Goal: Information Seeking & Learning: Learn about a topic

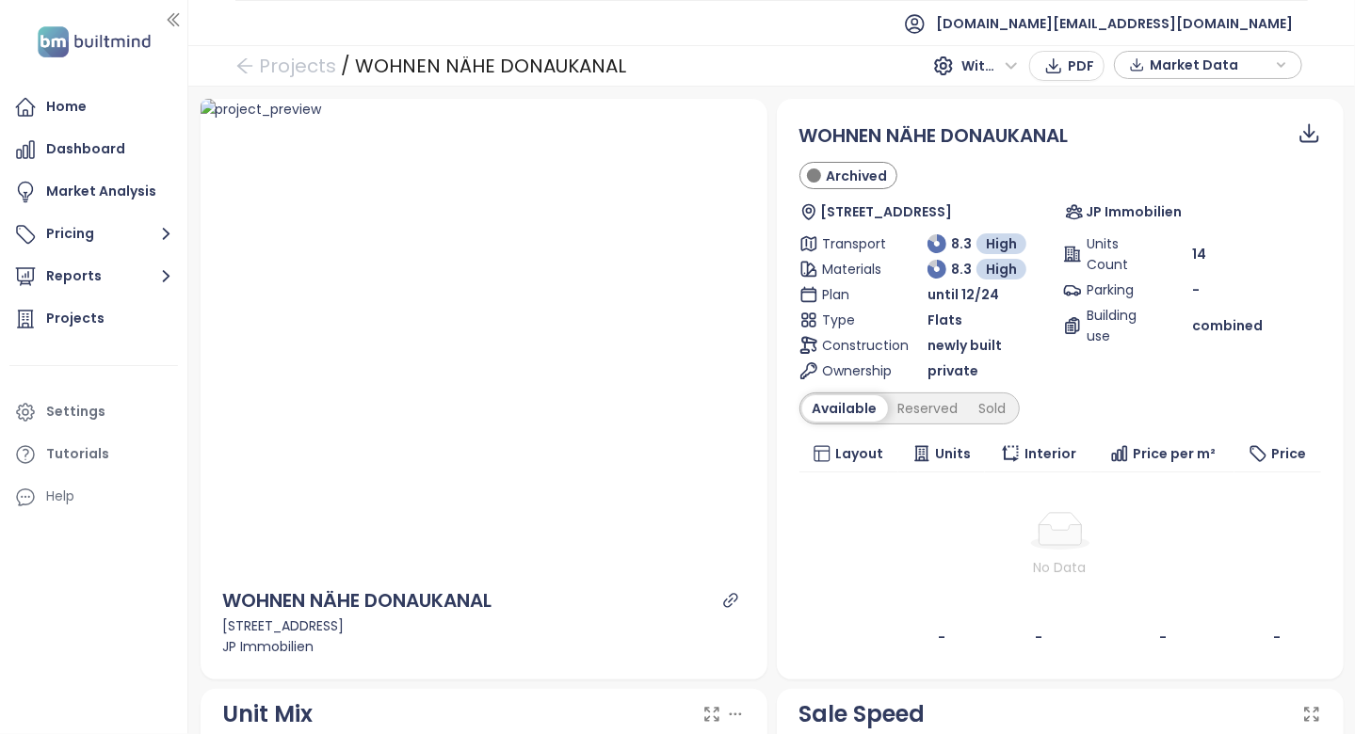
click at [1030, 540] on ellipse at bounding box center [1059, 543] width 58 height 13
click at [573, 619] on div "Krieglergasse 12, 1030 Wien, Austria" at bounding box center [484, 626] width 522 height 21
drag, startPoint x: 533, startPoint y: 604, endPoint x: 217, endPoint y: 600, distance: 315.4
click at [217, 600] on div "WOHNEN NÄHE DONAUKANAL Krieglergasse 12, 1030 Wien, Austria JP Immobilien" at bounding box center [484, 622] width 567 height 116
copy div "WOHNEN NÄHE DONAUKANAL"
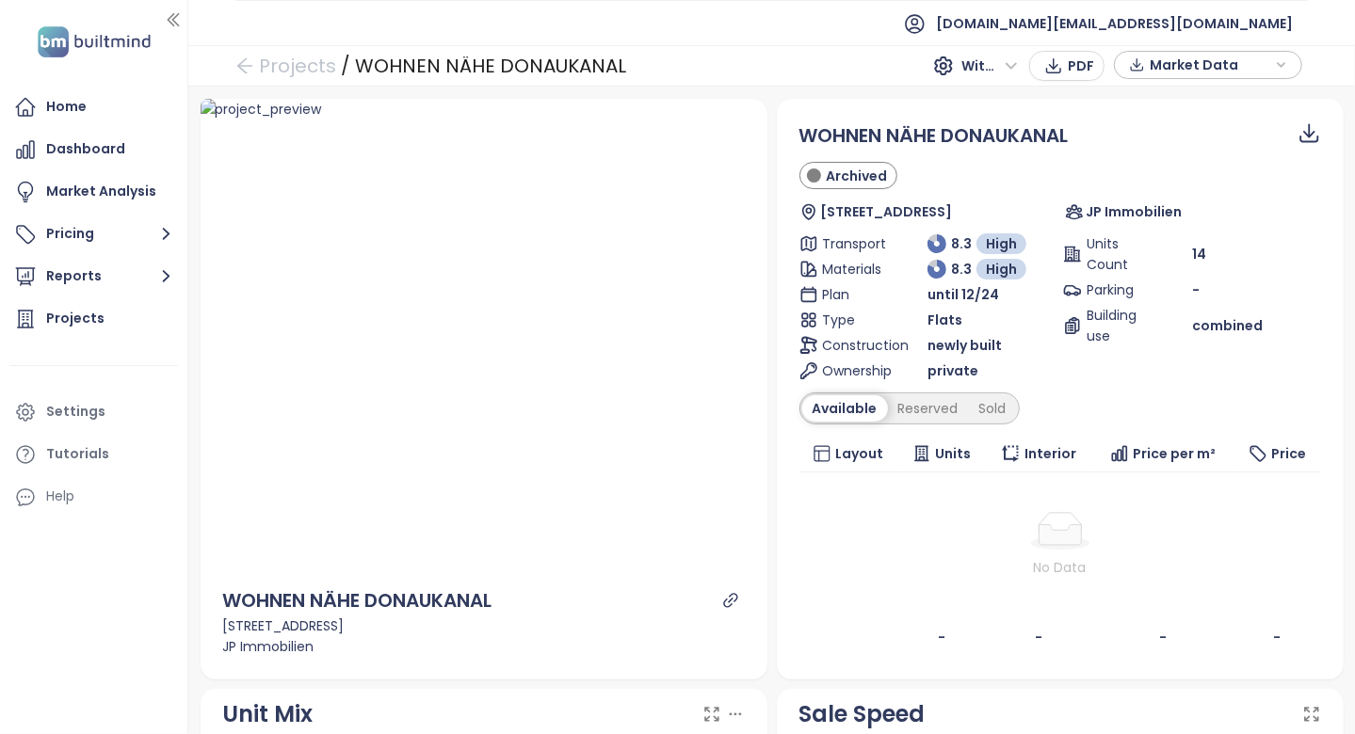
click at [927, 378] on span "private" at bounding box center [952, 371] width 51 height 21
click at [920, 397] on div "Reserved" at bounding box center [928, 408] width 81 height 26
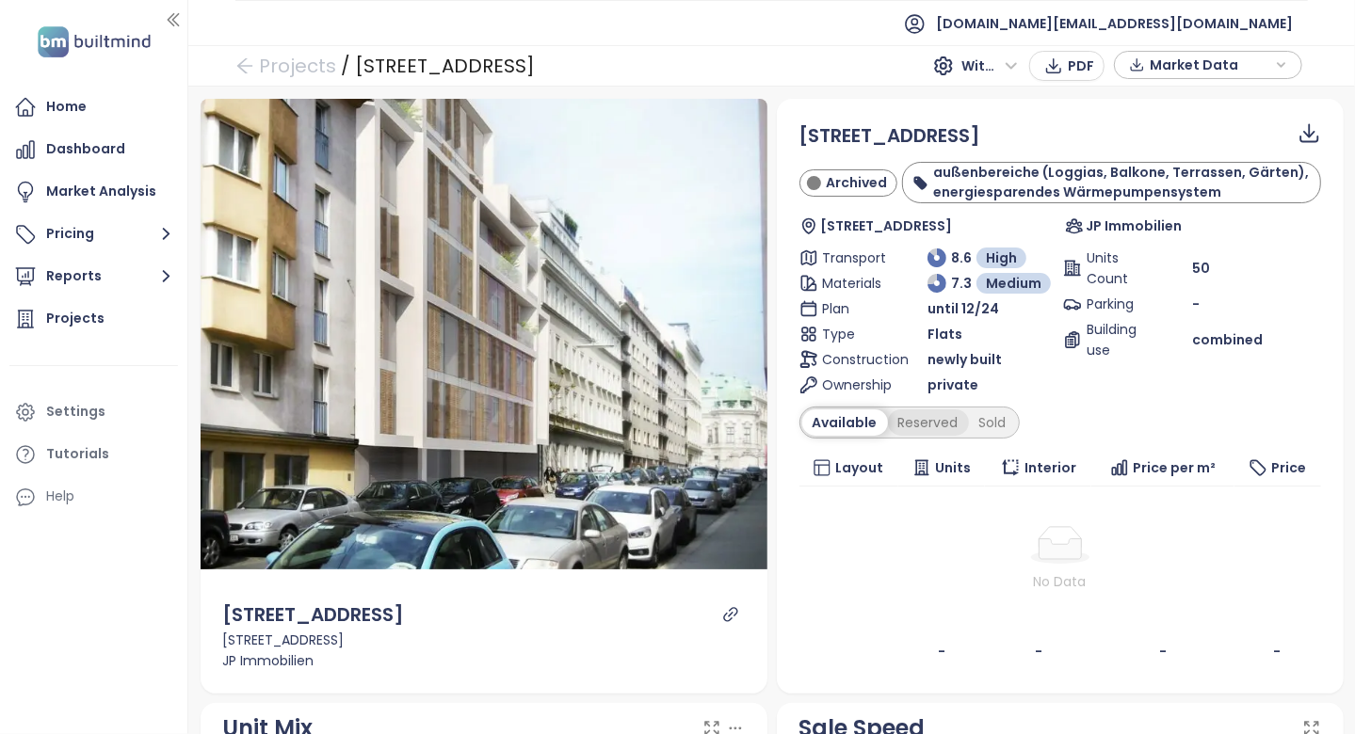
click at [912, 416] on div "Reserved" at bounding box center [928, 423] width 81 height 26
click at [966, 410] on div "Sold" at bounding box center [990, 423] width 48 height 26
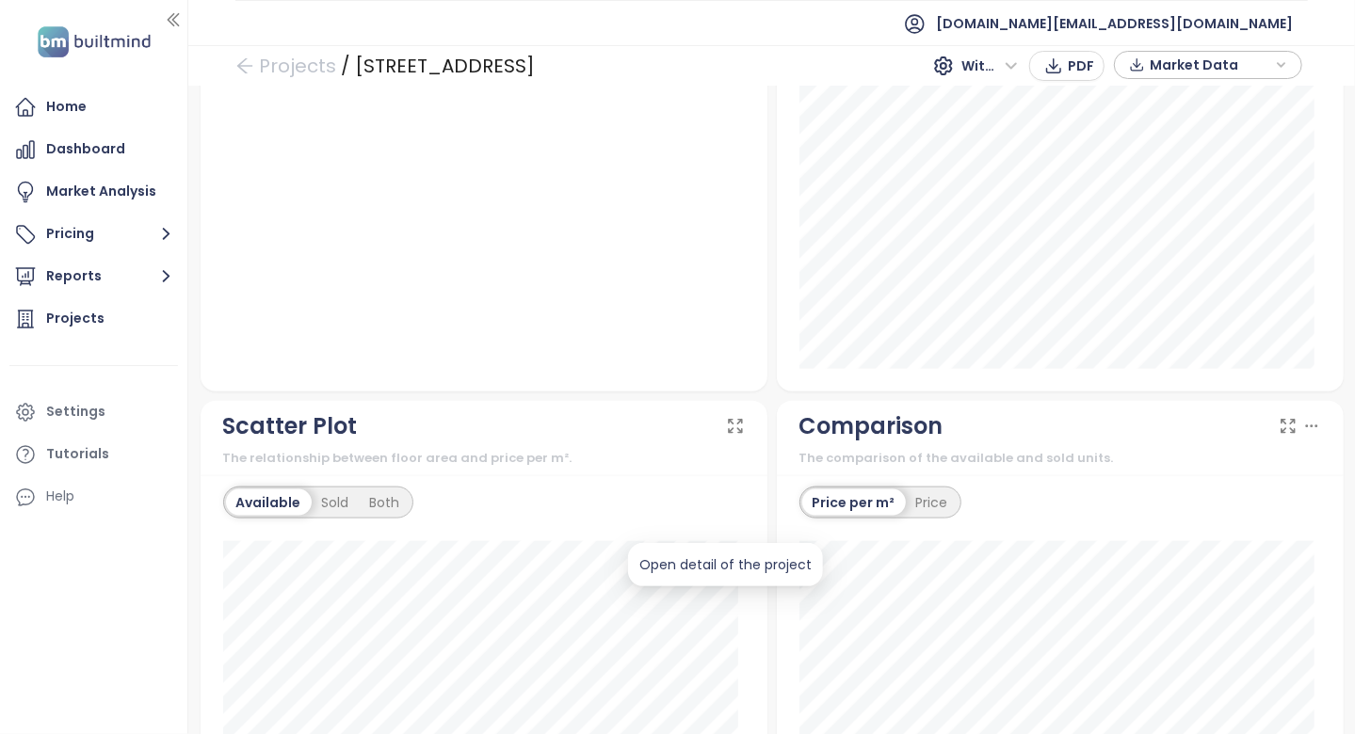
scroll to position [1930, 0]
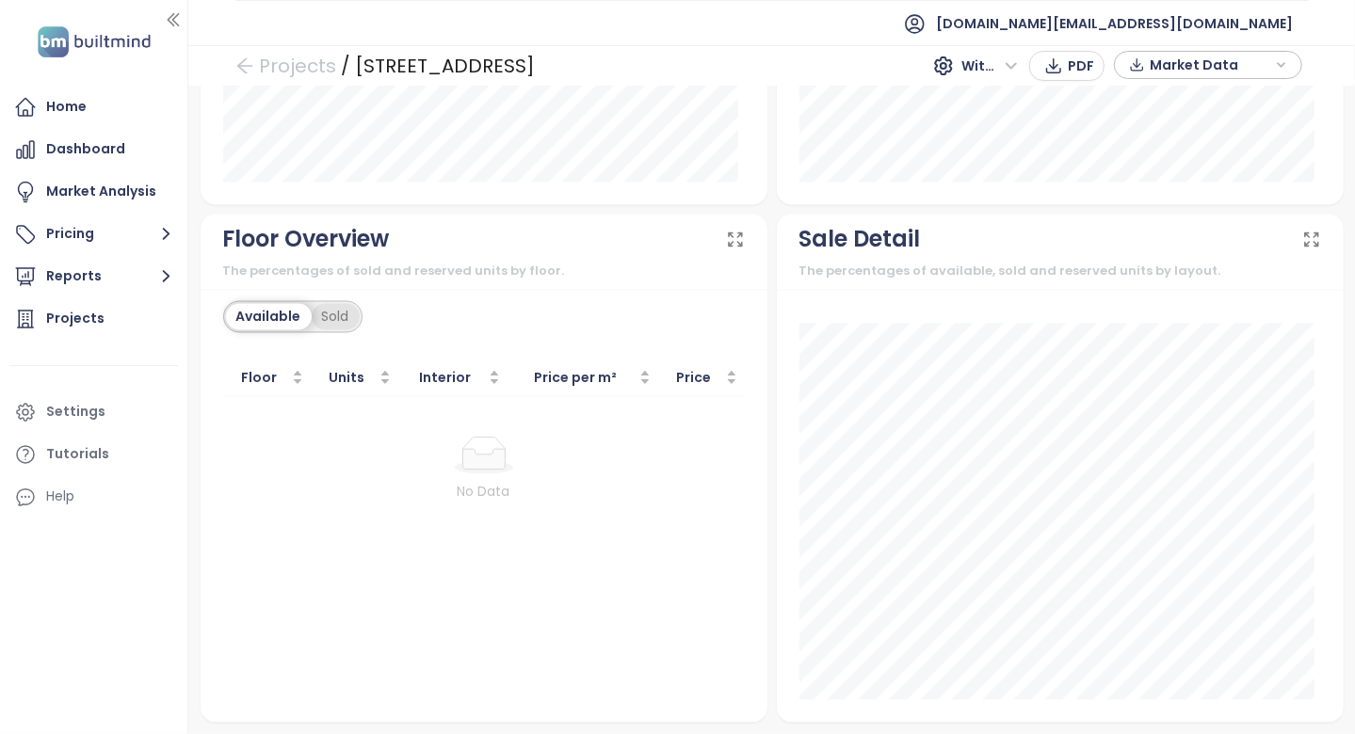
click at [336, 306] on div "Sold" at bounding box center [336, 317] width 48 height 26
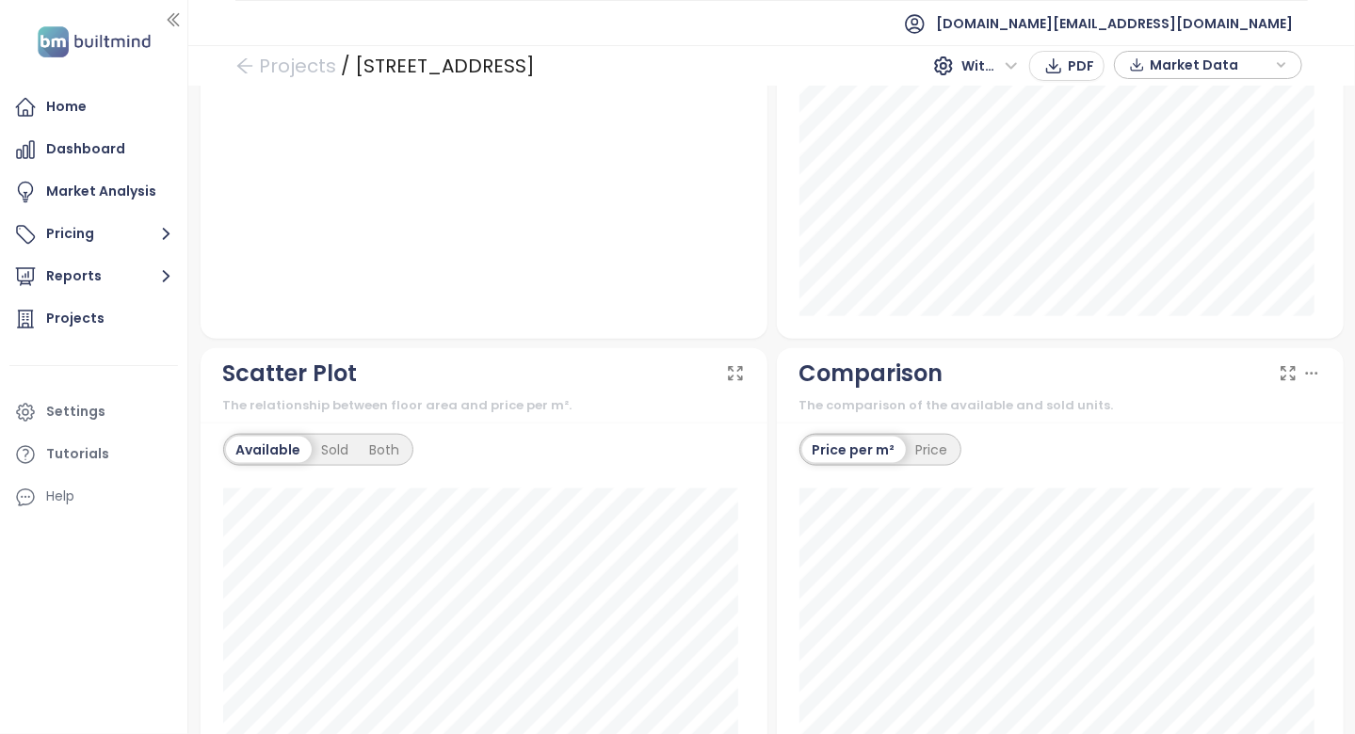
scroll to position [0, 0]
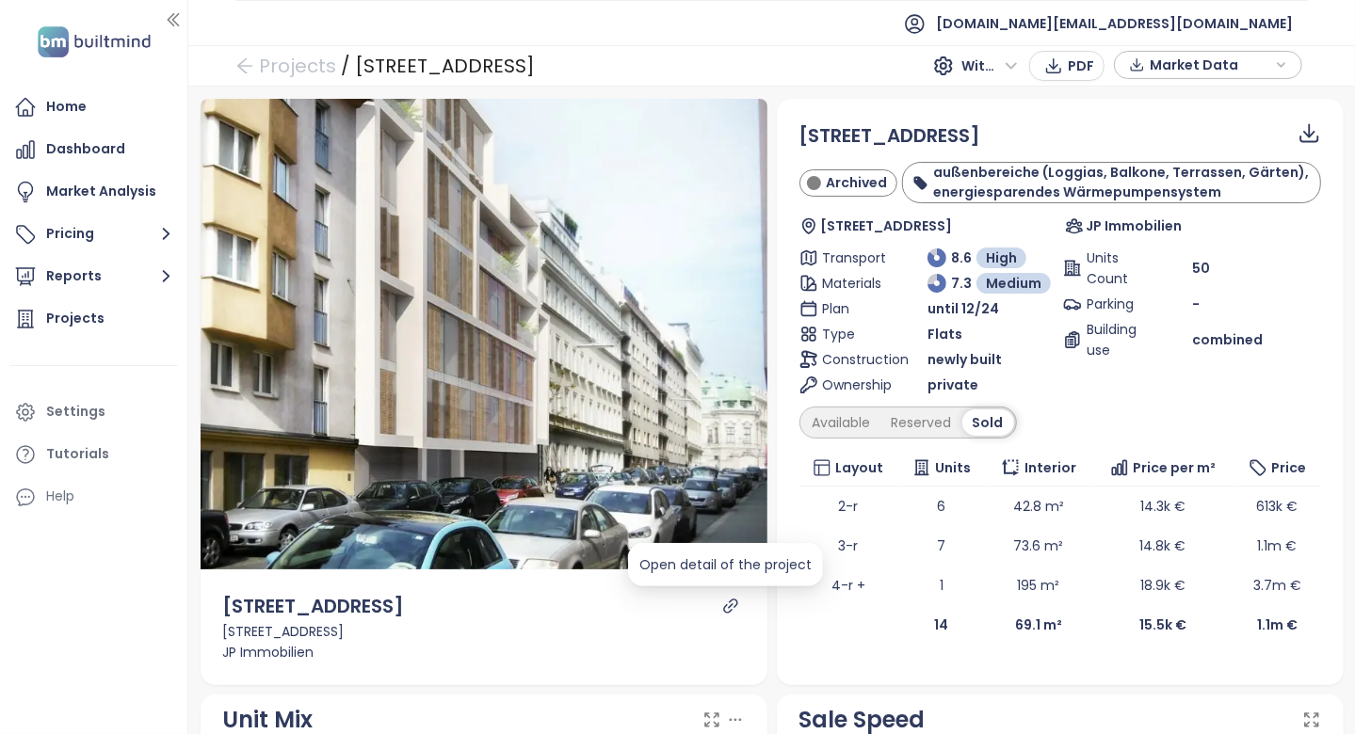
click at [725, 606] on icon "link" at bounding box center [730, 606] width 17 height 17
drag, startPoint x: 540, startPoint y: 64, endPoint x: 348, endPoint y: 68, distance: 192.1
click at [348, 68] on div "Projects / Karolinengasse 10 With VAT PDF Market Data" at bounding box center [771, 65] width 1166 height 41
copy div "Karolinengasse 10"
click at [848, 530] on td "3-r" at bounding box center [848, 546] width 99 height 40
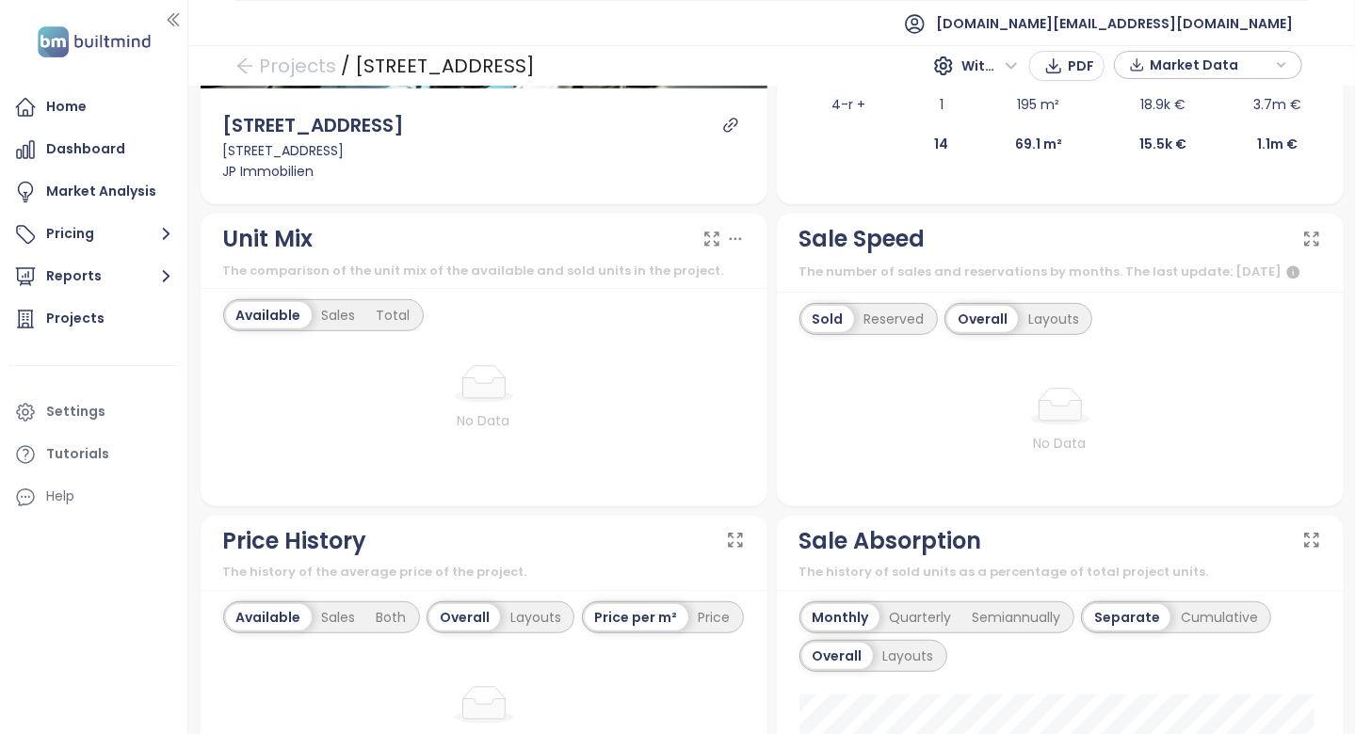
scroll to position [565, 0]
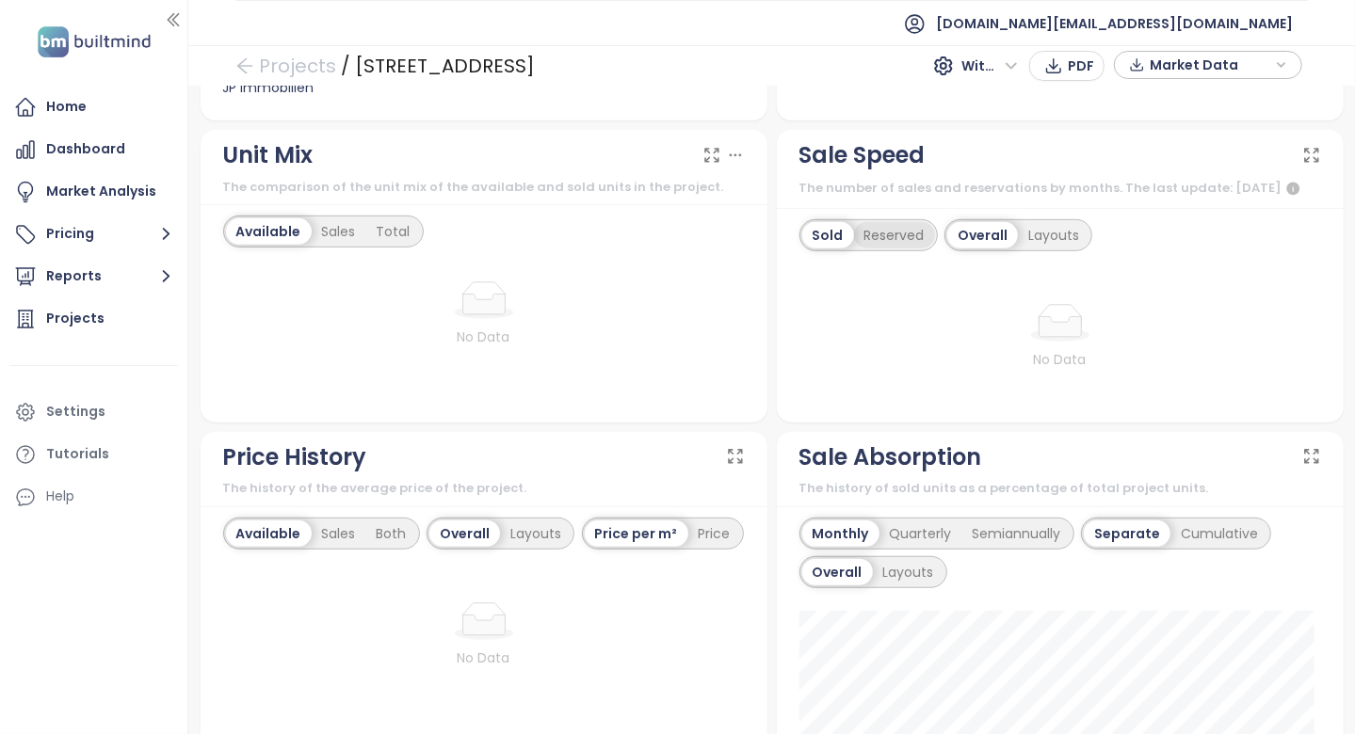
click at [922, 249] on div "Reserved" at bounding box center [894, 235] width 81 height 26
click at [1022, 249] on div "Layouts" at bounding box center [1054, 235] width 72 height 26
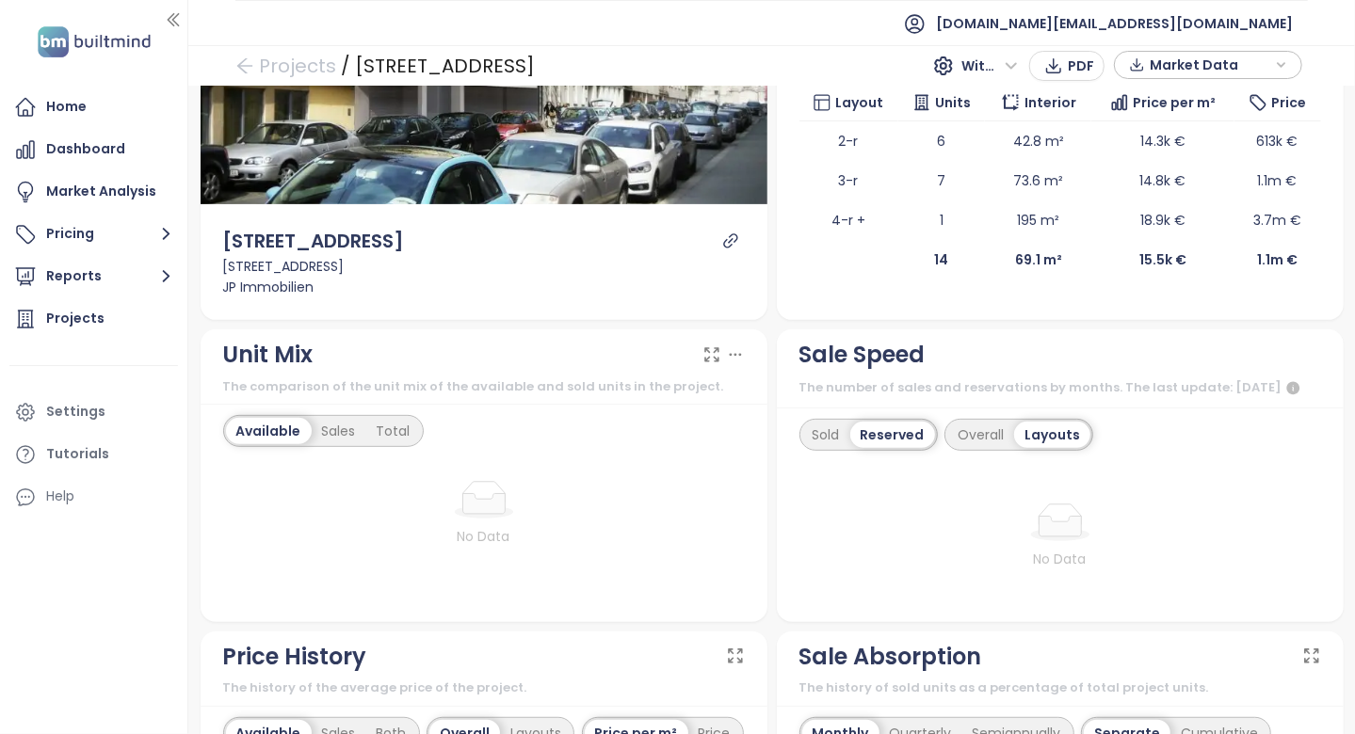
scroll to position [0, 0]
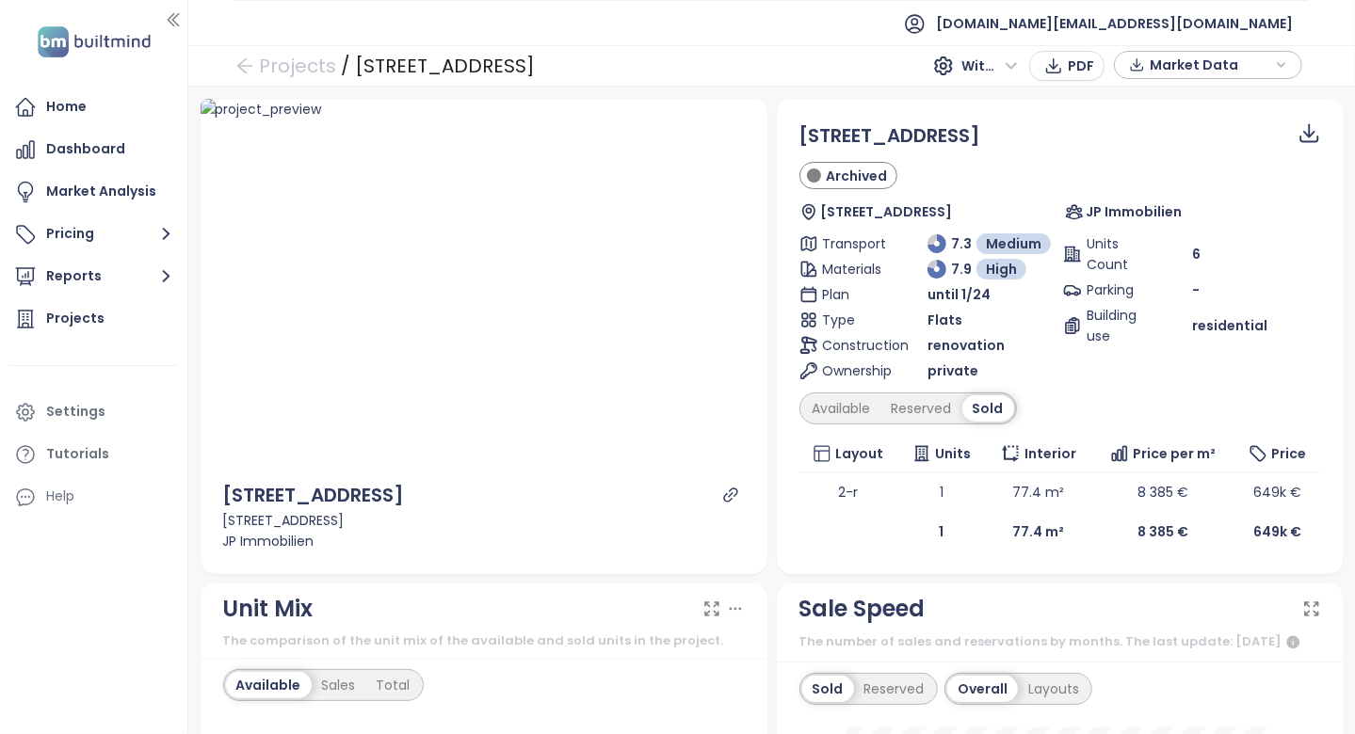
click at [871, 385] on div "Schopenhauerstraße 37 Archived Schopenhauerstraße 37, 1180 Wien, Austria JP Imm…" at bounding box center [1060, 336] width 522 height 430
click at [866, 399] on div "Available" at bounding box center [841, 408] width 79 height 26
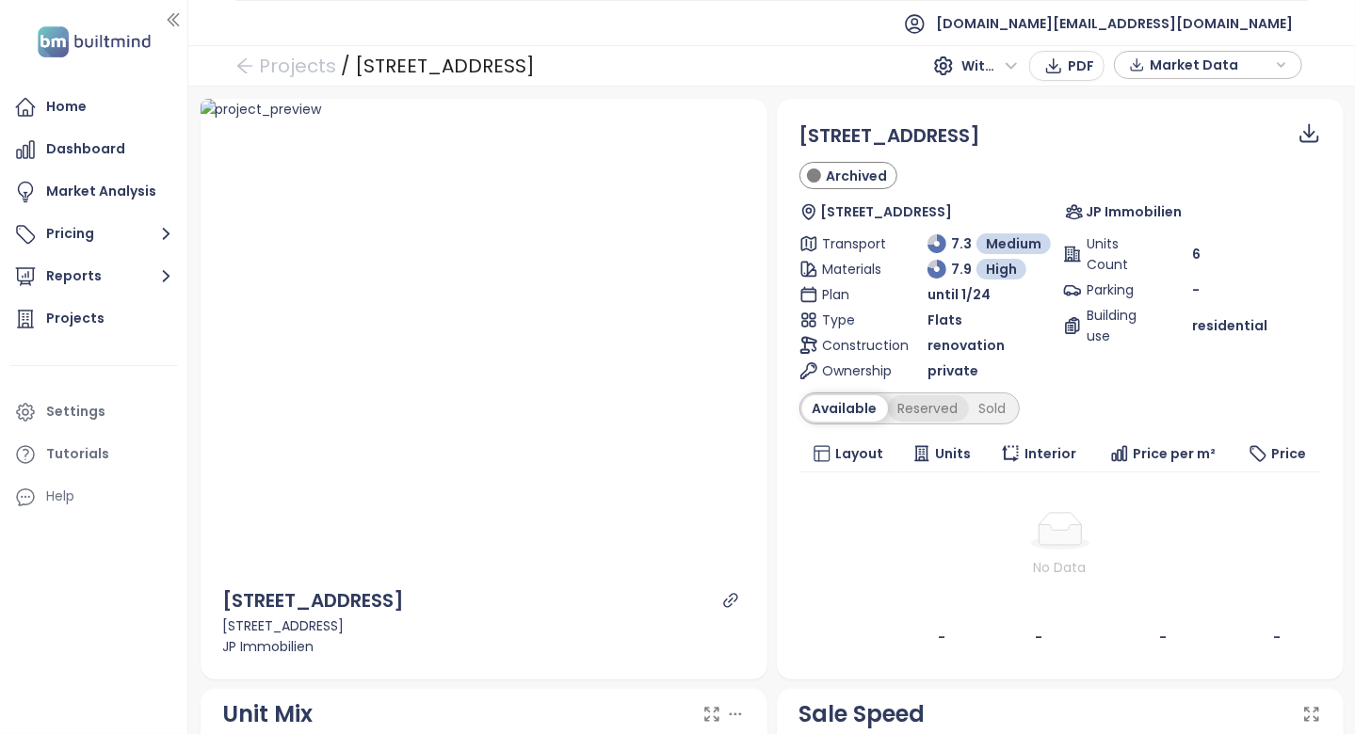
click at [928, 407] on div "Reserved" at bounding box center [928, 408] width 81 height 26
drag, startPoint x: 488, startPoint y: 599, endPoint x: 223, endPoint y: 603, distance: 264.6
click at [223, 603] on div "Schopenhauerstraße 37" at bounding box center [484, 601] width 522 height 29
copy div "Schopenhauerstraße 37"
click at [873, 426] on div "Schopenhauerstraße 37 Archived Schopenhauerstraße 37, 1180 Wien, Austria JP Imm…" at bounding box center [1060, 389] width 522 height 536
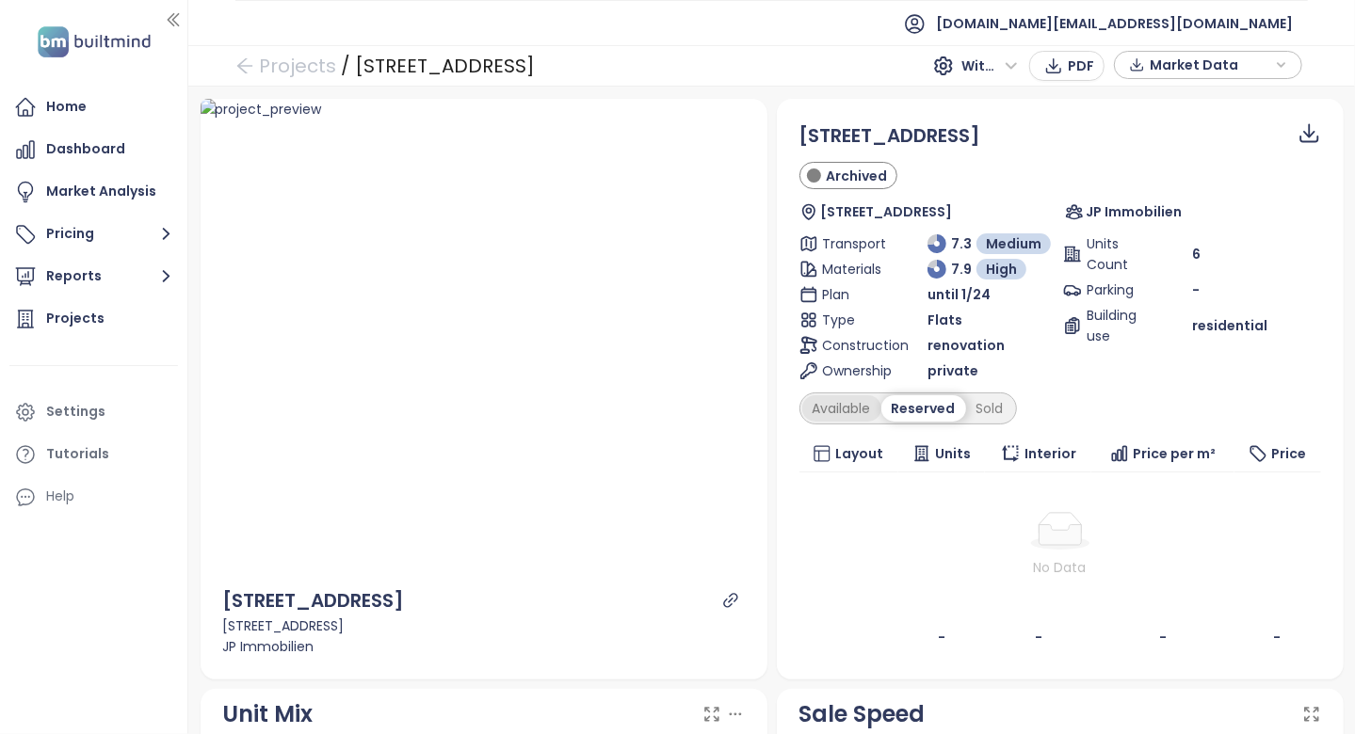
click at [850, 408] on div "Available" at bounding box center [841, 408] width 79 height 26
click at [929, 409] on div "Reserved" at bounding box center [928, 408] width 81 height 26
click at [966, 403] on div "Sold" at bounding box center [990, 408] width 48 height 26
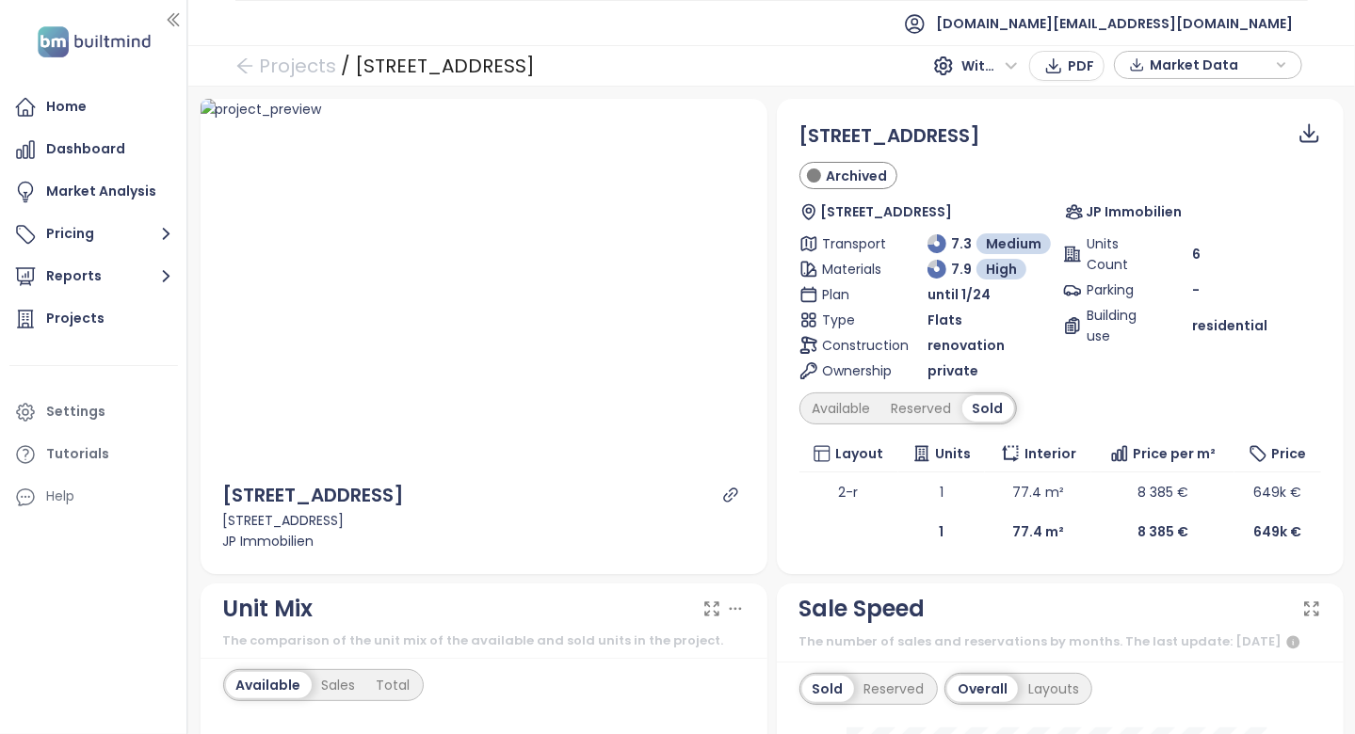
drag, startPoint x: 476, startPoint y: 488, endPoint x: 189, endPoint y: 494, distance: 287.2
click at [189, 494] on section "Home Dashboard Market Analysis Pricing Reports Projects Settings Tutorials Help…" at bounding box center [677, 367] width 1355 height 734
click at [241, 487] on div "Schopenhauerstraße 37" at bounding box center [314, 495] width 182 height 29
click at [242, 490] on div "Schopenhauerstraße 37" at bounding box center [314, 495] width 182 height 29
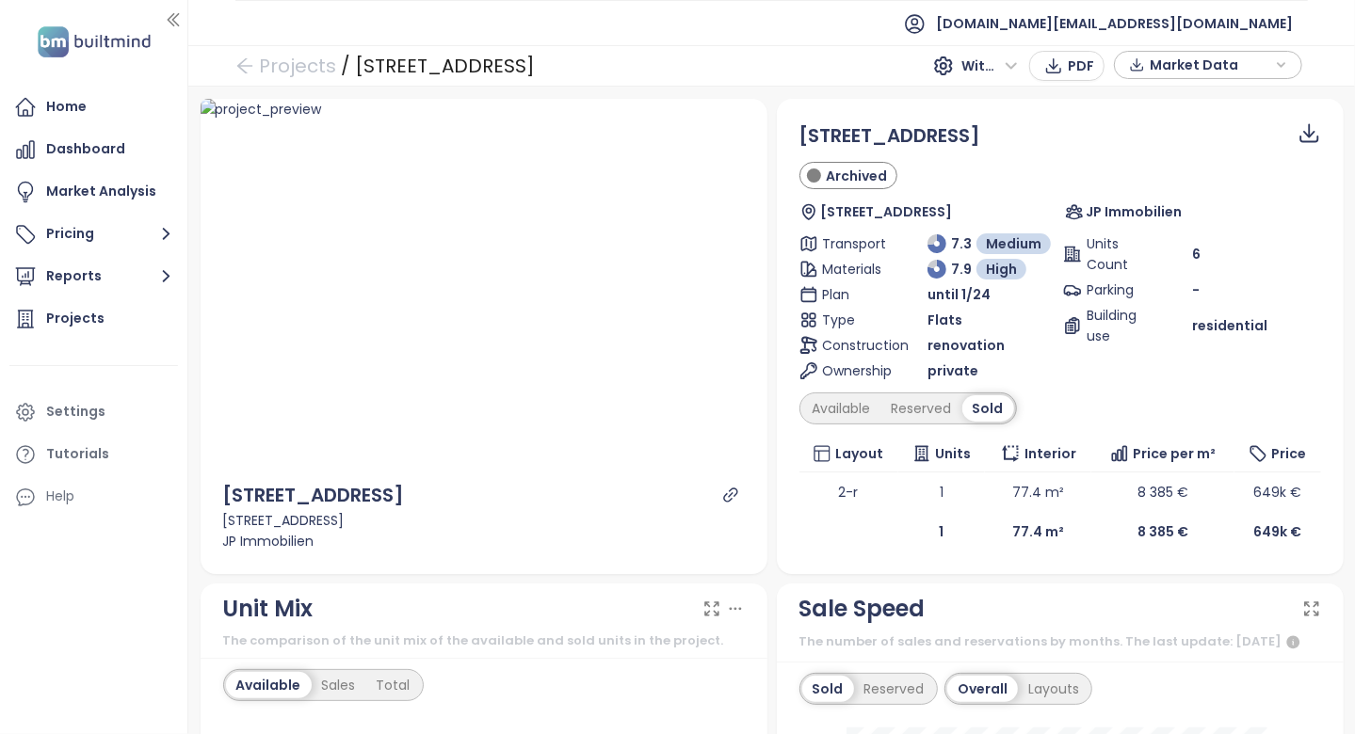
click at [236, 493] on div "Schopenhauerstraße 37" at bounding box center [314, 495] width 182 height 29
click at [226, 495] on div "Schopenhauerstraße 37" at bounding box center [314, 495] width 182 height 29
drag, startPoint x: 225, startPoint y: 493, endPoint x: 455, endPoint y: 497, distance: 229.7
click at [455, 497] on div "Schopenhauerstraße 37" at bounding box center [484, 495] width 522 height 29
copy div "Schopenhauerstraße 37"
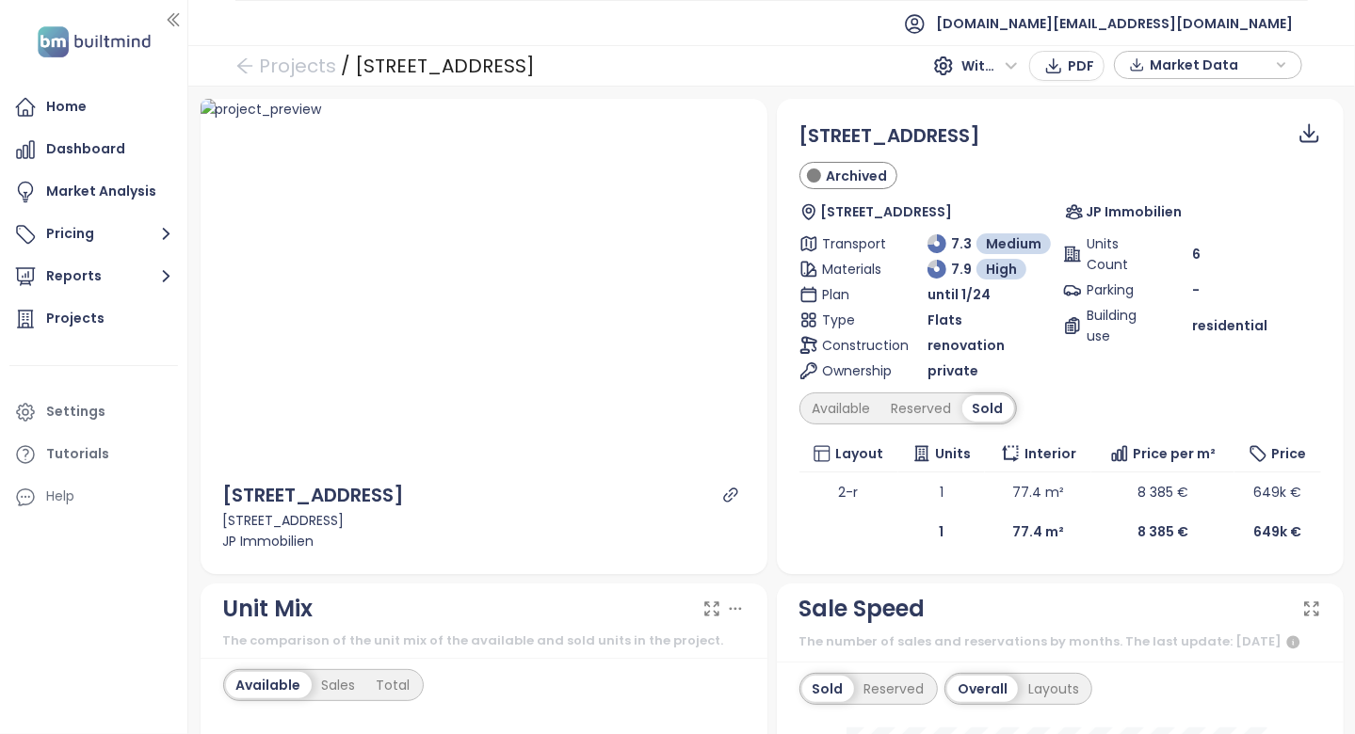
click at [592, 490] on div "Schopenhauerstraße 37" at bounding box center [484, 495] width 522 height 29
click at [828, 405] on div "Available" at bounding box center [841, 408] width 79 height 26
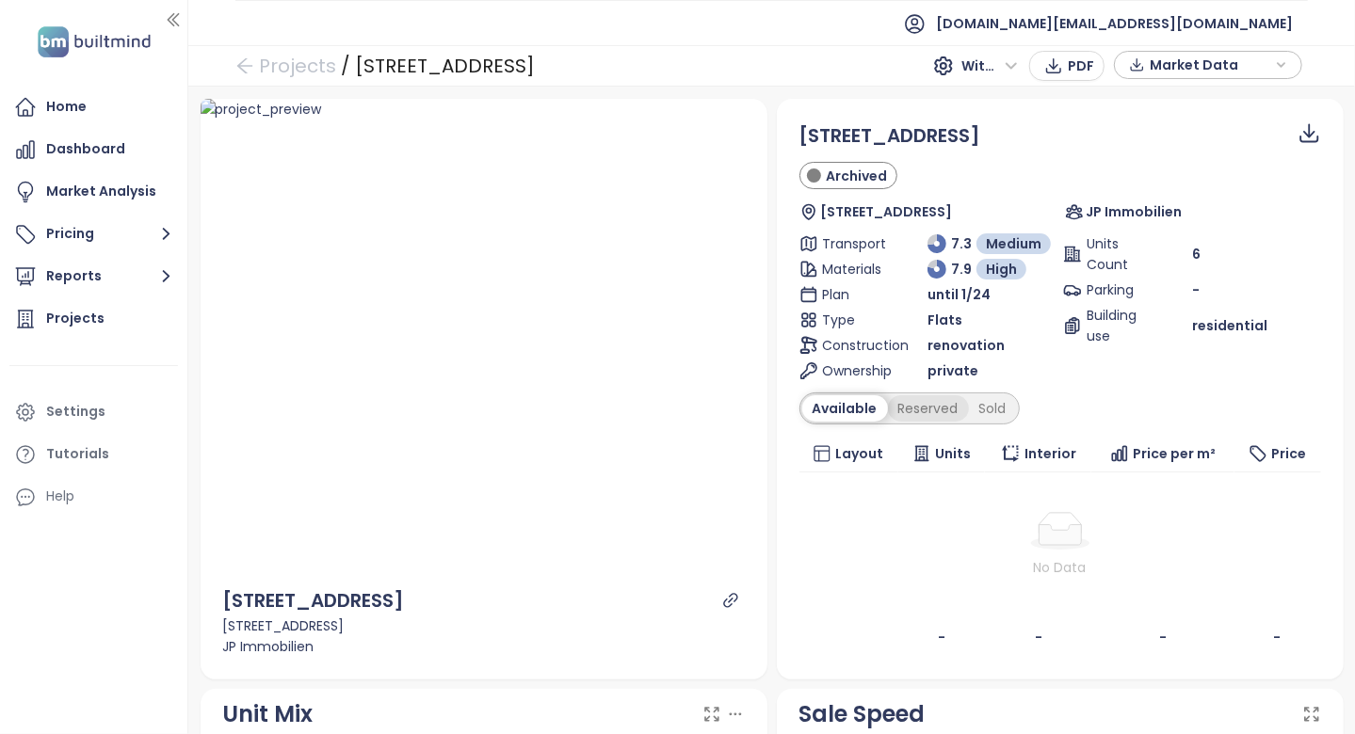
click at [901, 407] on div "Reserved" at bounding box center [928, 408] width 81 height 26
click at [881, 454] on th "Layout" at bounding box center [848, 454] width 99 height 37
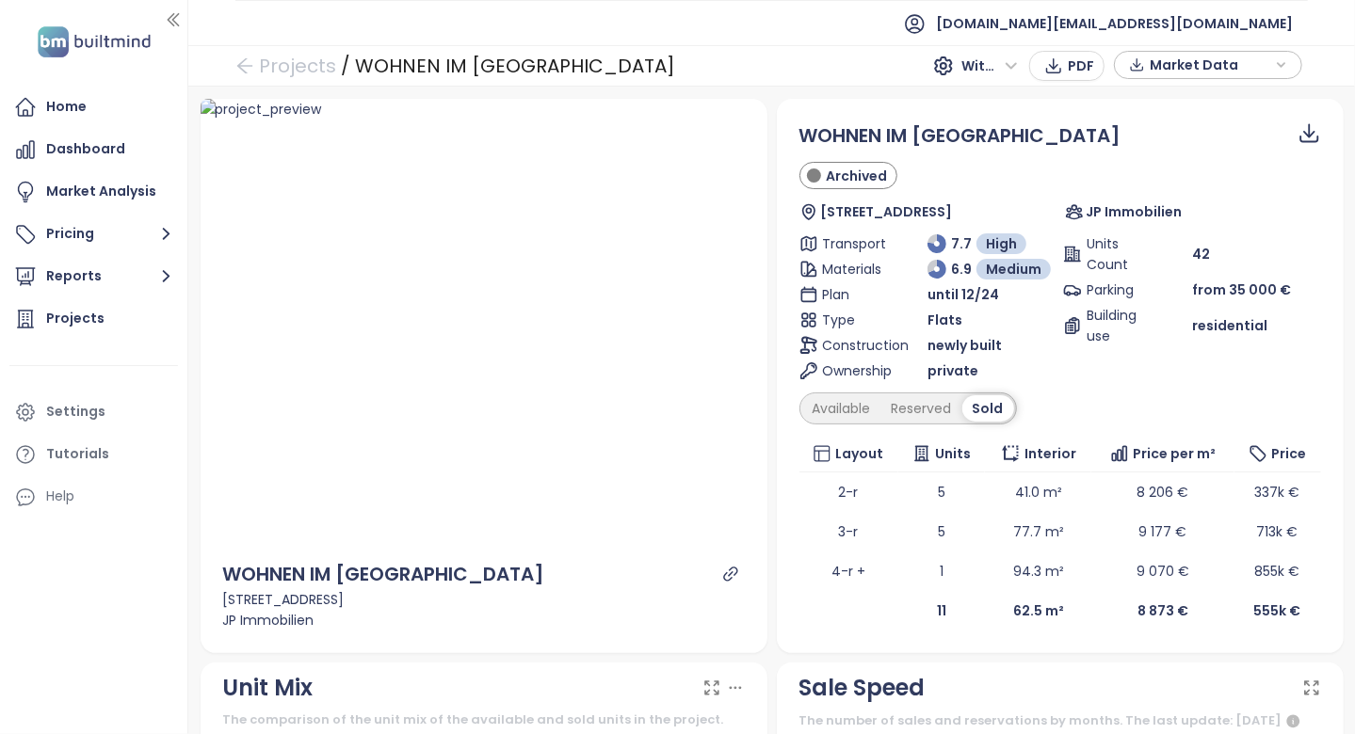
click at [869, 393] on div "Available Reserved Sold" at bounding box center [907, 409] width 217 height 32
click at [863, 401] on div "Available" at bounding box center [841, 408] width 79 height 26
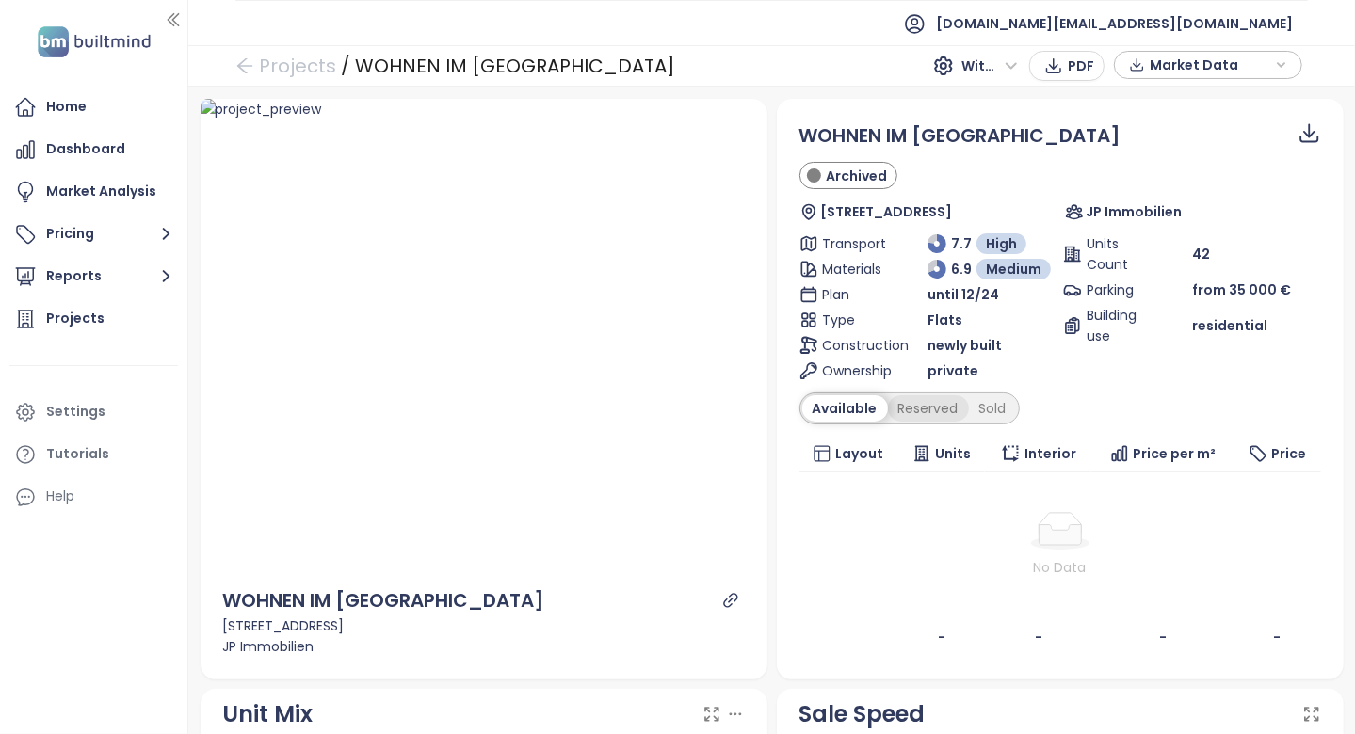
click at [895, 403] on div "Reserved" at bounding box center [928, 408] width 81 height 26
click at [730, 592] on icon "link" at bounding box center [730, 600] width 17 height 17
drag, startPoint x: 703, startPoint y: 76, endPoint x: 751, endPoint y: 53, distance: 53.5
click at [751, 53] on div "Projects / WOHNEN IM WALLENSTEINVIERTEL With VAT PDF Market Data" at bounding box center [771, 65] width 1166 height 41
click at [756, 52] on div "Projects / WOHNEN IM WALLENSTEINVIERTEL With VAT PDF Market Data" at bounding box center [771, 65] width 1166 height 41
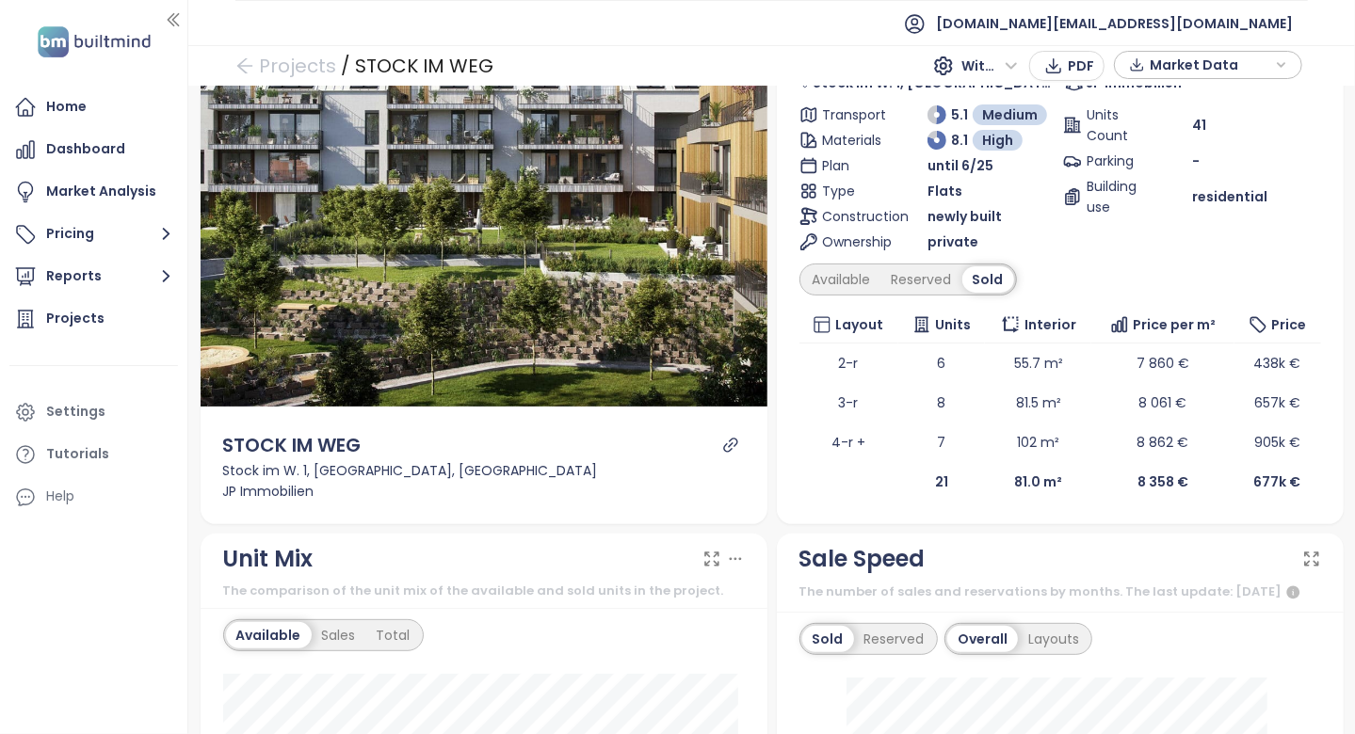
scroll to position [94, 0]
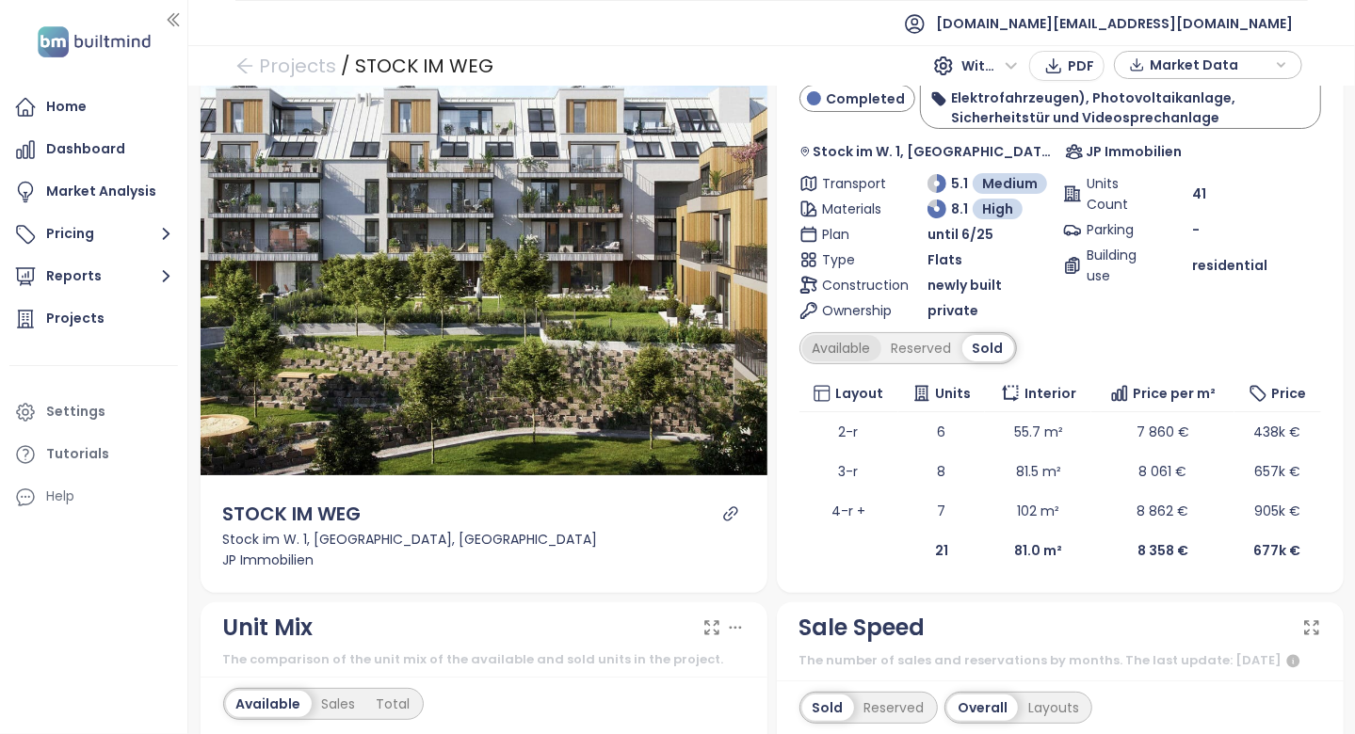
click at [835, 349] on div "Available" at bounding box center [841, 348] width 79 height 26
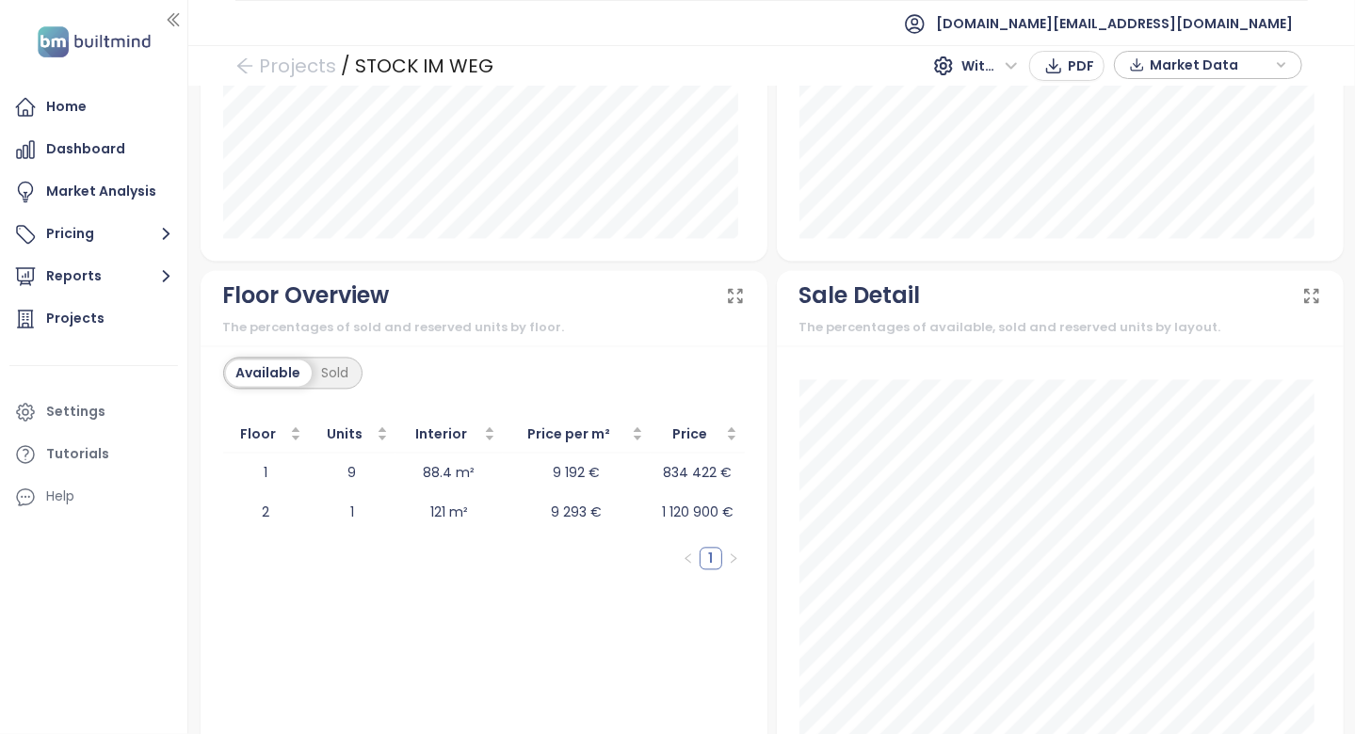
scroll to position [2180, 0]
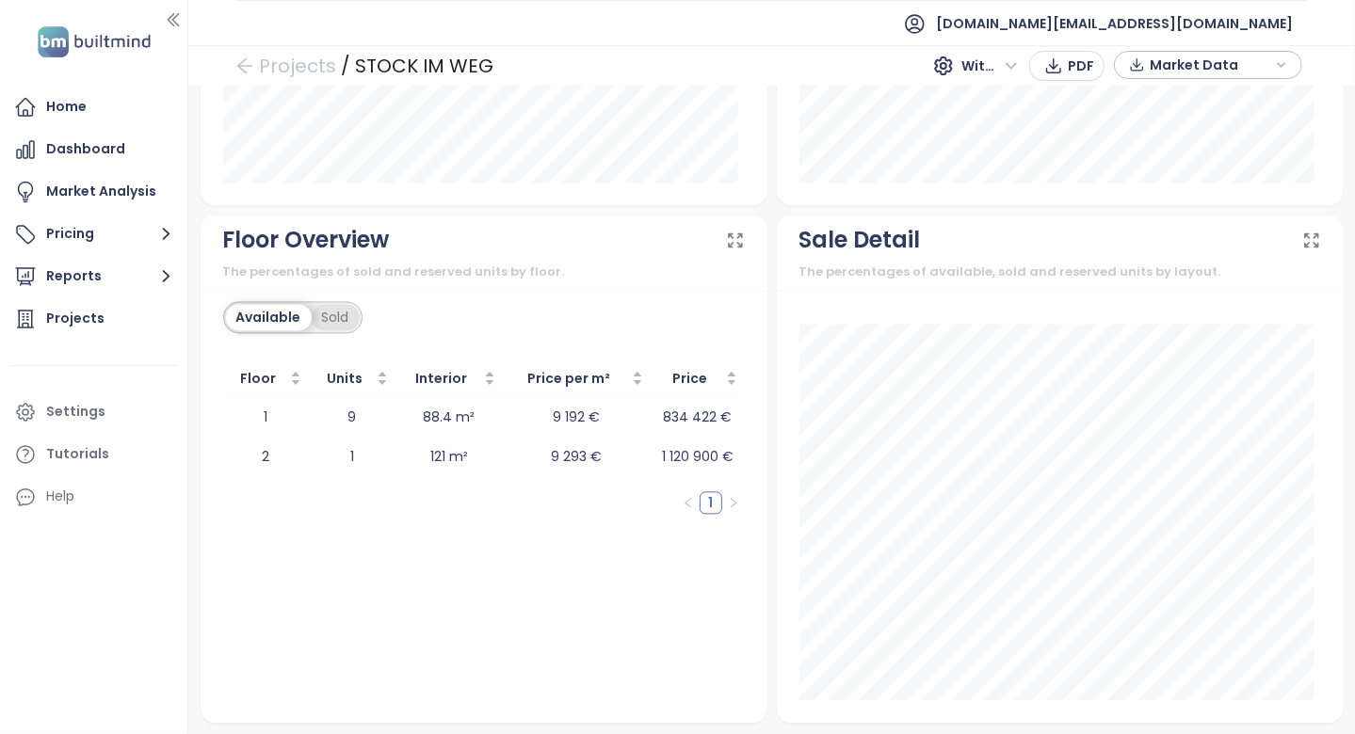
click at [340, 313] on div "Sold" at bounding box center [336, 317] width 48 height 26
click at [281, 311] on div "Available" at bounding box center [265, 317] width 79 height 26
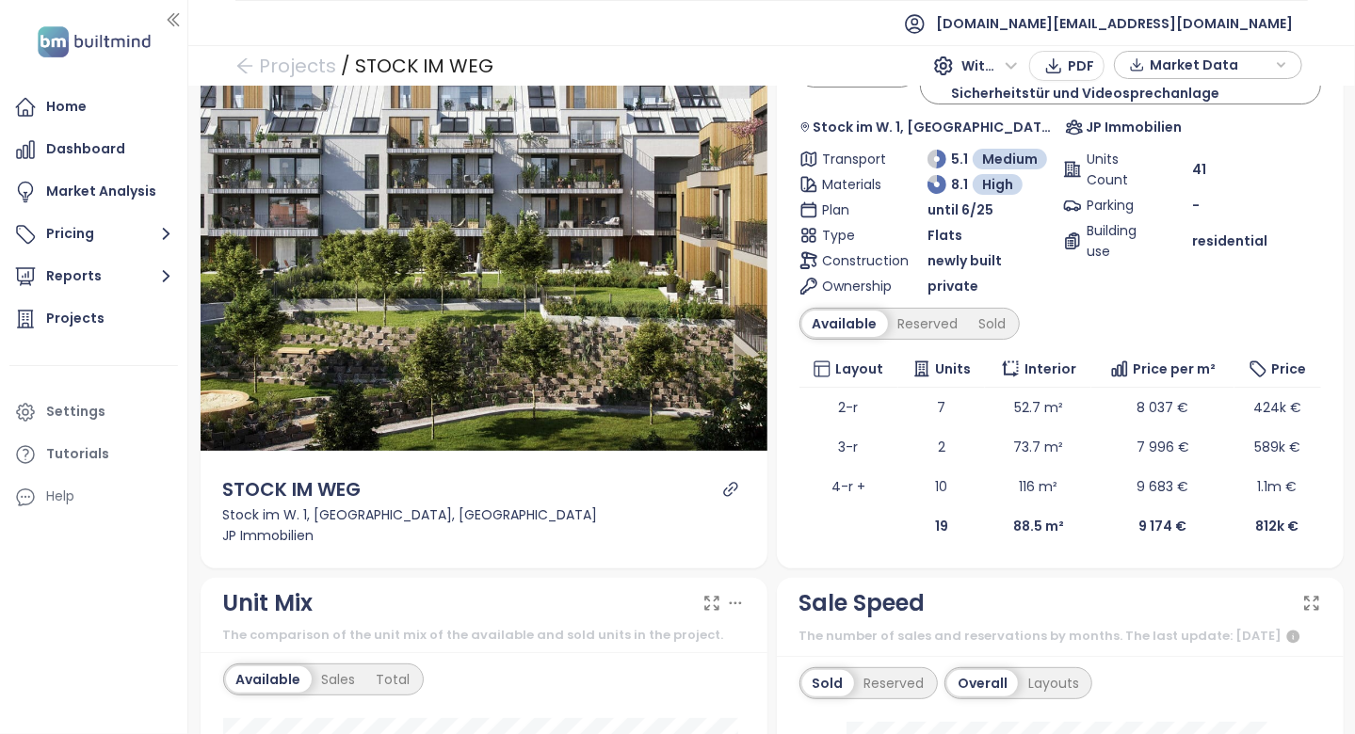
scroll to position [0, 0]
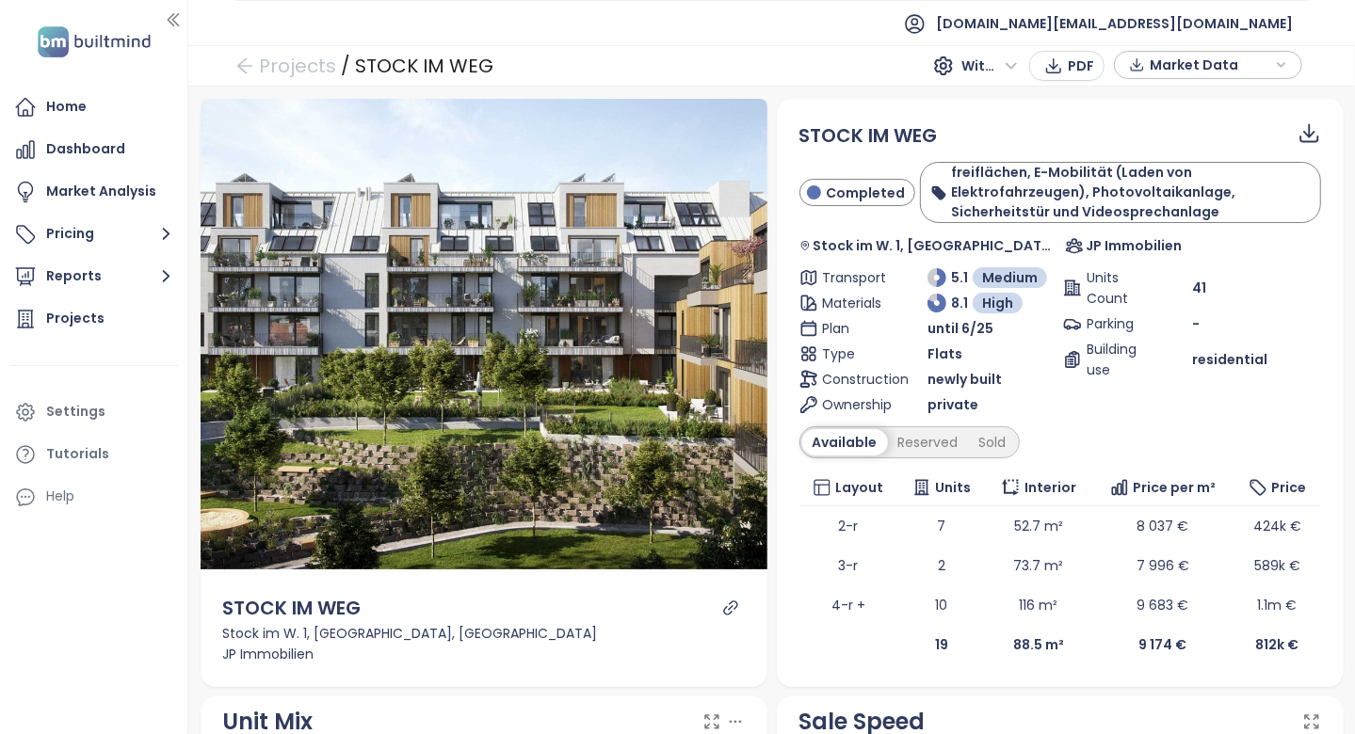
click at [729, 602] on icon "link" at bounding box center [730, 608] width 14 height 14
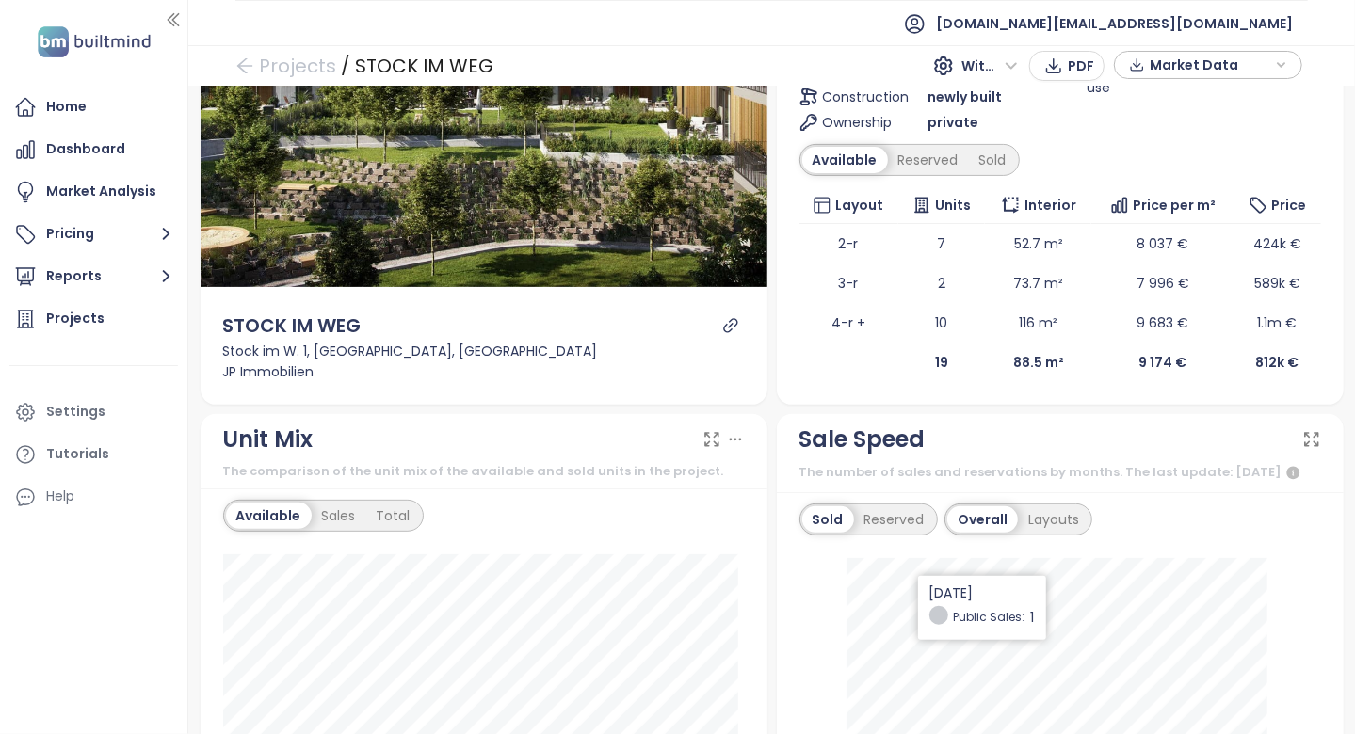
scroll to position [282, 0]
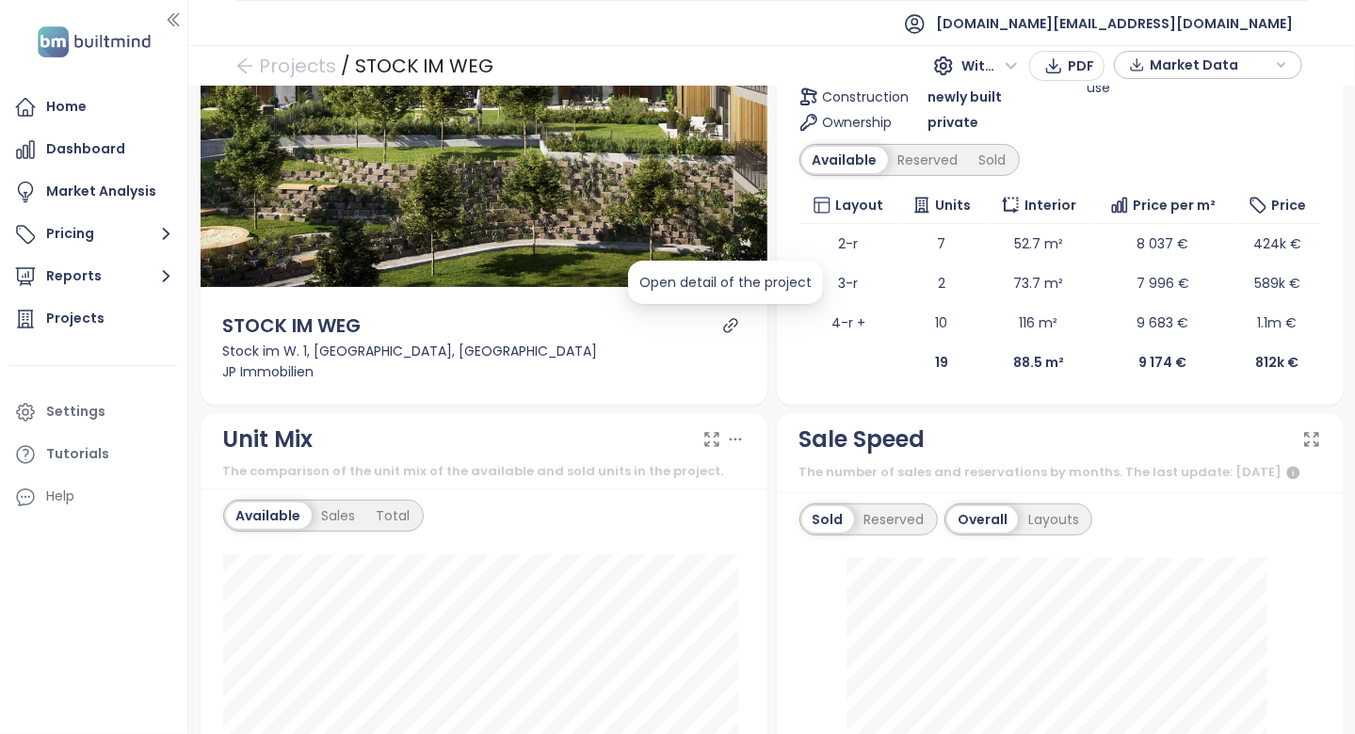
click at [722, 326] on icon "link" at bounding box center [730, 325] width 17 height 17
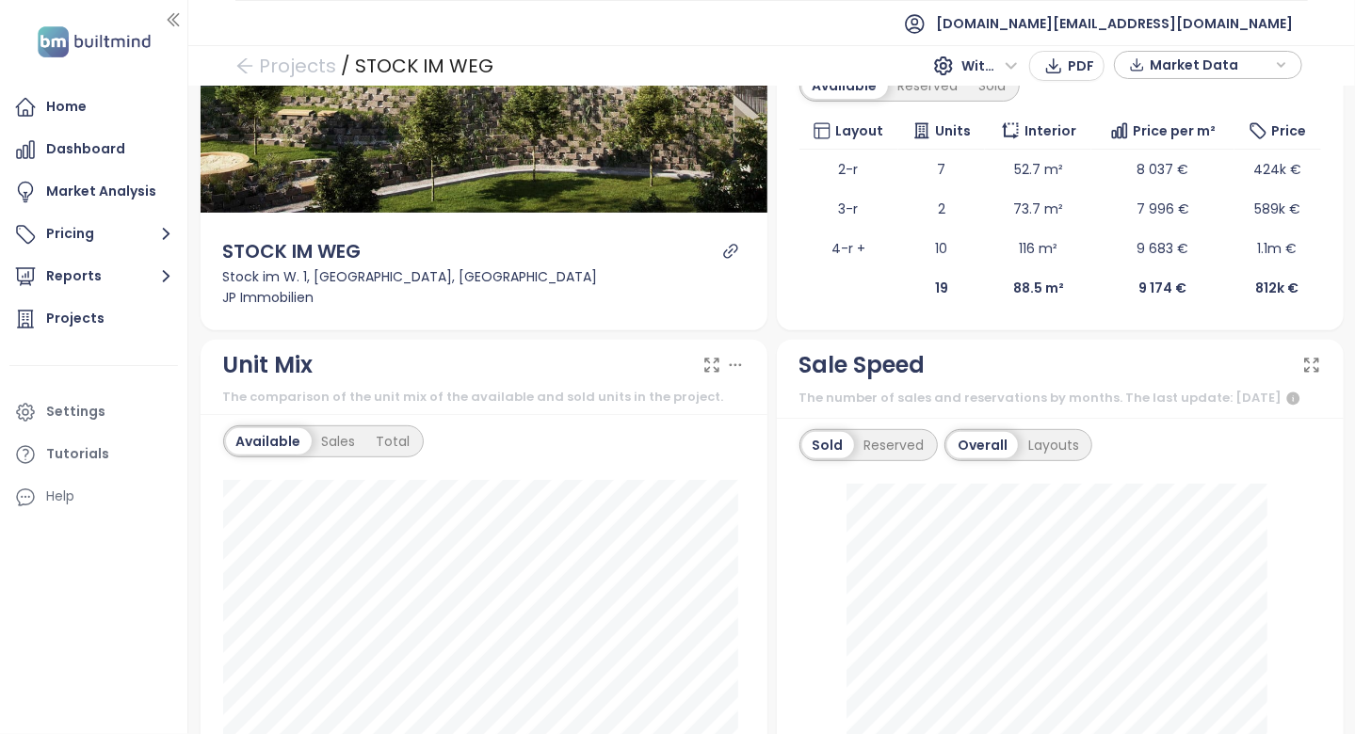
scroll to position [15, 0]
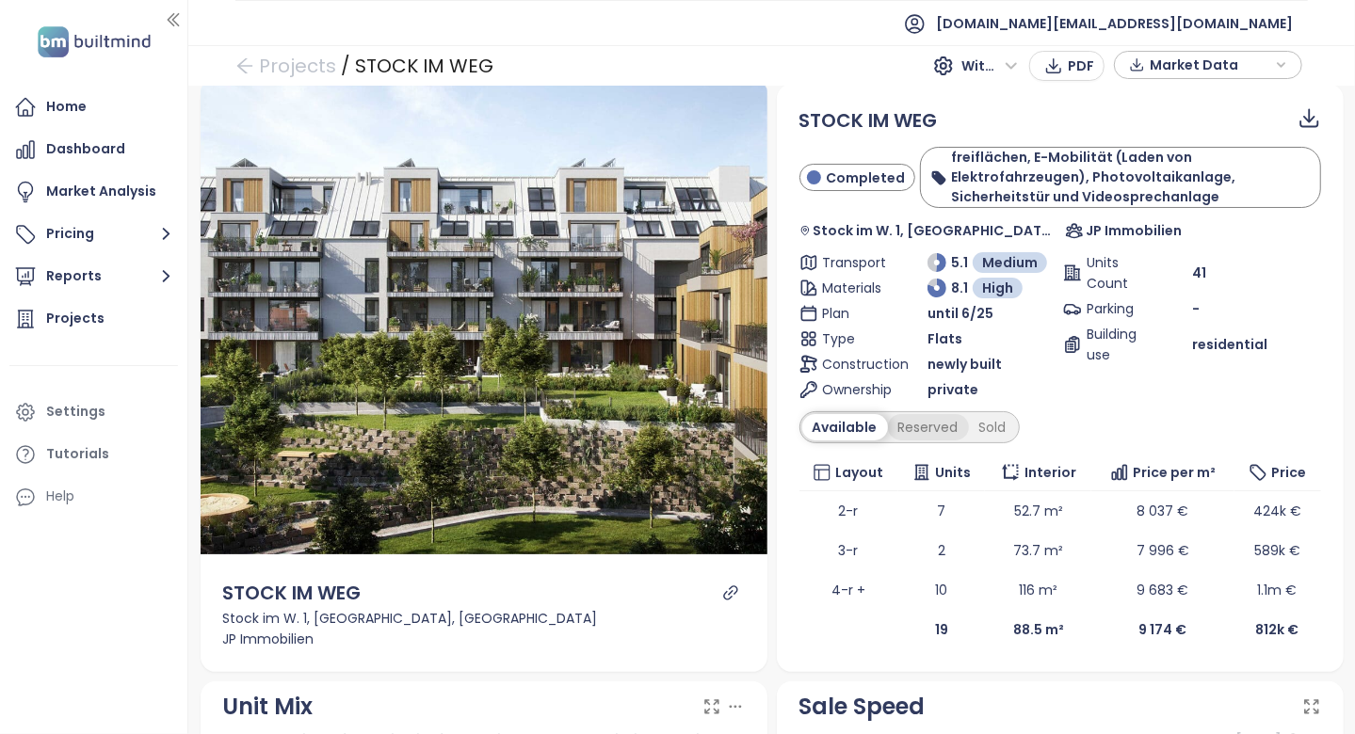
click at [892, 426] on div "Reserved" at bounding box center [928, 427] width 81 height 26
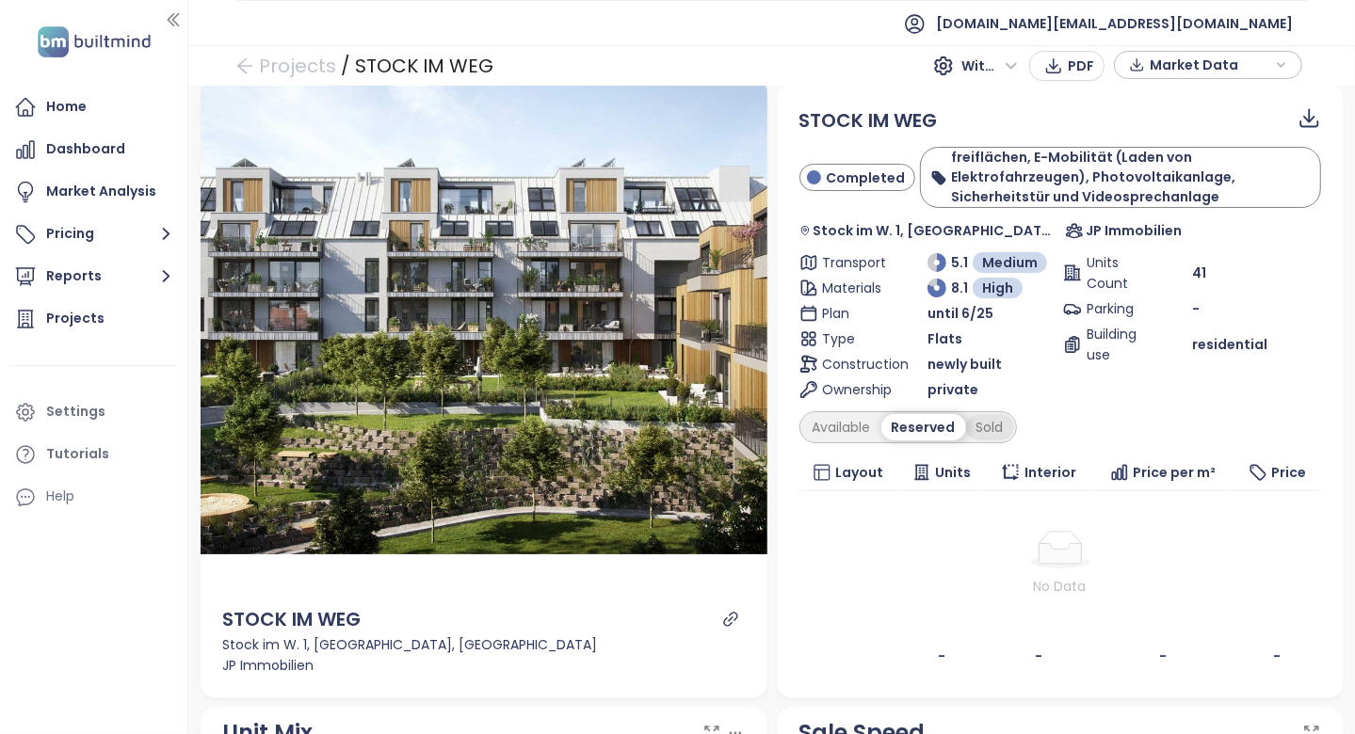
click at [984, 425] on div "Sold" at bounding box center [990, 427] width 48 height 26
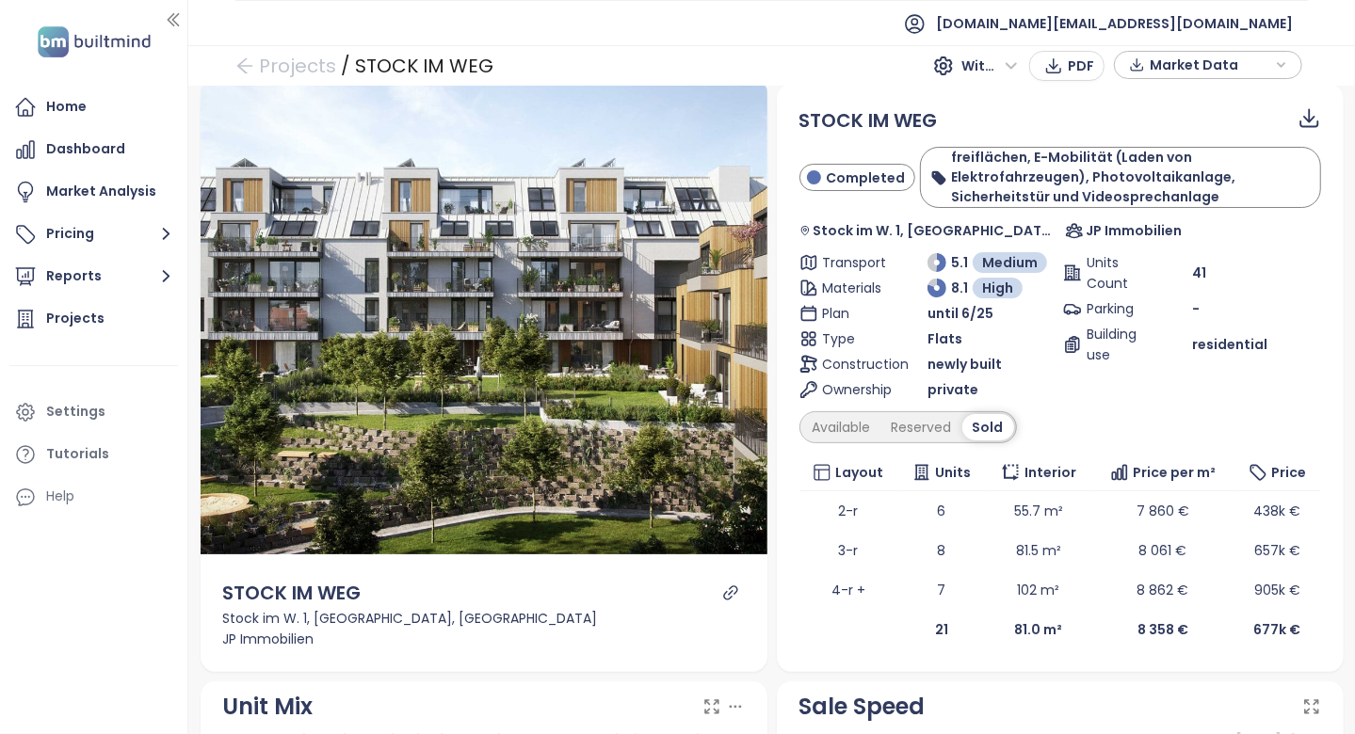
click at [835, 446] on div "STOCK IM WEG Completed freiflächen, E-Mobilität (Laden von Elektrofahrzeugen), …" at bounding box center [1060, 377] width 522 height 543
click at [844, 428] on div "Available" at bounding box center [841, 427] width 79 height 26
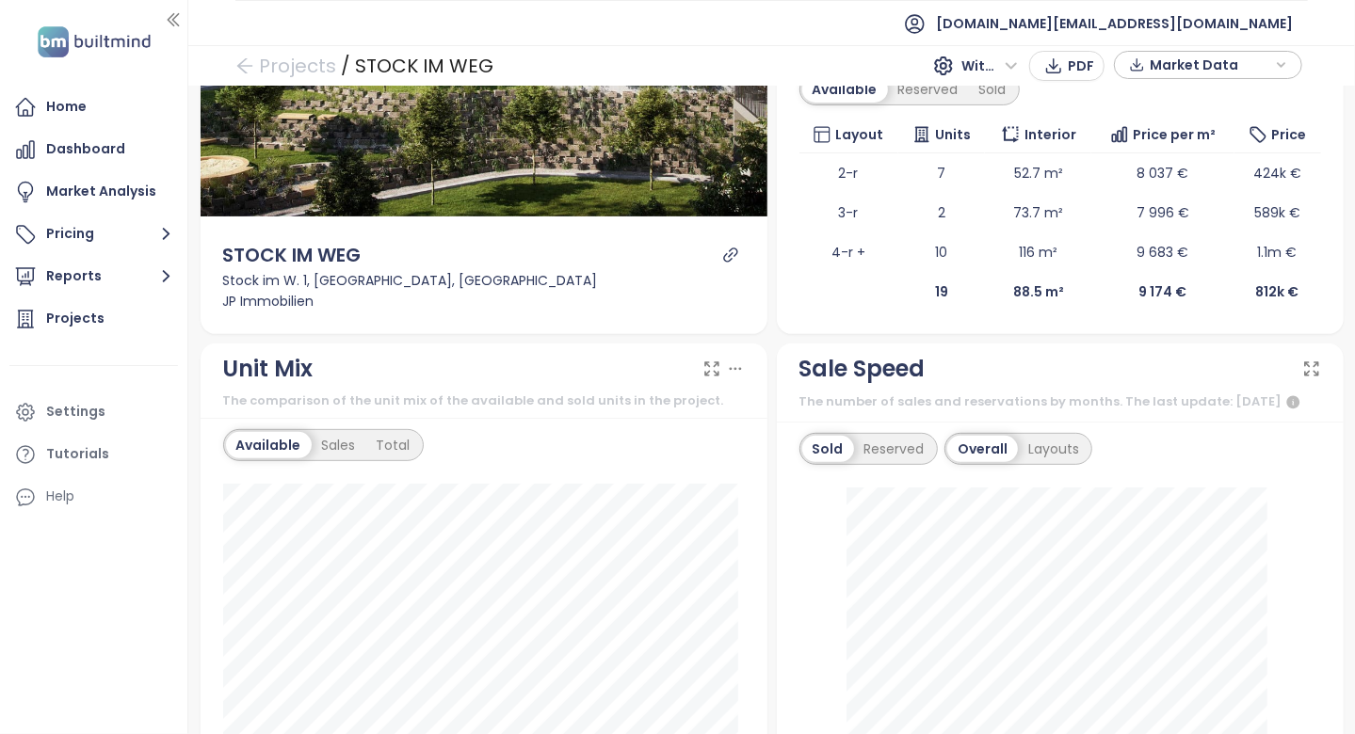
scroll to position [0, 0]
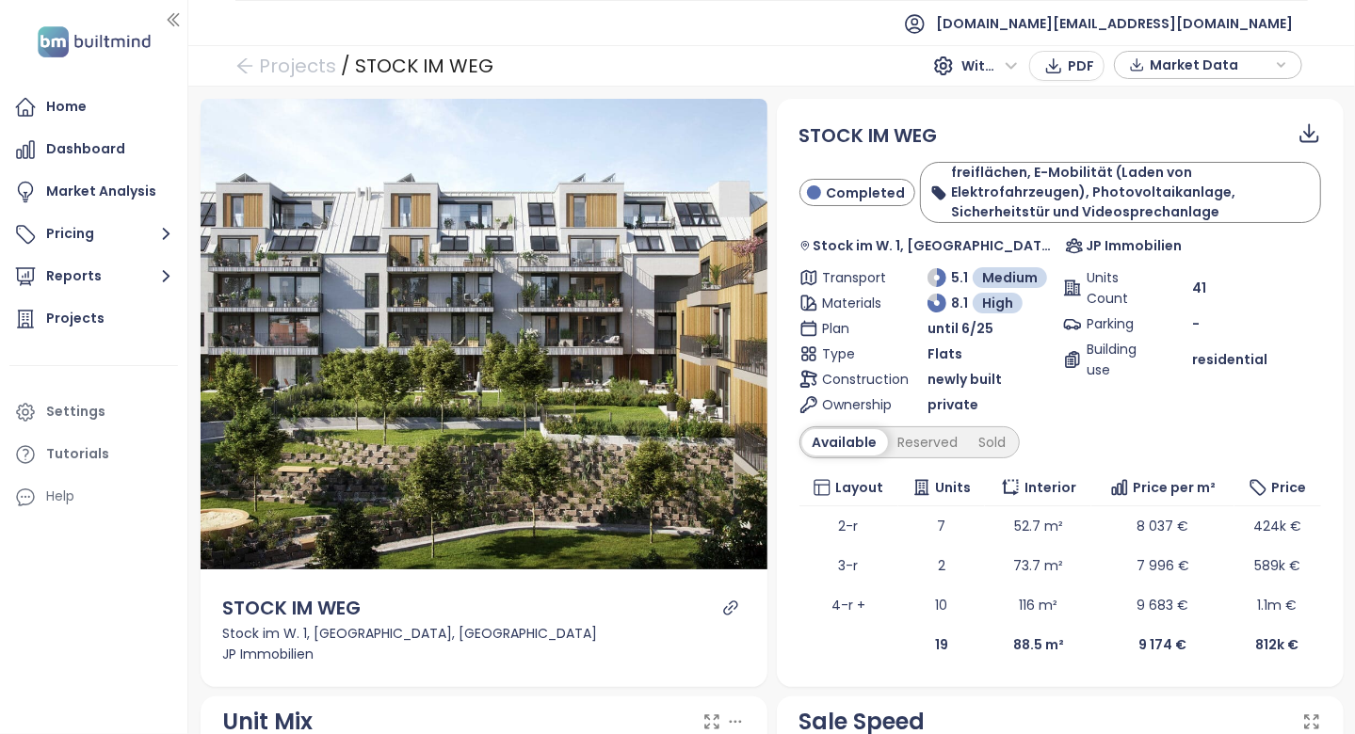
click at [780, 470] on div "STOCK IM WEG Completed freiflächen, E-Mobilität (Laden von Elektrofahrzeugen), …" at bounding box center [1060, 393] width 567 height 588
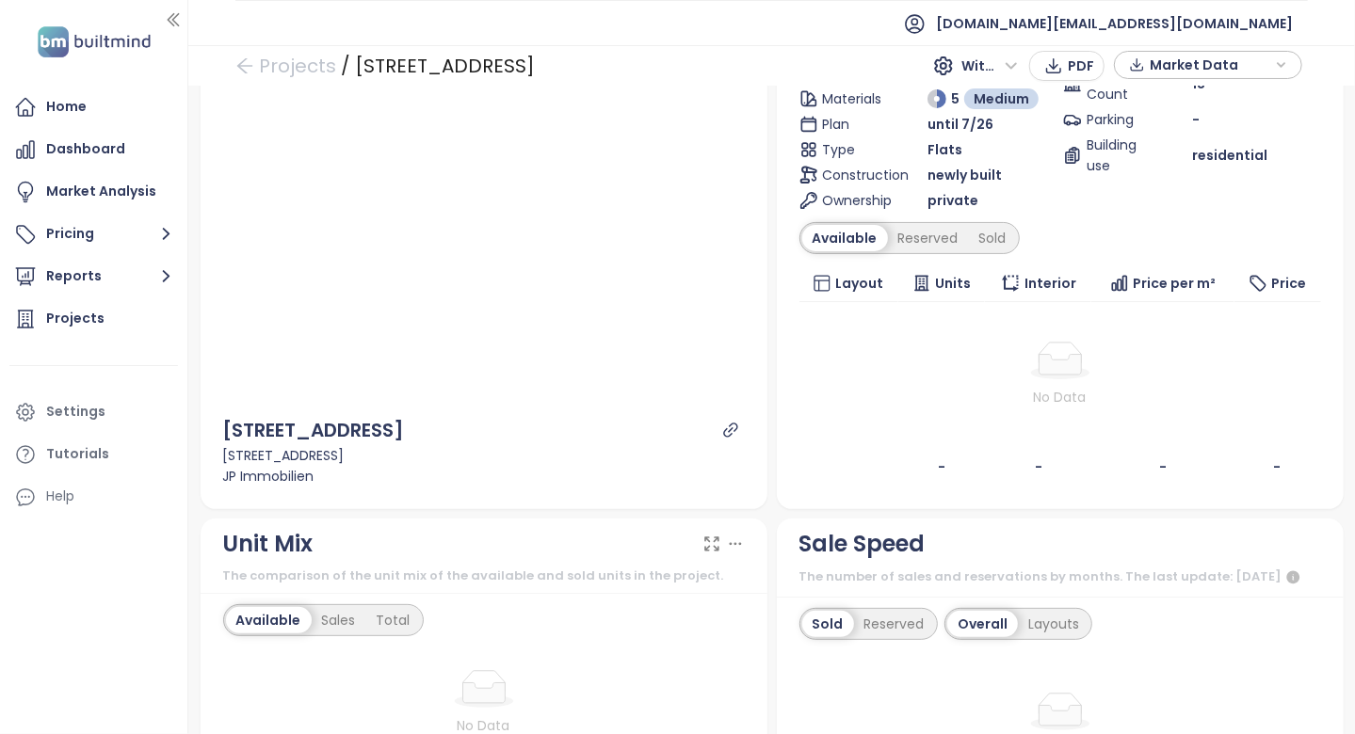
scroll to position [94, 0]
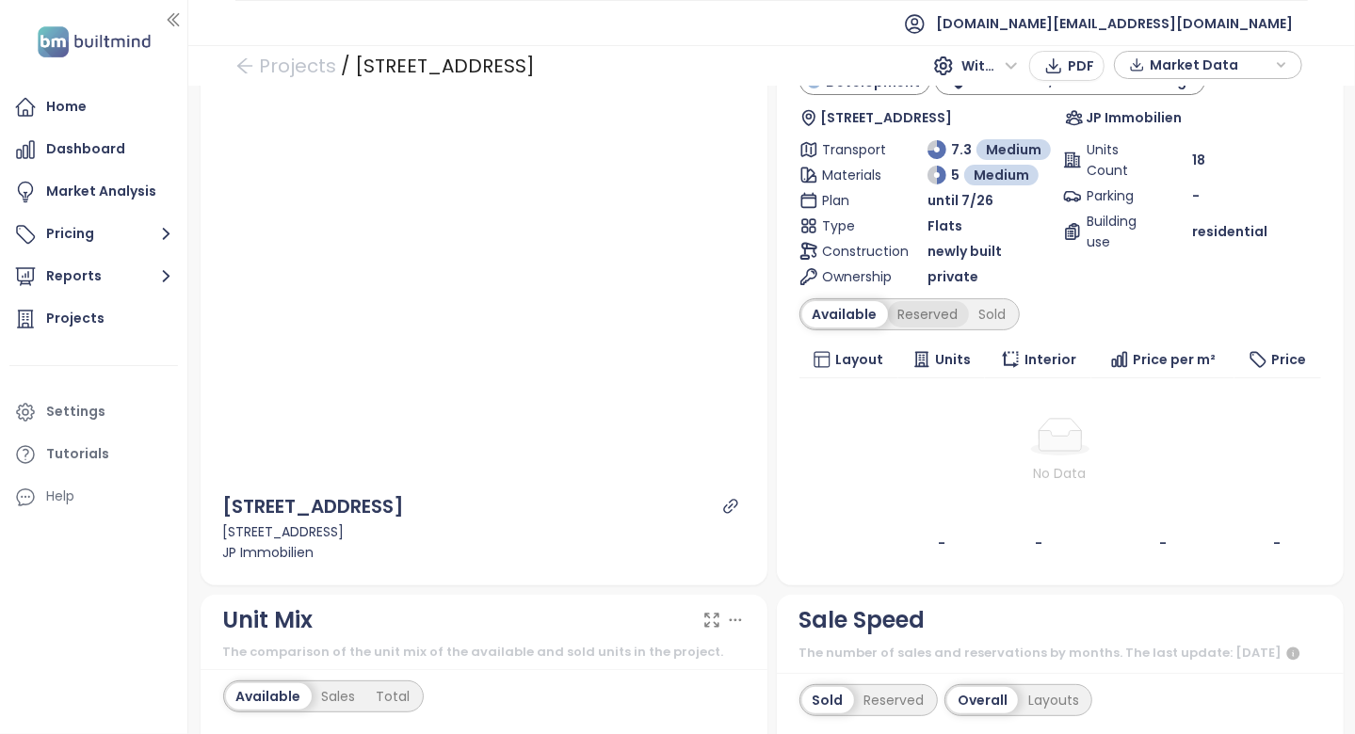
click at [896, 312] on div "Reserved" at bounding box center [928, 314] width 81 height 26
click at [966, 305] on div "Sold" at bounding box center [990, 314] width 48 height 26
drag, startPoint x: 426, startPoint y: 514, endPoint x: 219, endPoint y: 510, distance: 206.2
click at [219, 510] on div "[GEOGRAPHIC_DATA][STREET_ADDRESS][GEOGRAPHIC_DATA] JP Immobilien" at bounding box center [484, 528] width 567 height 116
copy div "[STREET_ADDRESS]"
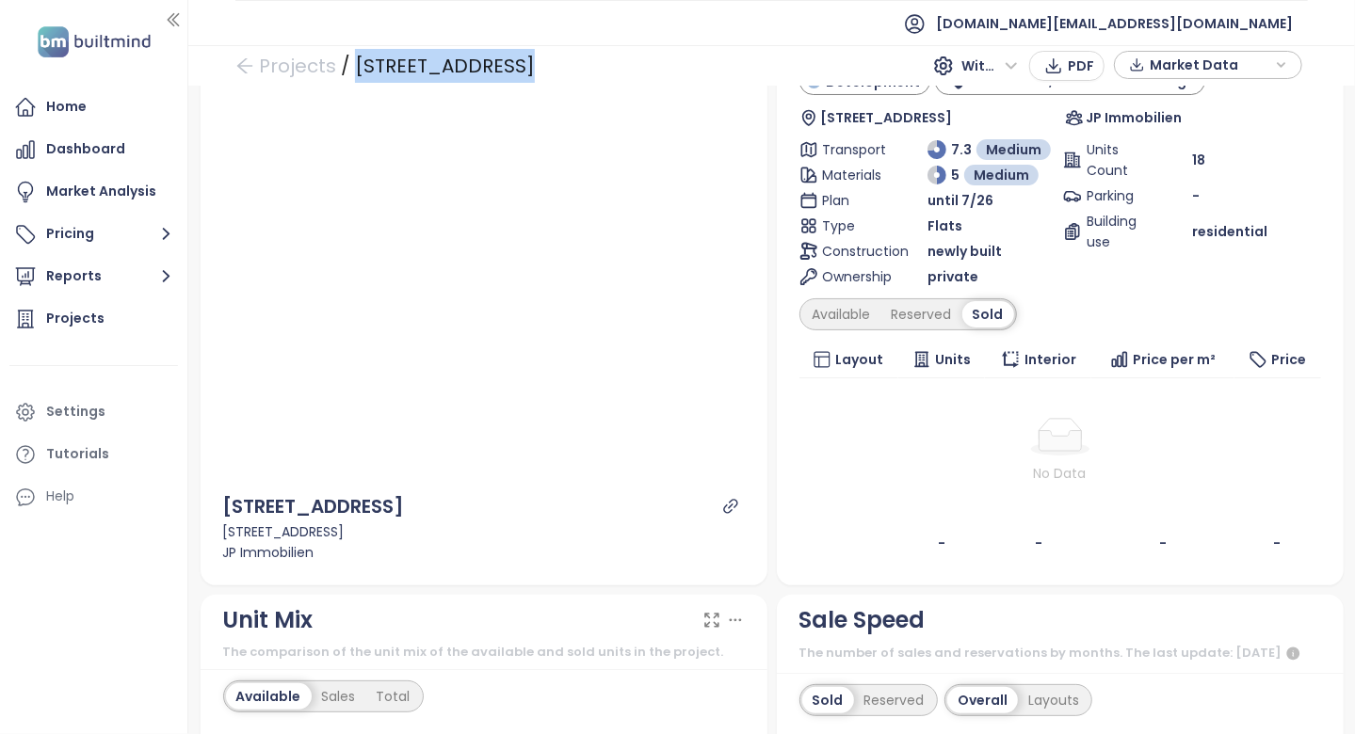
drag, startPoint x: 506, startPoint y: 70, endPoint x: 354, endPoint y: 74, distance: 152.6
click at [355, 74] on div "[STREET_ADDRESS]" at bounding box center [445, 66] width 180 height 34
copy div "[STREET_ADDRESS]"
click at [539, 531] on div "[STREET_ADDRESS]" at bounding box center [484, 532] width 522 height 21
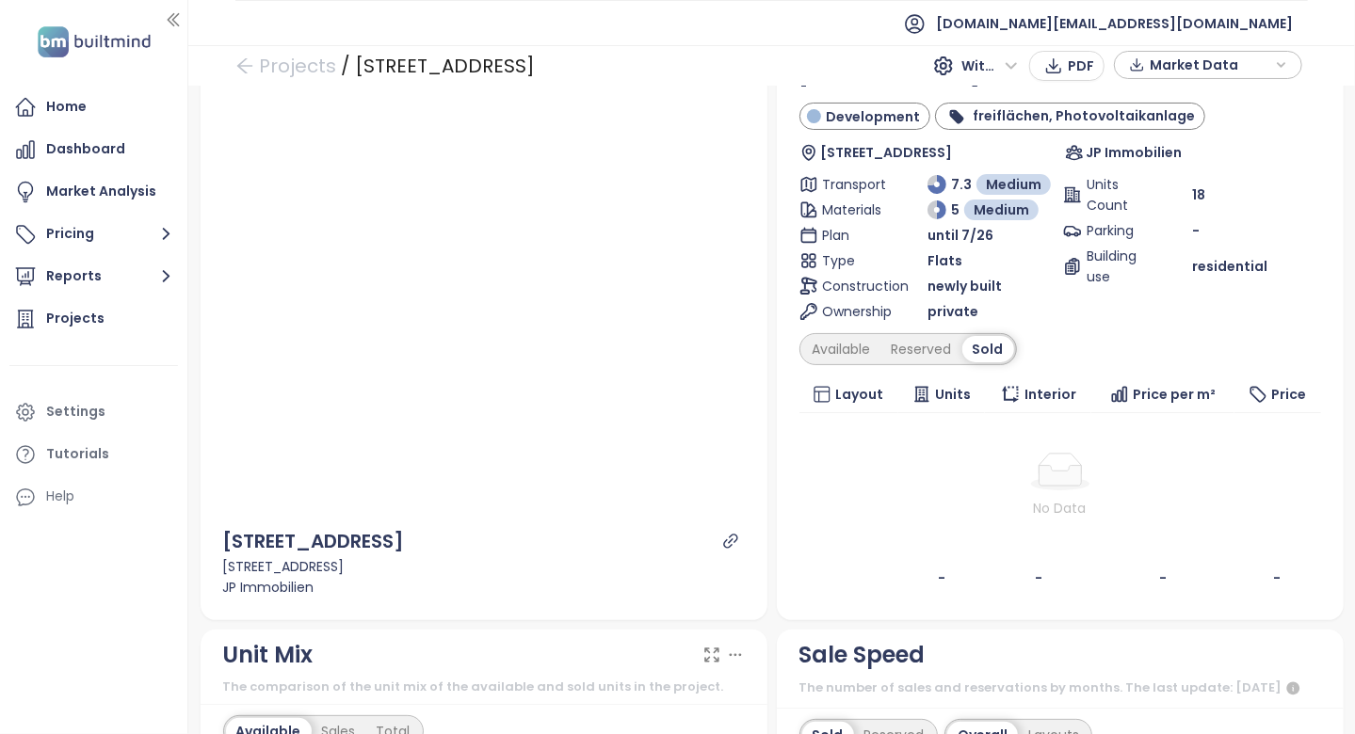
scroll to position [0, 0]
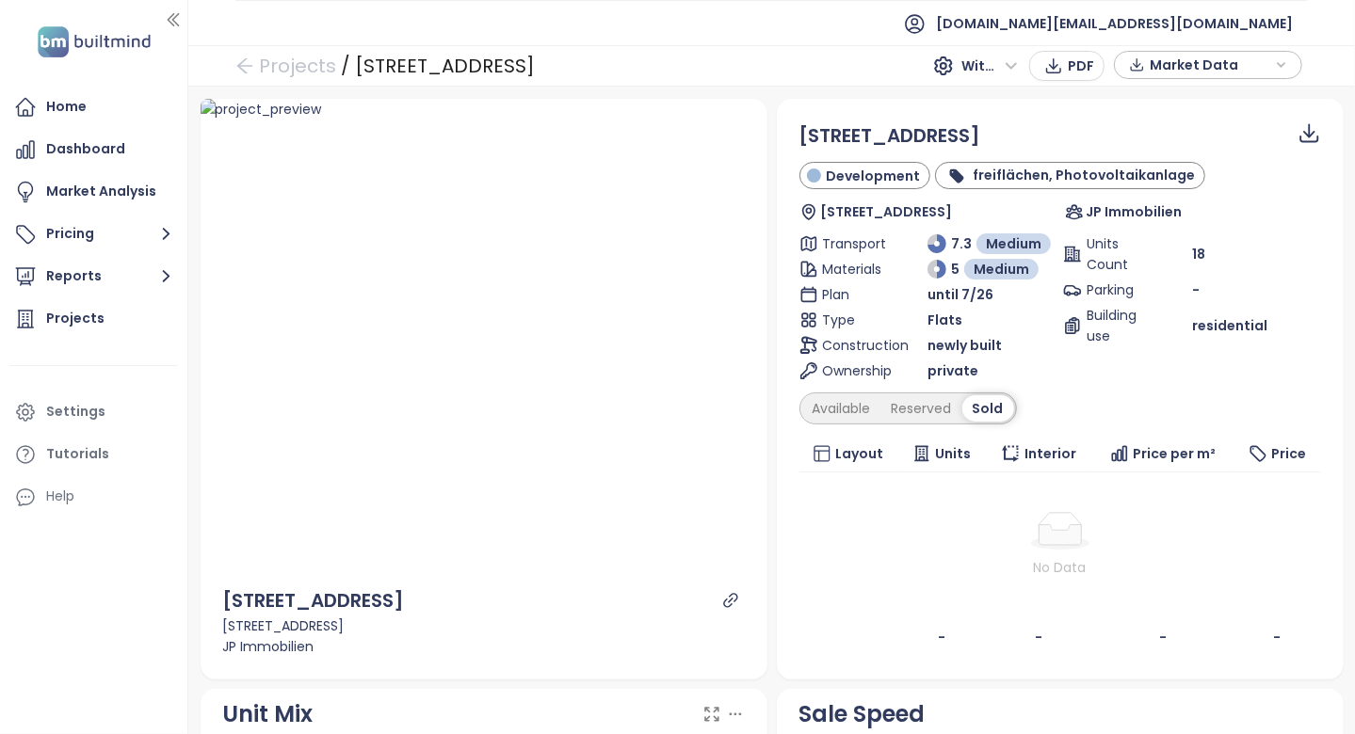
click at [896, 507] on td "No Data" at bounding box center [1060, 545] width 522 height 145
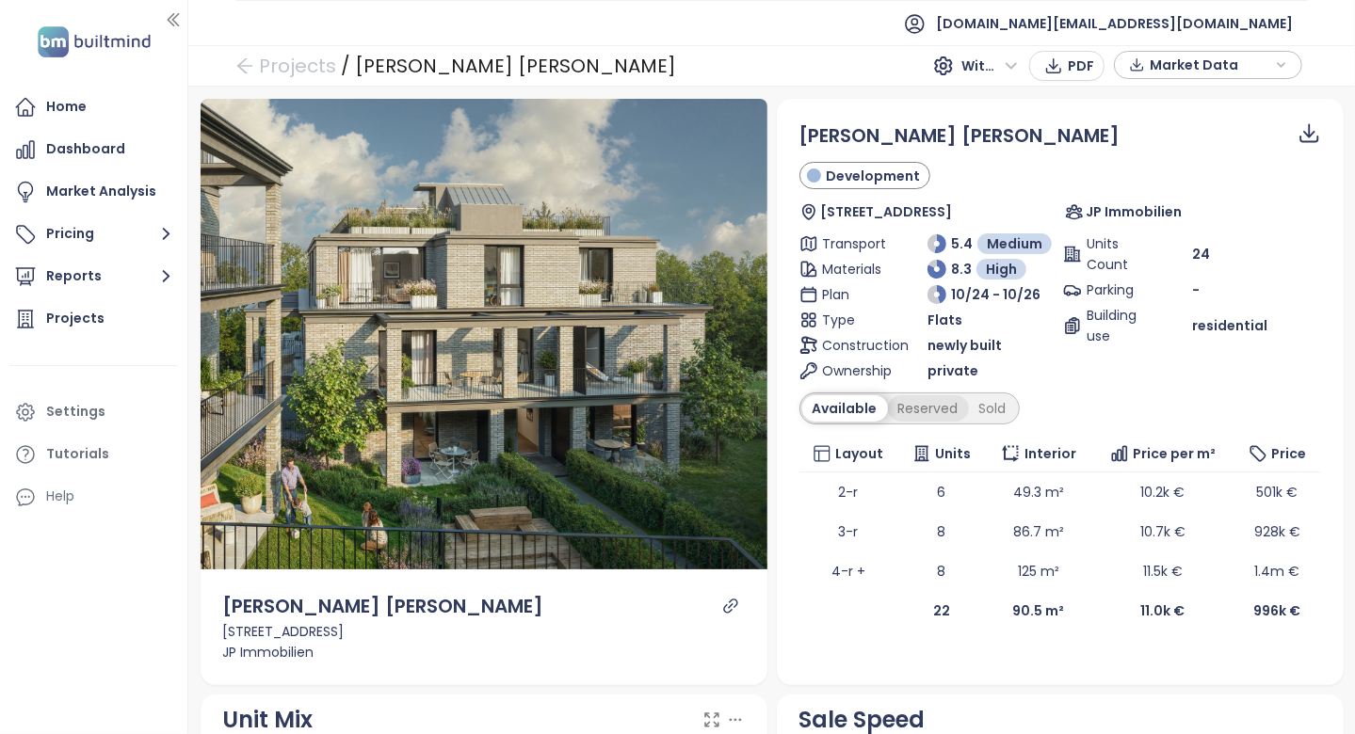
click at [912, 418] on div "Reserved" at bounding box center [928, 408] width 81 height 26
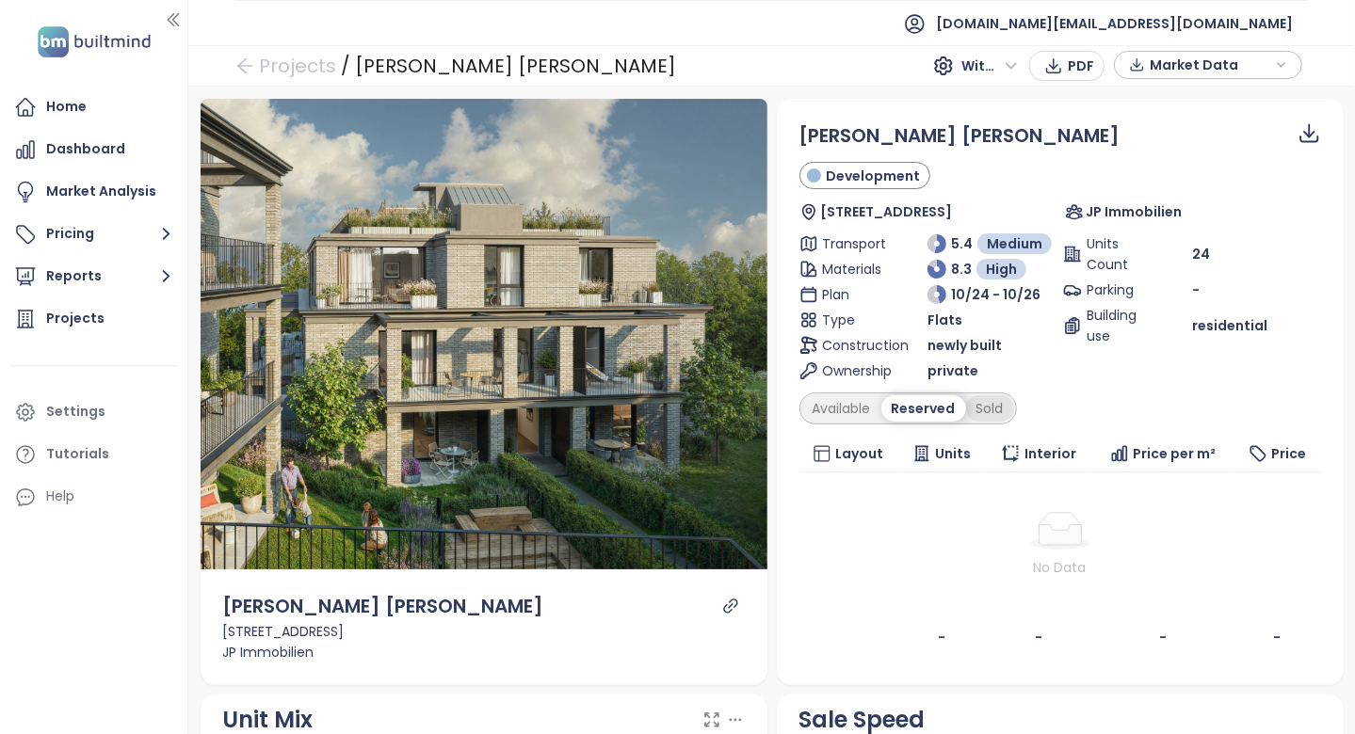
click at [982, 409] on div "Sold" at bounding box center [990, 408] width 48 height 26
click at [984, 406] on div "Sold" at bounding box center [988, 408] width 52 height 26
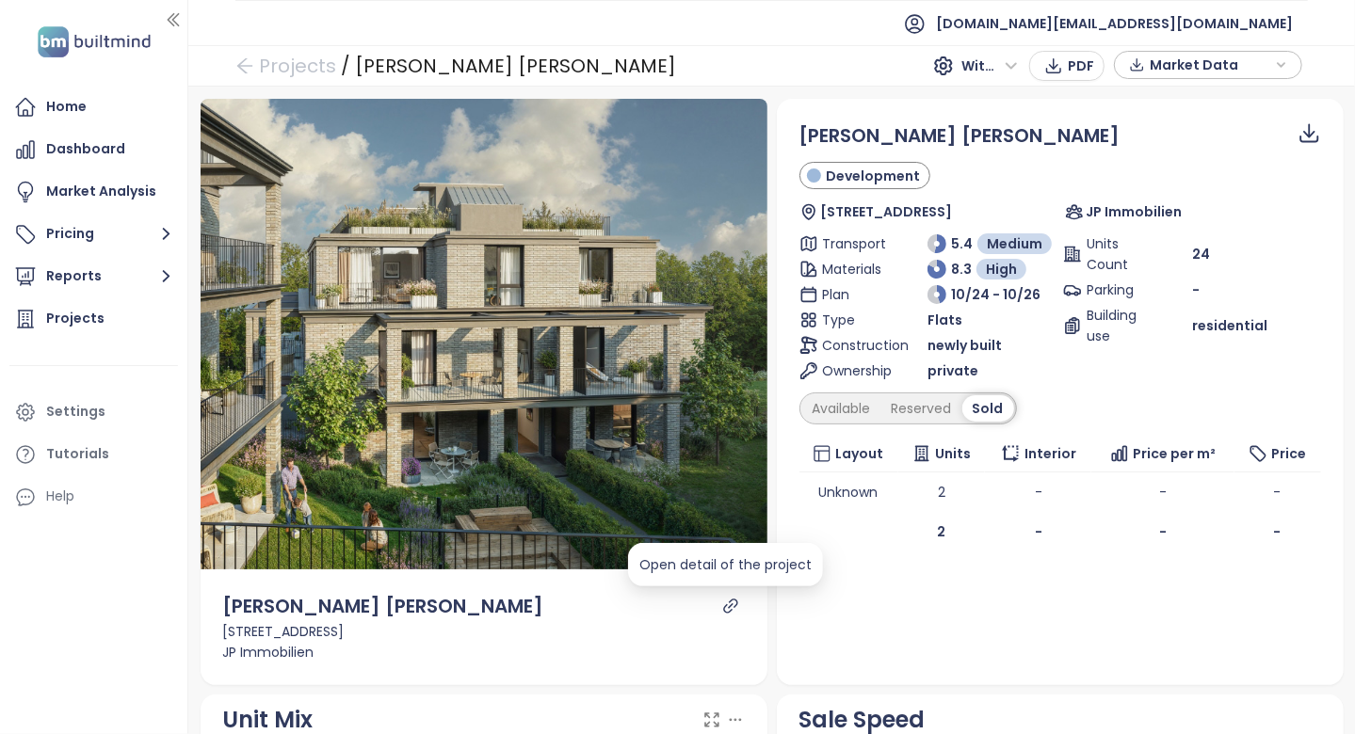
click at [722, 604] on icon "link" at bounding box center [730, 606] width 17 height 17
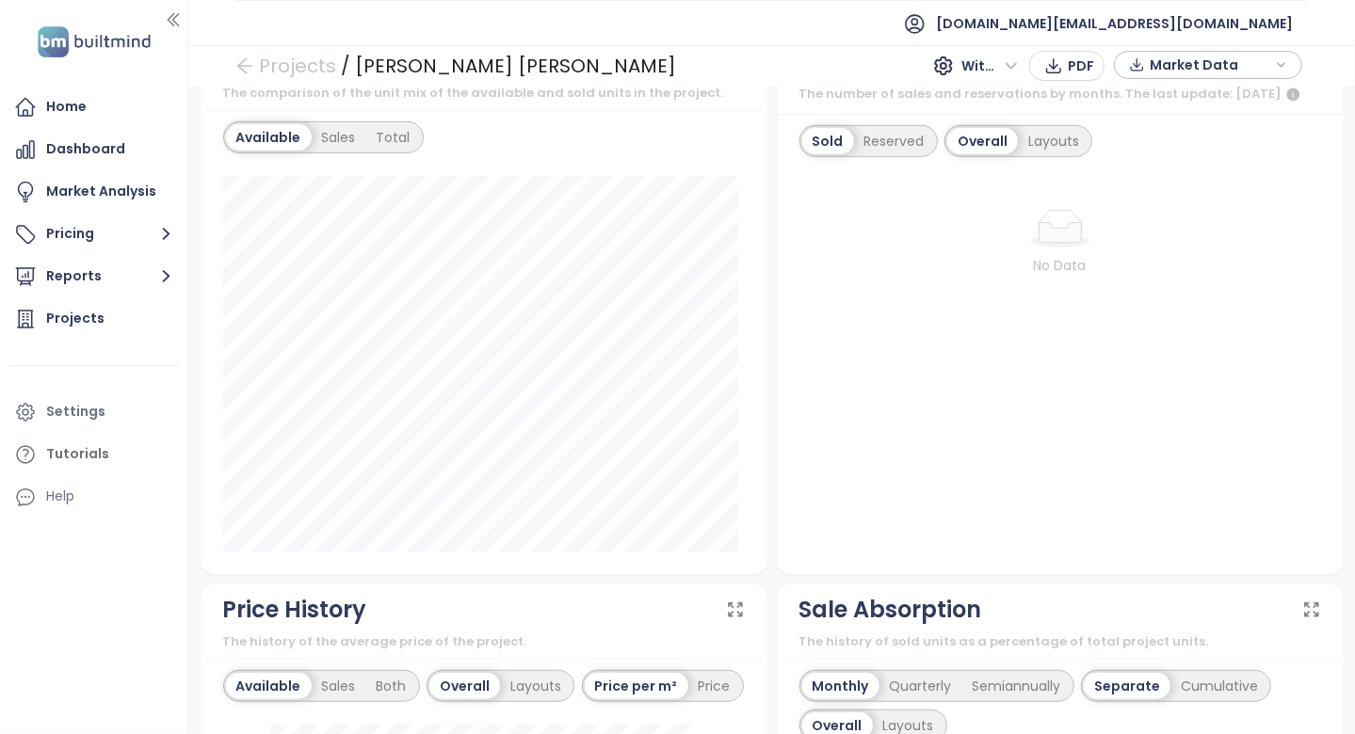
scroll to position [1036, 0]
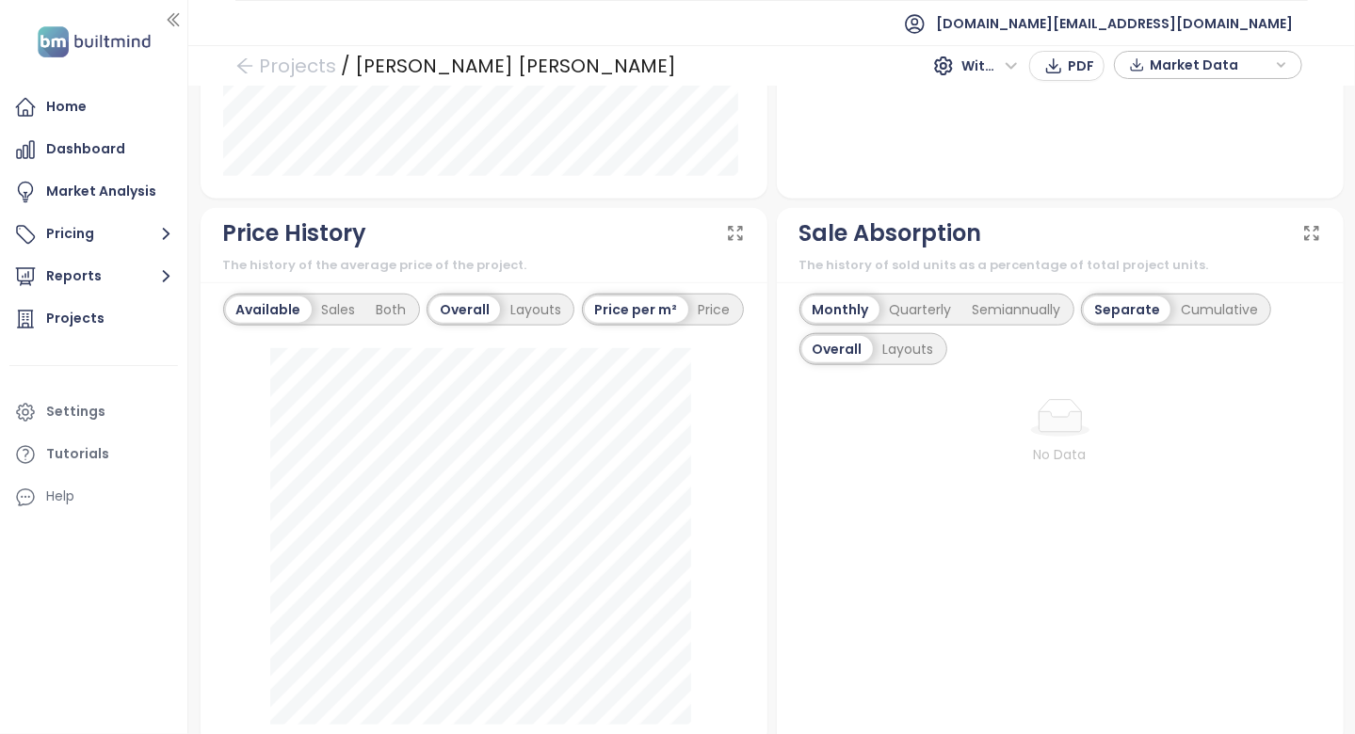
click at [799, 324] on div "Monthly Quarterly Semiannually Separate Cumulative Overall Layouts" at bounding box center [1060, 330] width 522 height 72
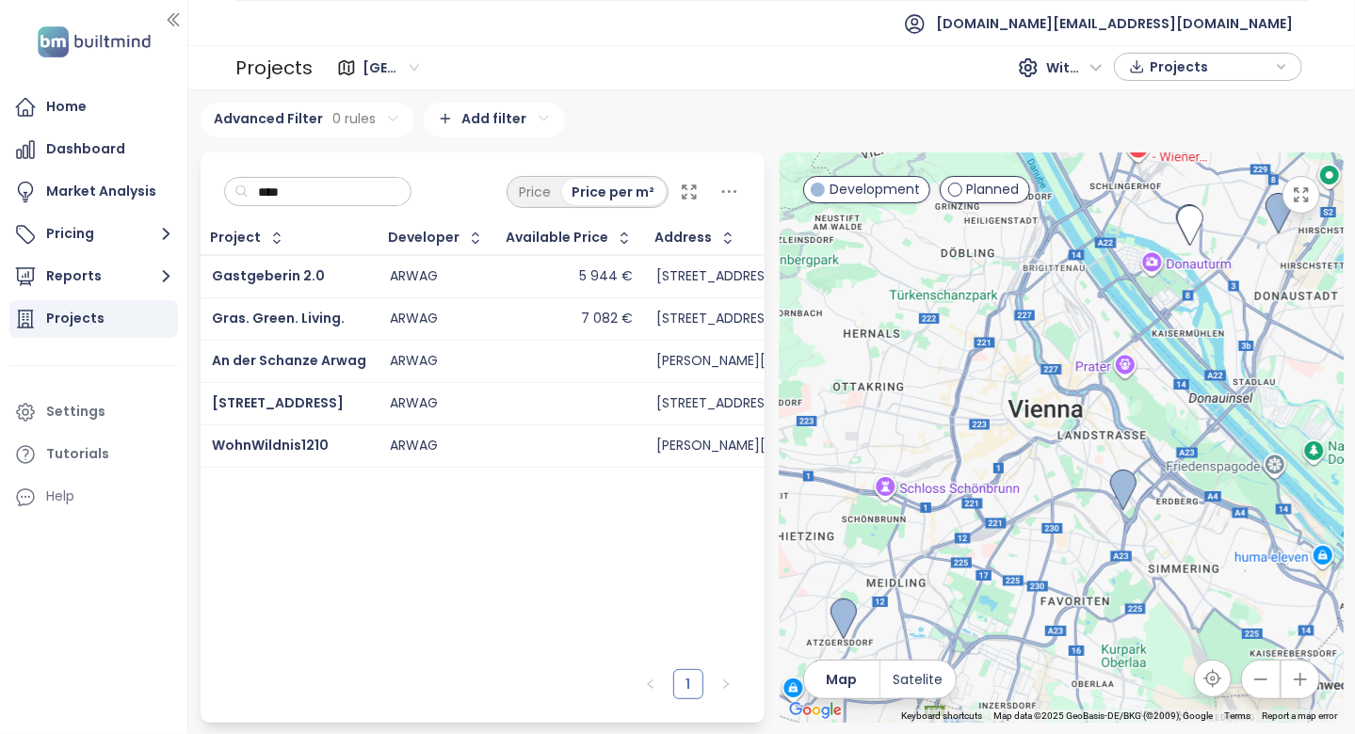
click at [378, 196] on input "****" at bounding box center [325, 192] width 153 height 28
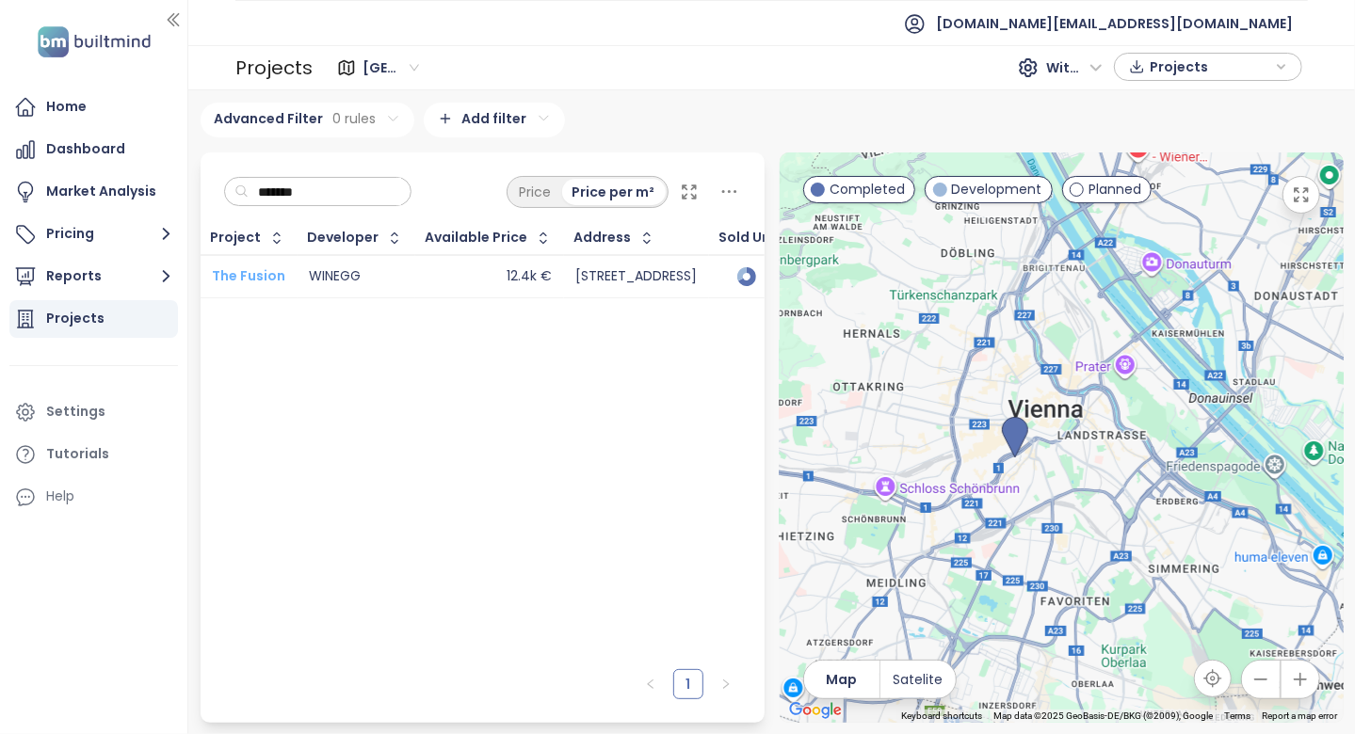
type input "*******"
click at [273, 274] on span "The Fusion" at bounding box center [248, 275] width 73 height 19
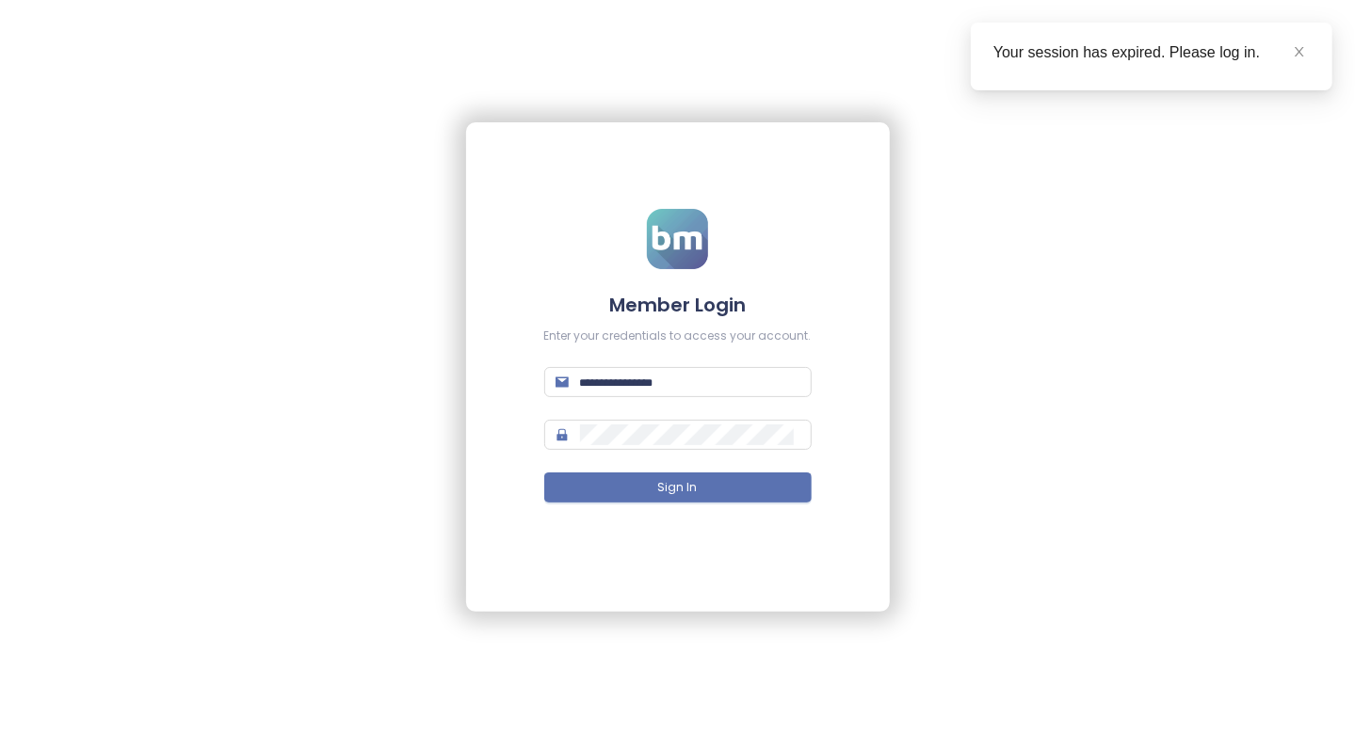
type input "**********"
click at [625, 490] on button "Sign In" at bounding box center [677, 488] width 267 height 30
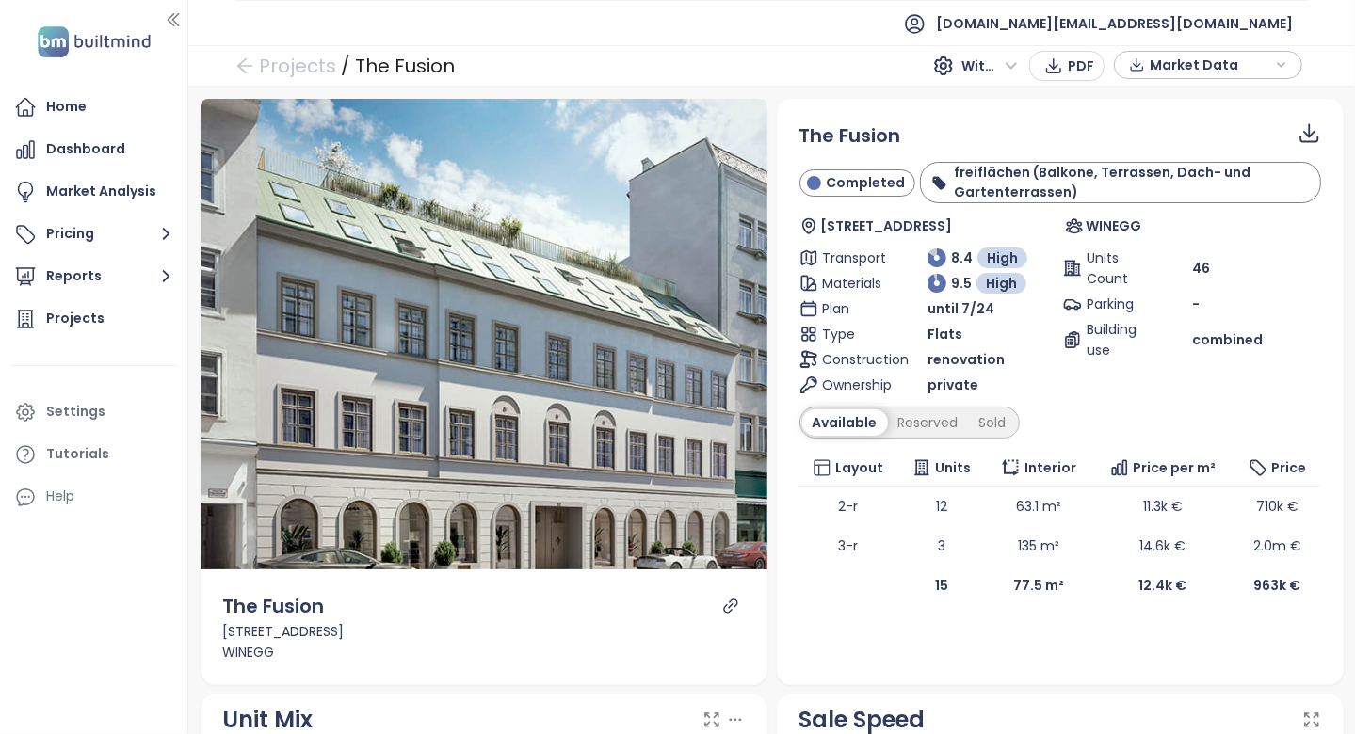
click at [888, 426] on div "Reserved" at bounding box center [928, 423] width 81 height 26
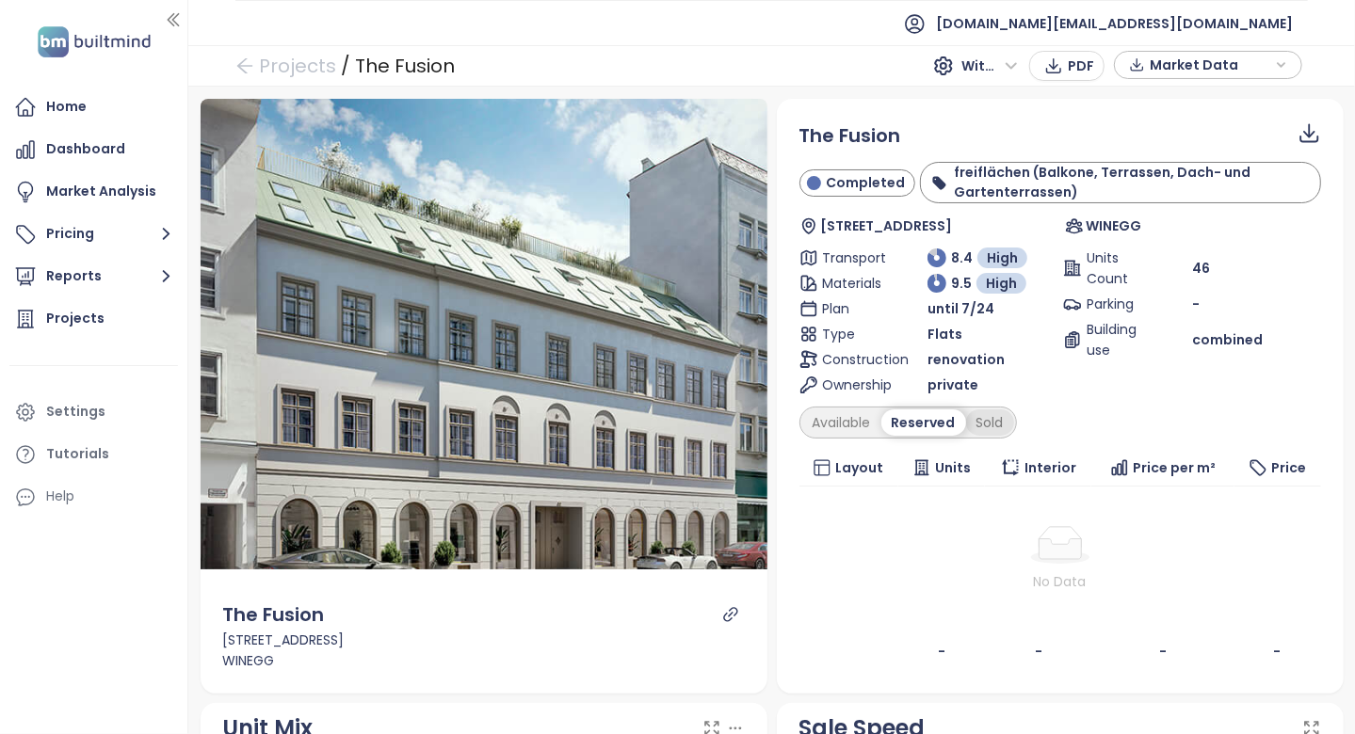
click at [976, 415] on div "Sold" at bounding box center [990, 423] width 48 height 26
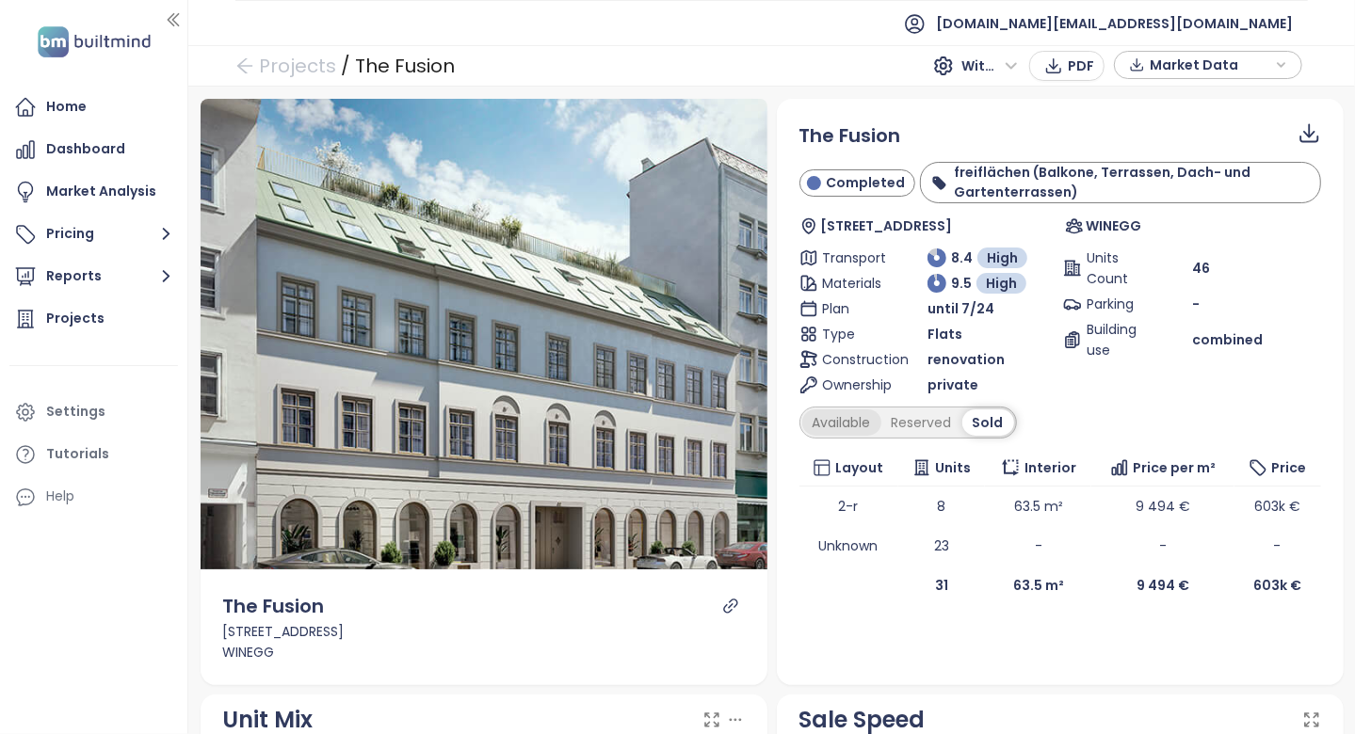
click at [860, 419] on div "Available" at bounding box center [841, 423] width 79 height 26
click at [258, 66] on link "Projects" at bounding box center [285, 66] width 101 height 34
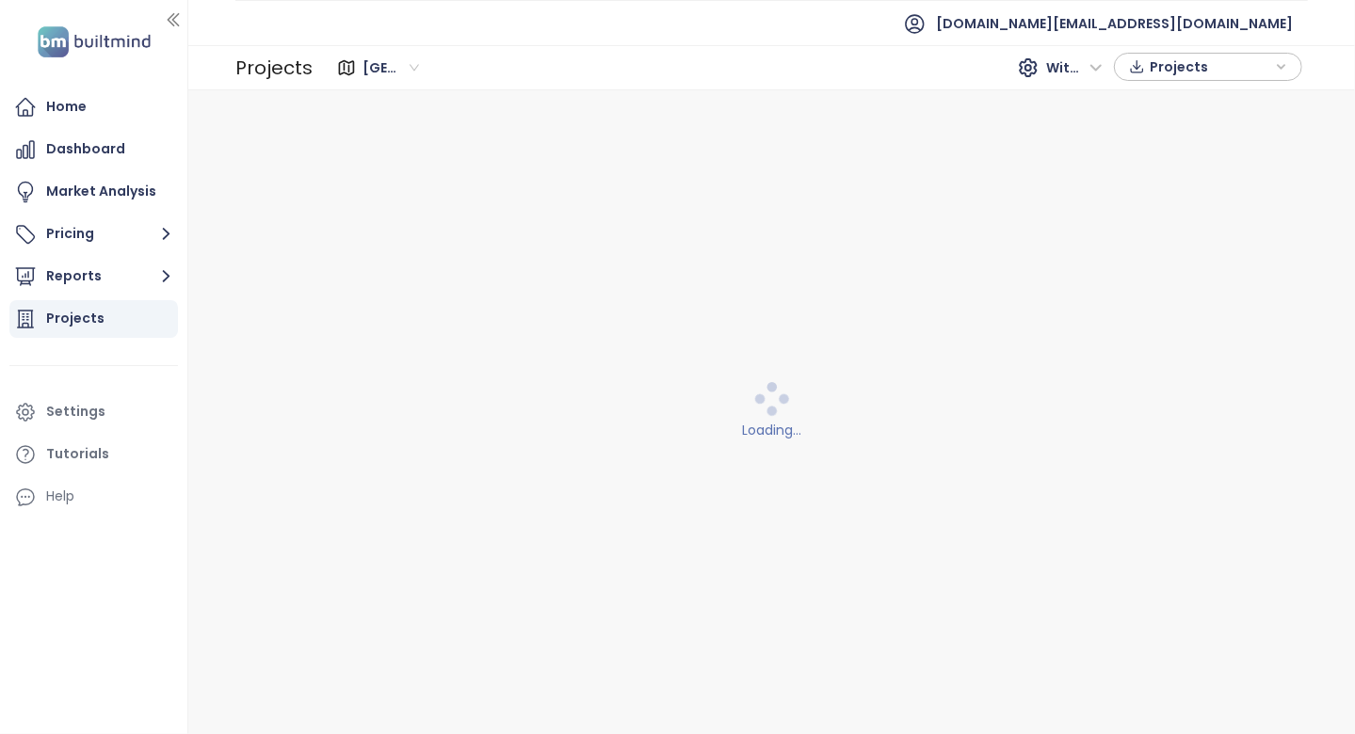
click at [378, 66] on span "Berlin" at bounding box center [390, 68] width 56 height 28
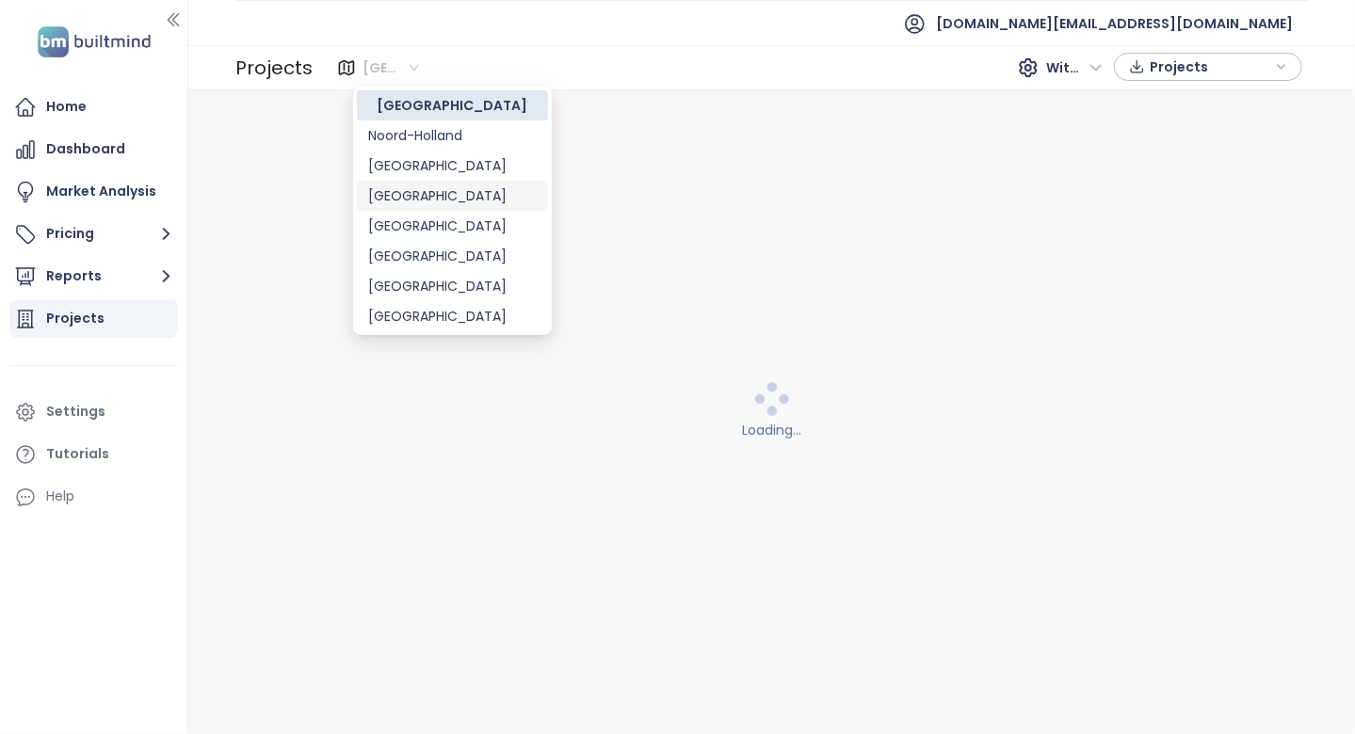
click at [428, 196] on div "Vienna" at bounding box center [452, 195] width 169 height 21
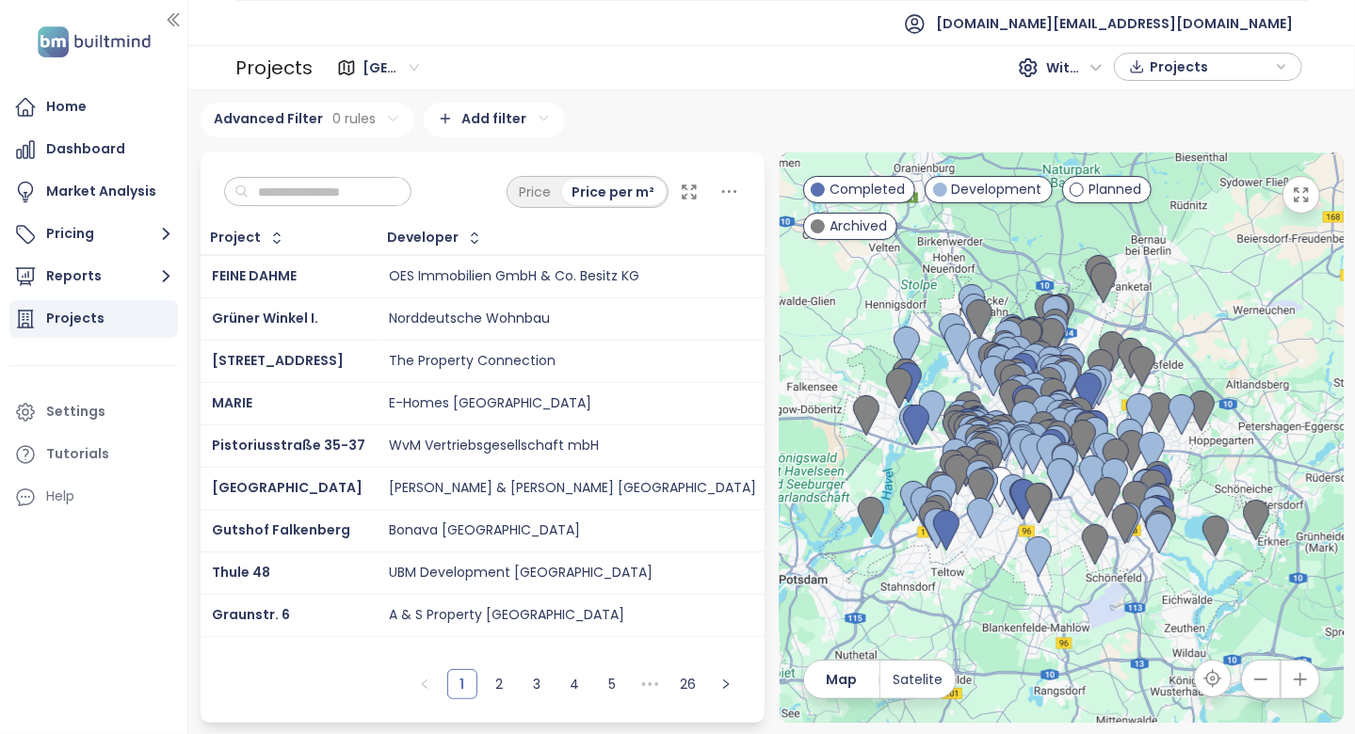
click at [393, 185] on input "text" at bounding box center [325, 192] width 153 height 28
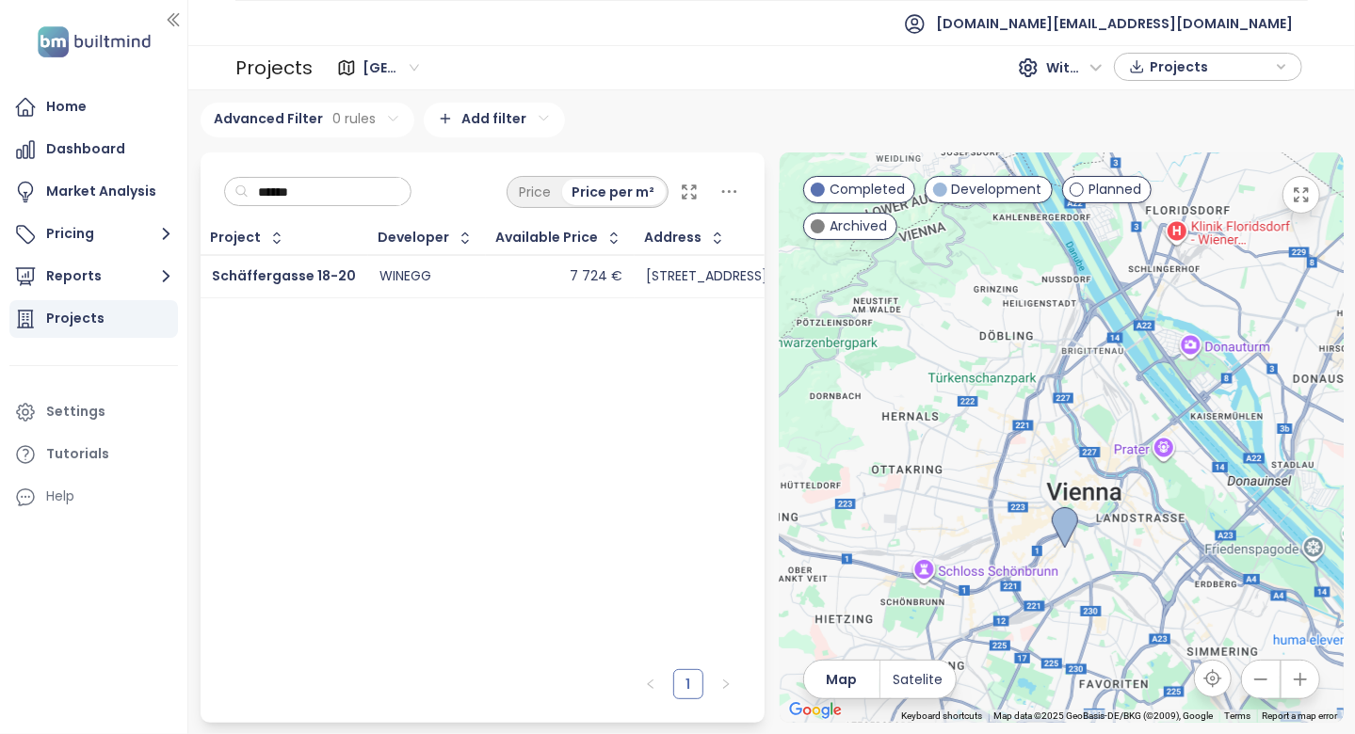
click at [334, 193] on input "******" at bounding box center [325, 192] width 153 height 28
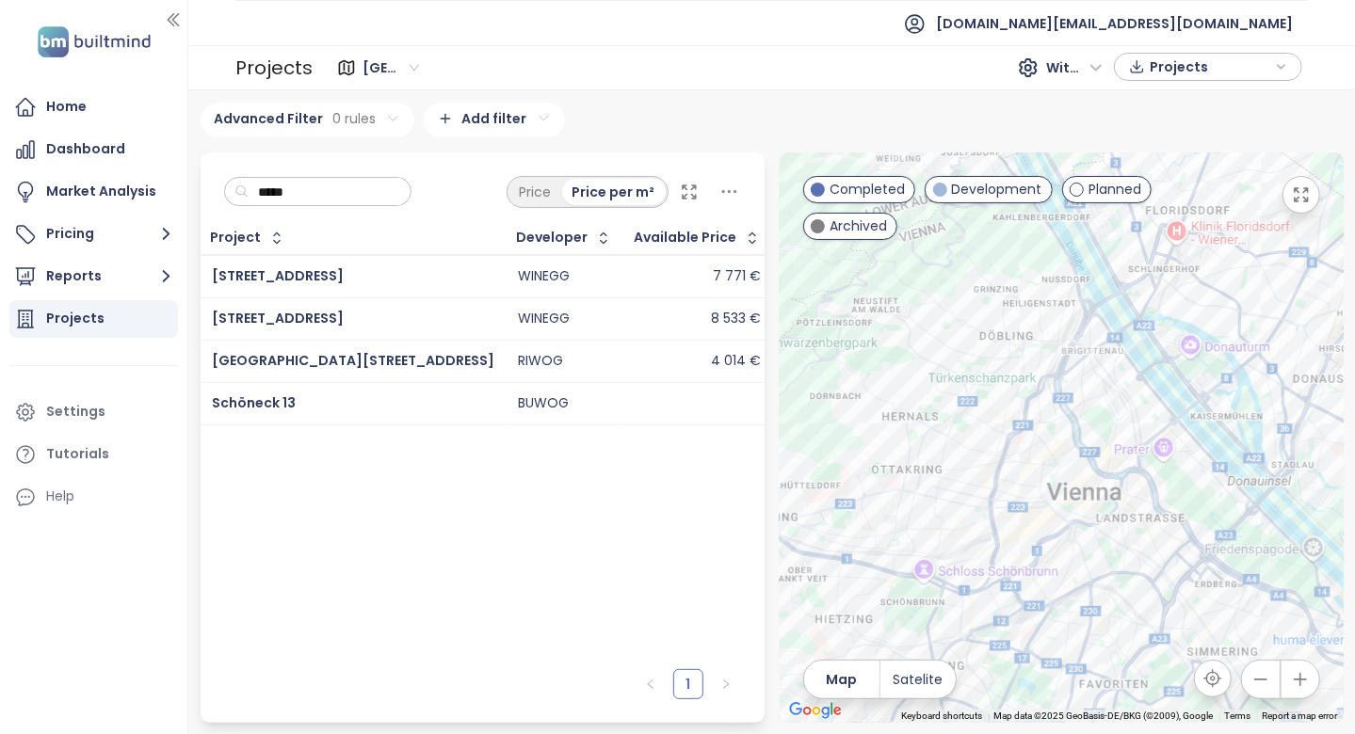
click at [346, 194] on input "*****" at bounding box center [325, 192] width 153 height 28
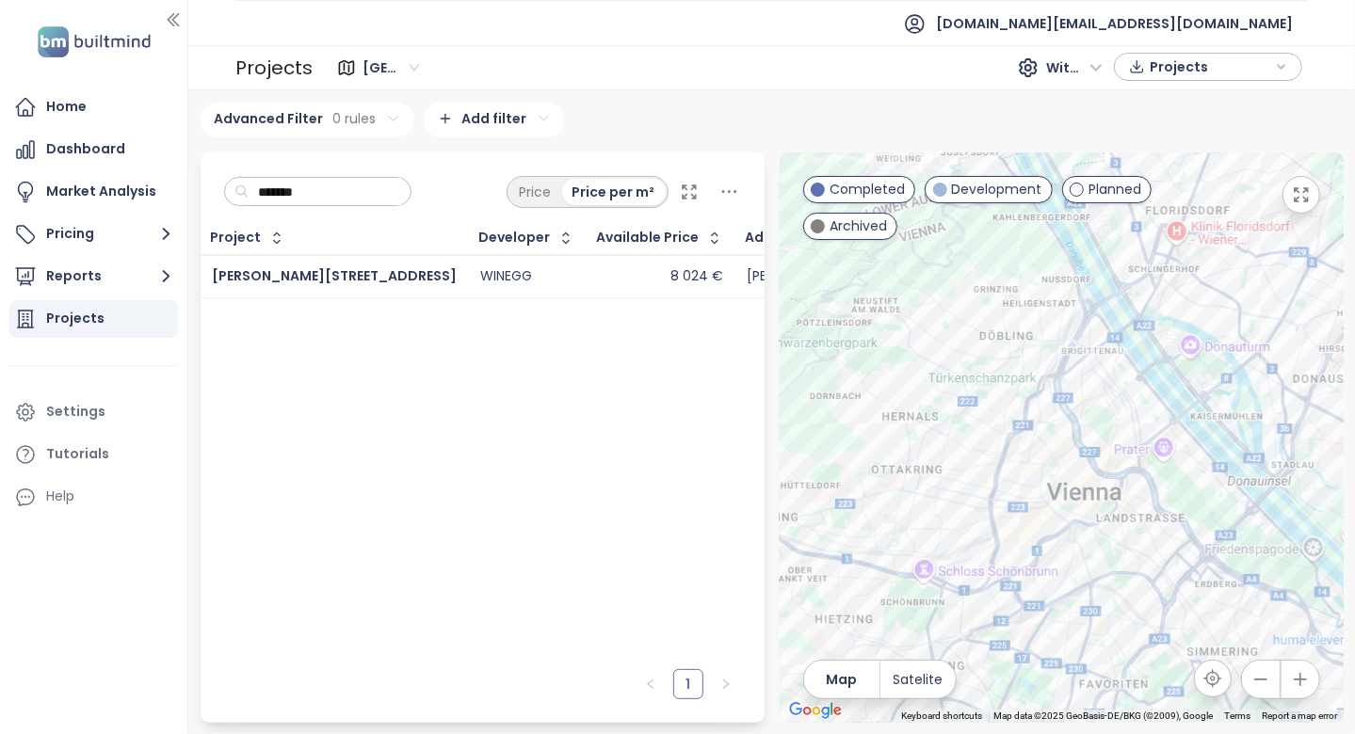
click at [366, 197] on input "*******" at bounding box center [325, 192] width 153 height 28
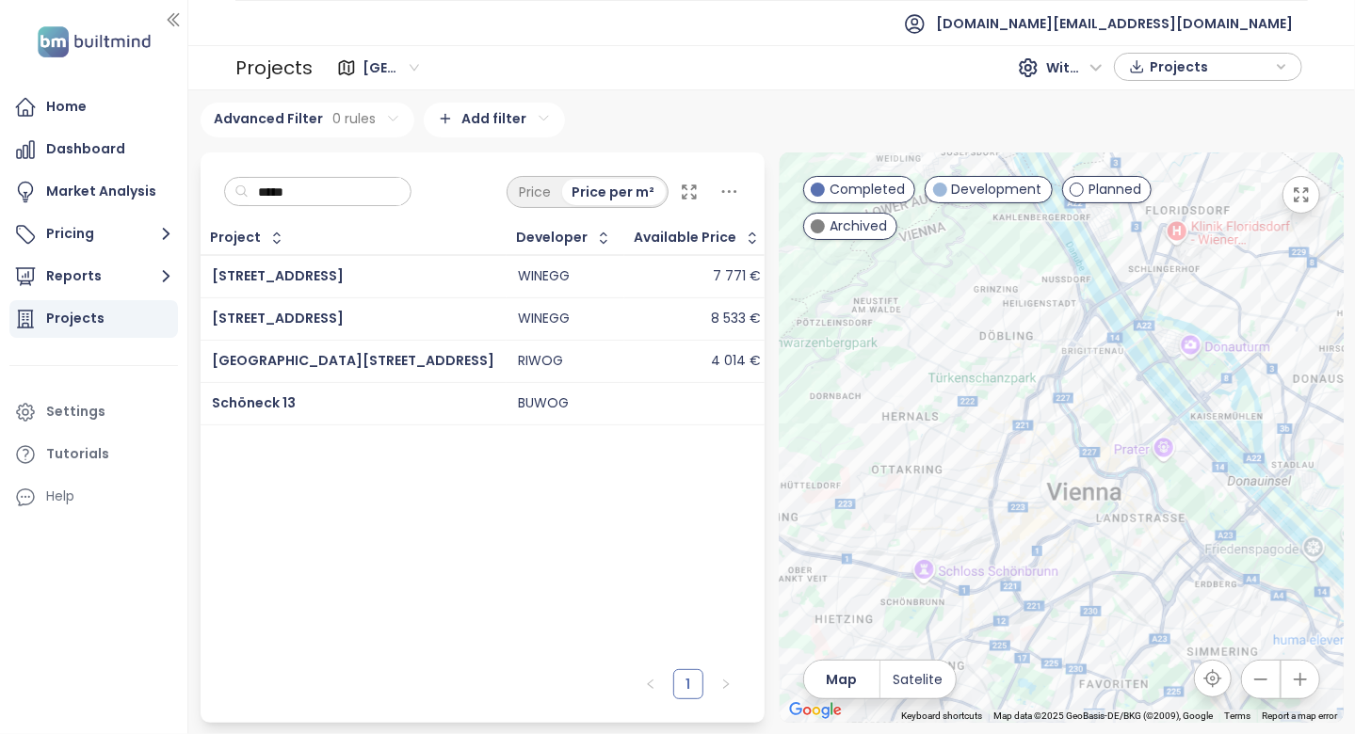
click at [368, 185] on input "*****" at bounding box center [325, 192] width 153 height 28
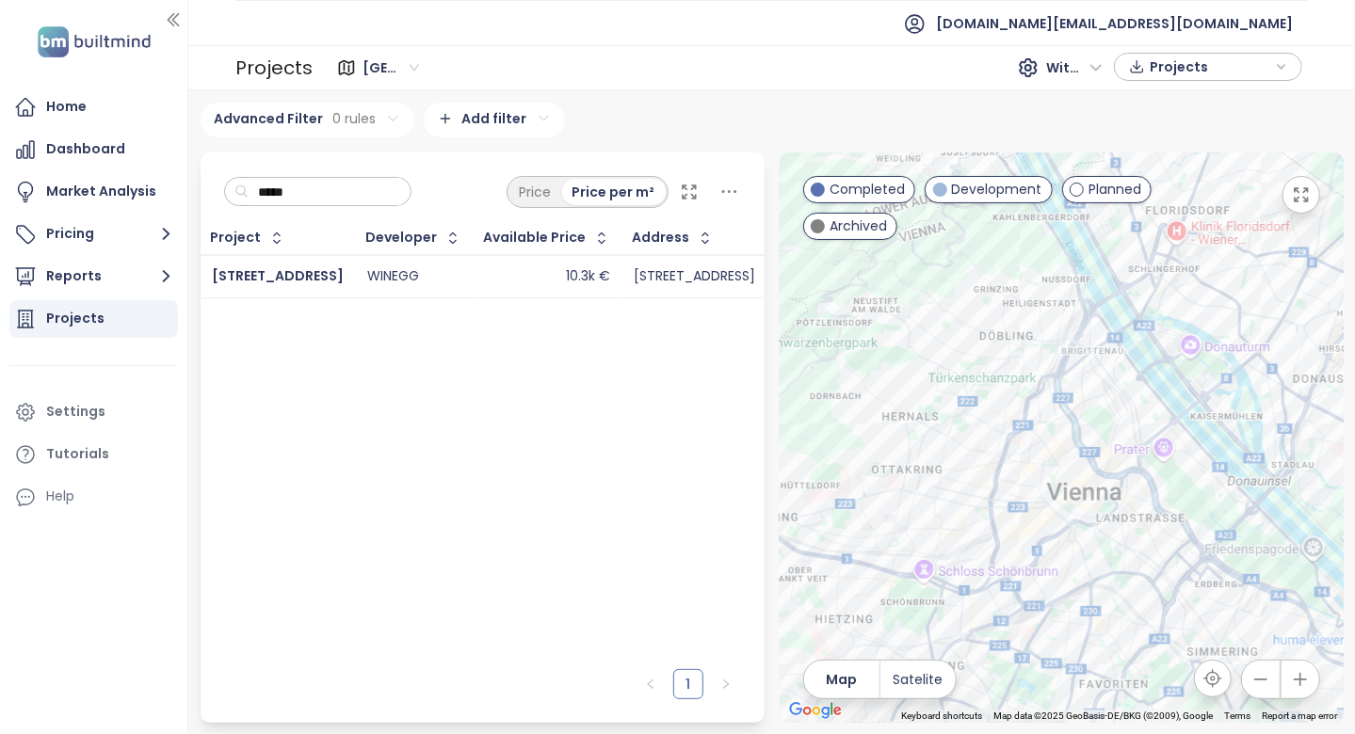
click at [359, 193] on input "*****" at bounding box center [325, 192] width 153 height 28
click at [359, 192] on input "****" at bounding box center [325, 192] width 153 height 28
click at [301, 178] on input "******" at bounding box center [325, 192] width 153 height 28
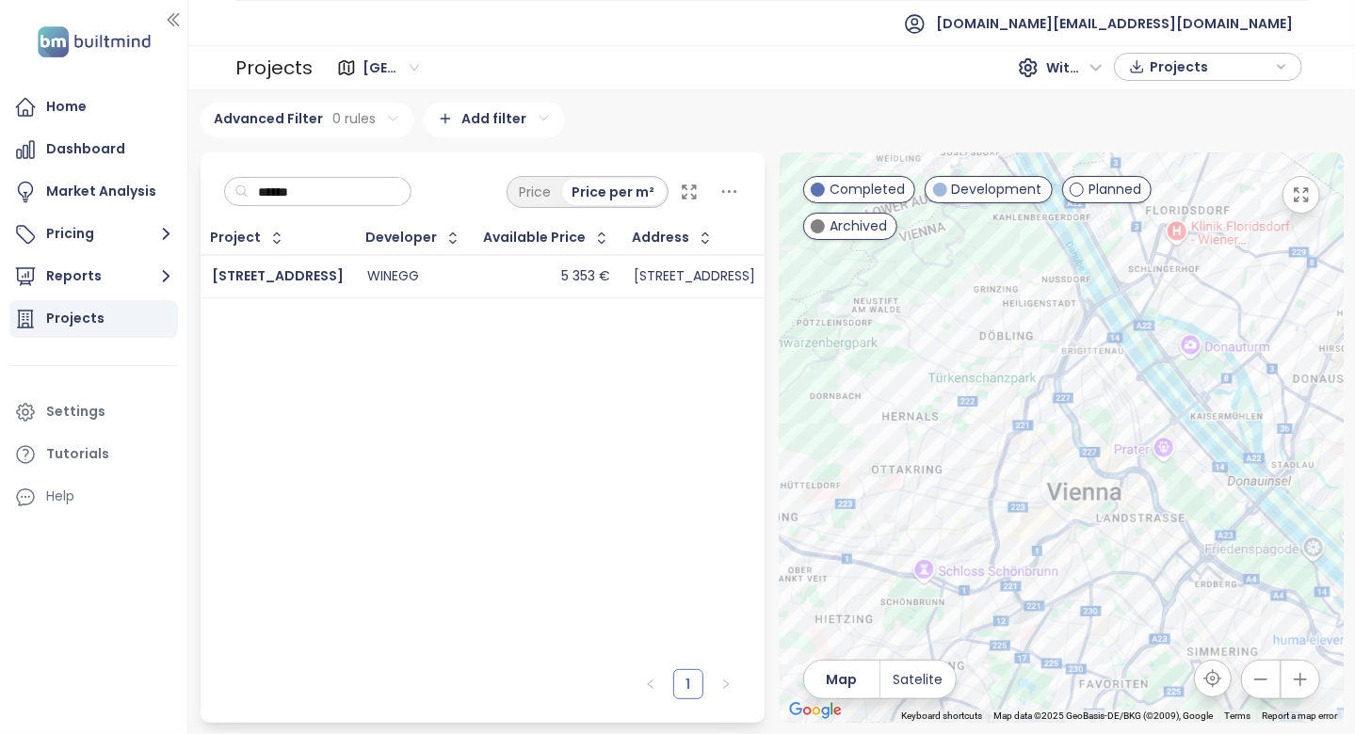
click at [301, 186] on input "******" at bounding box center [325, 192] width 153 height 28
click at [330, 189] on input "********" at bounding box center [325, 192] width 153 height 28
click at [336, 190] on input "*****" at bounding box center [325, 192] width 153 height 28
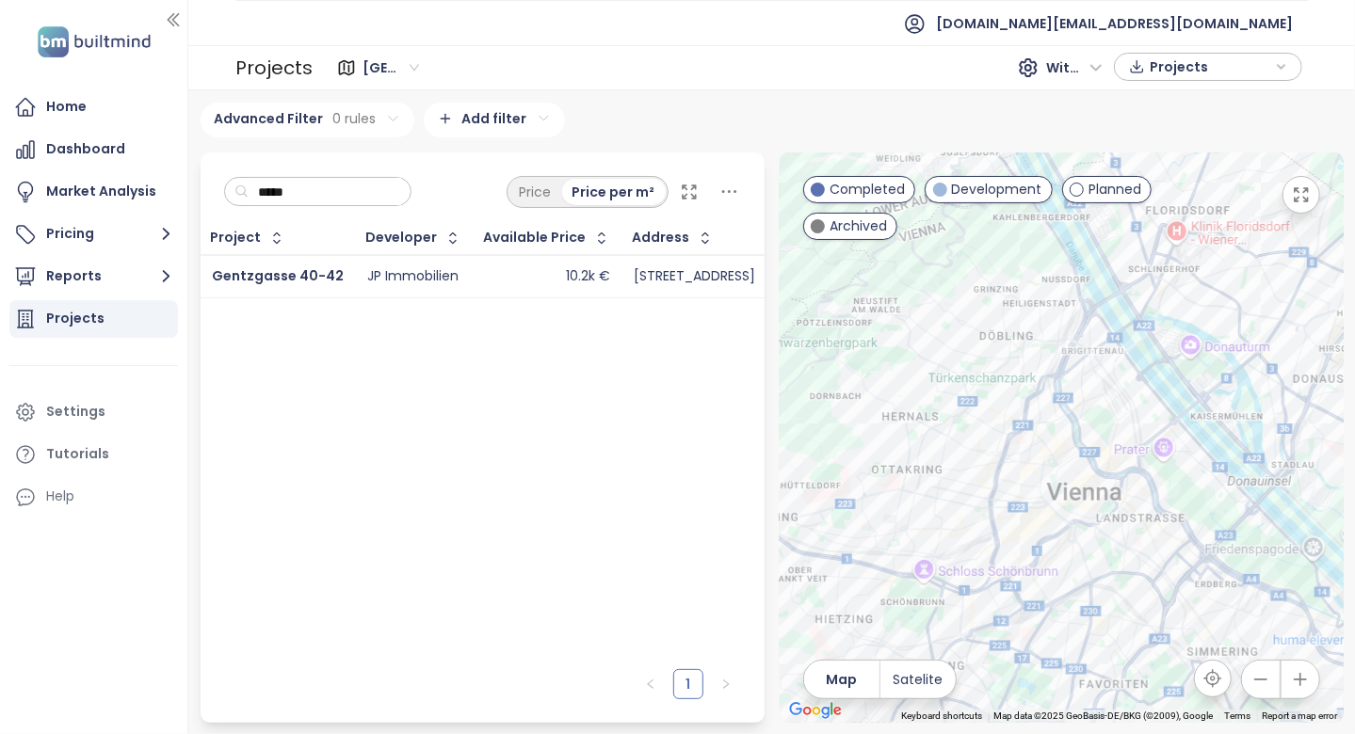
click at [336, 190] on input "*****" at bounding box center [325, 192] width 153 height 28
click at [323, 182] on input "*****" at bounding box center [325, 192] width 153 height 28
click at [358, 190] on input "****" at bounding box center [325, 192] width 153 height 28
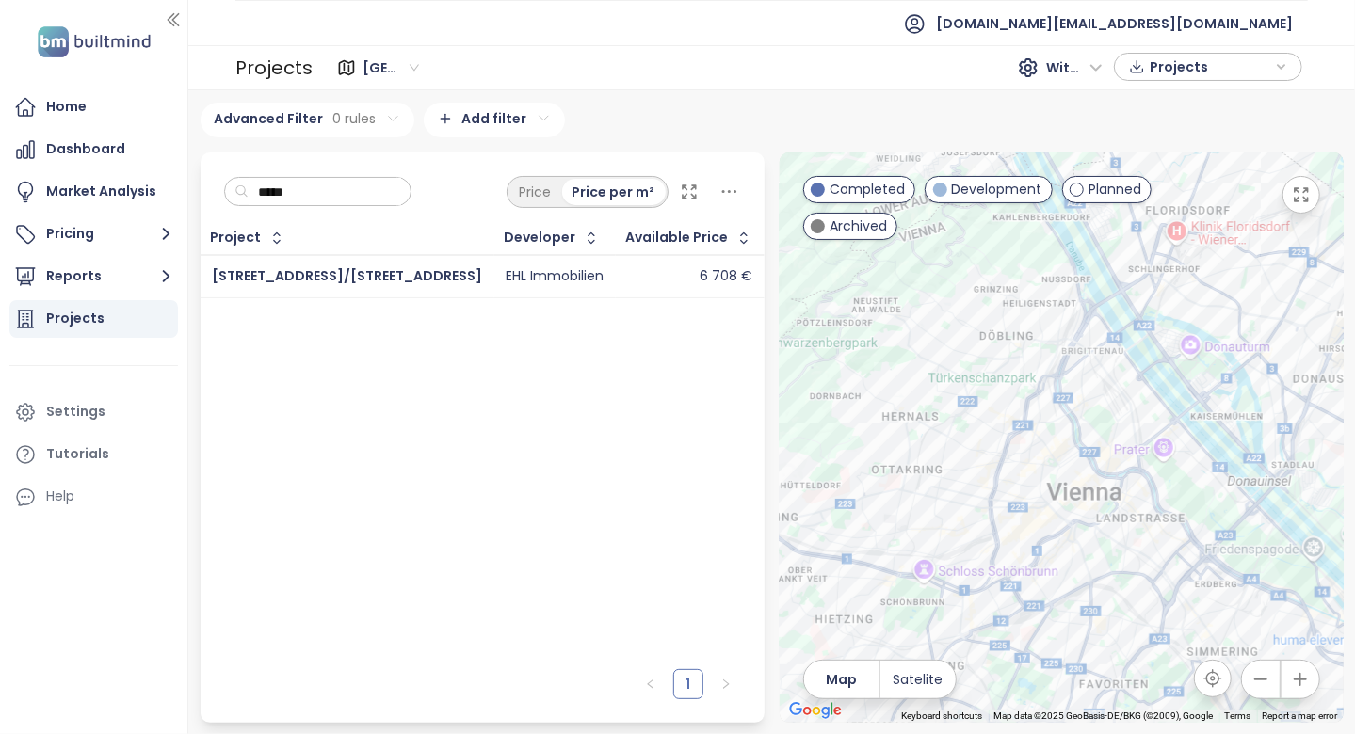
click at [379, 196] on input "*****" at bounding box center [325, 192] width 153 height 28
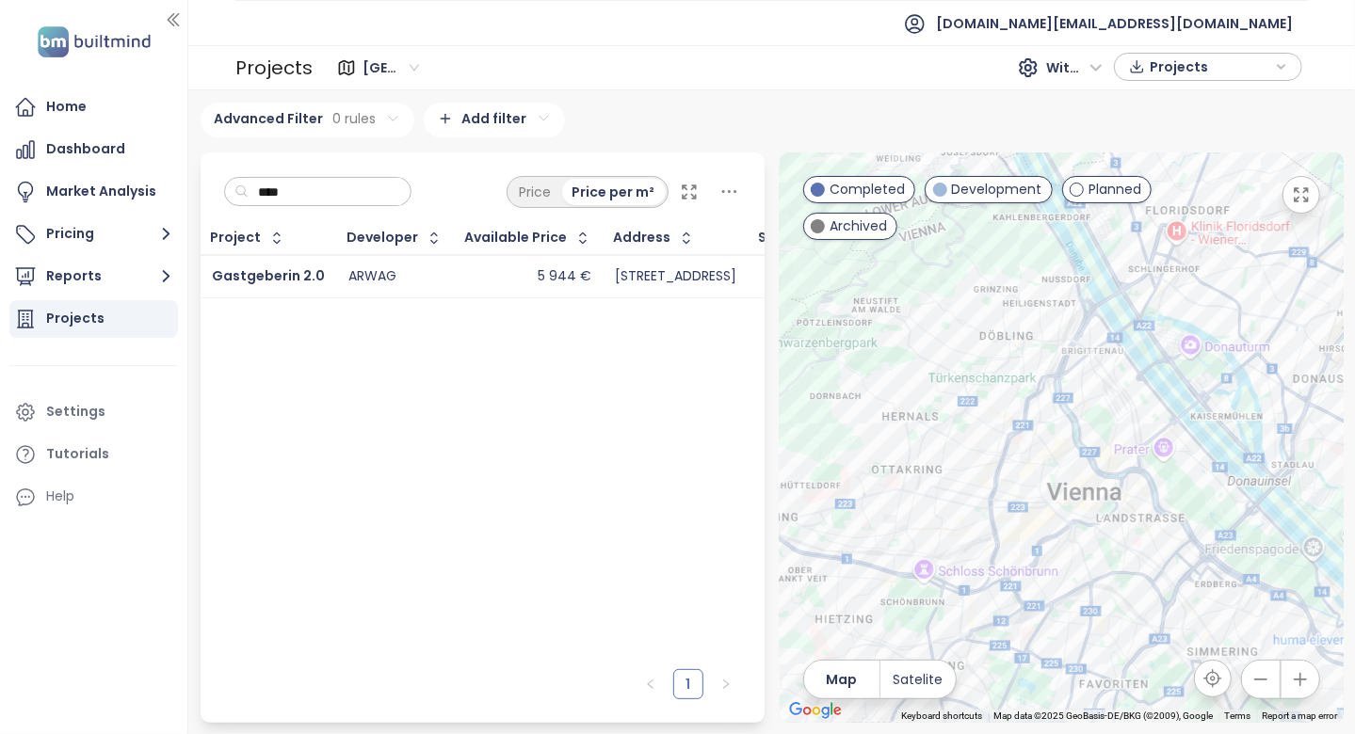
click at [386, 189] on input "****" at bounding box center [325, 192] width 153 height 28
type input "****"
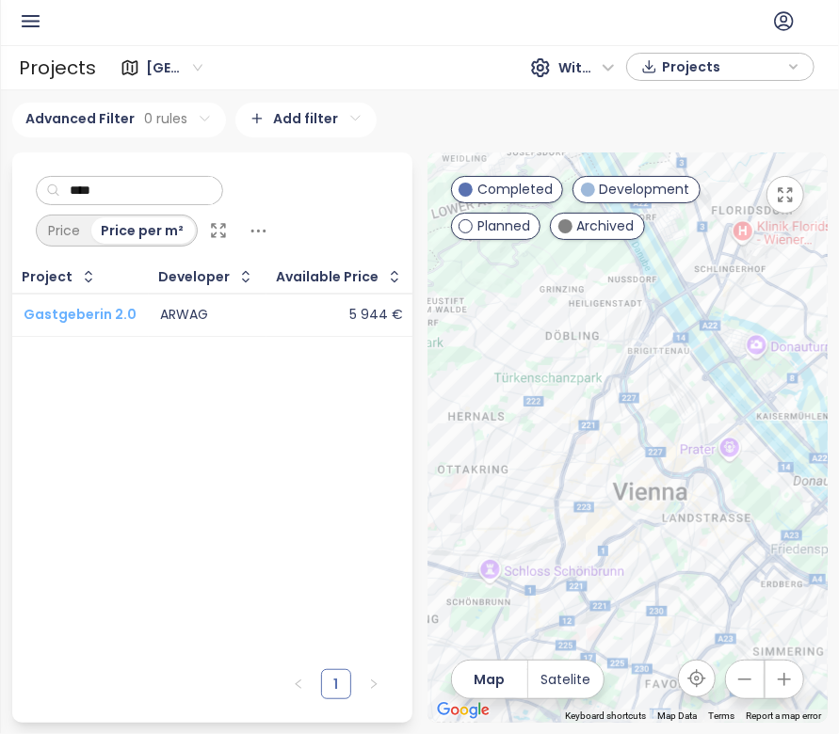
click at [99, 313] on span "Gastgeberin 2.0" at bounding box center [80, 314] width 113 height 19
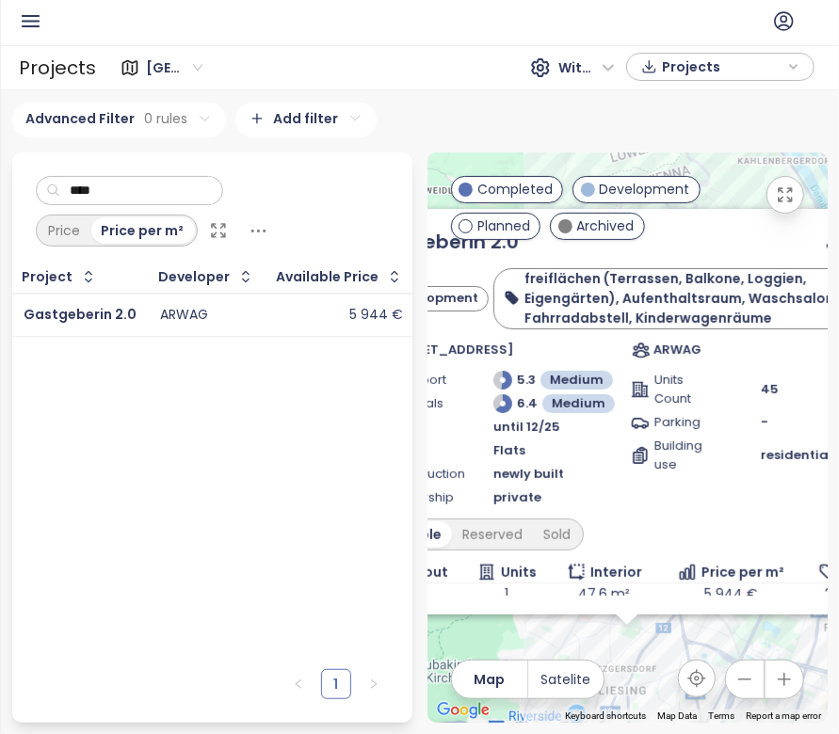
click at [144, 180] on input "****" at bounding box center [136, 191] width 153 height 28
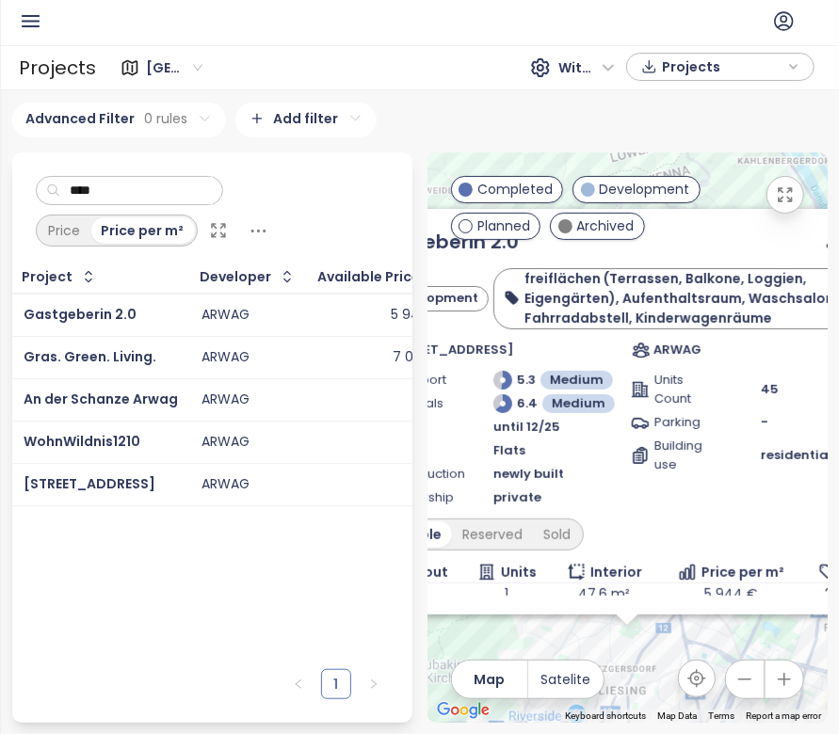
click at [174, 196] on input "****" at bounding box center [136, 191] width 153 height 28
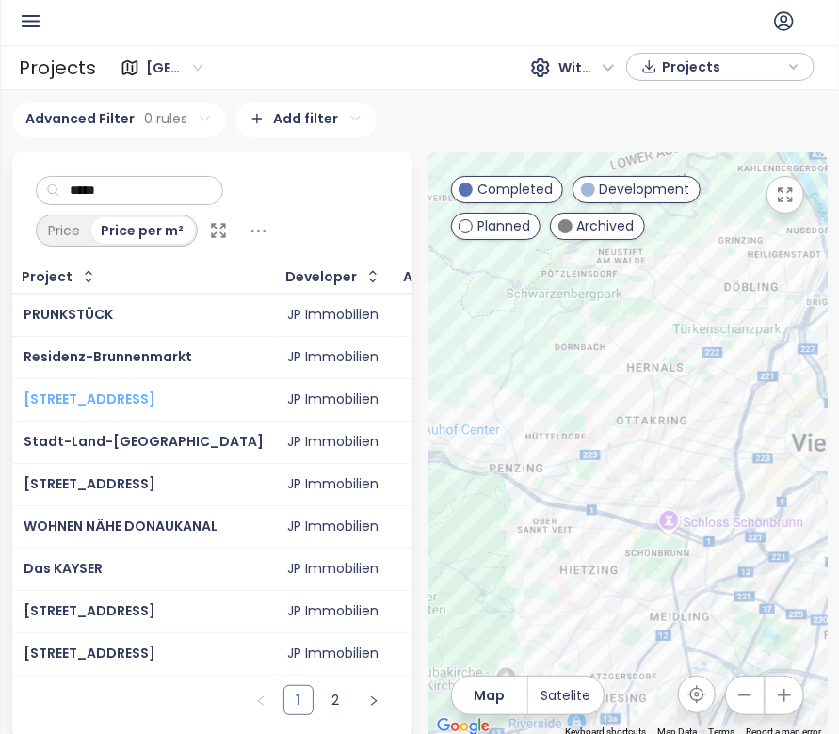
type input "*****"
click at [786, 16] on icon at bounding box center [784, 21] width 18 height 18
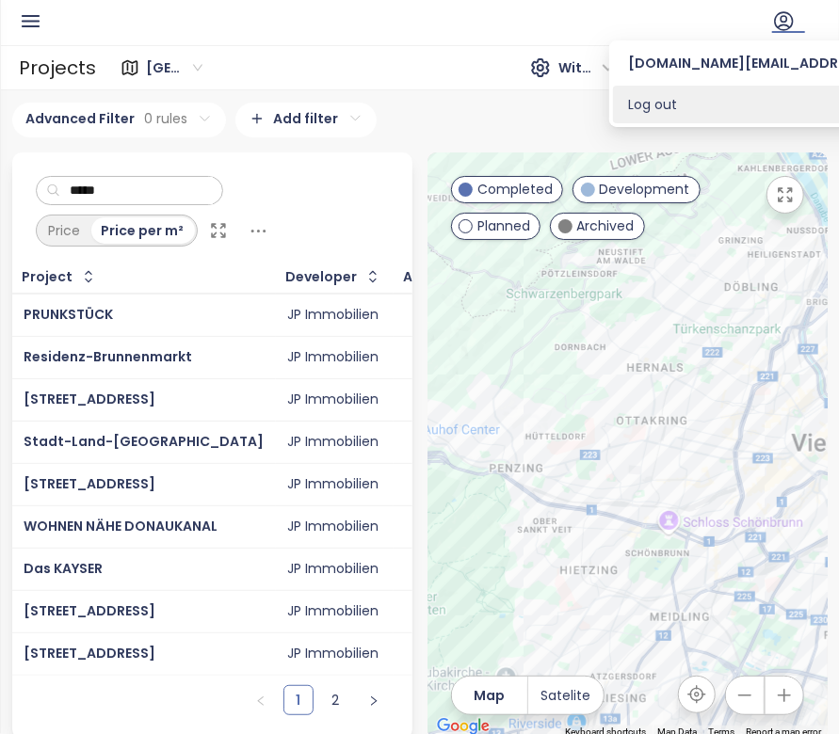
click at [723, 105] on li "Log out" at bounding box center [806, 105] width 387 height 38
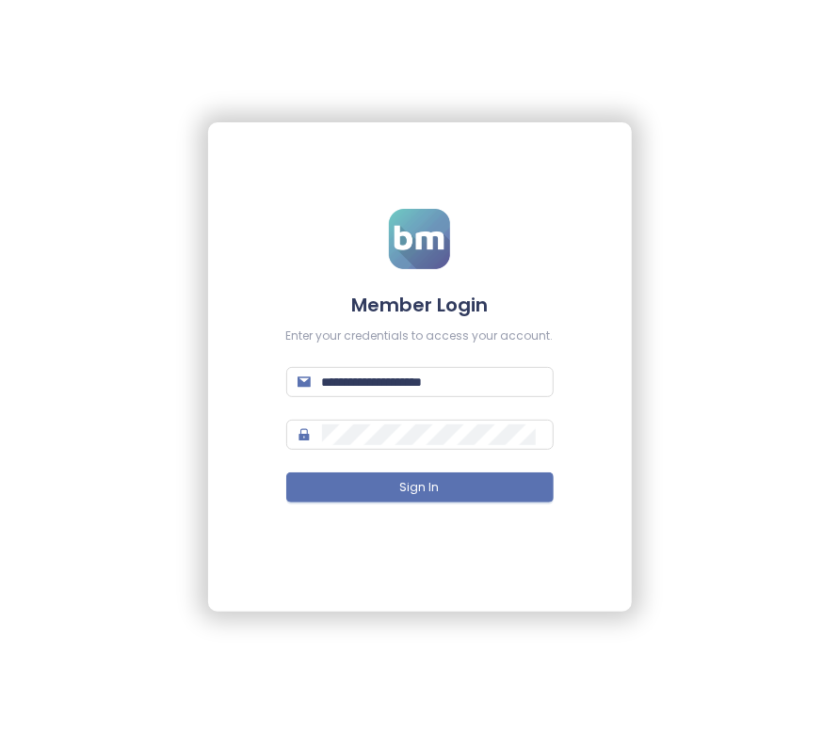
click at [399, 367] on div "**********" at bounding box center [419, 382] width 267 height 30
click at [400, 376] on input "**********" at bounding box center [432, 382] width 220 height 21
type input "**********"
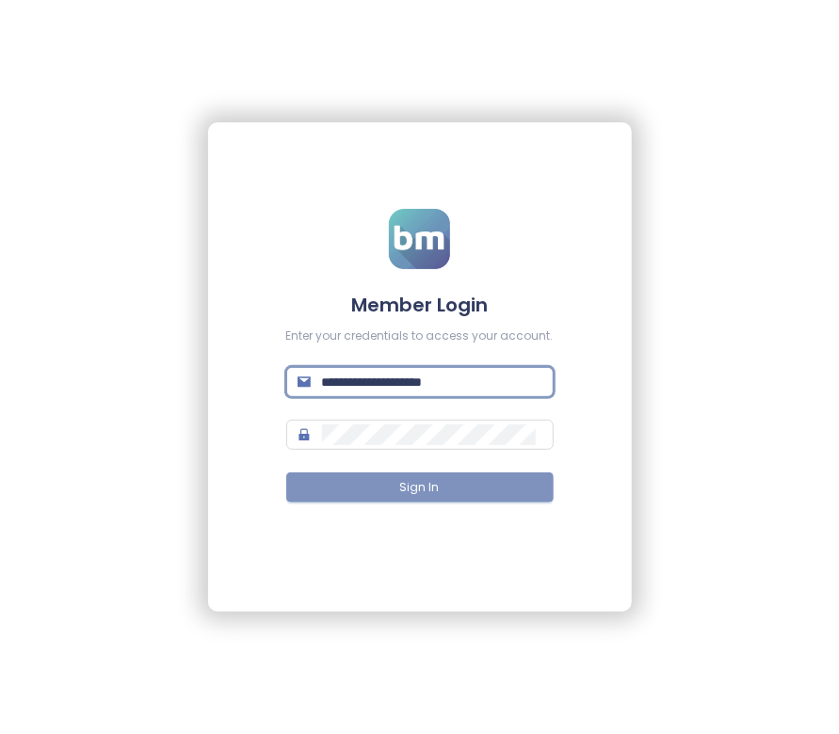
click at [421, 488] on span "Sign In" at bounding box center [420, 488] width 40 height 18
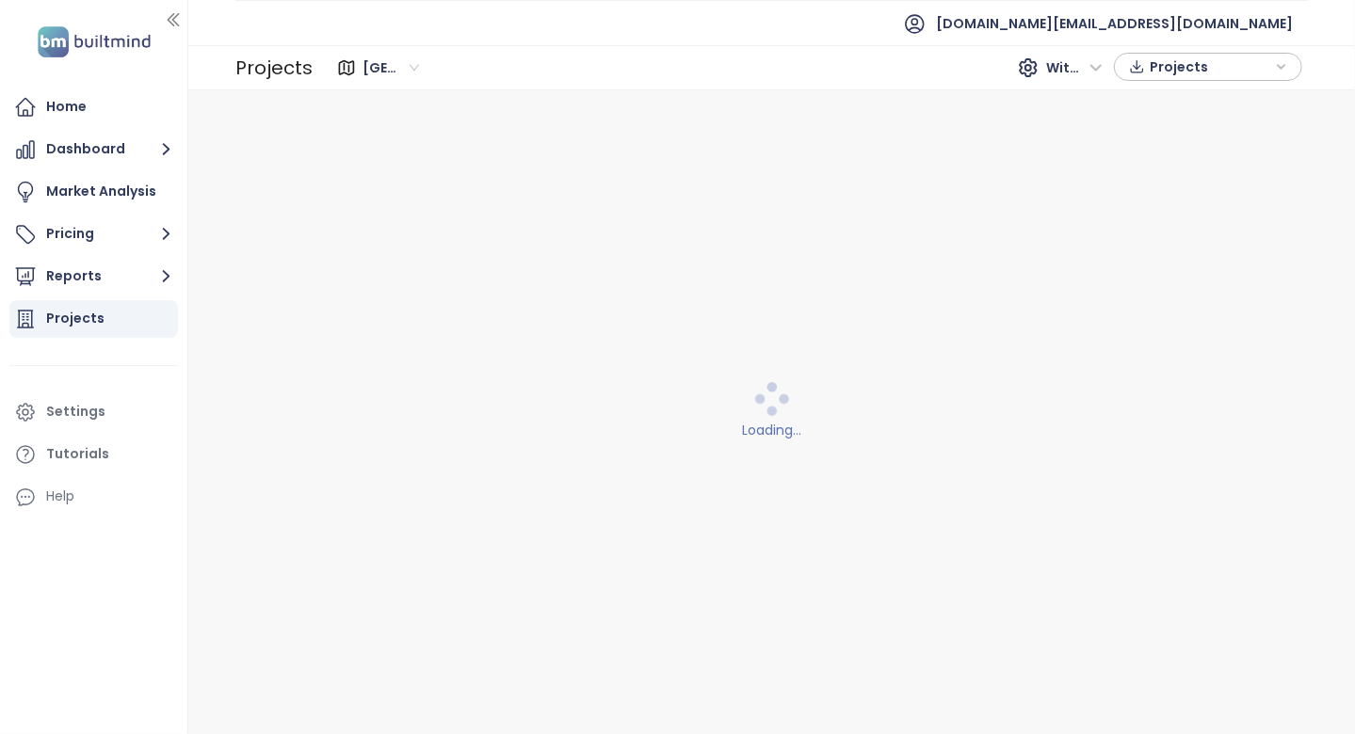
click at [97, 318] on div "Projects" at bounding box center [75, 319] width 58 height 24
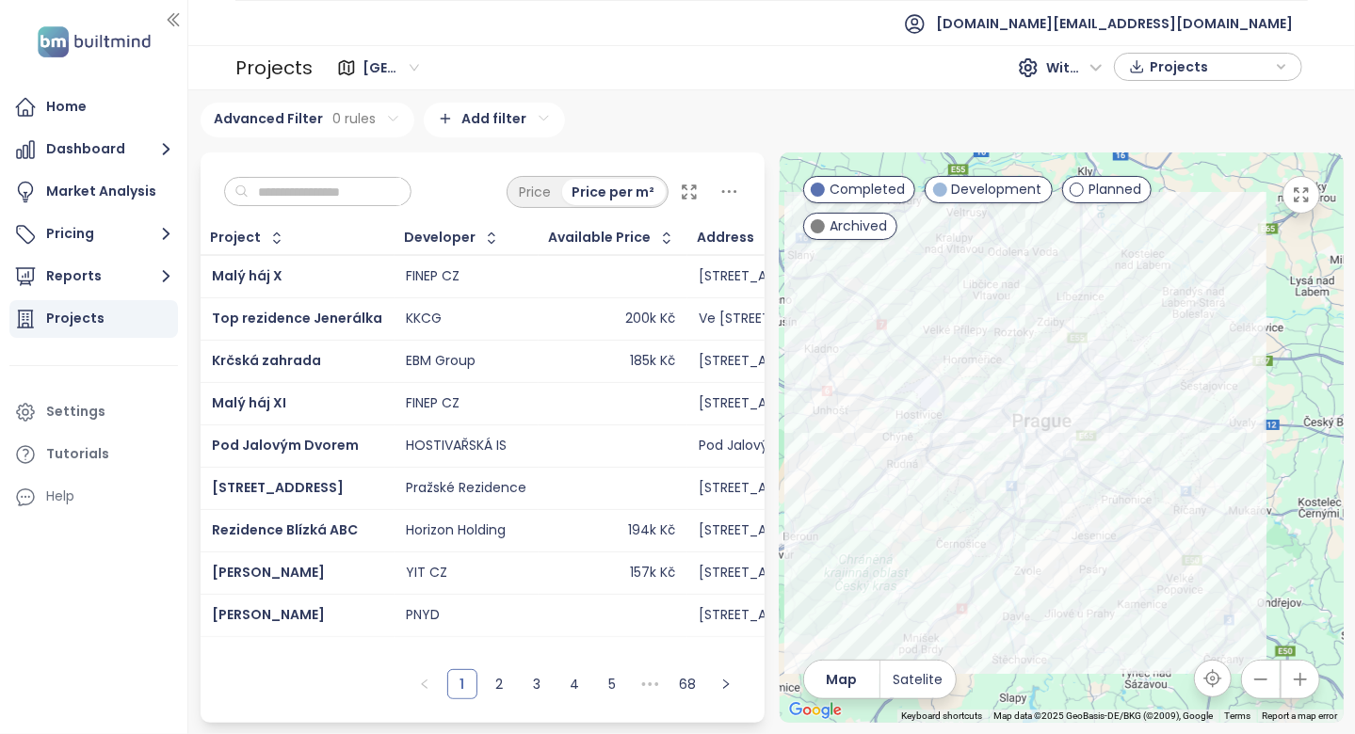
click at [340, 201] on input "text" at bounding box center [325, 192] width 153 height 28
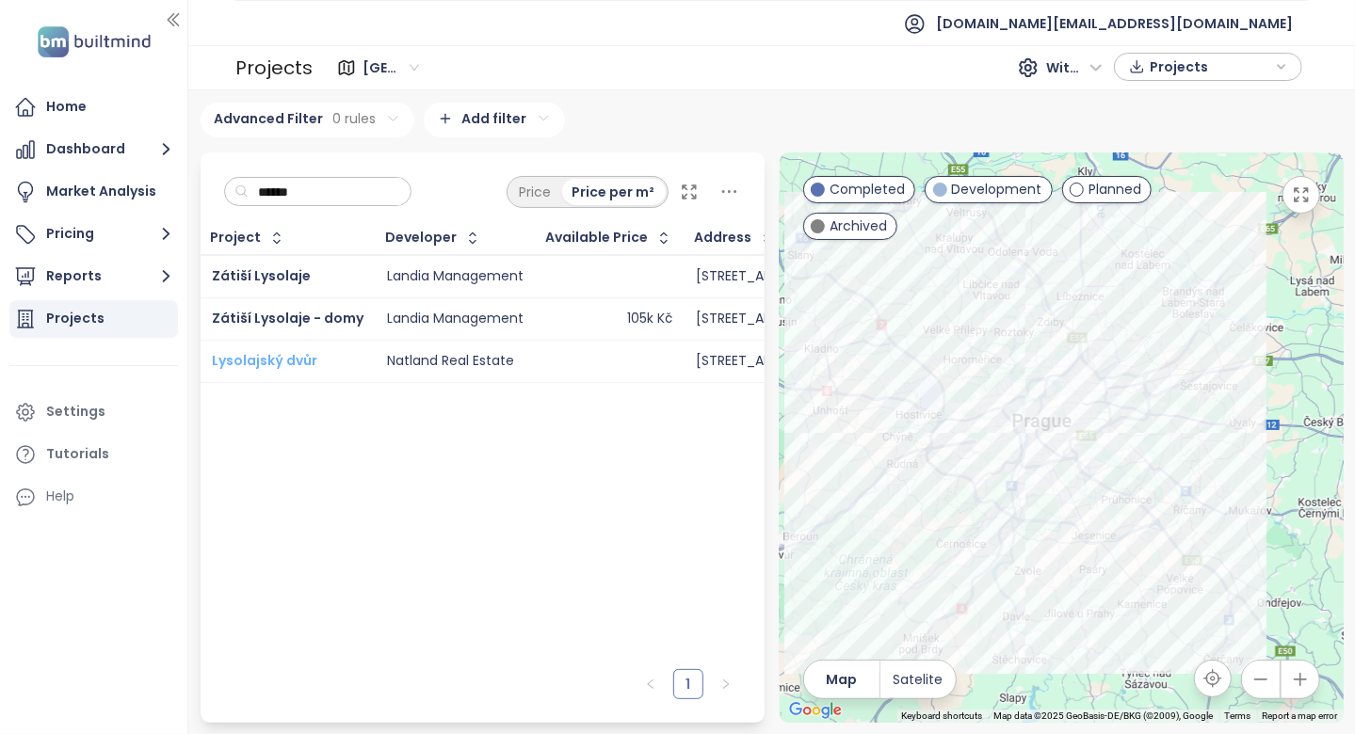
type input "******"
click at [310, 354] on span "Lysolajský dvůr" at bounding box center [264, 360] width 105 height 19
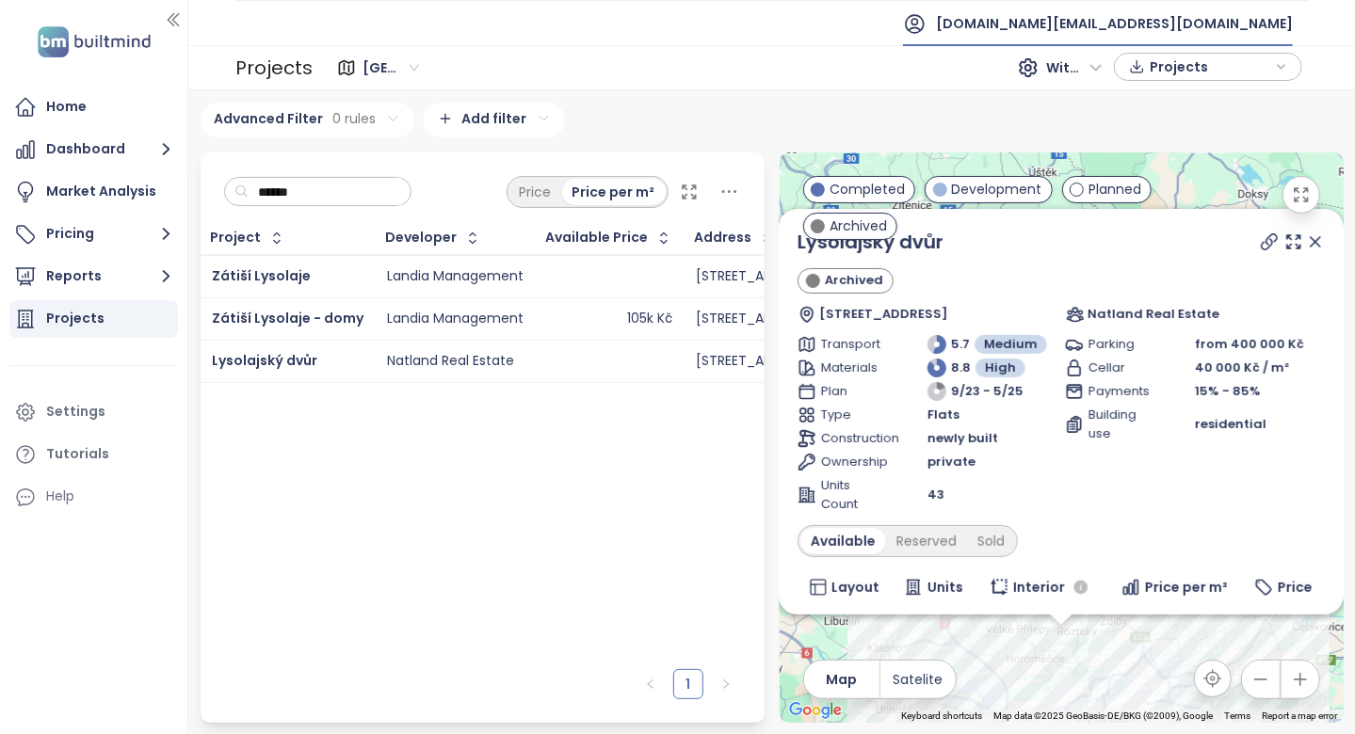
click at [1228, 30] on span "test.cz@builtmind.com" at bounding box center [1114, 23] width 357 height 45
click at [1205, 54] on ul "Log out" at bounding box center [1197, 75] width 189 height 45
click at [1183, 71] on li "Log out" at bounding box center [1198, 75] width 182 height 38
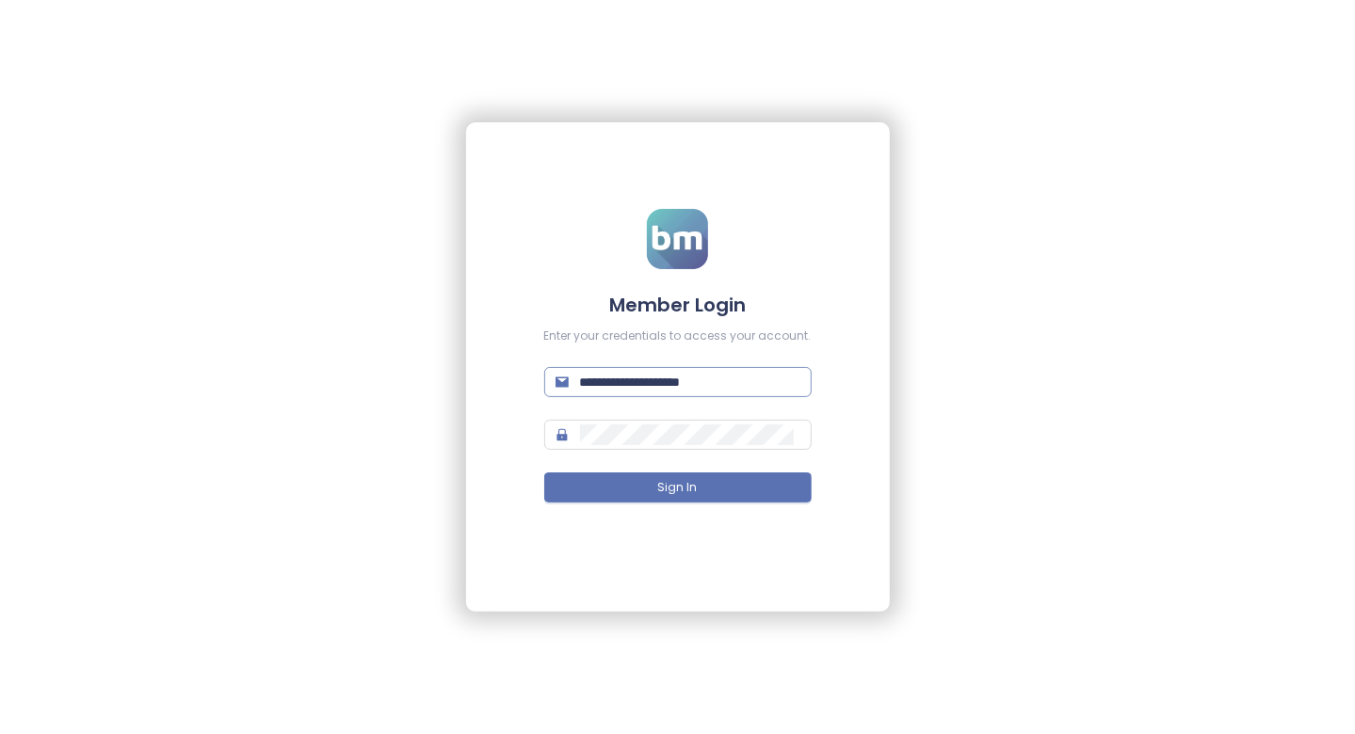
click at [675, 382] on input "**********" at bounding box center [690, 382] width 220 height 21
type input "**********"
click at [690, 496] on span "Sign In" at bounding box center [678, 488] width 40 height 18
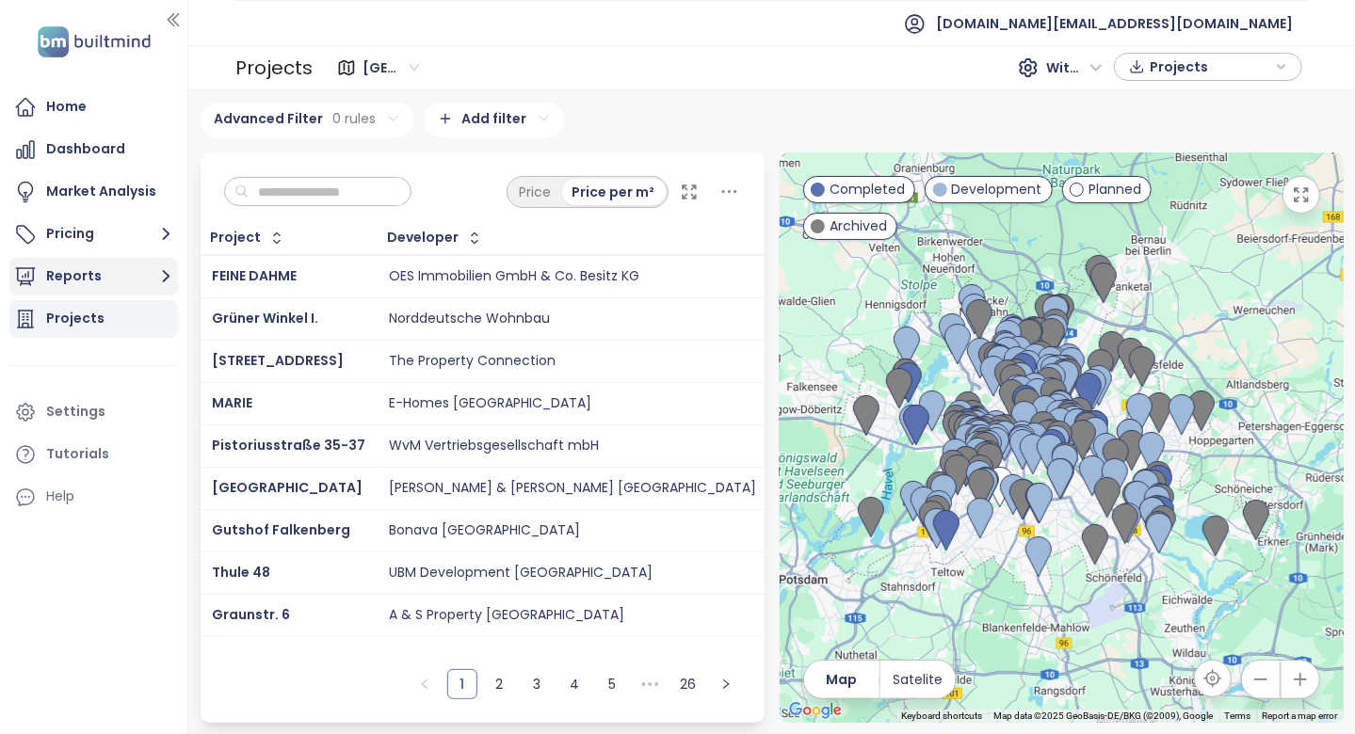
click at [151, 268] on button "Reports" at bounding box center [93, 277] width 169 height 38
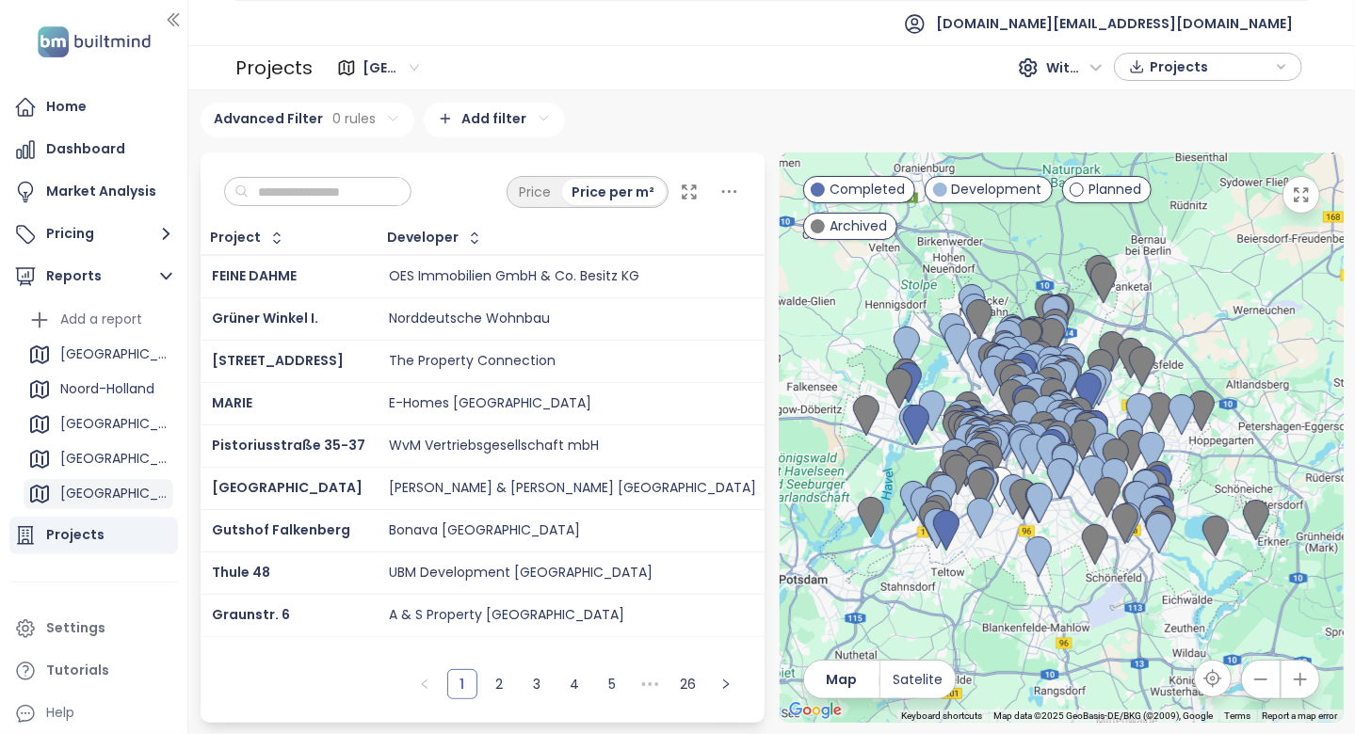
click at [100, 497] on div "Vienna" at bounding box center [114, 494] width 108 height 24
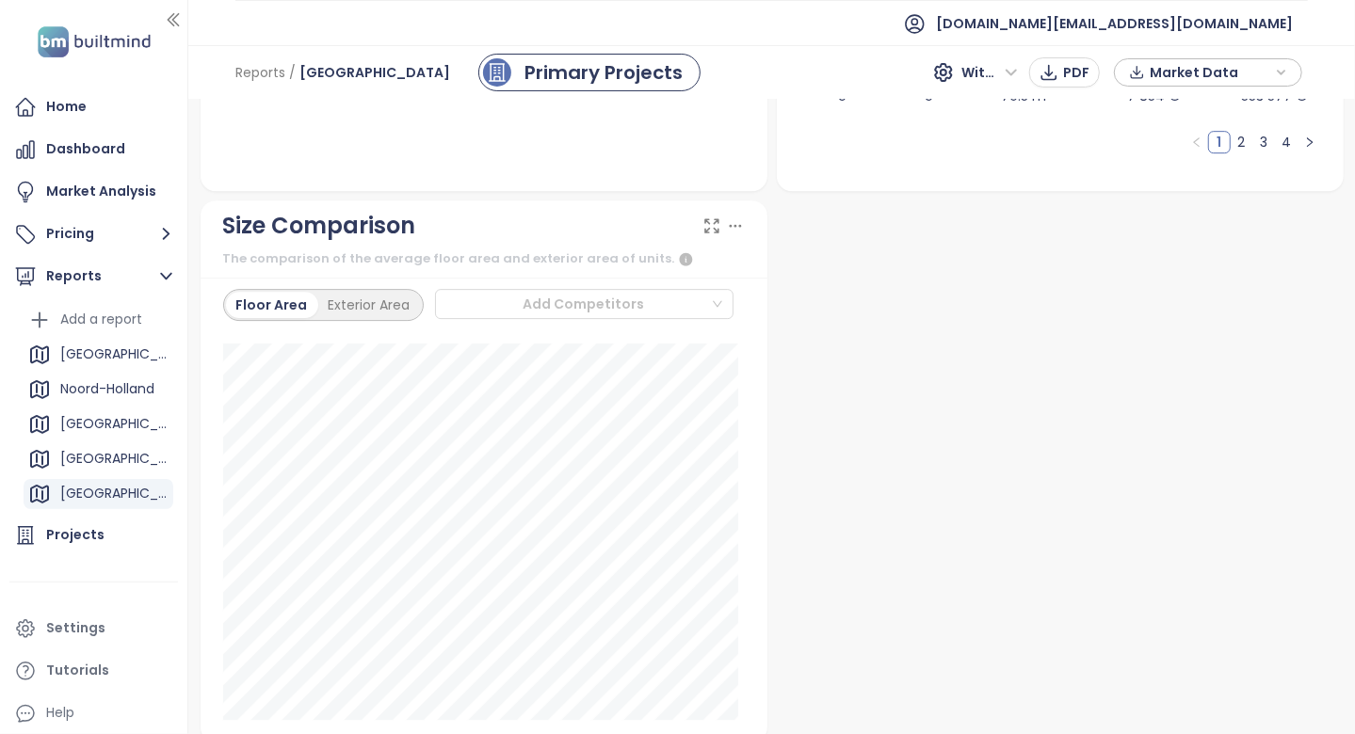
scroll to position [3393, 0]
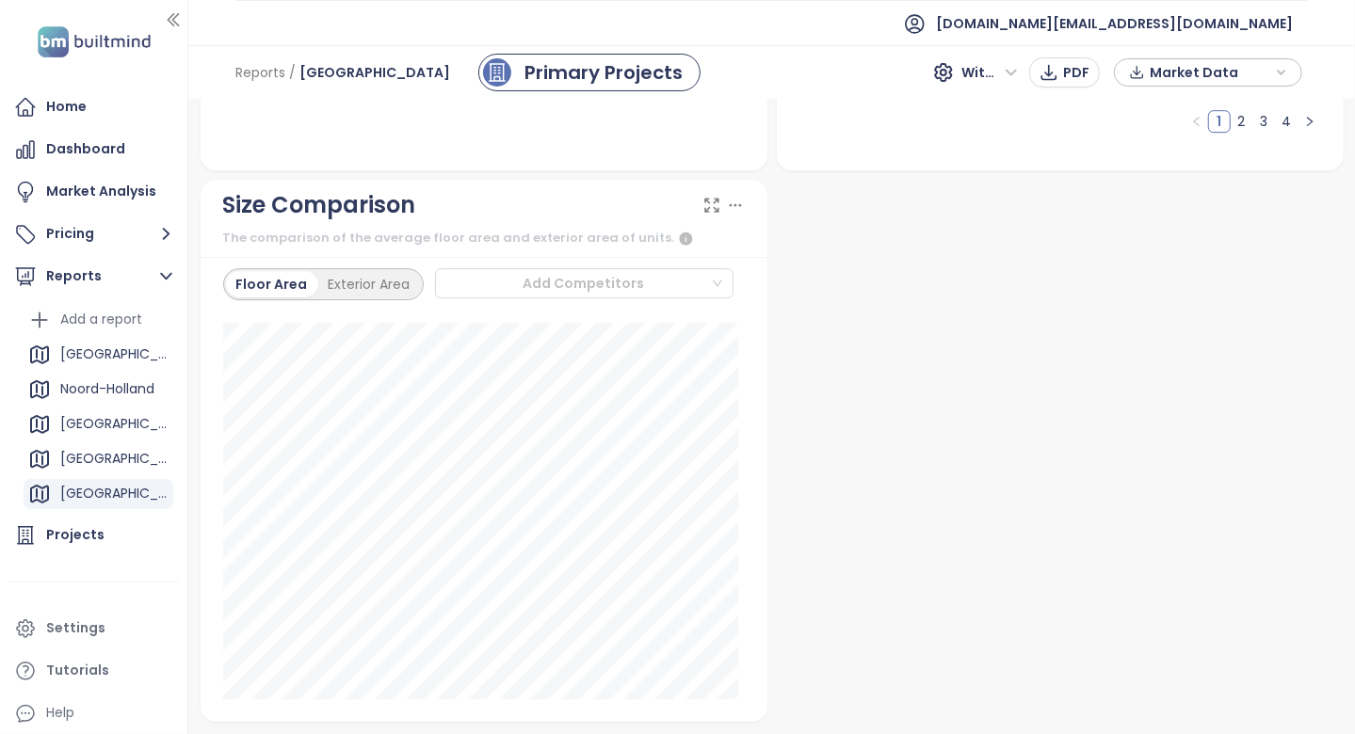
click at [135, 109] on div "Home" at bounding box center [93, 107] width 169 height 38
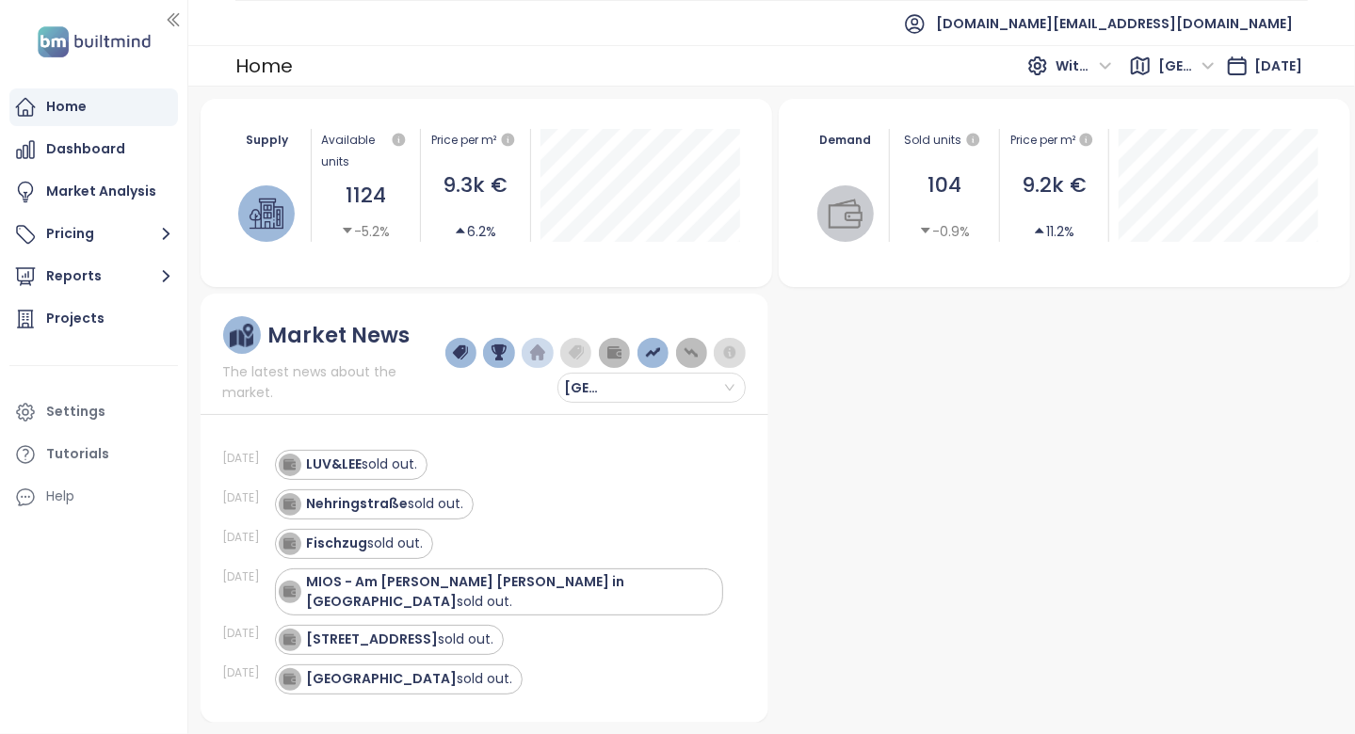
click at [342, 309] on div "Market News The latest news about the market. Berlin Aug 20, 25 LUV&LEE sold ou…" at bounding box center [485, 508] width 568 height 429
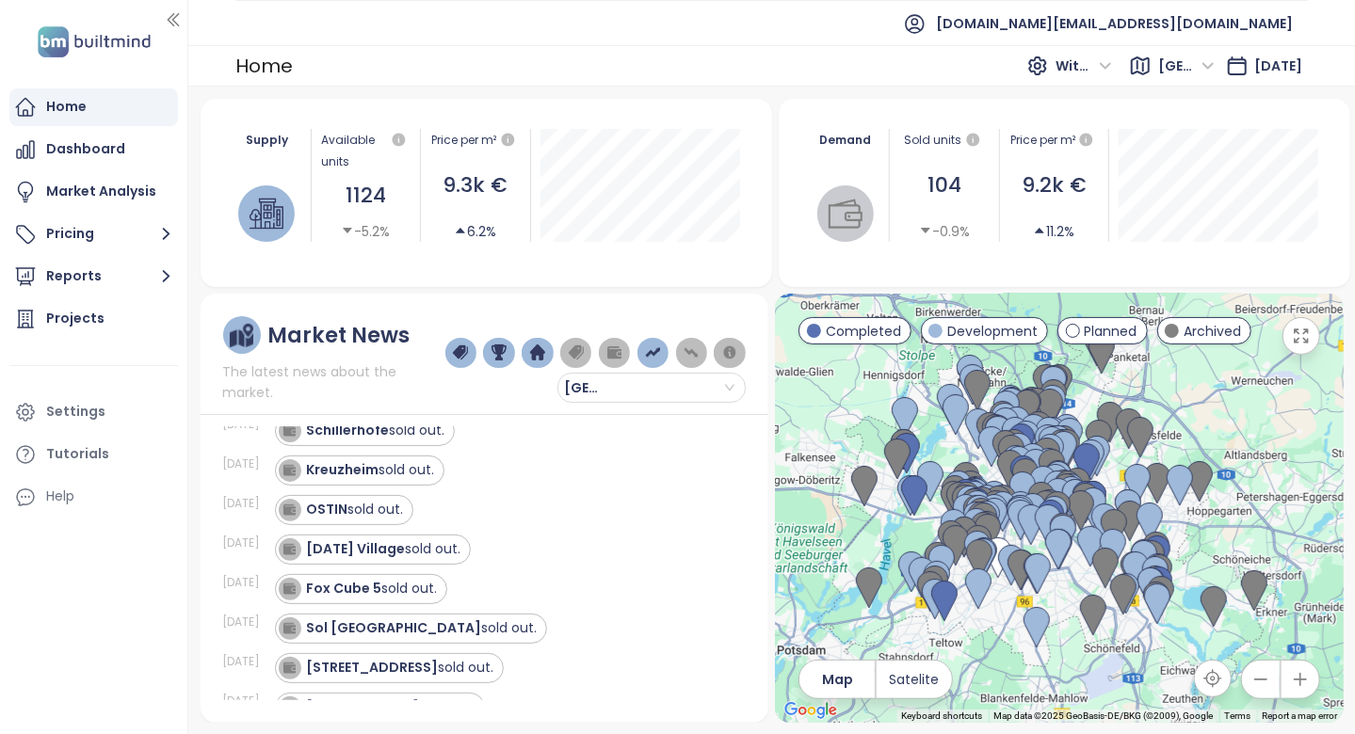
scroll to position [1036, 0]
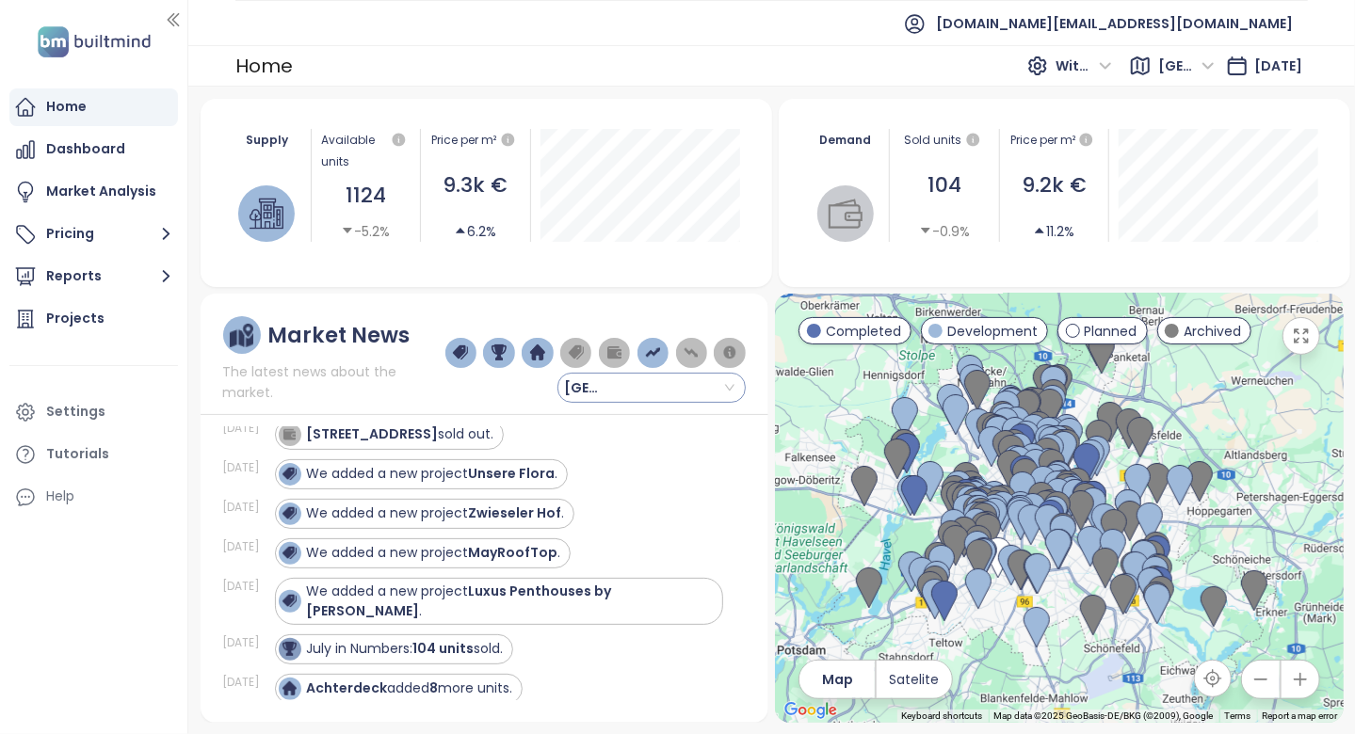
click at [686, 386] on input "search" at bounding box center [652, 388] width 166 height 28
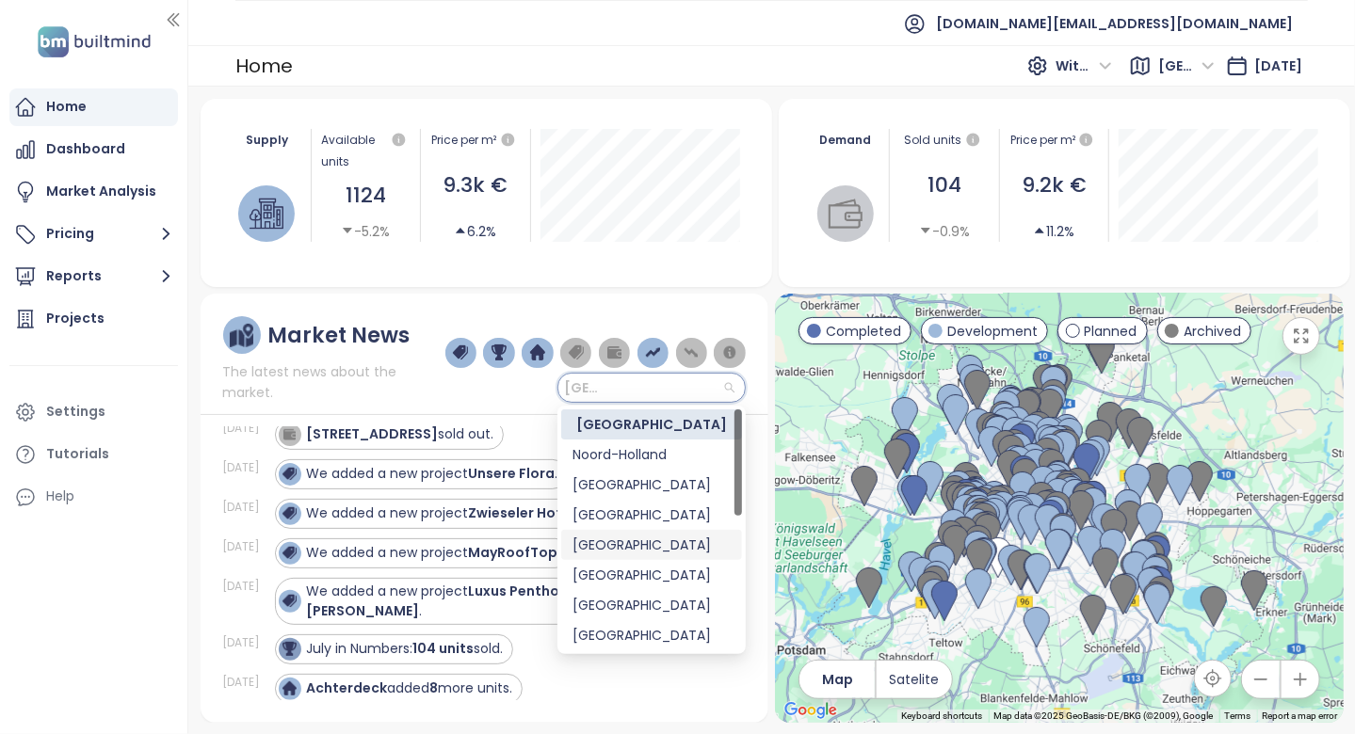
click at [658, 547] on div "Vienna" at bounding box center [651, 545] width 158 height 21
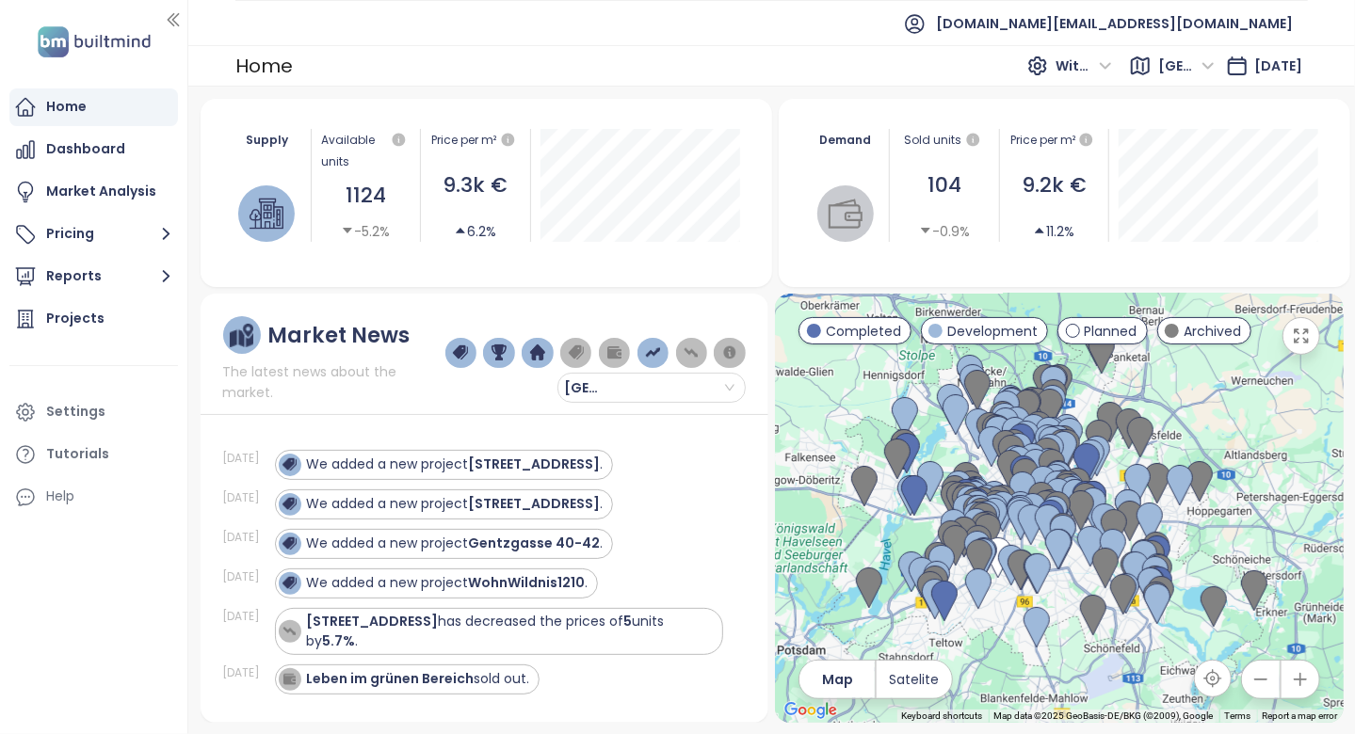
click at [476, 378] on div "Vienna" at bounding box center [595, 359] width 300 height 87
click at [453, 389] on div "Vienna" at bounding box center [595, 359] width 300 height 87
click at [419, 387] on span "The latest news about the market." at bounding box center [334, 382] width 222 height 41
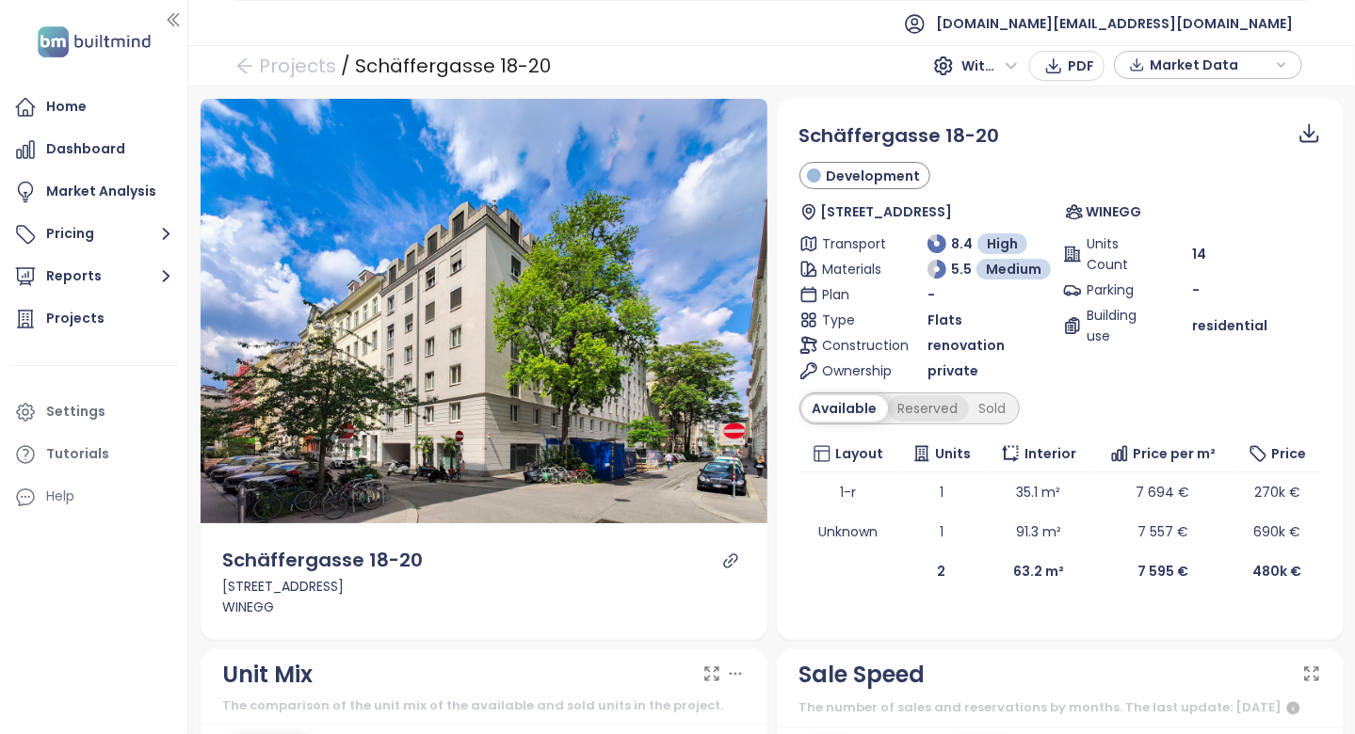
click at [931, 410] on div "Reserved" at bounding box center [928, 408] width 81 height 26
click at [988, 414] on div "Sold" at bounding box center [990, 408] width 48 height 26
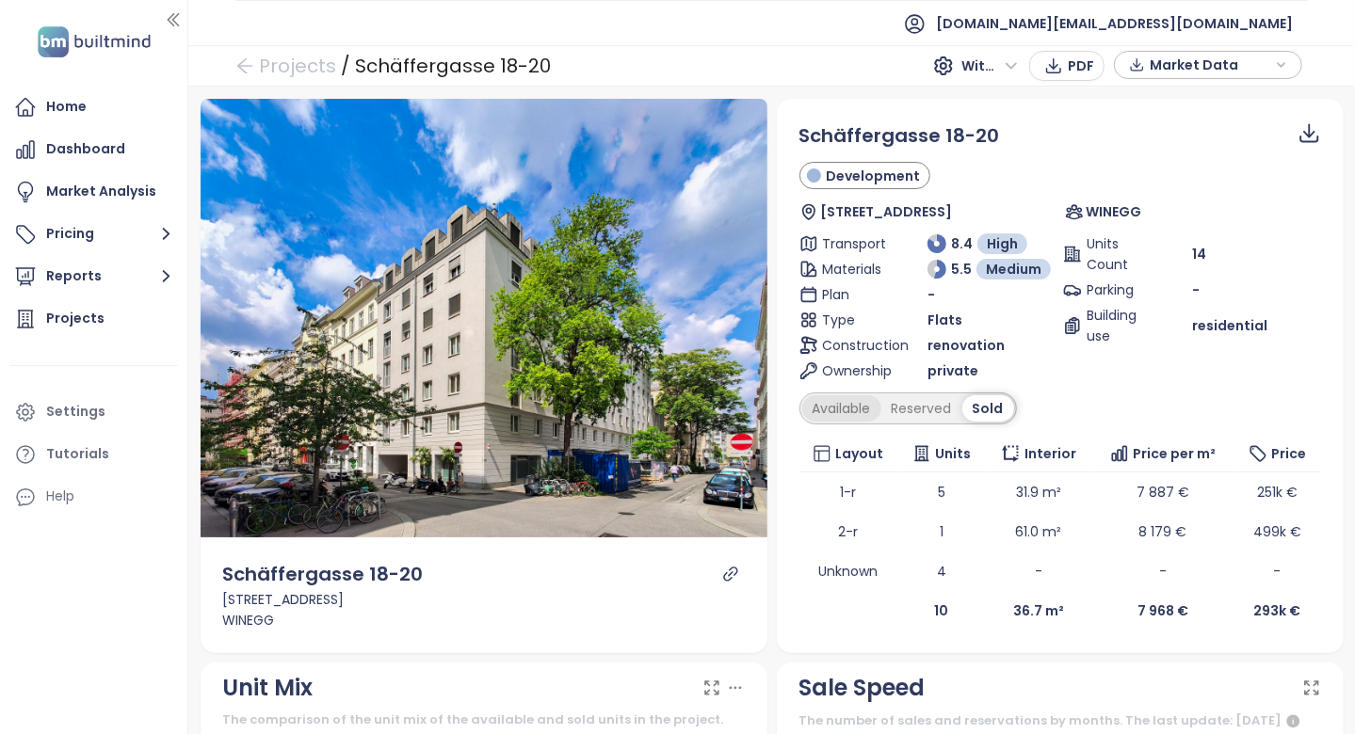
click at [804, 403] on div "Available" at bounding box center [841, 408] width 79 height 26
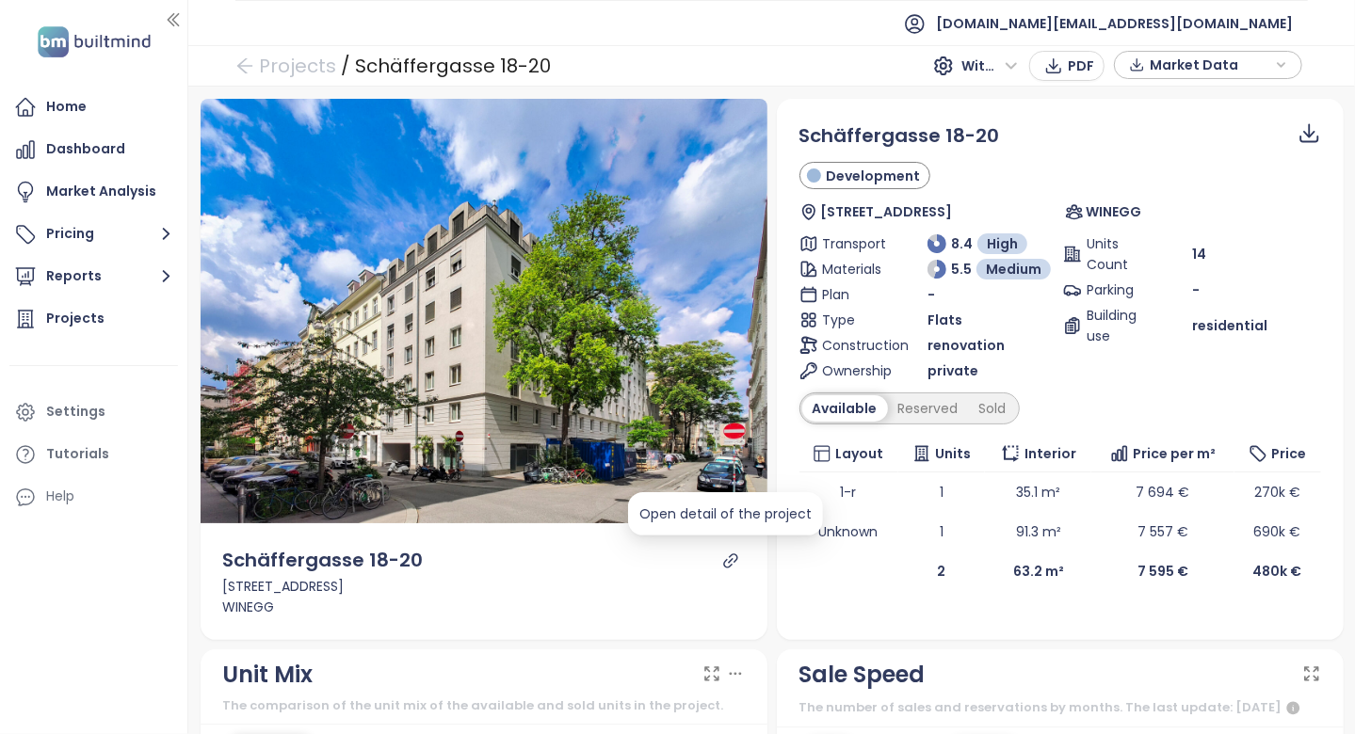
click at [722, 553] on icon "link" at bounding box center [730, 561] width 17 height 17
click at [929, 415] on div "Reserved" at bounding box center [928, 408] width 81 height 26
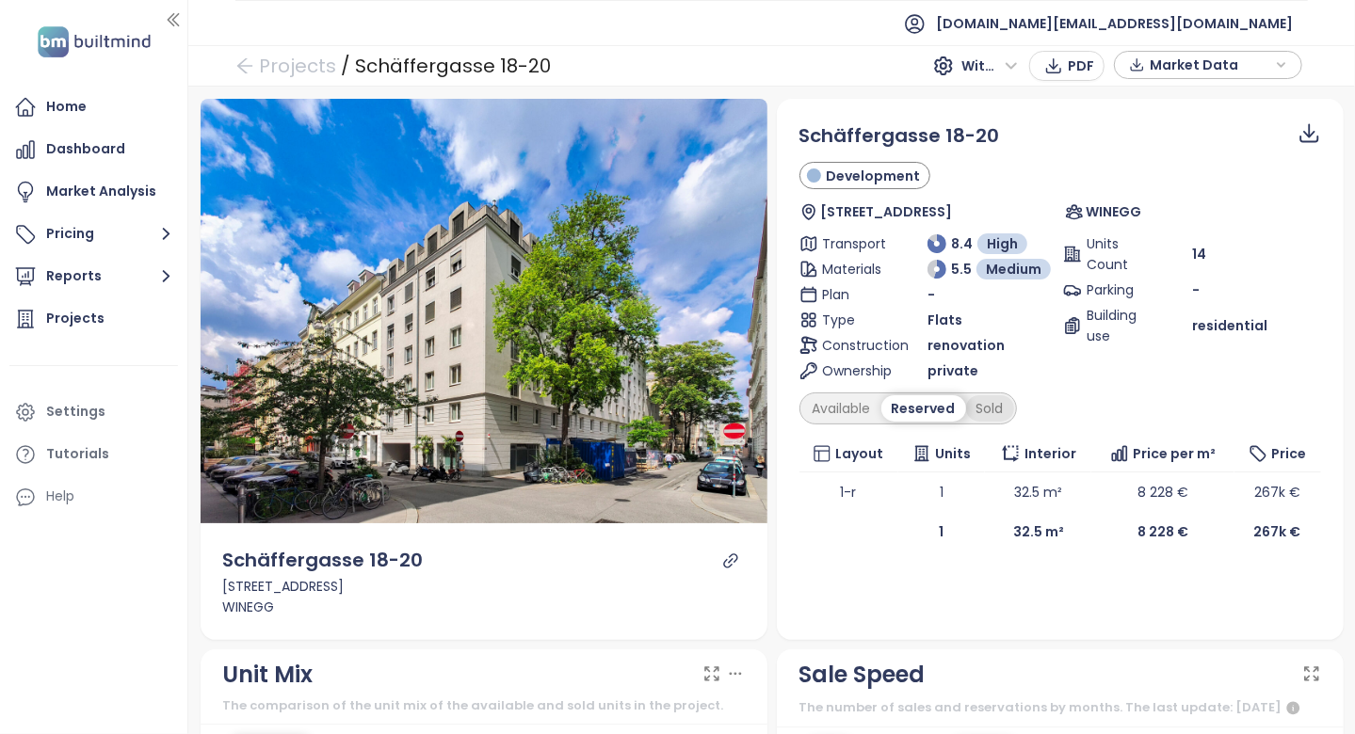
click at [966, 410] on div "Sold" at bounding box center [990, 408] width 48 height 26
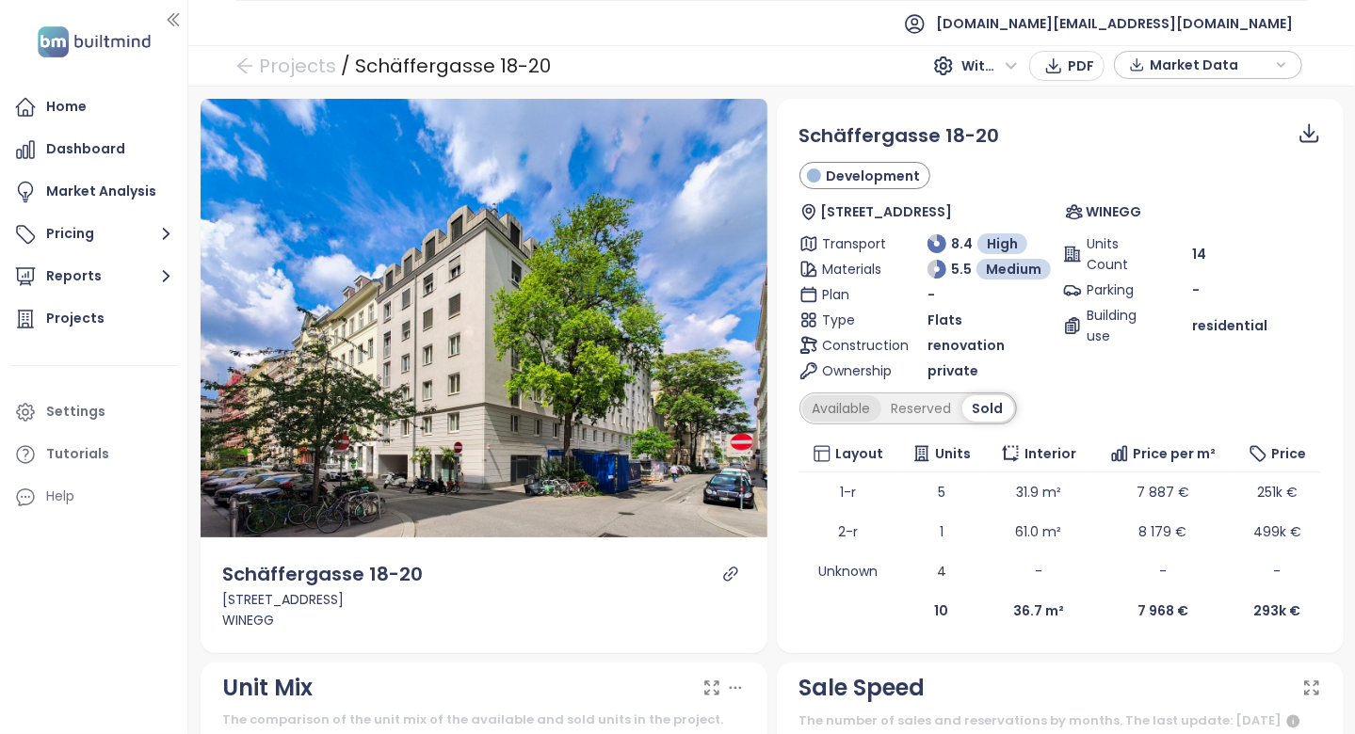
click at [831, 413] on div "Available" at bounding box center [841, 408] width 79 height 26
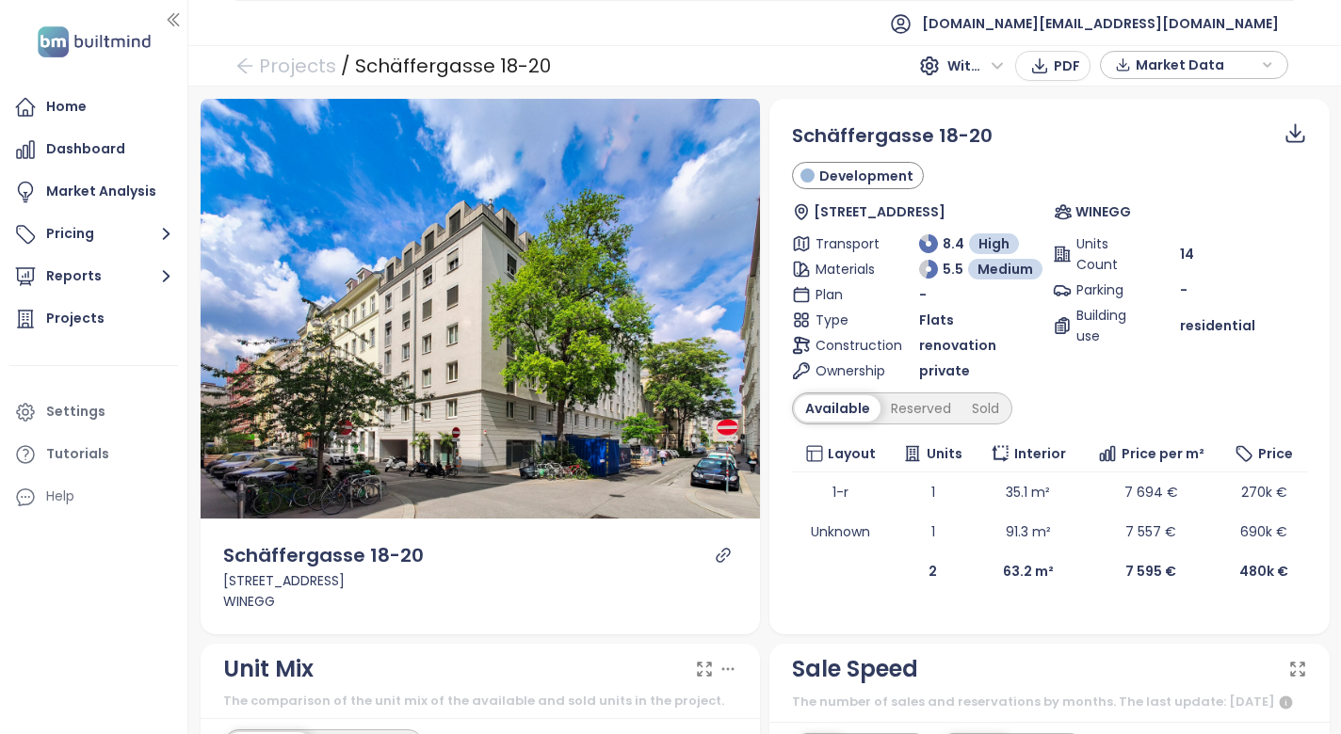
click at [765, 419] on div "Schäffergasse 18-20 Development Schäffergasse 18, 1040 Wien, Austria WINEGG Tra…" at bounding box center [1049, 367] width 570 height 537
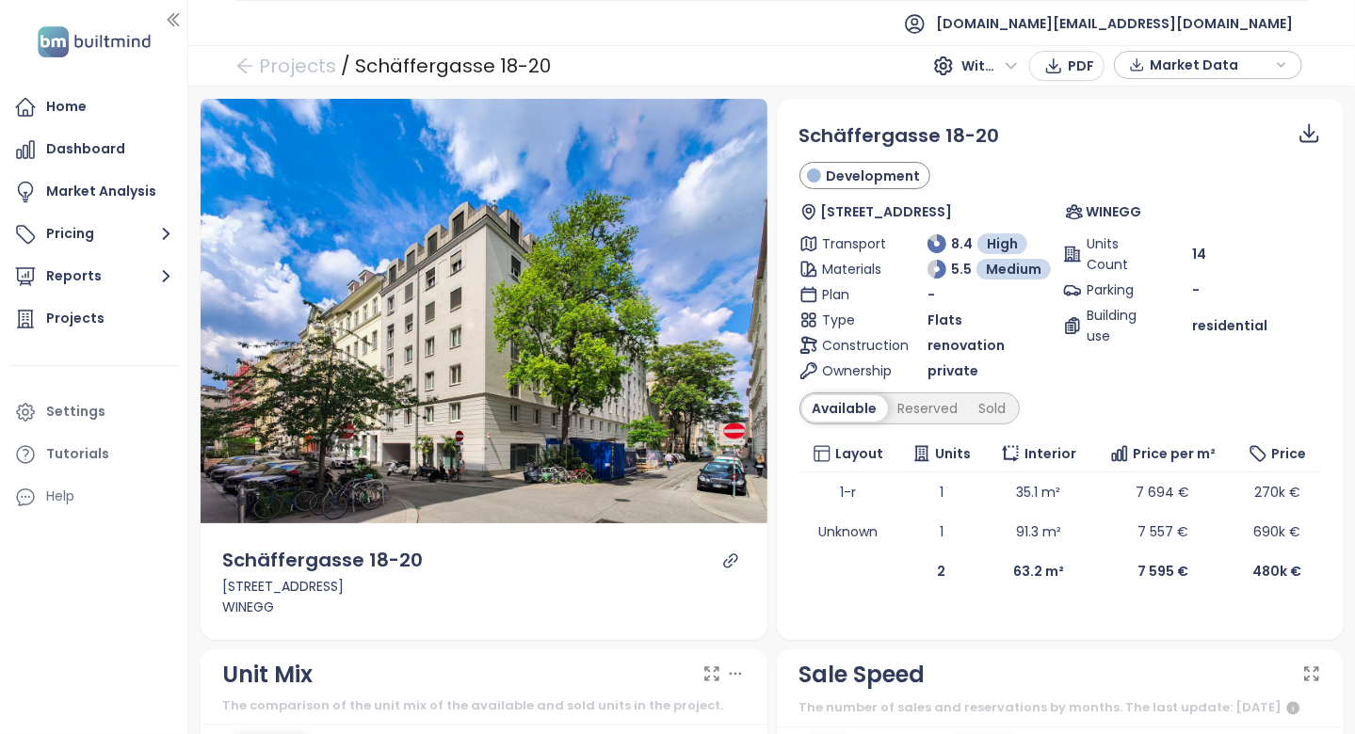
click at [780, 355] on div "Schäffergasse 18-20 Development Schäffergasse 18, 1040 Wien, Austria WINEGG Tra…" at bounding box center [1060, 356] width 567 height 515
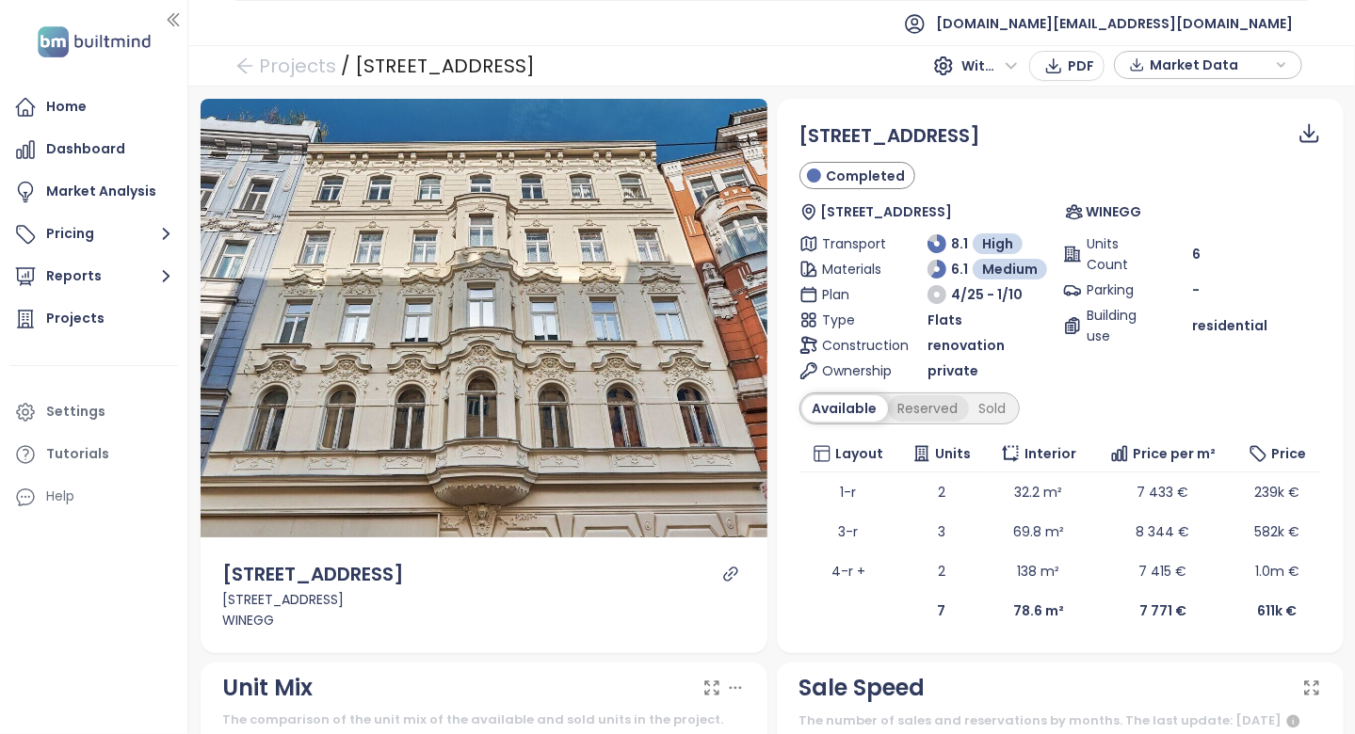
click at [927, 399] on div "Reserved" at bounding box center [928, 408] width 81 height 26
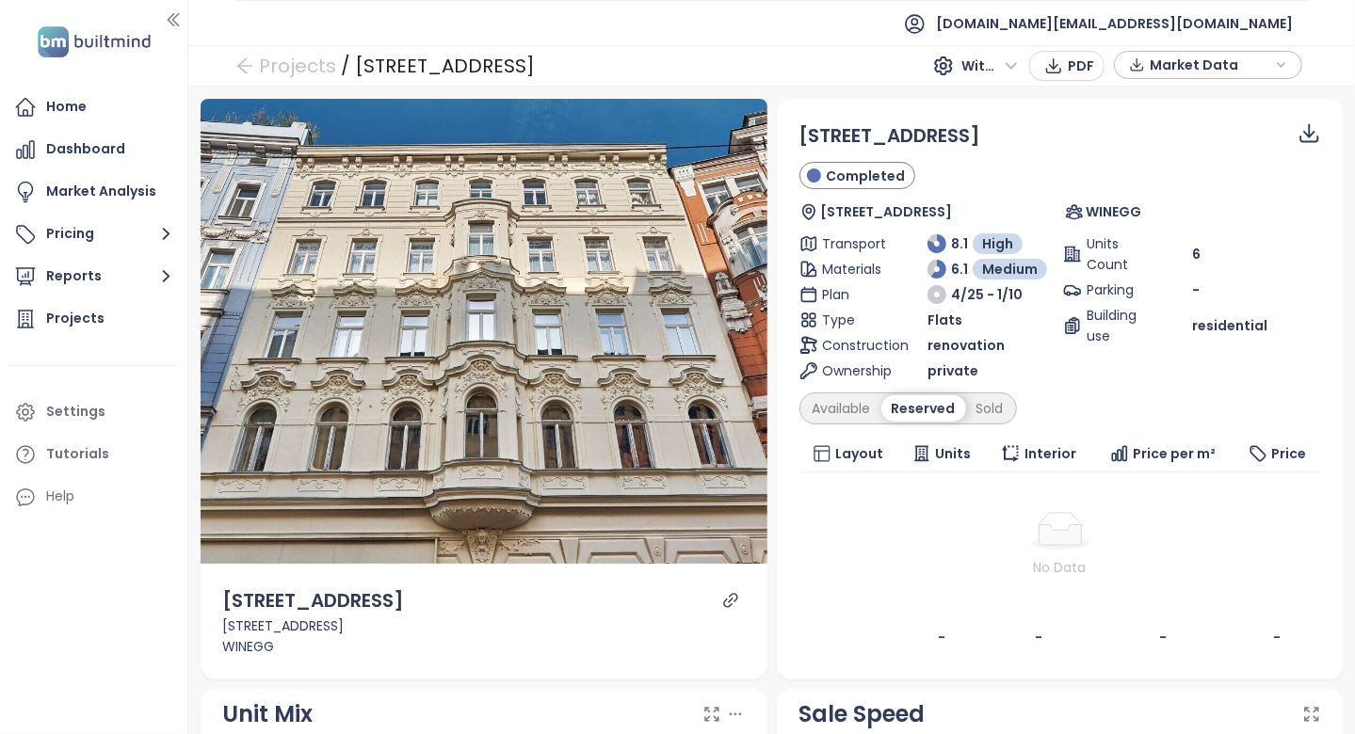
click at [722, 602] on icon "link" at bounding box center [730, 600] width 17 height 17
click at [966, 410] on div "Sold" at bounding box center [990, 408] width 48 height 26
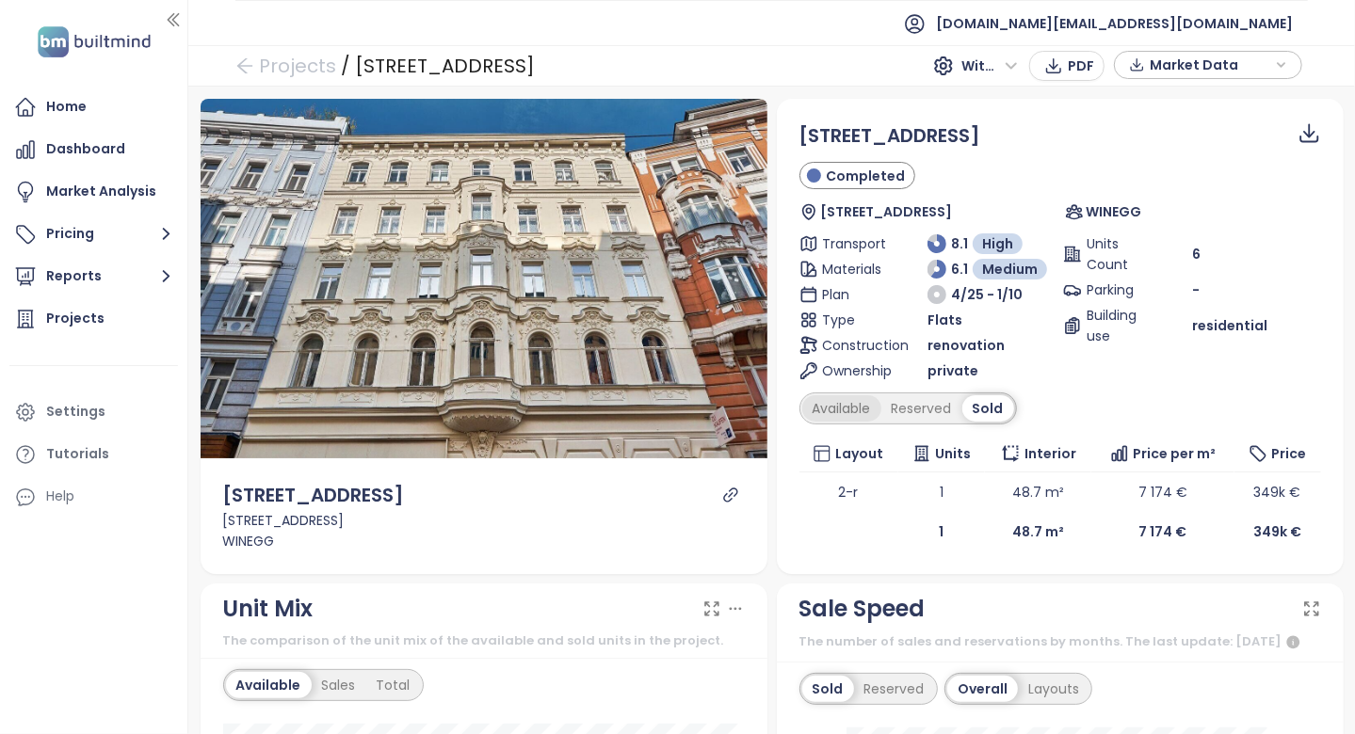
click at [837, 410] on div "Available" at bounding box center [841, 408] width 79 height 26
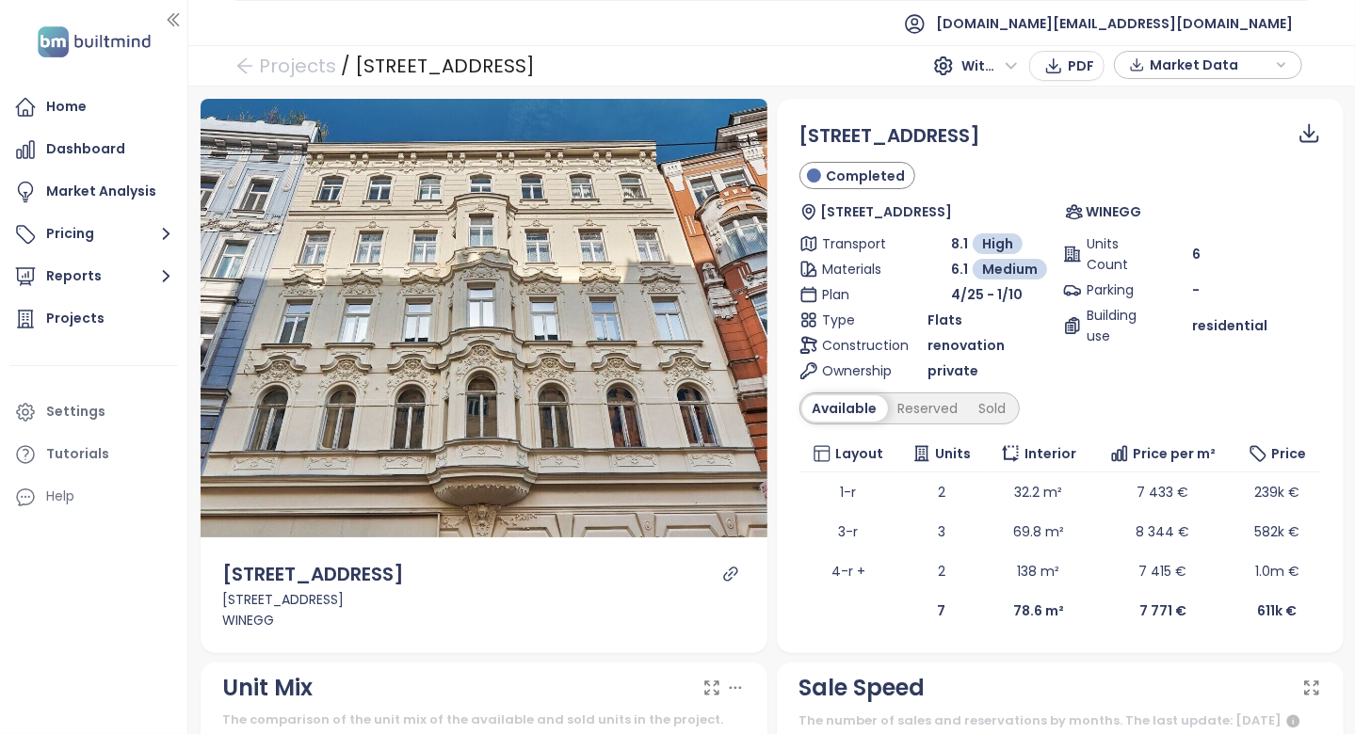
click at [837, 410] on div "Available" at bounding box center [845, 408] width 86 height 26
click at [995, 404] on div "Sold" at bounding box center [993, 408] width 48 height 26
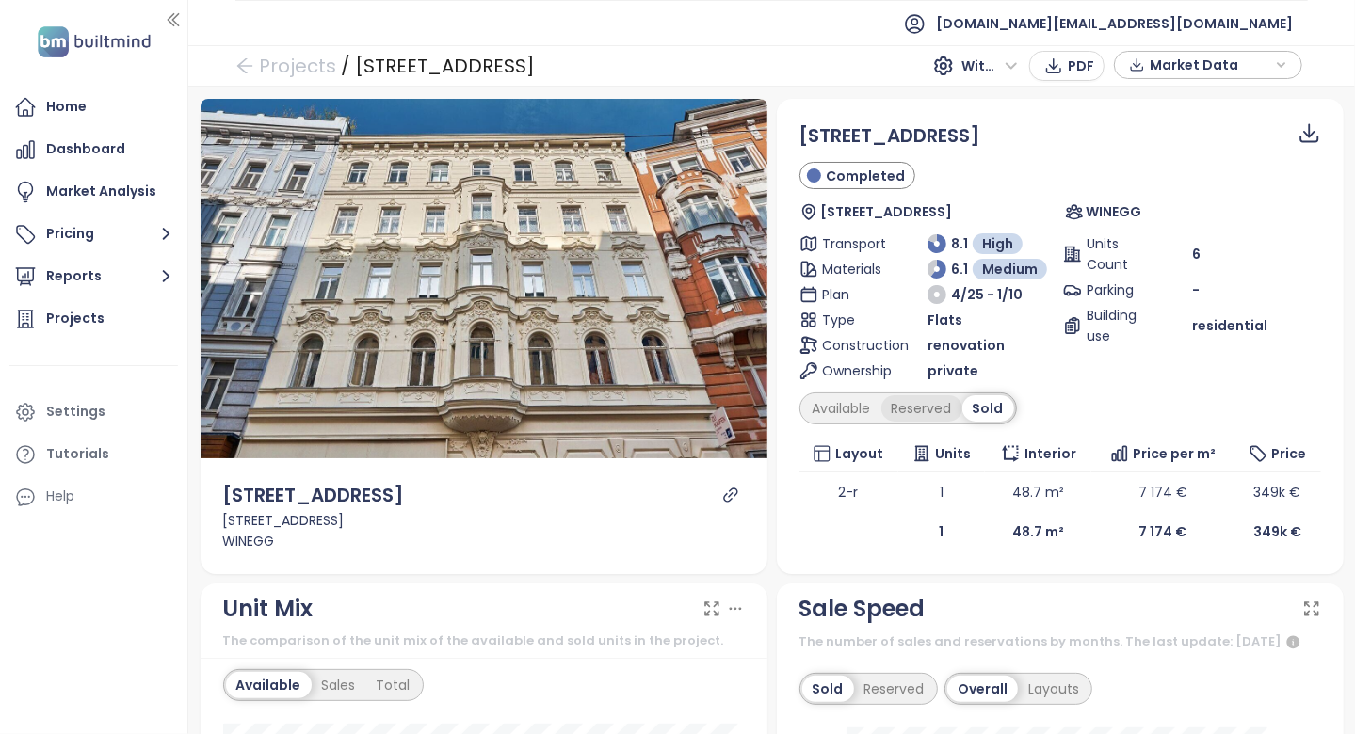
click at [944, 416] on div "Reserved" at bounding box center [921, 408] width 81 height 26
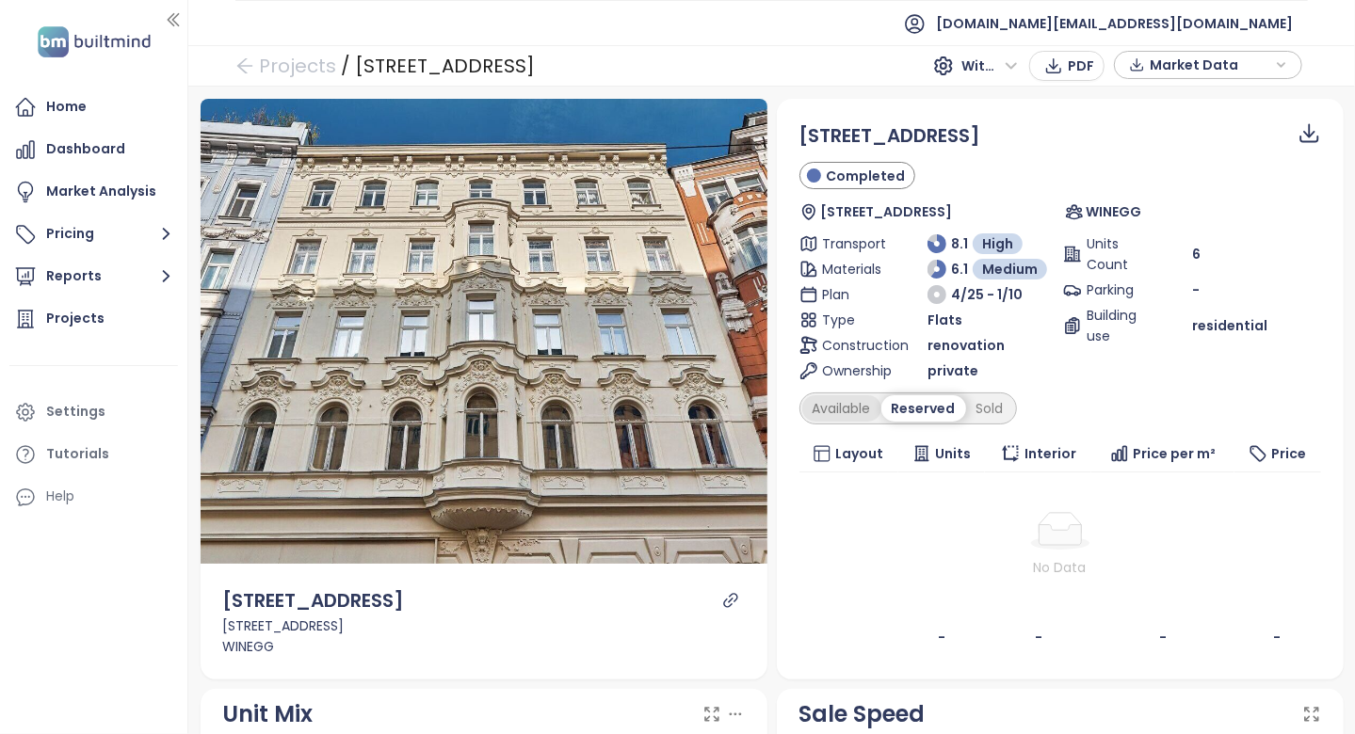
click at [843, 416] on div "Available" at bounding box center [841, 408] width 79 height 26
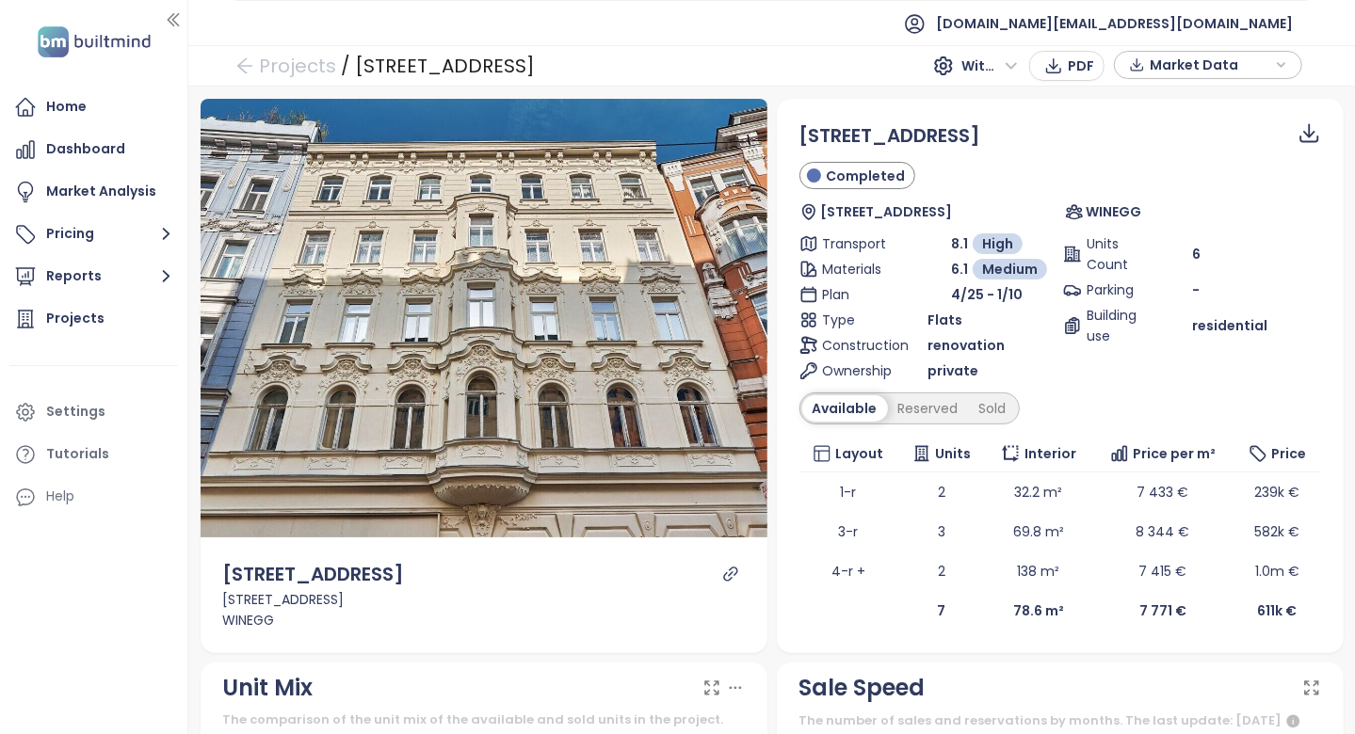
click at [843, 409] on div "Available" at bounding box center [845, 408] width 86 height 26
drag, startPoint x: 843, startPoint y: 416, endPoint x: 828, endPoint y: 409, distance: 16.0
click at [828, 409] on div "Available" at bounding box center [845, 408] width 86 height 26
click at [723, 572] on icon "link" at bounding box center [730, 574] width 14 height 14
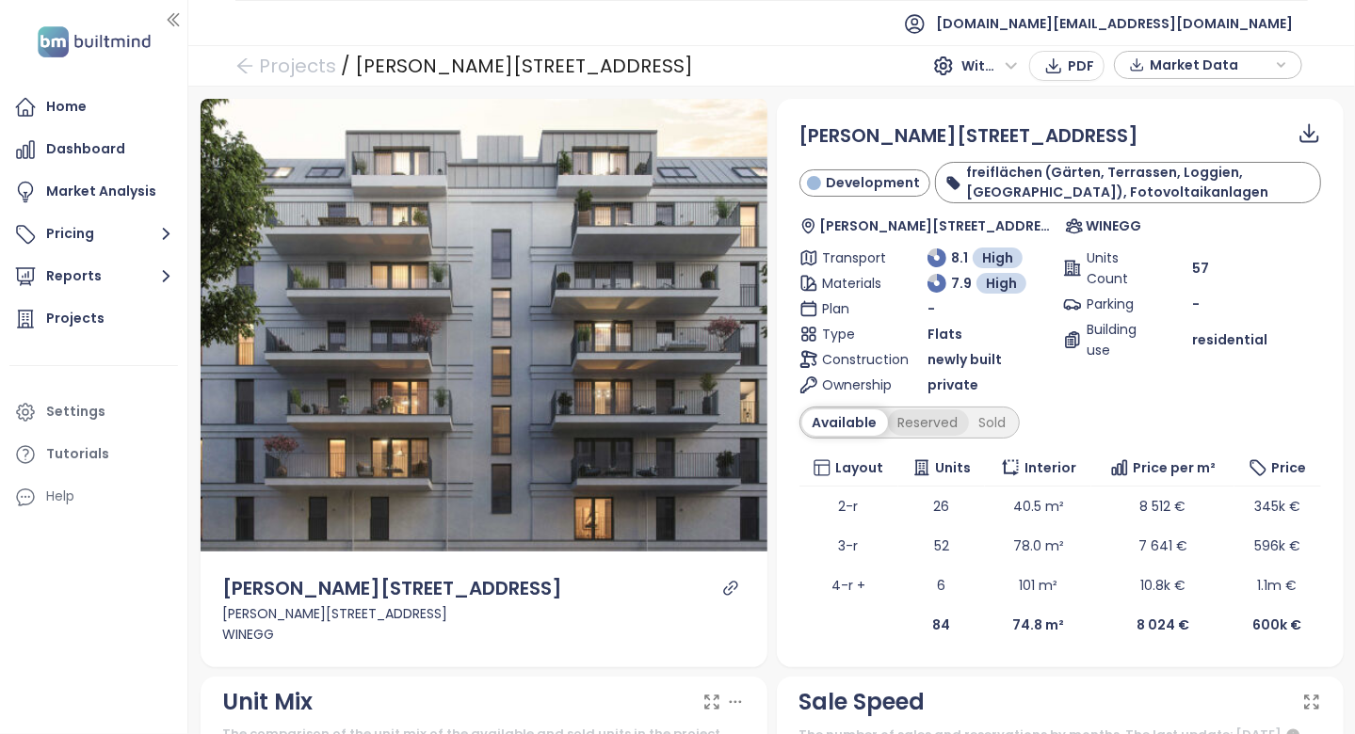
click at [920, 420] on div "Reserved" at bounding box center [928, 423] width 81 height 26
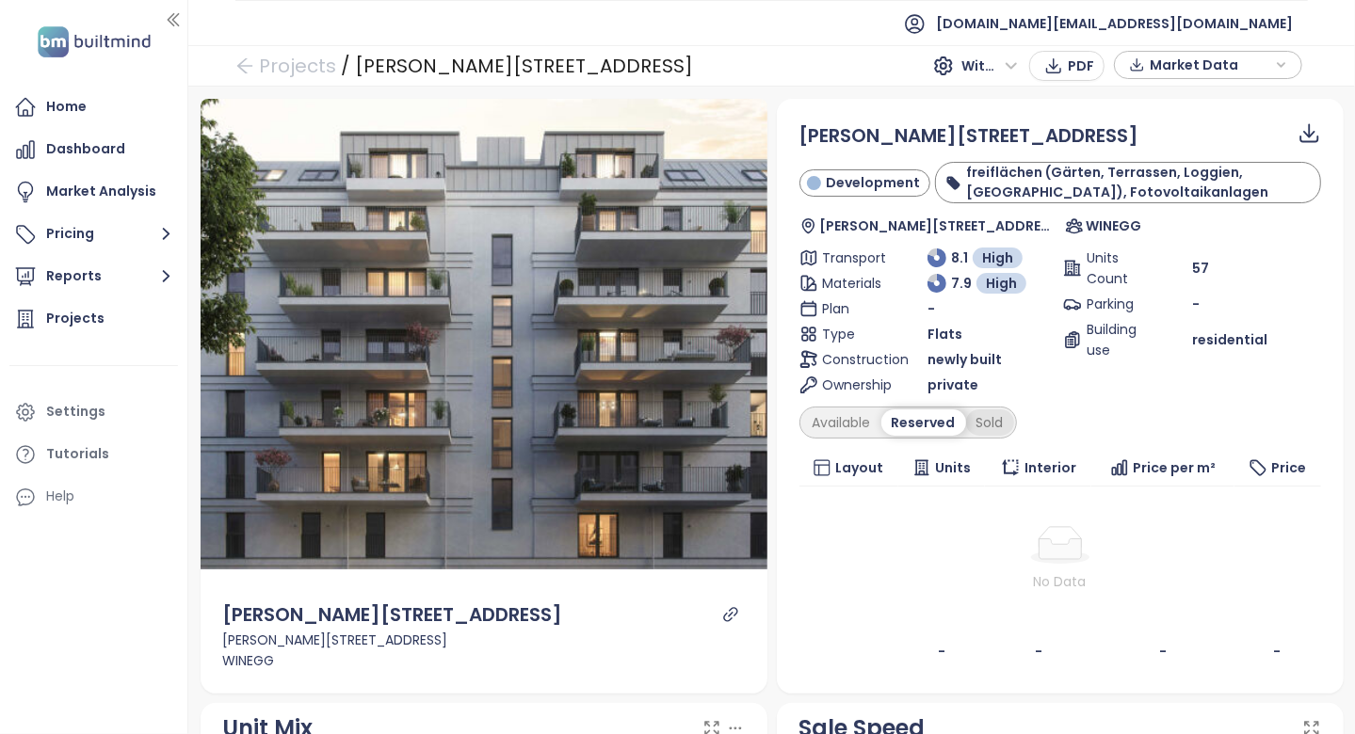
click at [979, 417] on div "Sold" at bounding box center [990, 423] width 48 height 26
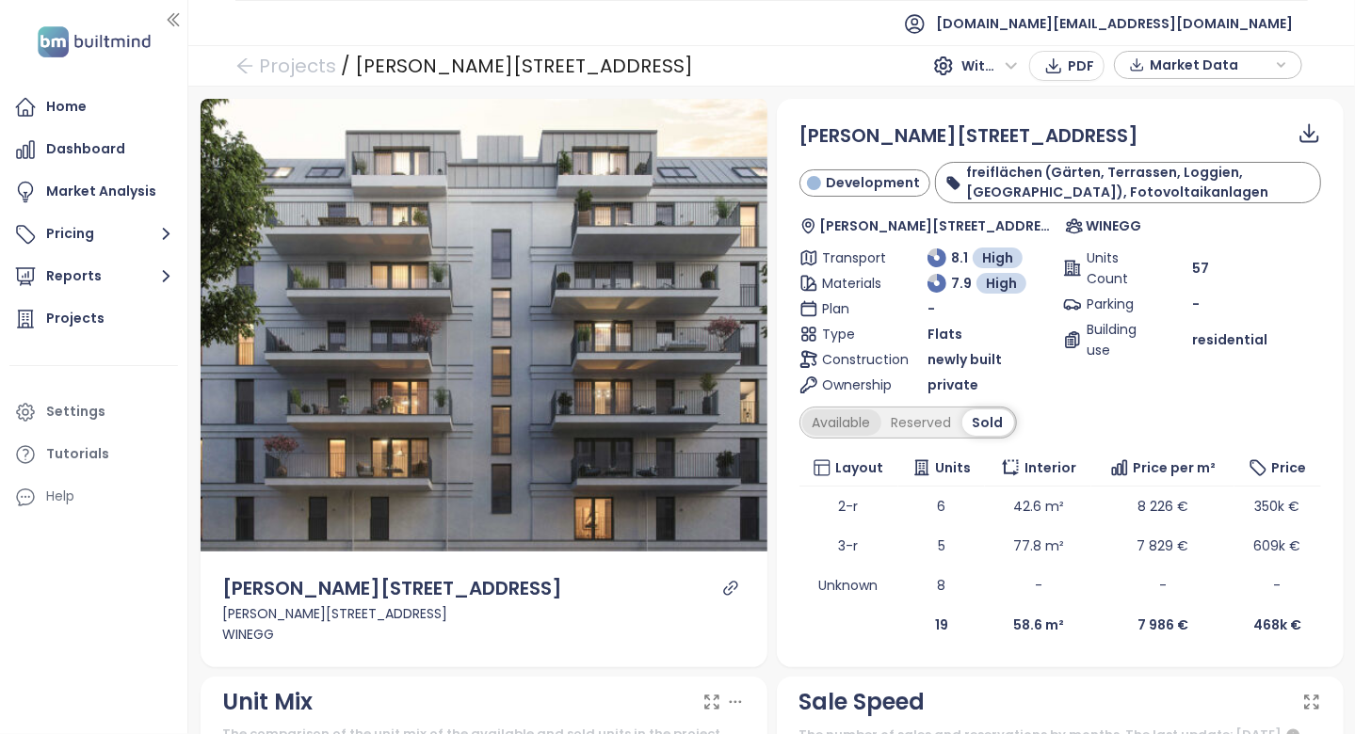
click at [848, 420] on div "Available" at bounding box center [841, 423] width 79 height 26
click at [722, 589] on icon "link" at bounding box center [730, 588] width 17 height 17
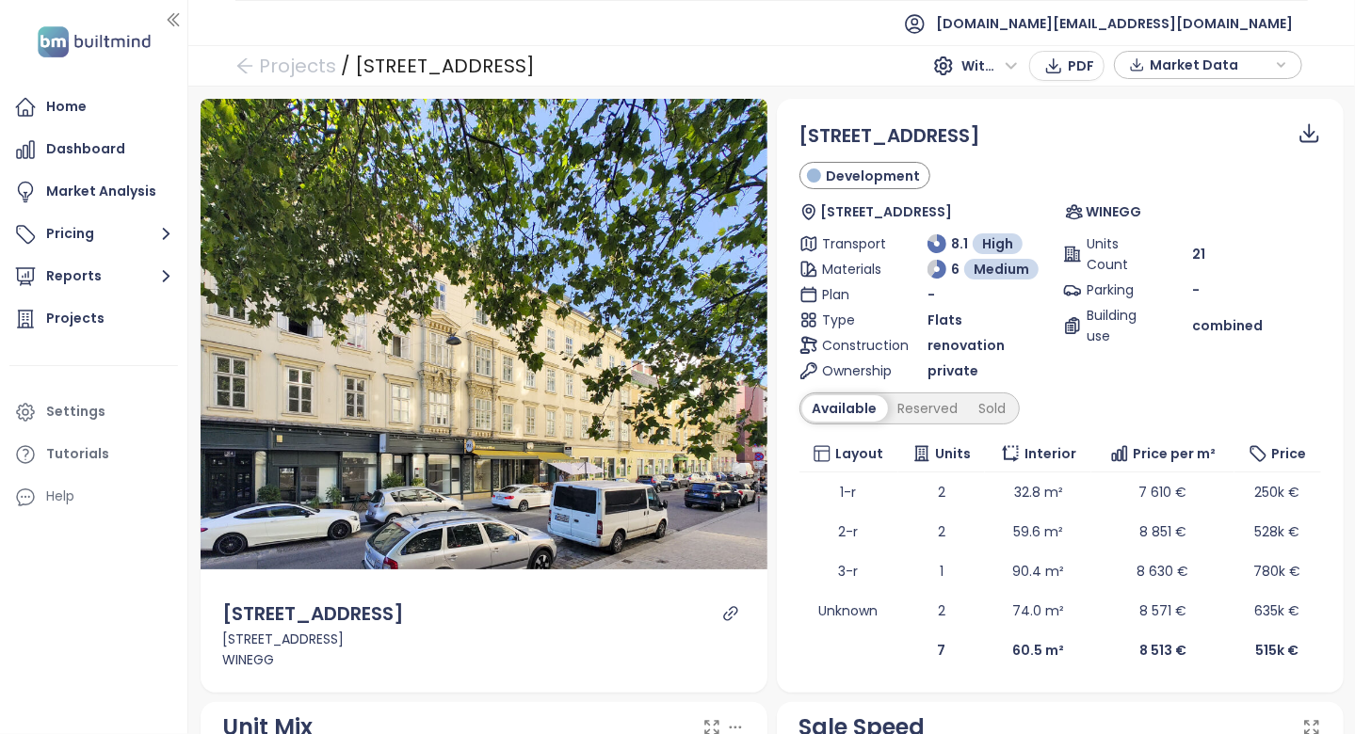
click at [731, 612] on icon "link" at bounding box center [730, 613] width 17 height 17
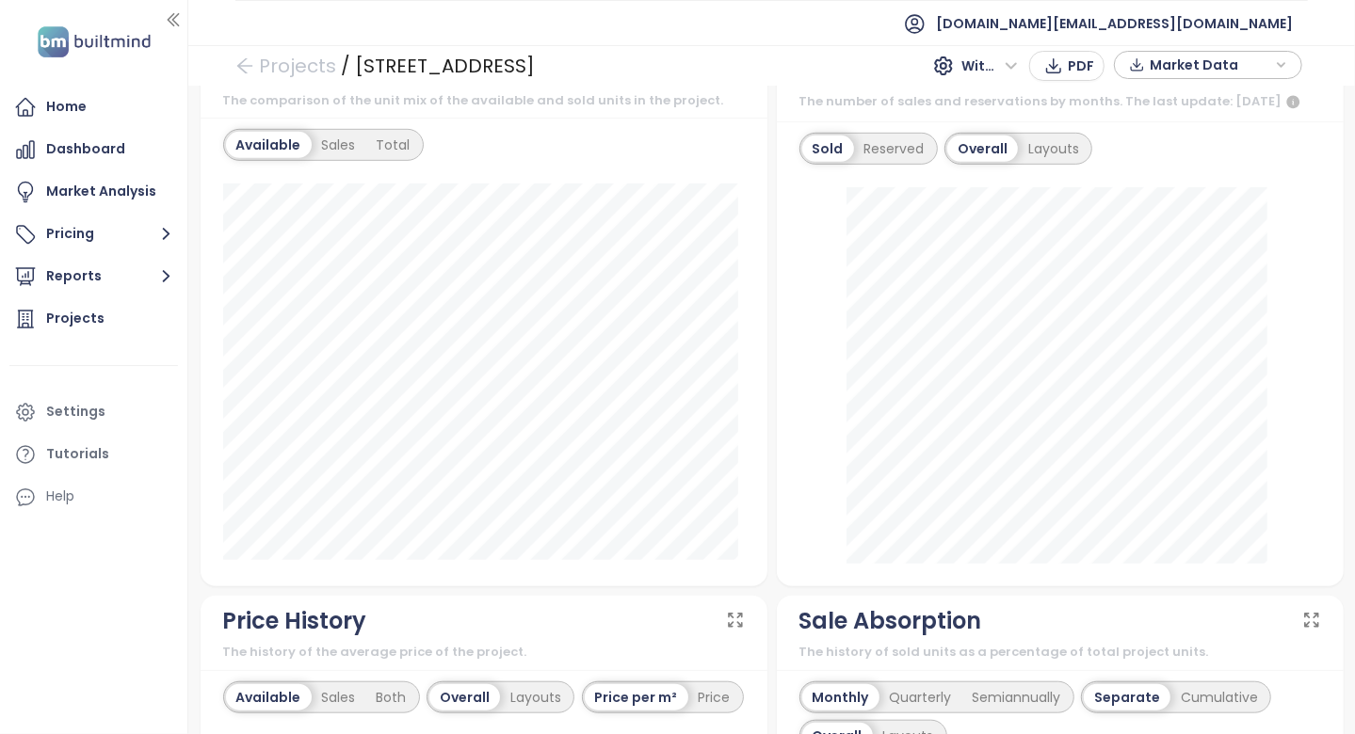
scroll to position [94, 0]
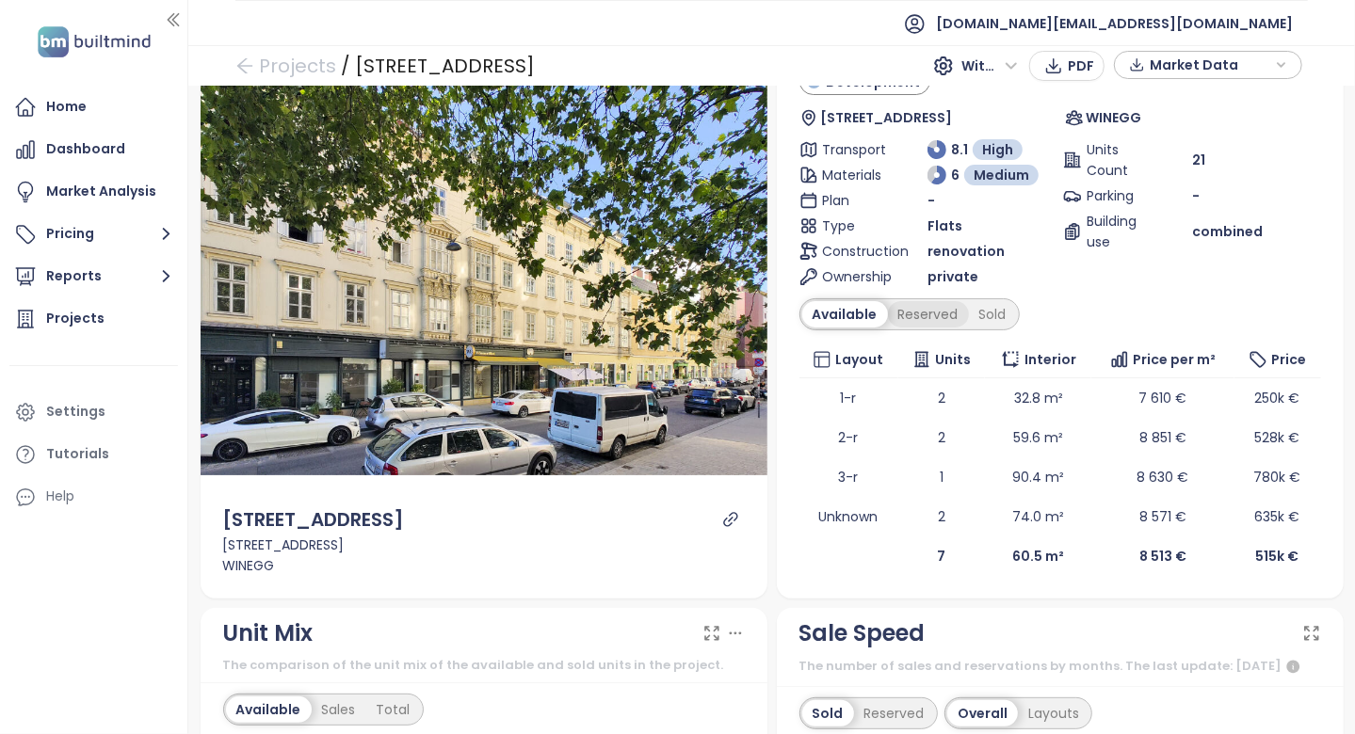
click at [899, 325] on div "Reserved" at bounding box center [928, 314] width 81 height 26
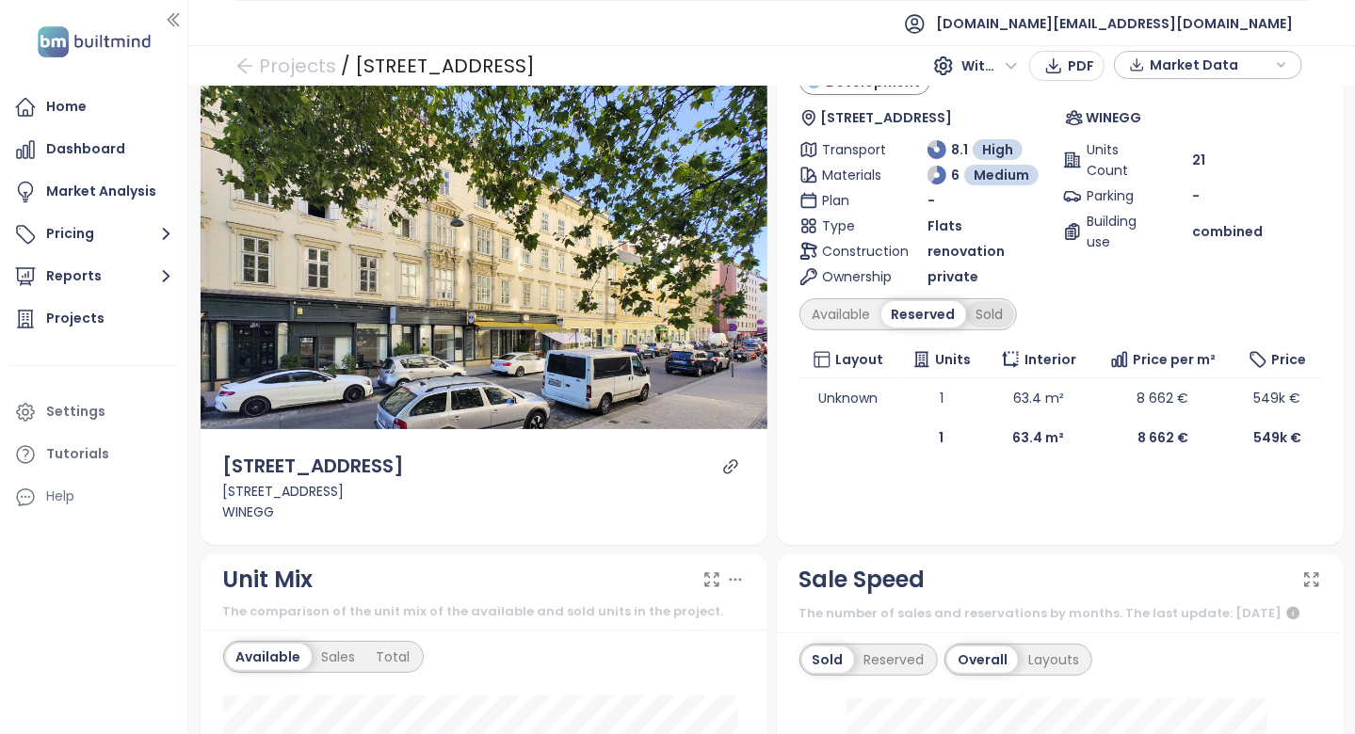
click at [980, 315] on div "Sold" at bounding box center [990, 314] width 48 height 26
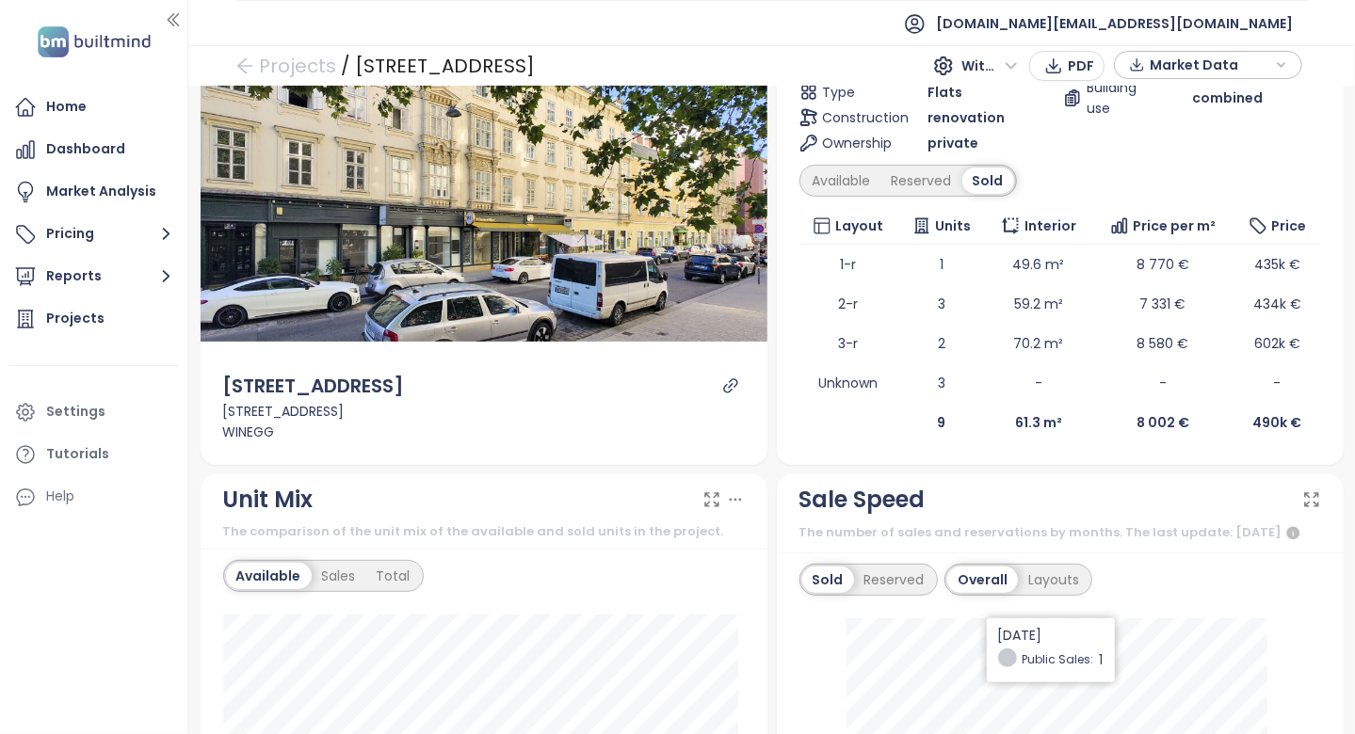
scroll to position [0, 0]
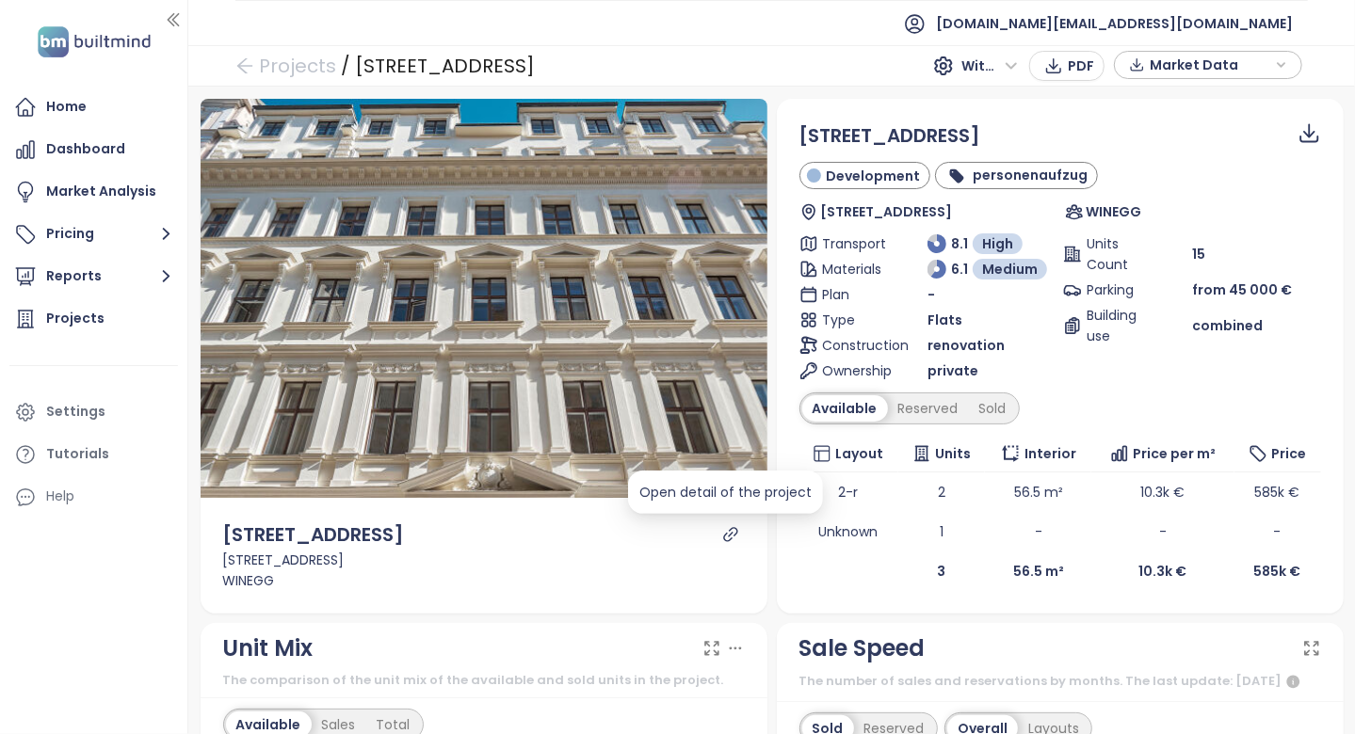
click at [730, 531] on icon "link" at bounding box center [730, 534] width 14 height 14
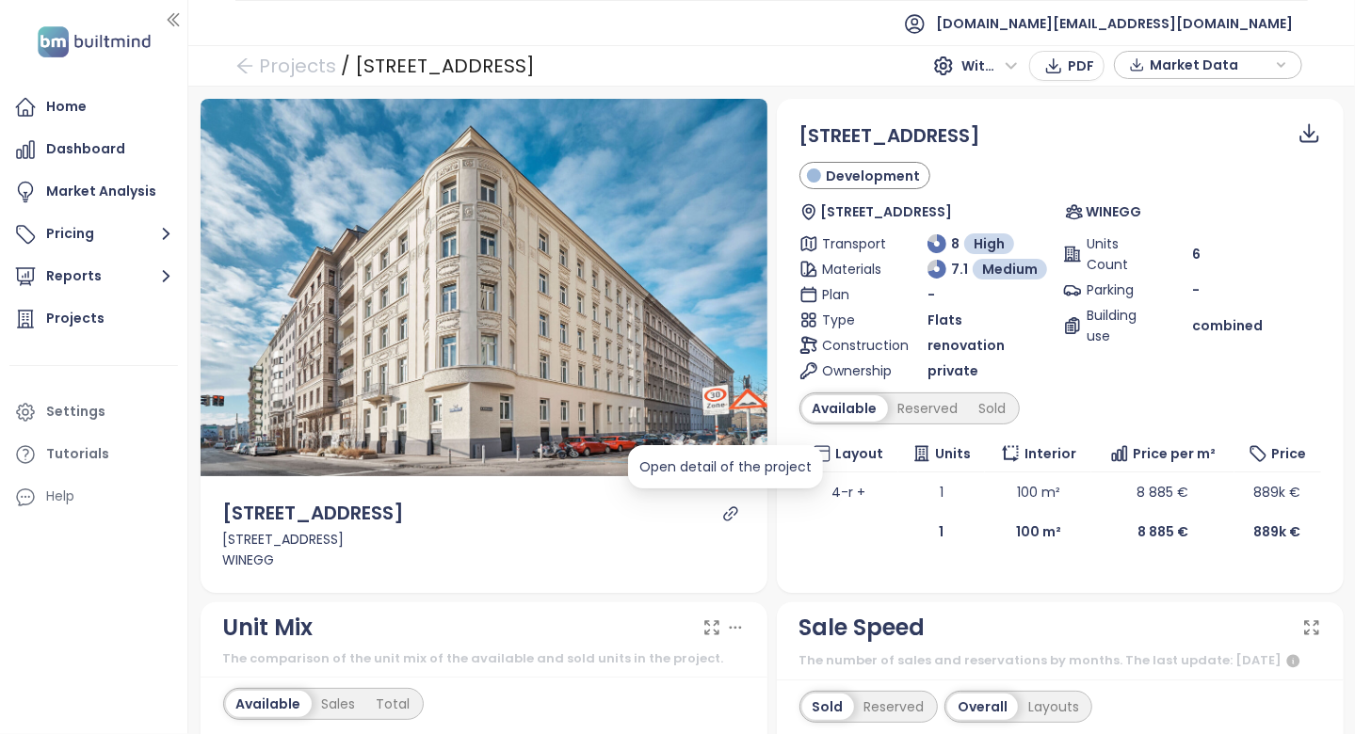
click at [726, 513] on icon "link" at bounding box center [730, 514] width 17 height 17
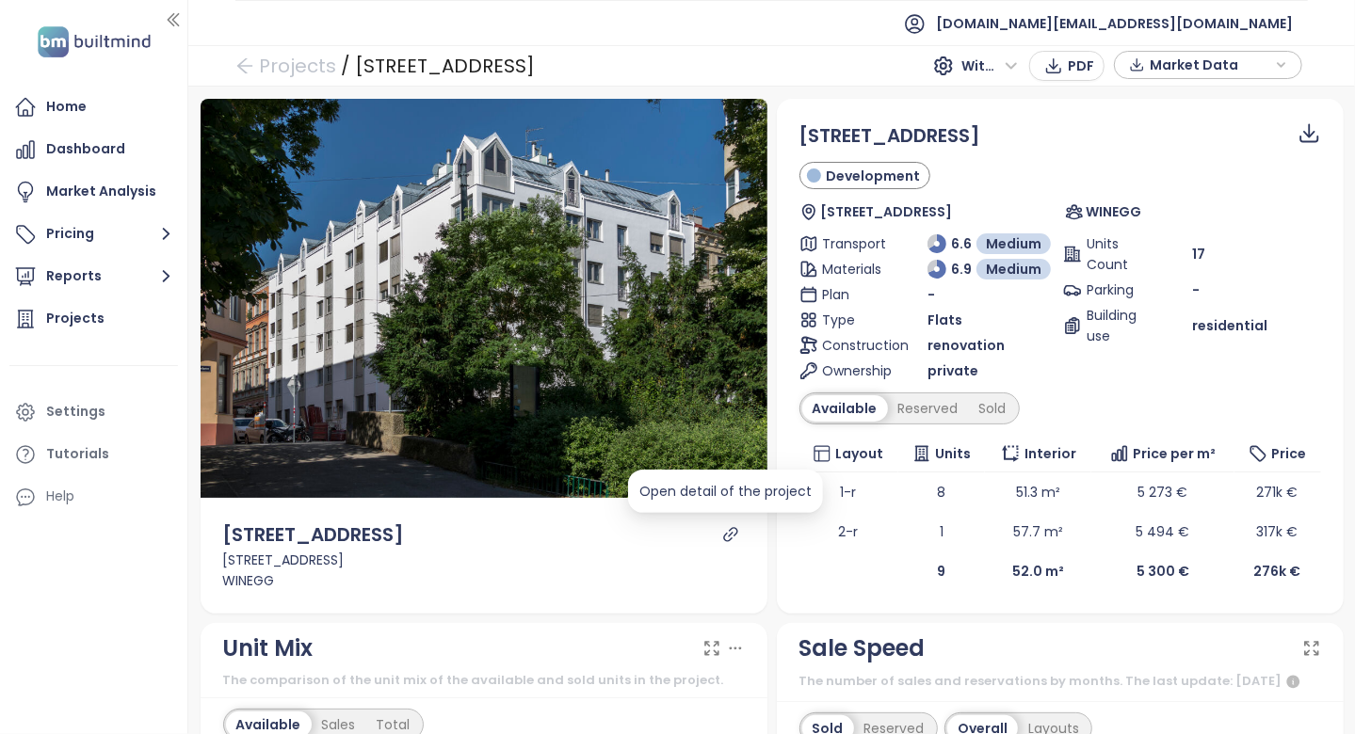
click at [724, 537] on icon "link" at bounding box center [730, 534] width 14 height 14
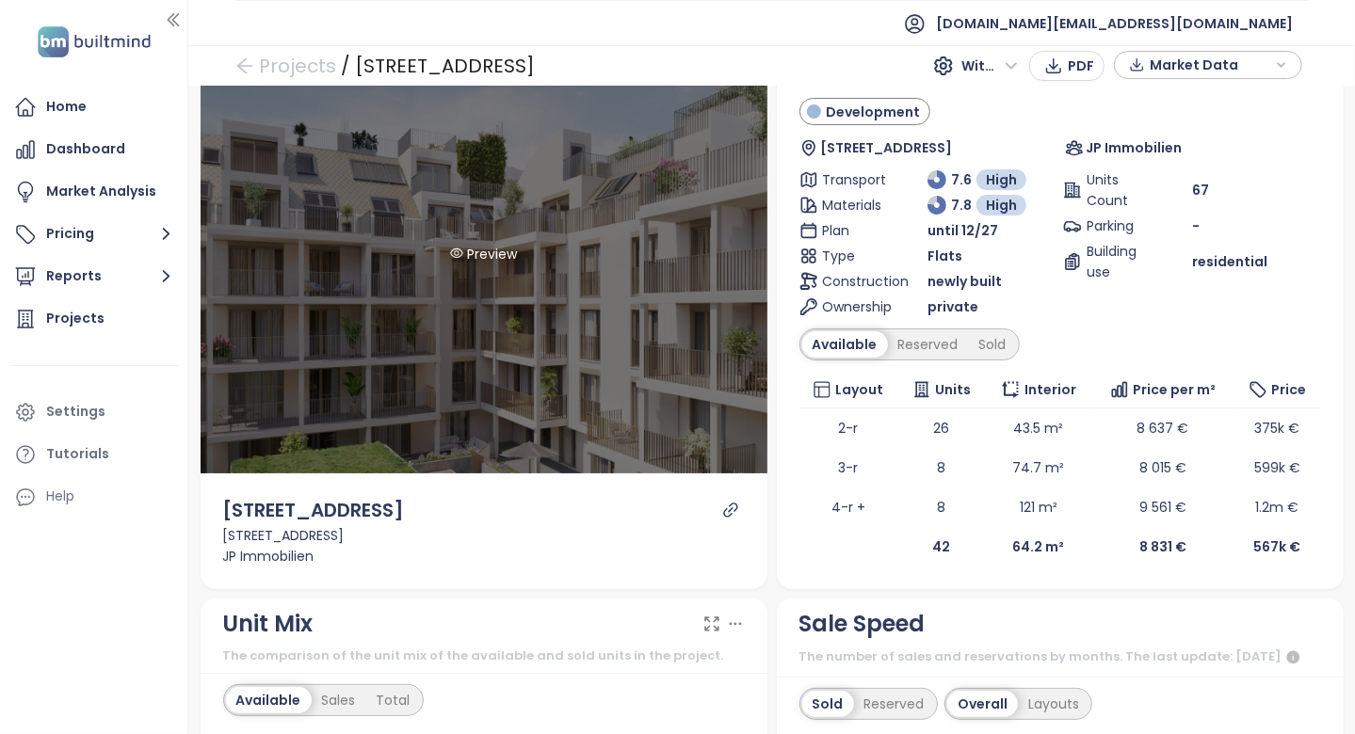
scroll to position [94, 0]
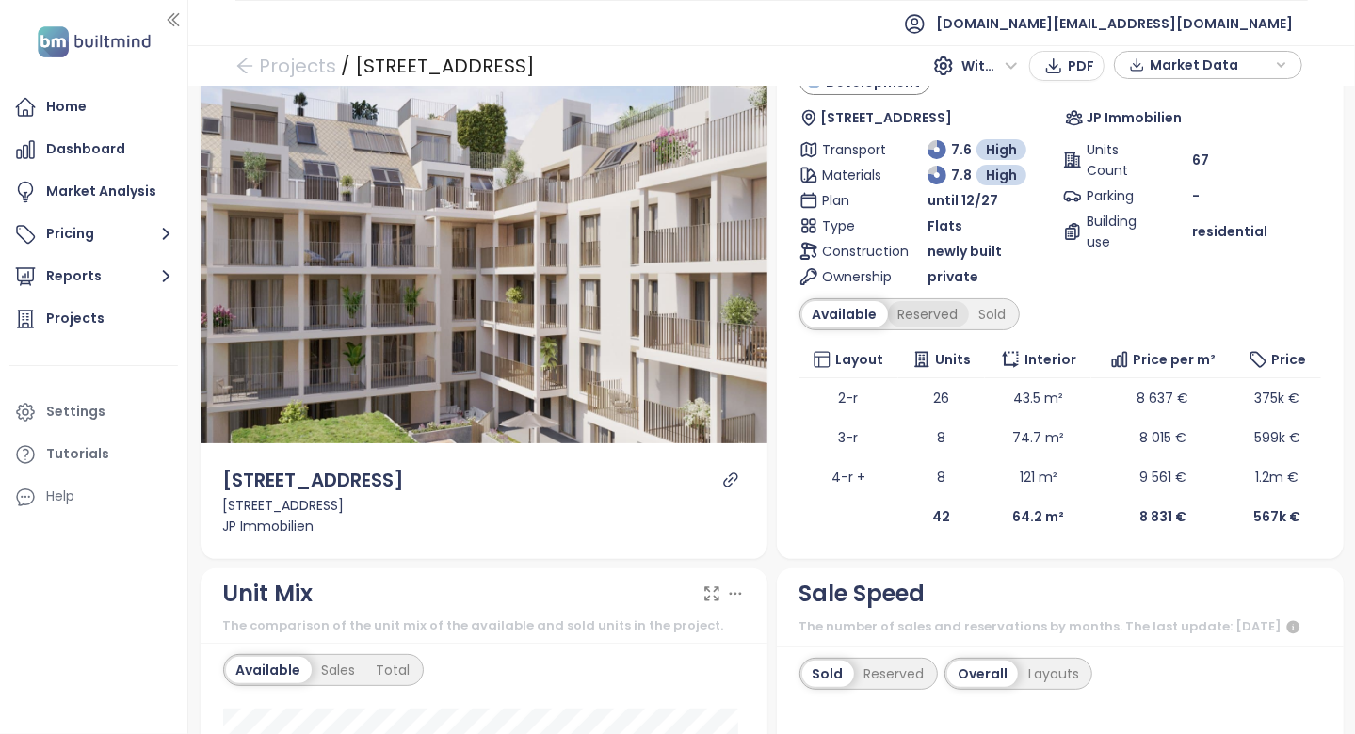
click at [906, 310] on div "Reserved" at bounding box center [928, 314] width 81 height 26
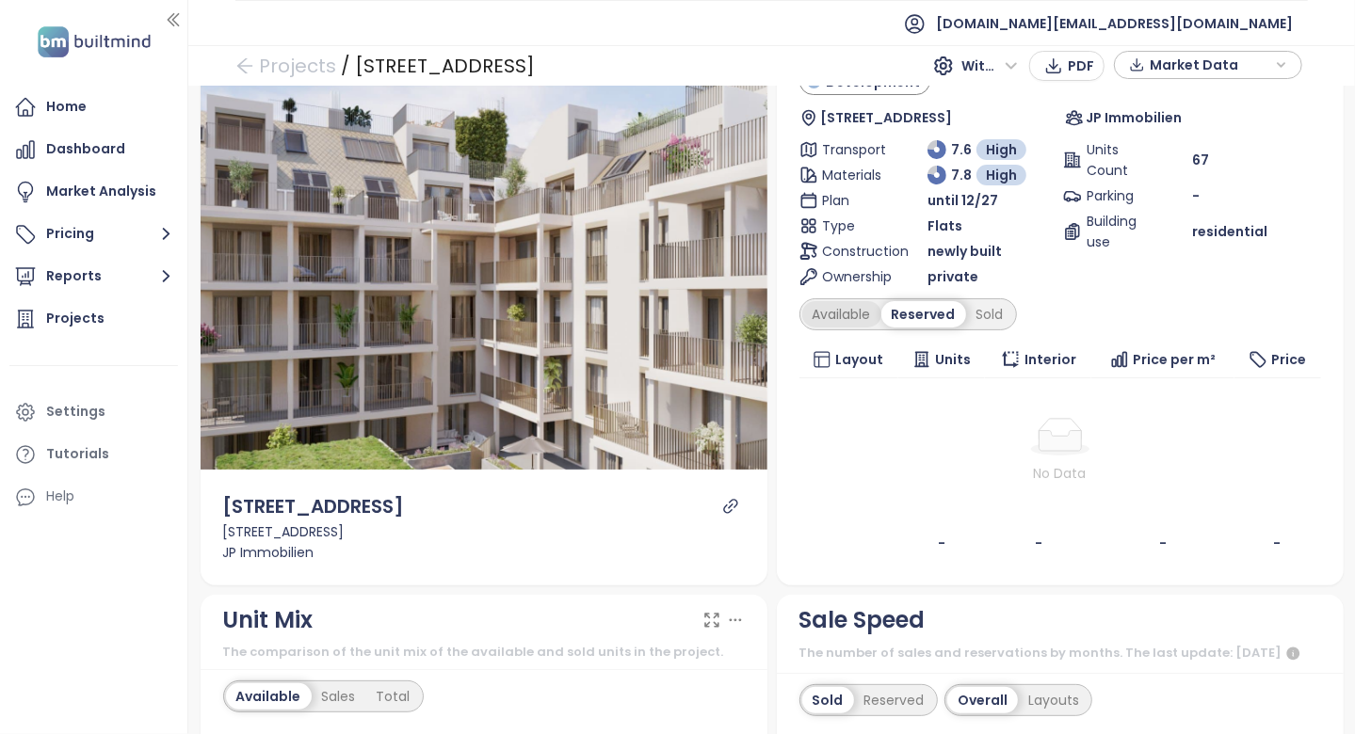
click at [860, 315] on div "Available" at bounding box center [841, 314] width 79 height 26
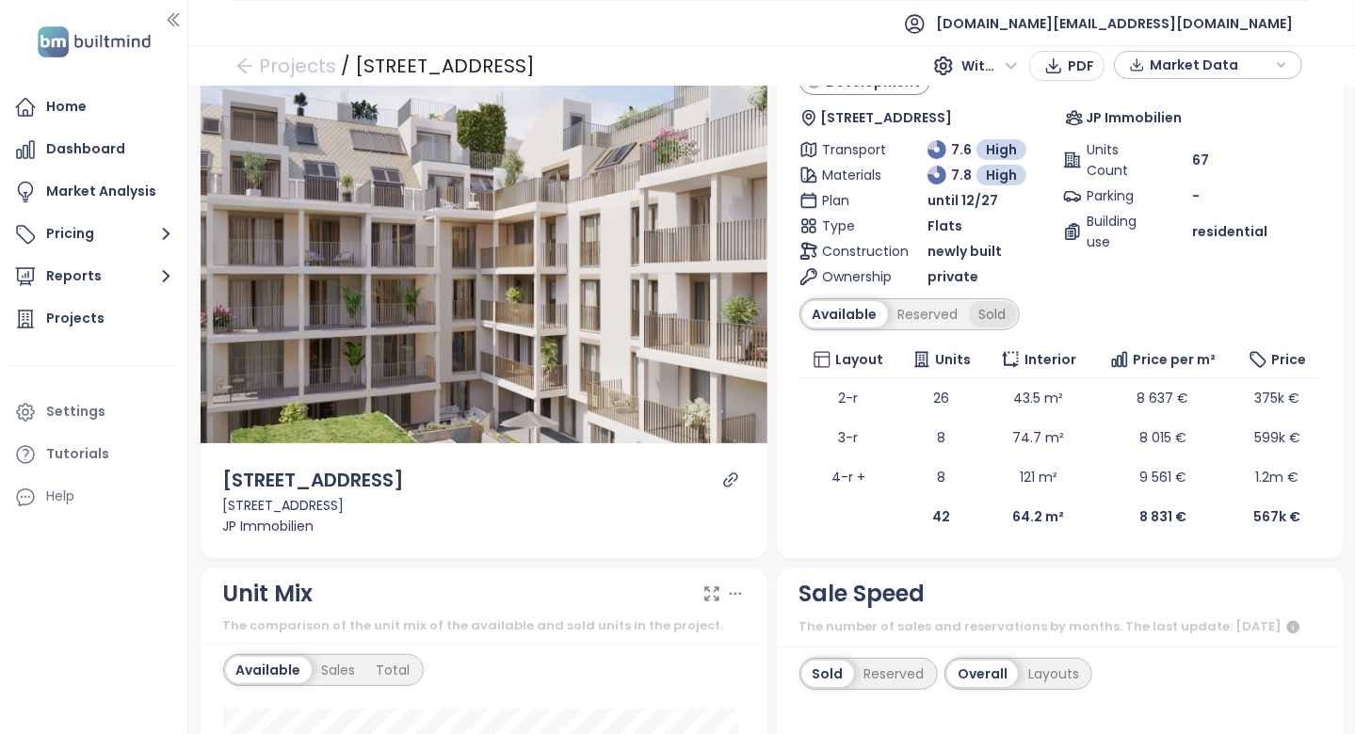
click at [1006, 310] on div "Sold" at bounding box center [993, 314] width 48 height 26
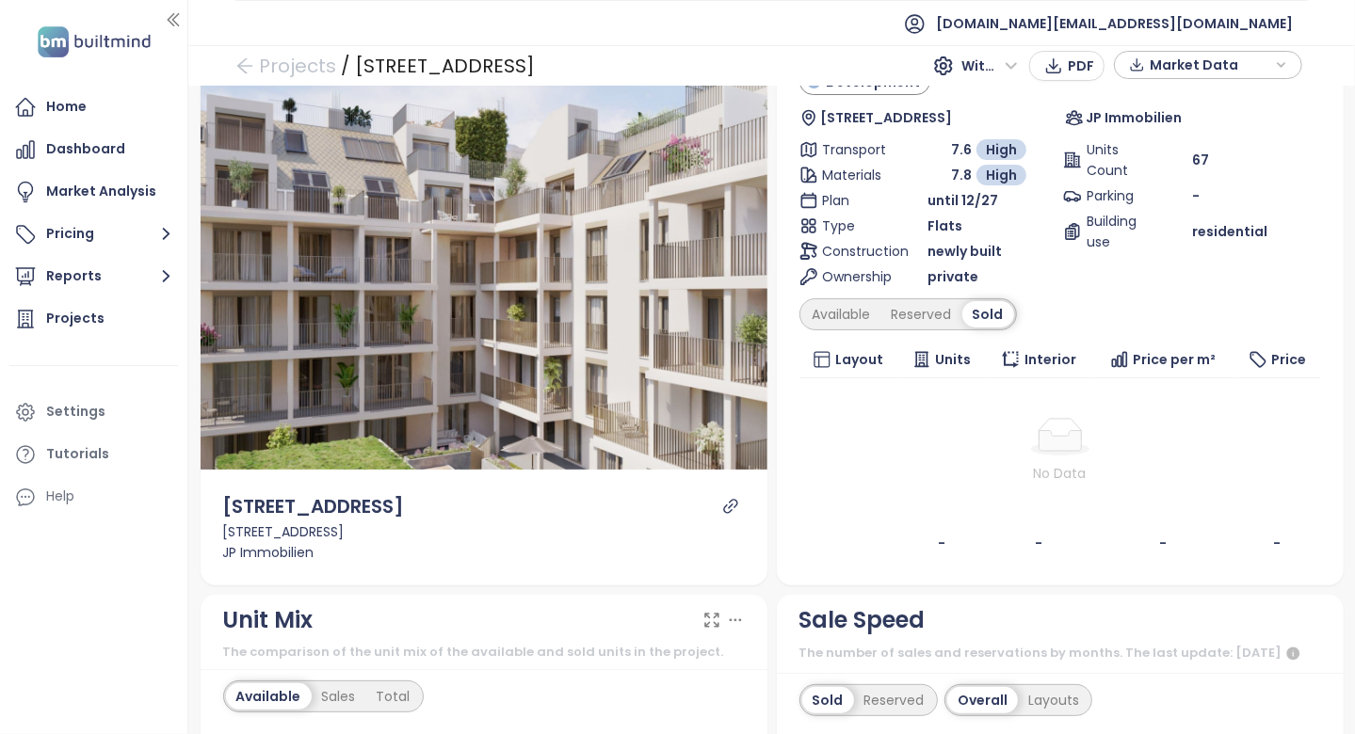
click at [982, 311] on div "Sold" at bounding box center [988, 314] width 52 height 26
click at [848, 316] on div "Available" at bounding box center [841, 314] width 79 height 26
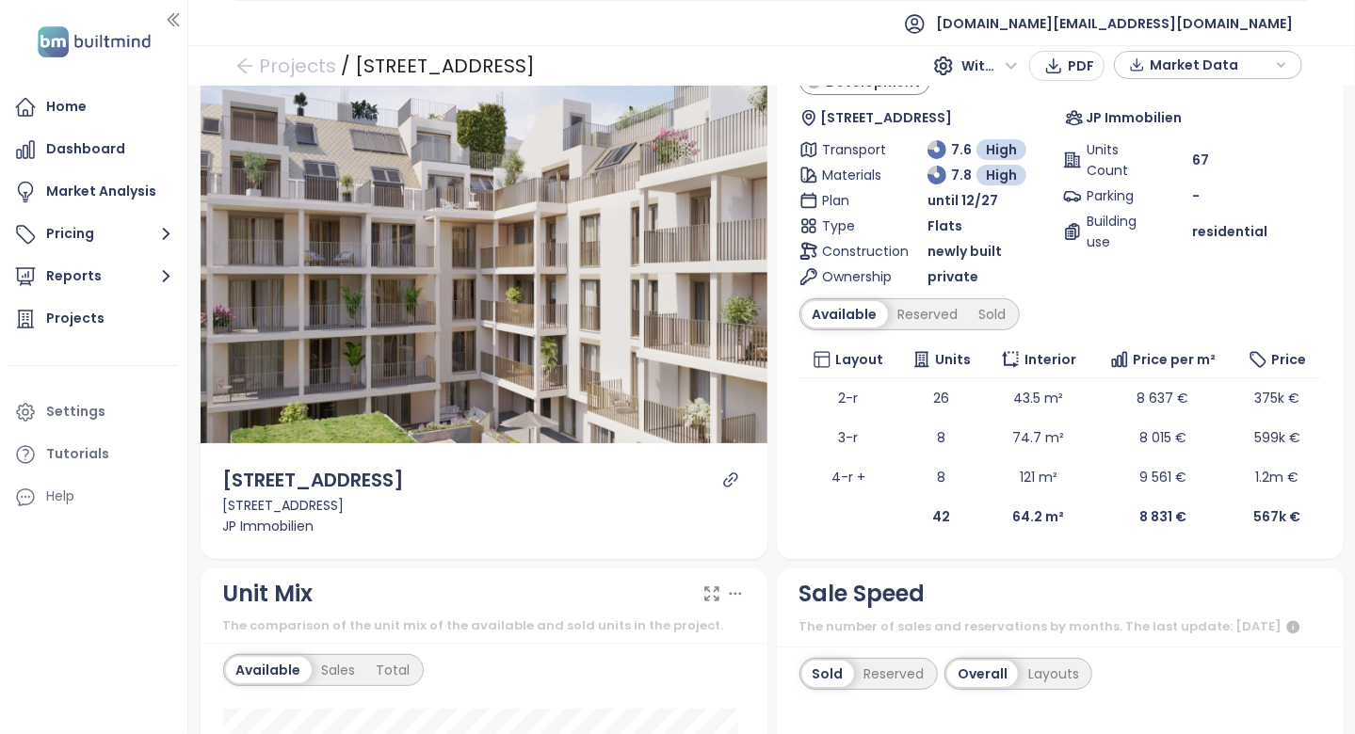
click at [725, 472] on icon "link" at bounding box center [730, 480] width 17 height 17
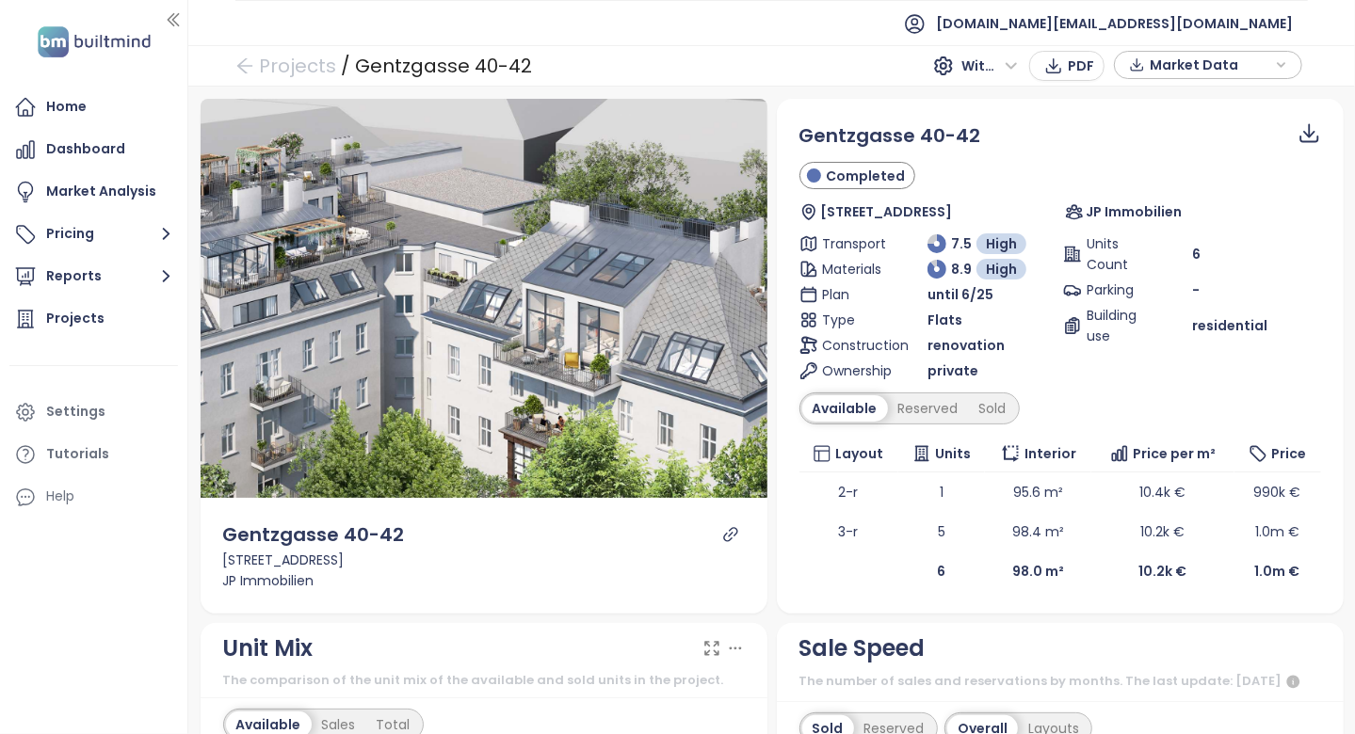
click at [722, 529] on icon "link" at bounding box center [730, 534] width 17 height 17
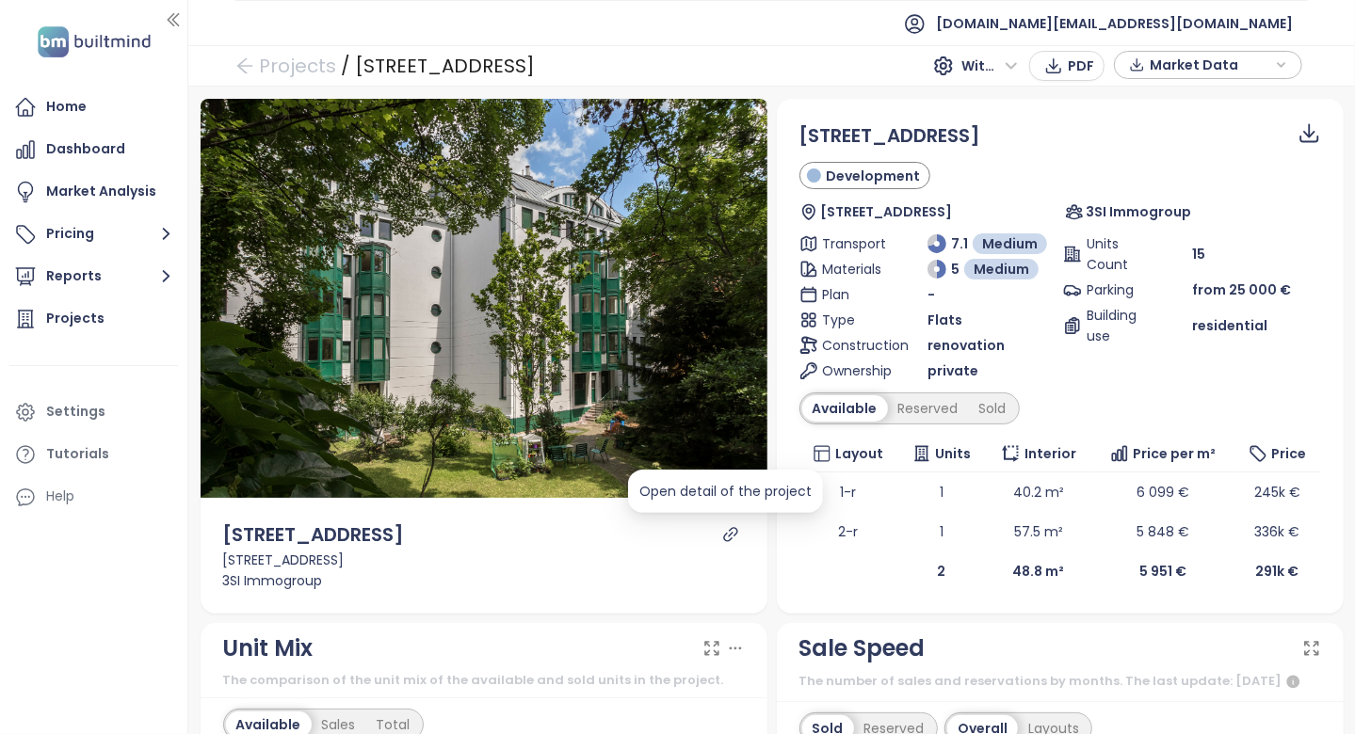
click at [719, 532] on div at bounding box center [730, 534] width 23 height 17
click at [723, 533] on icon "link" at bounding box center [730, 534] width 14 height 14
click at [917, 412] on div "Reserved" at bounding box center [928, 408] width 81 height 26
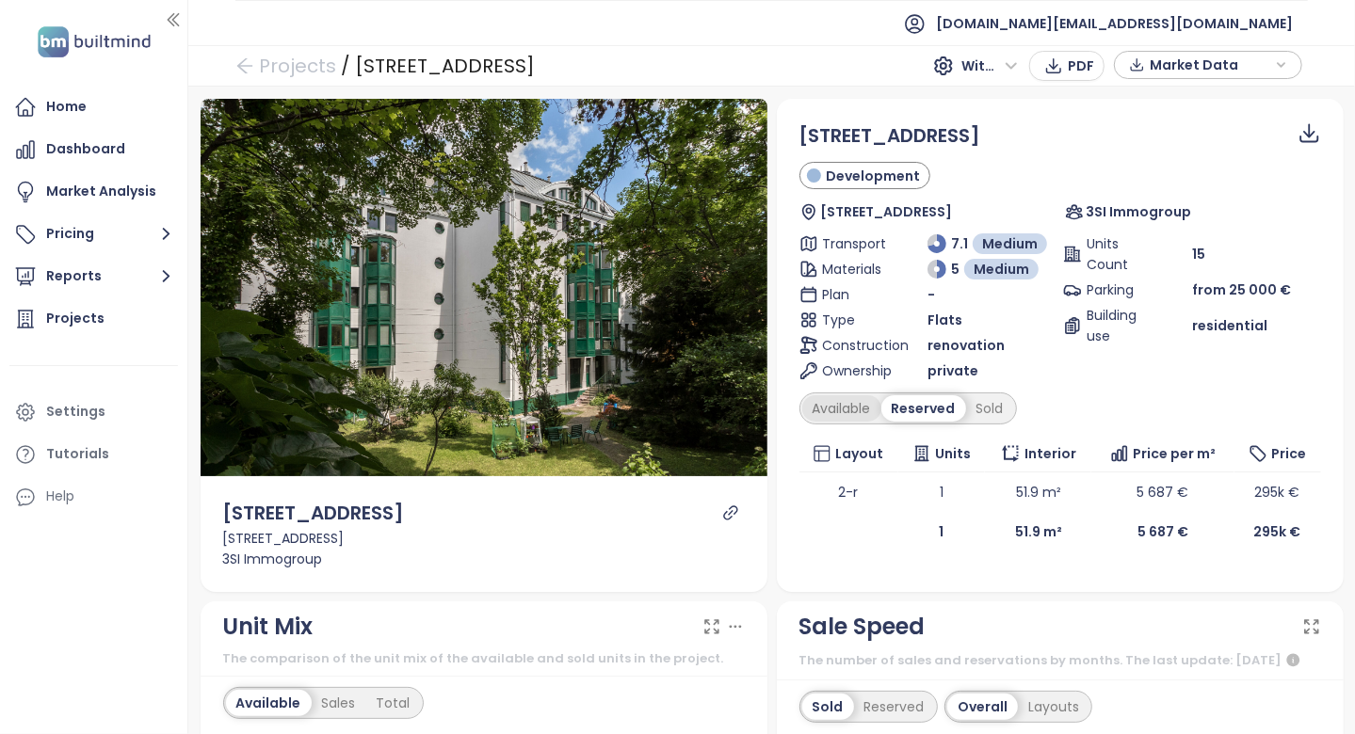
click at [865, 405] on div "Available" at bounding box center [841, 408] width 79 height 26
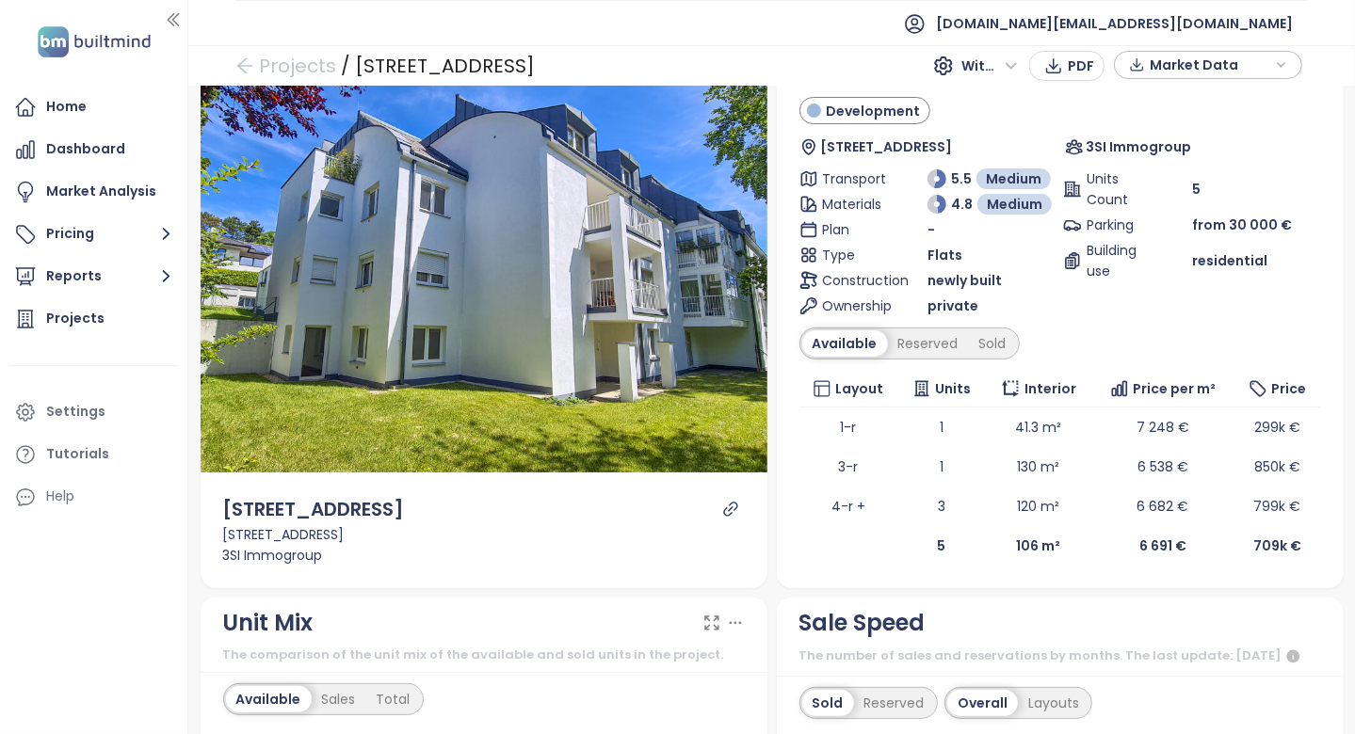
scroll to position [94, 0]
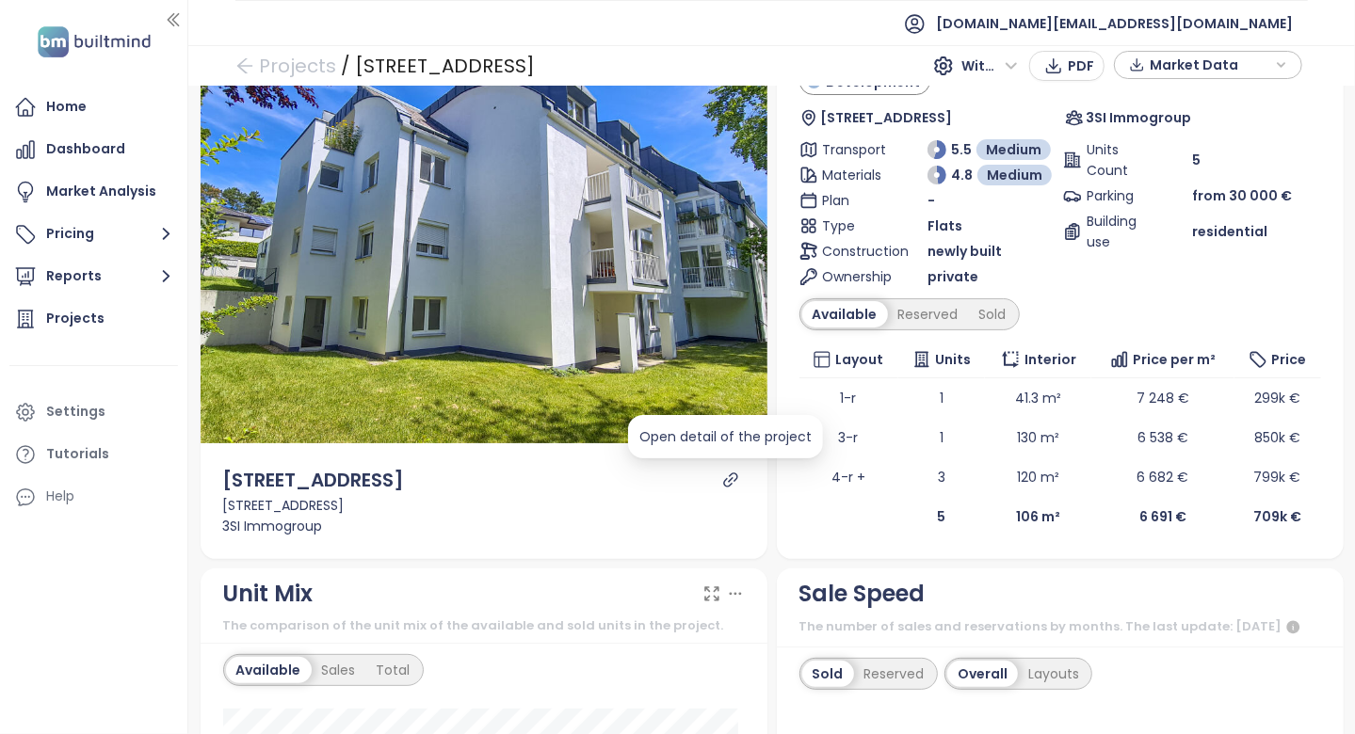
click at [726, 475] on icon "link" at bounding box center [730, 480] width 17 height 17
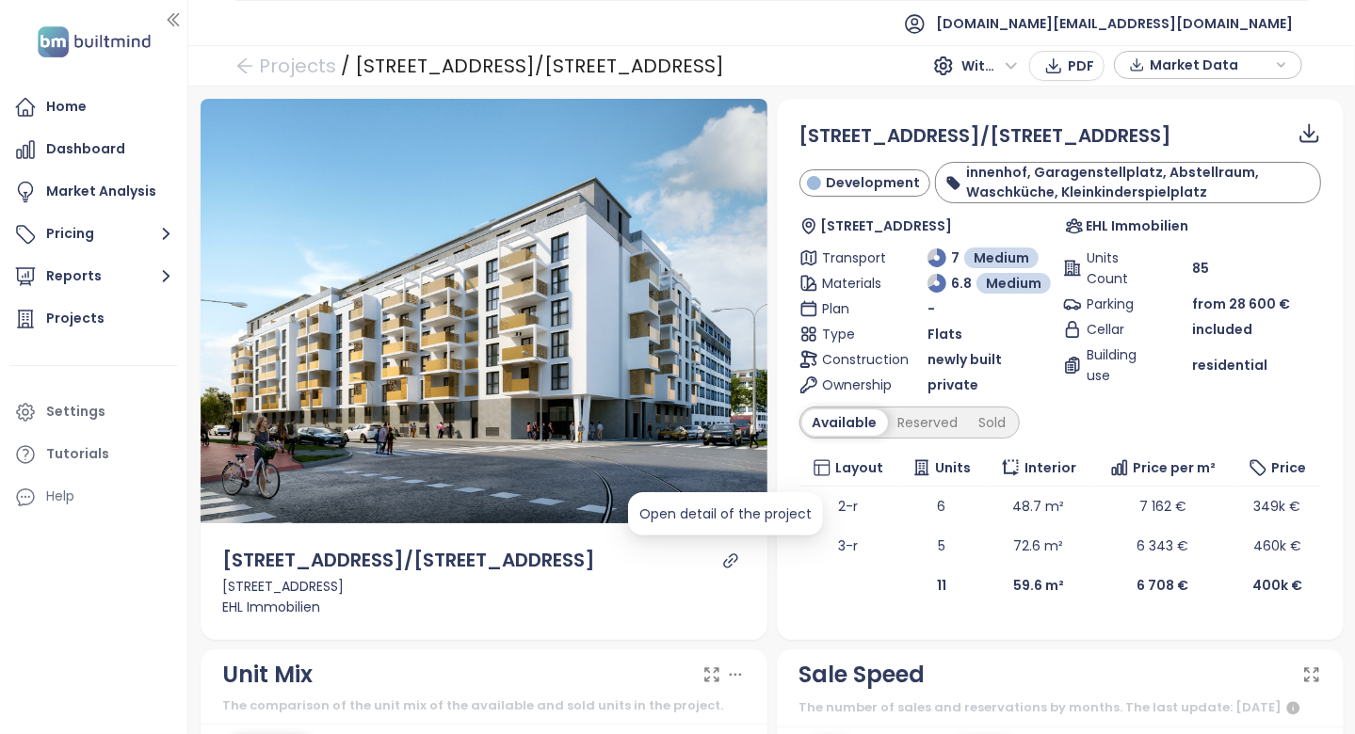
click at [722, 553] on icon "link" at bounding box center [730, 561] width 17 height 17
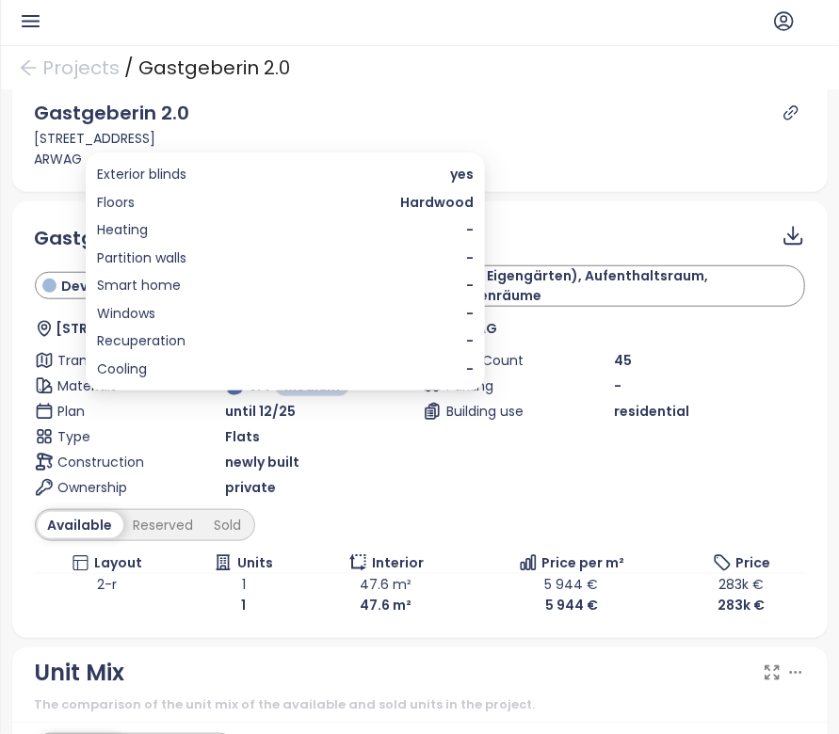
scroll to position [565, 0]
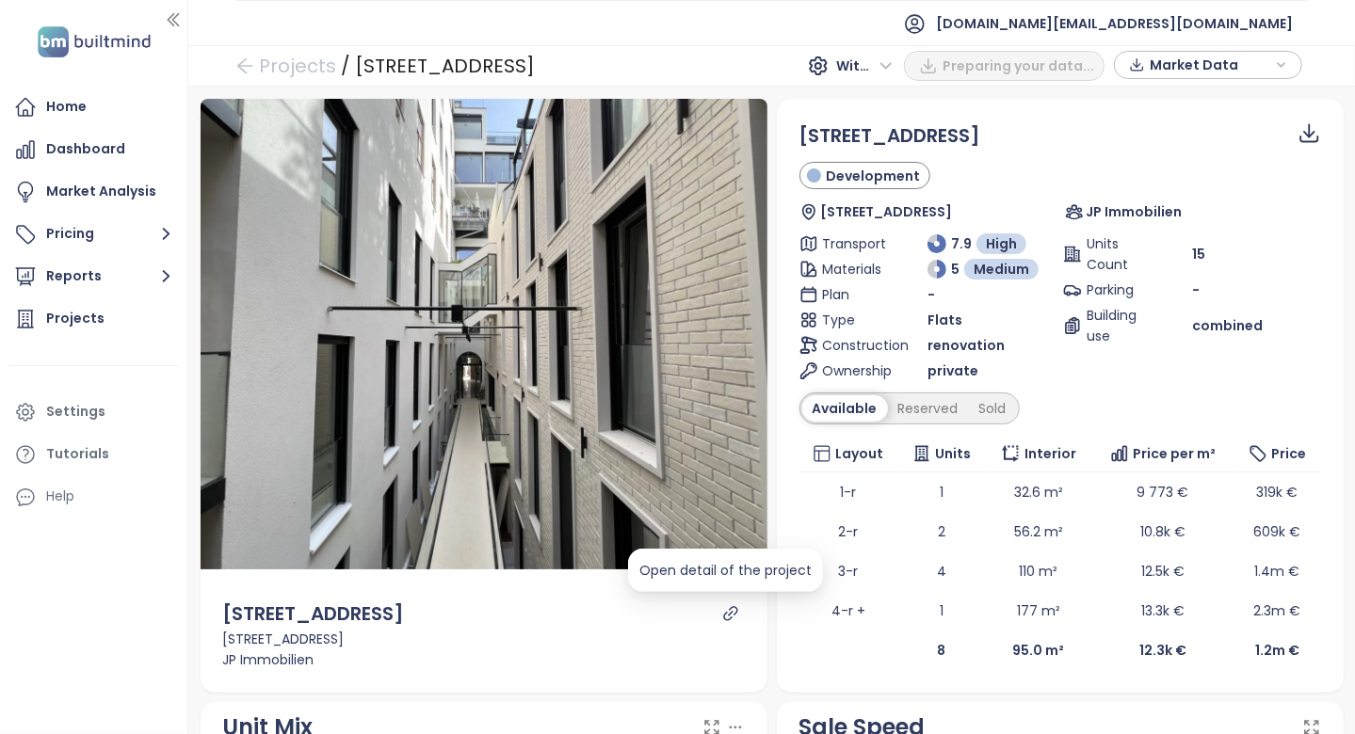
click at [728, 610] on icon "link" at bounding box center [730, 613] width 17 height 17
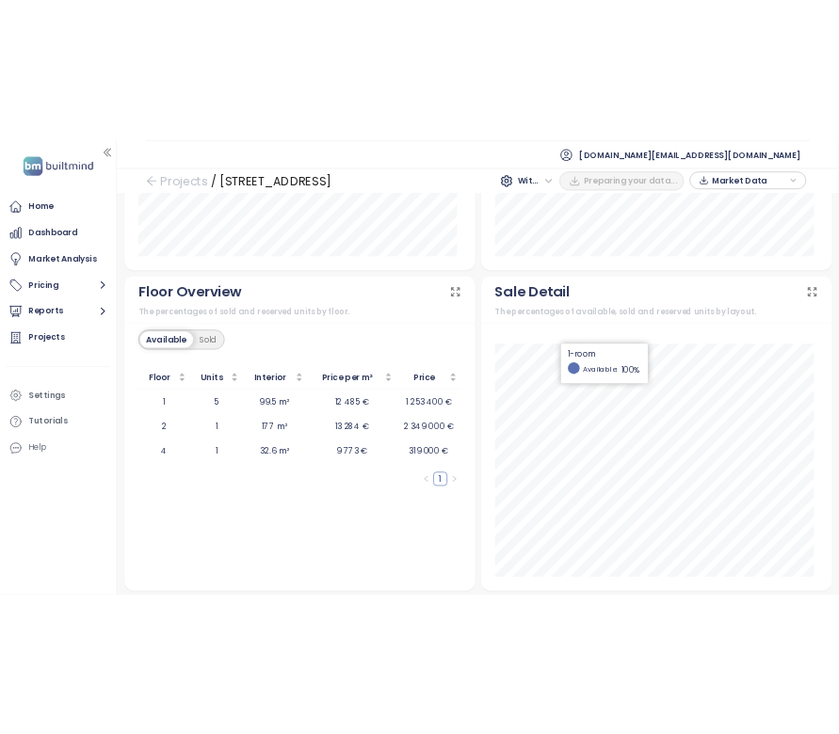
scroll to position [2186, 0]
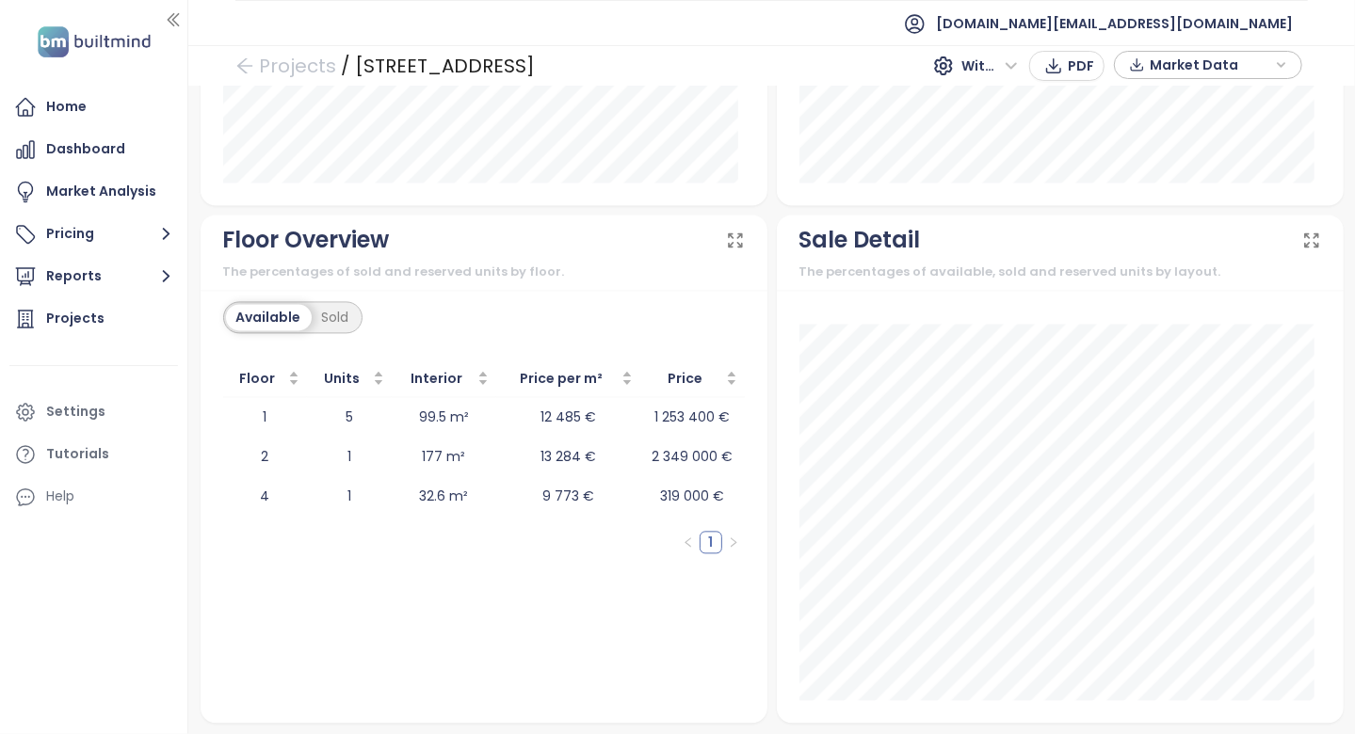
click at [304, 552] on ul "1" at bounding box center [484, 542] width 522 height 23
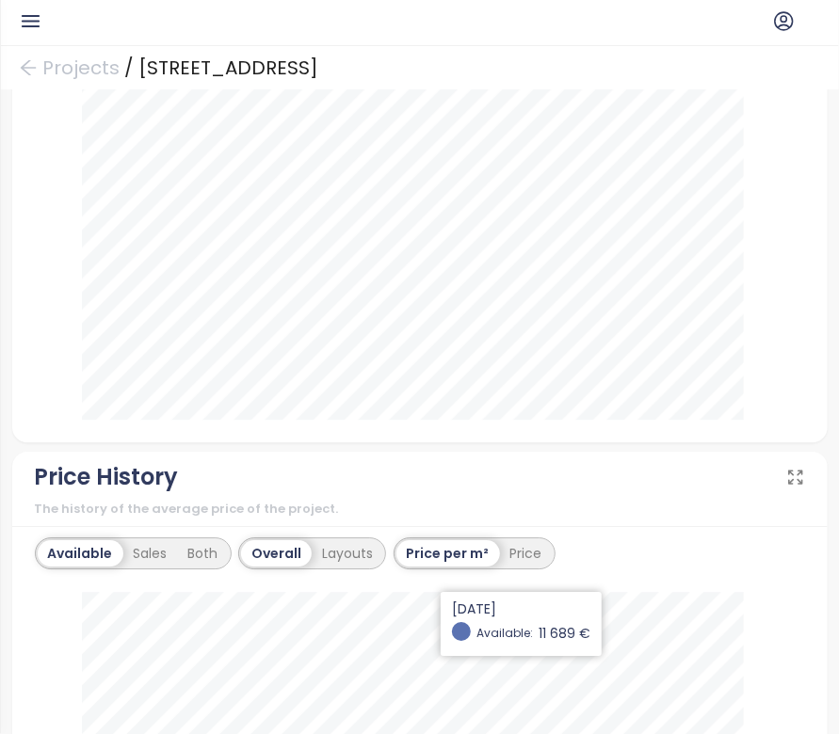
scroll to position [1715, 0]
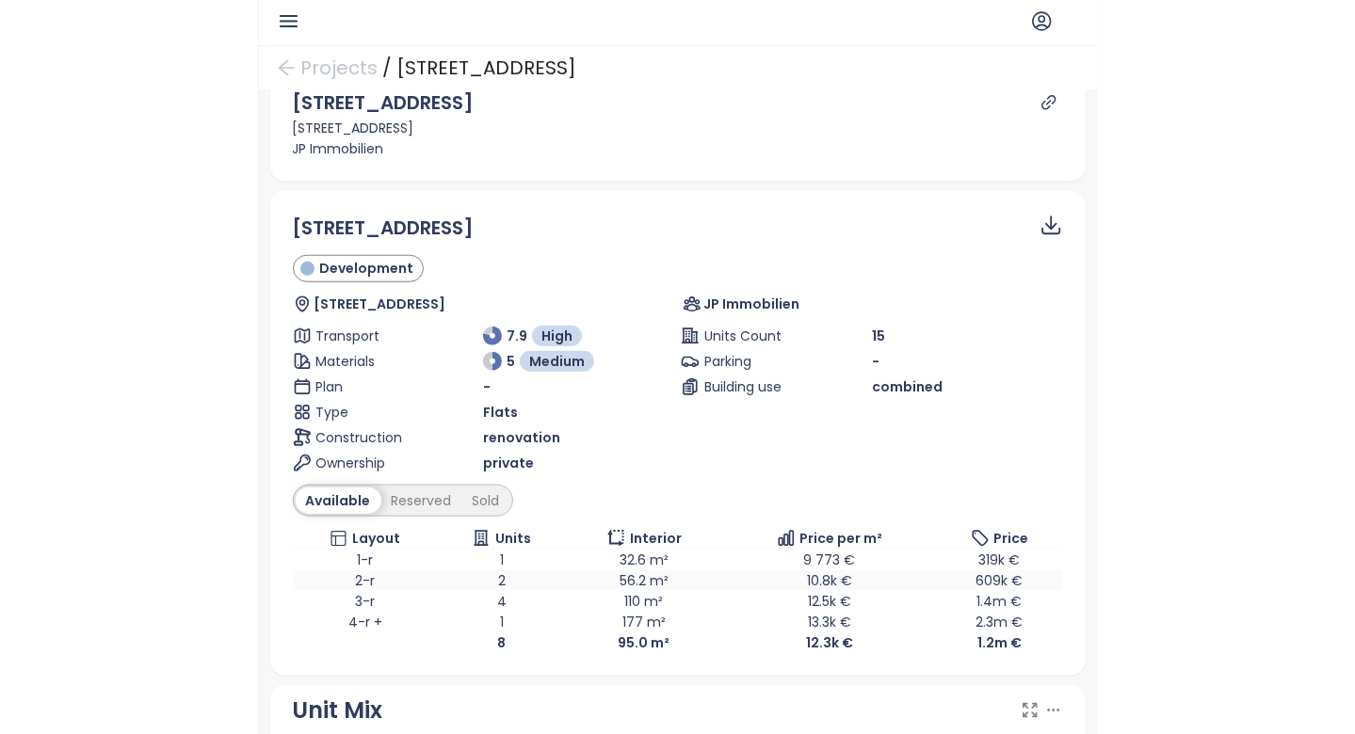
scroll to position [626, 0]
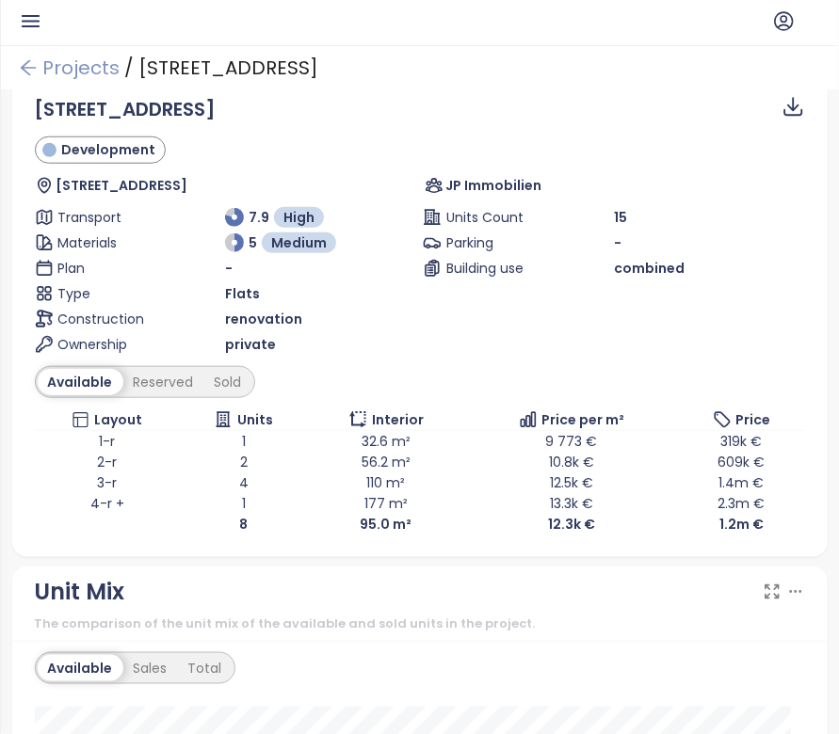
click at [36, 65] on icon "arrow-left" at bounding box center [28, 67] width 19 height 19
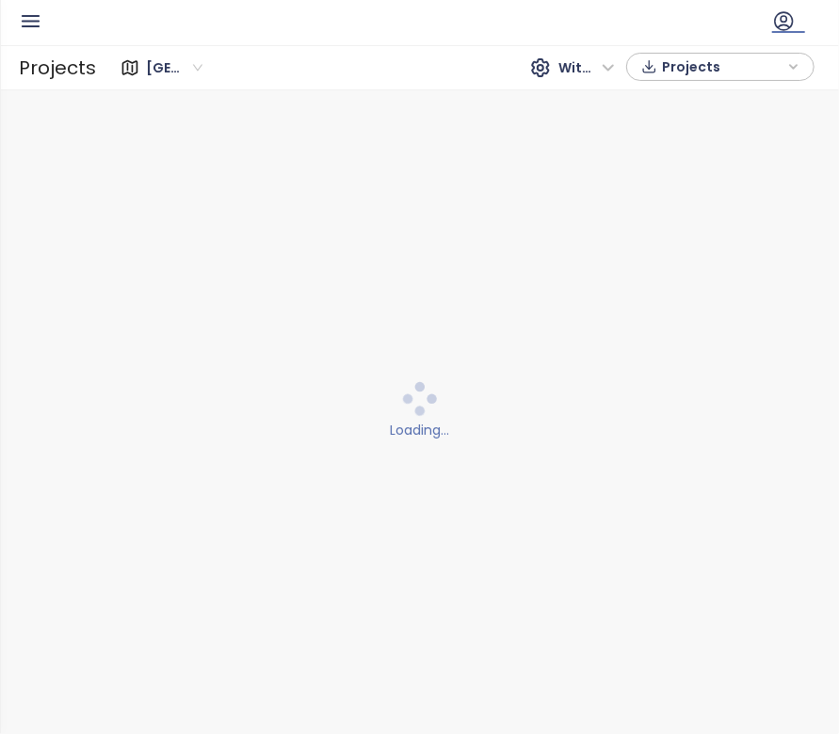
click at [788, 28] on icon at bounding box center [784, 21] width 24 height 24
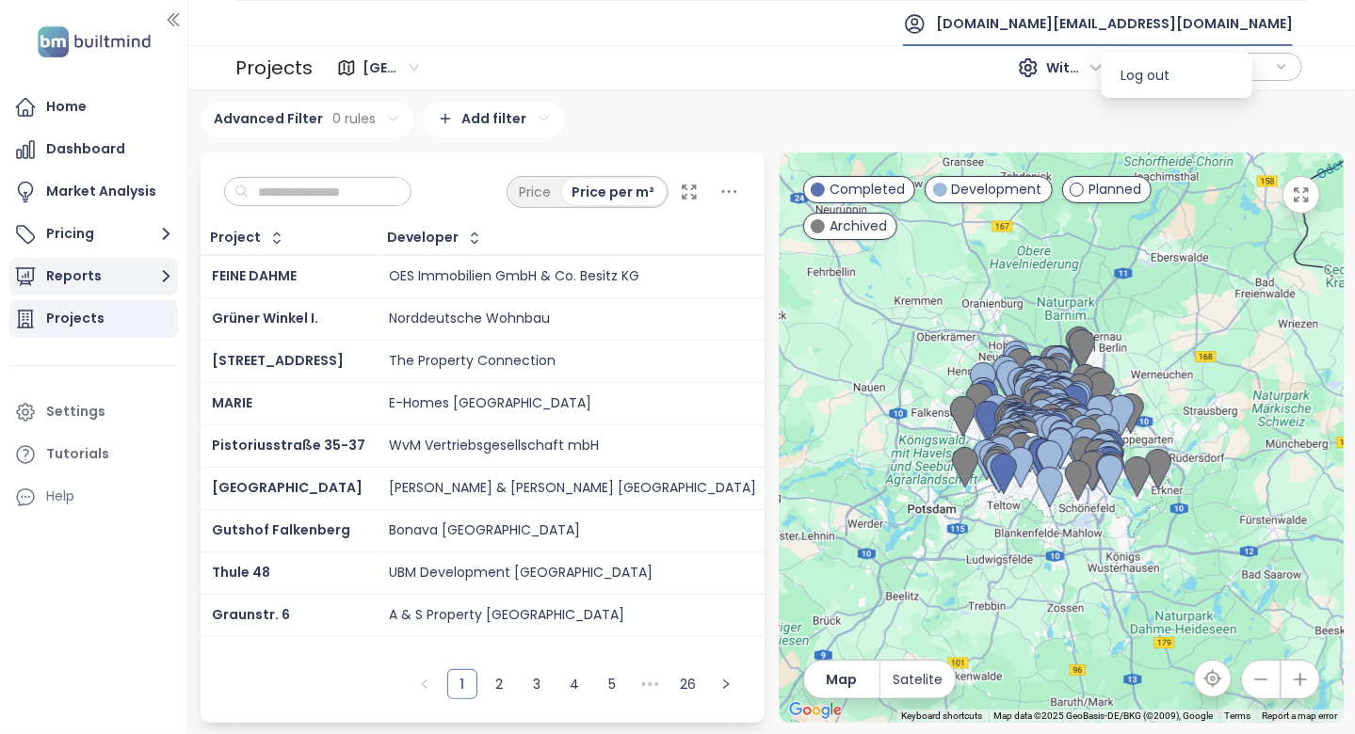
click at [127, 273] on button "Reports" at bounding box center [93, 277] width 169 height 38
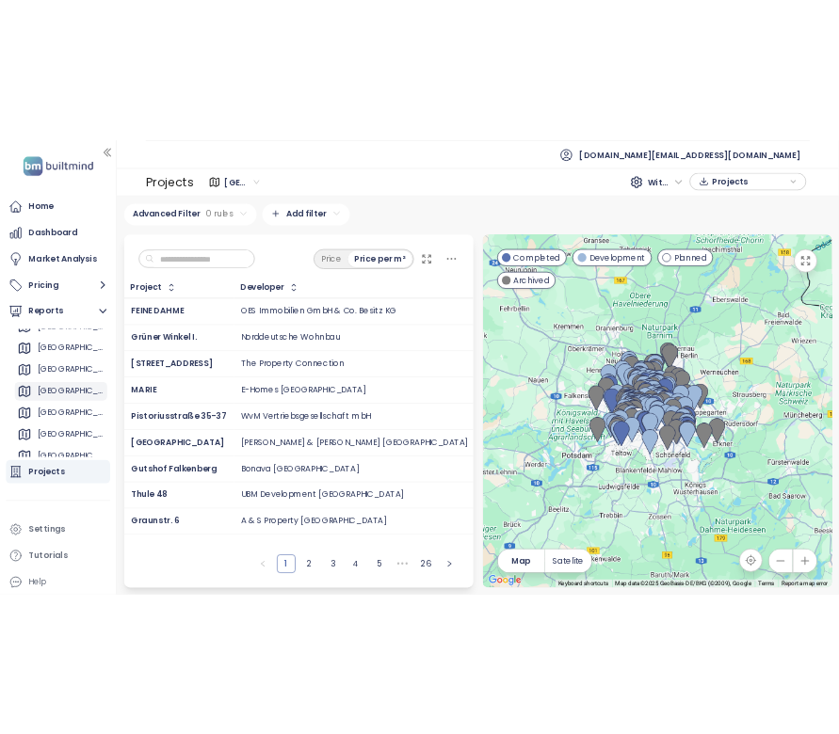
scroll to position [94, 0]
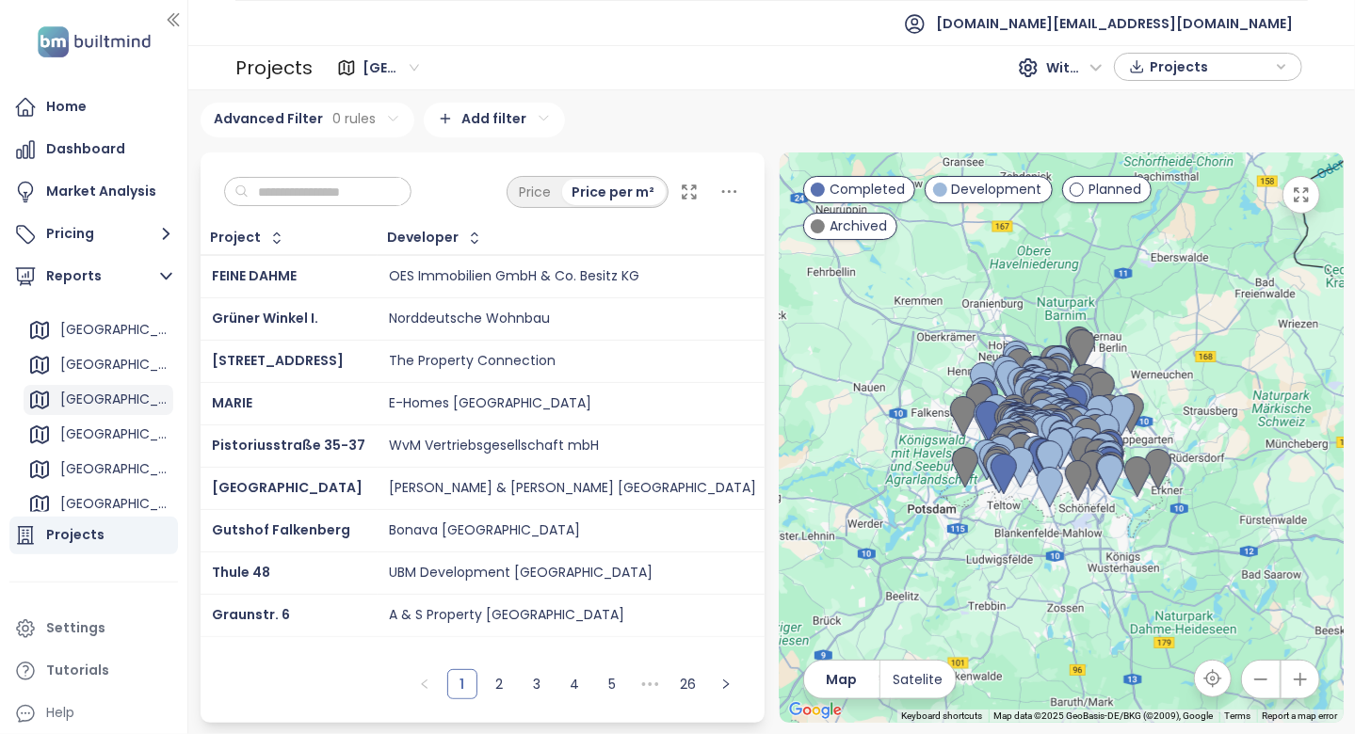
click at [104, 403] on div "Vienna" at bounding box center [114, 400] width 108 height 24
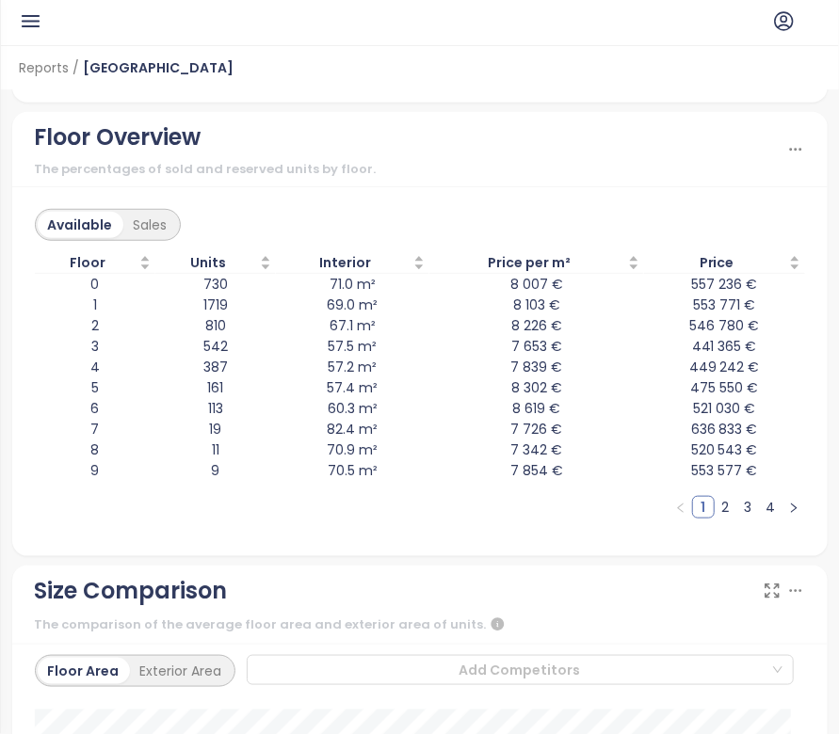
scroll to position [5441, 0]
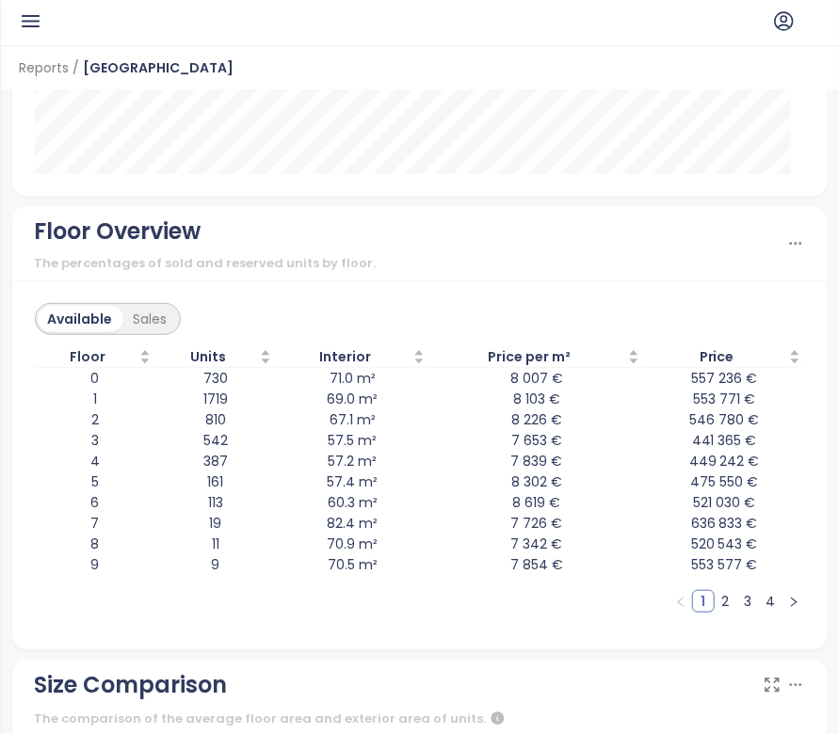
click at [403, 222] on div "Floor Overview" at bounding box center [410, 232] width 751 height 36
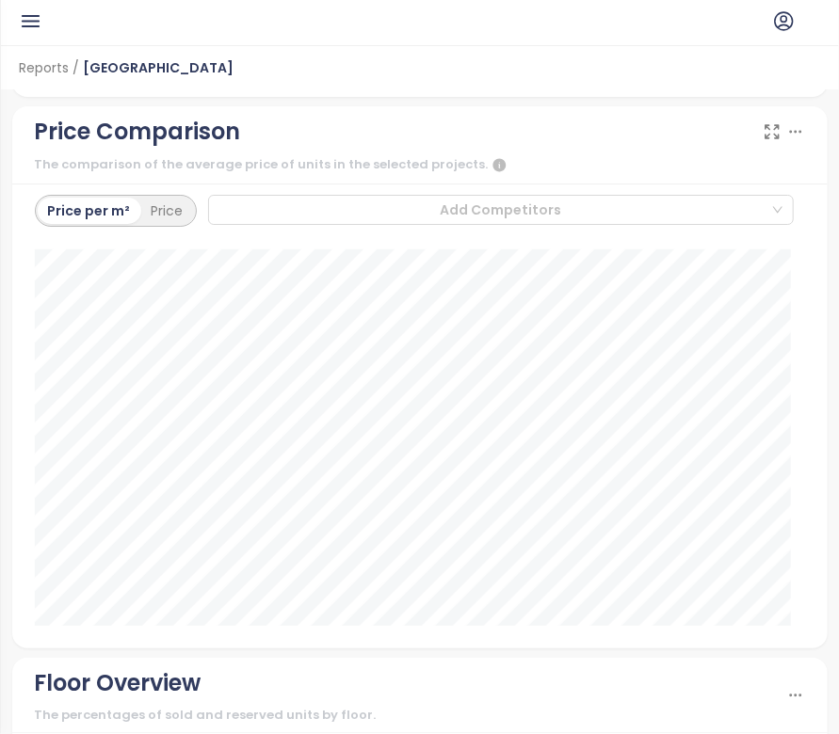
scroll to position [5272, 0]
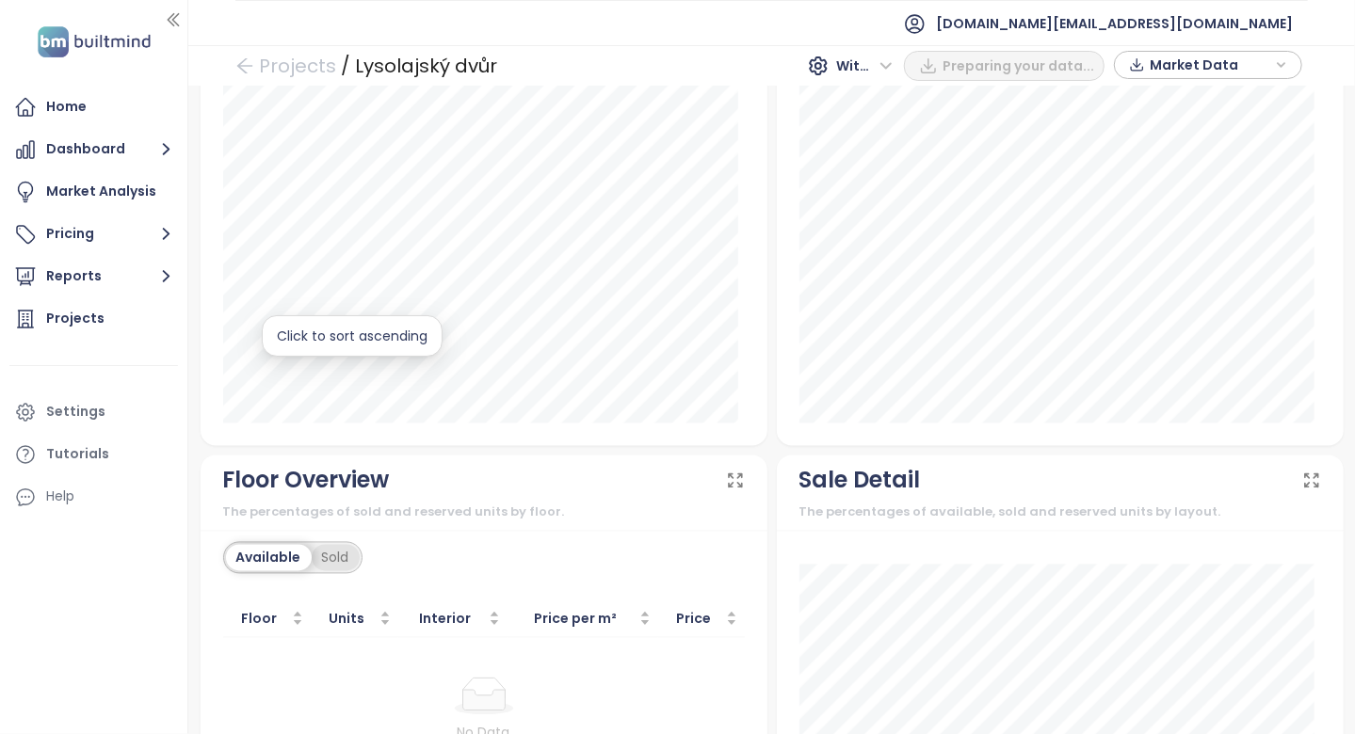
scroll to position [2221, 0]
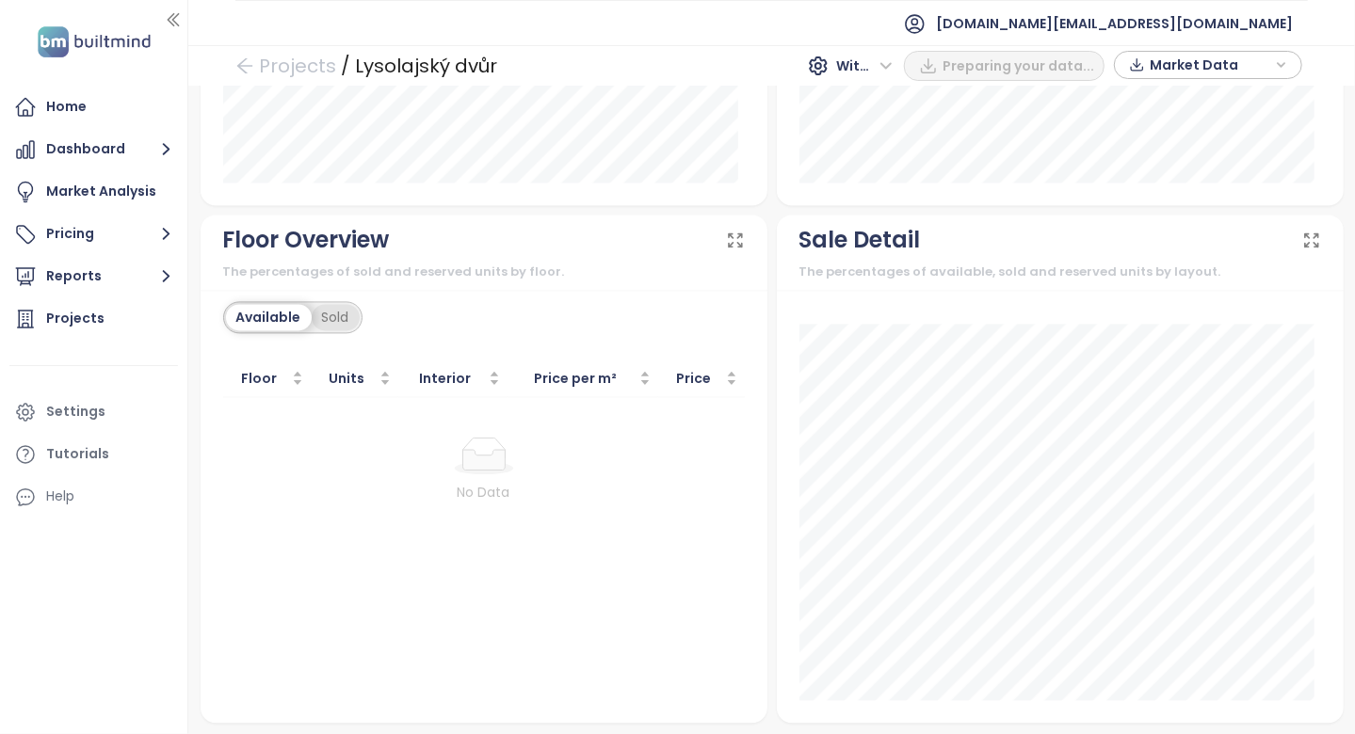
click at [343, 304] on div "Sold" at bounding box center [336, 317] width 48 height 26
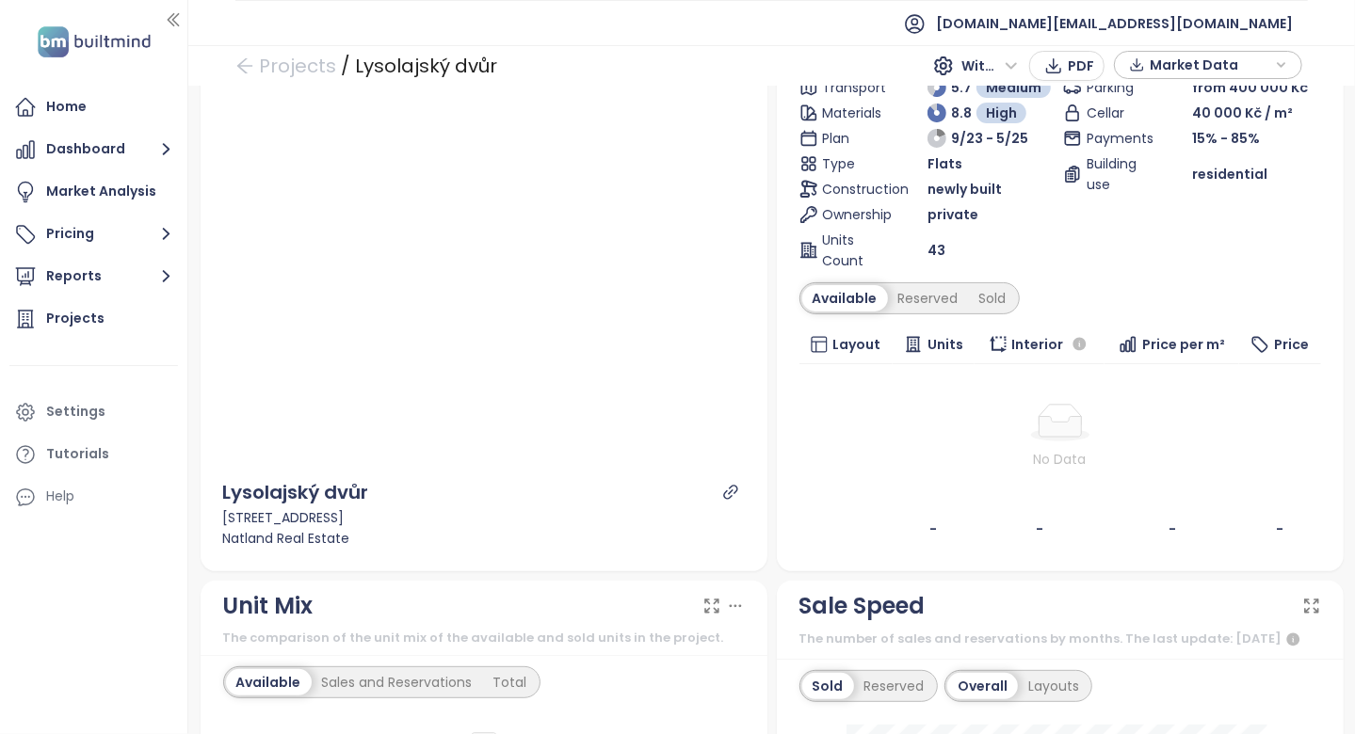
scroll to position [0, 0]
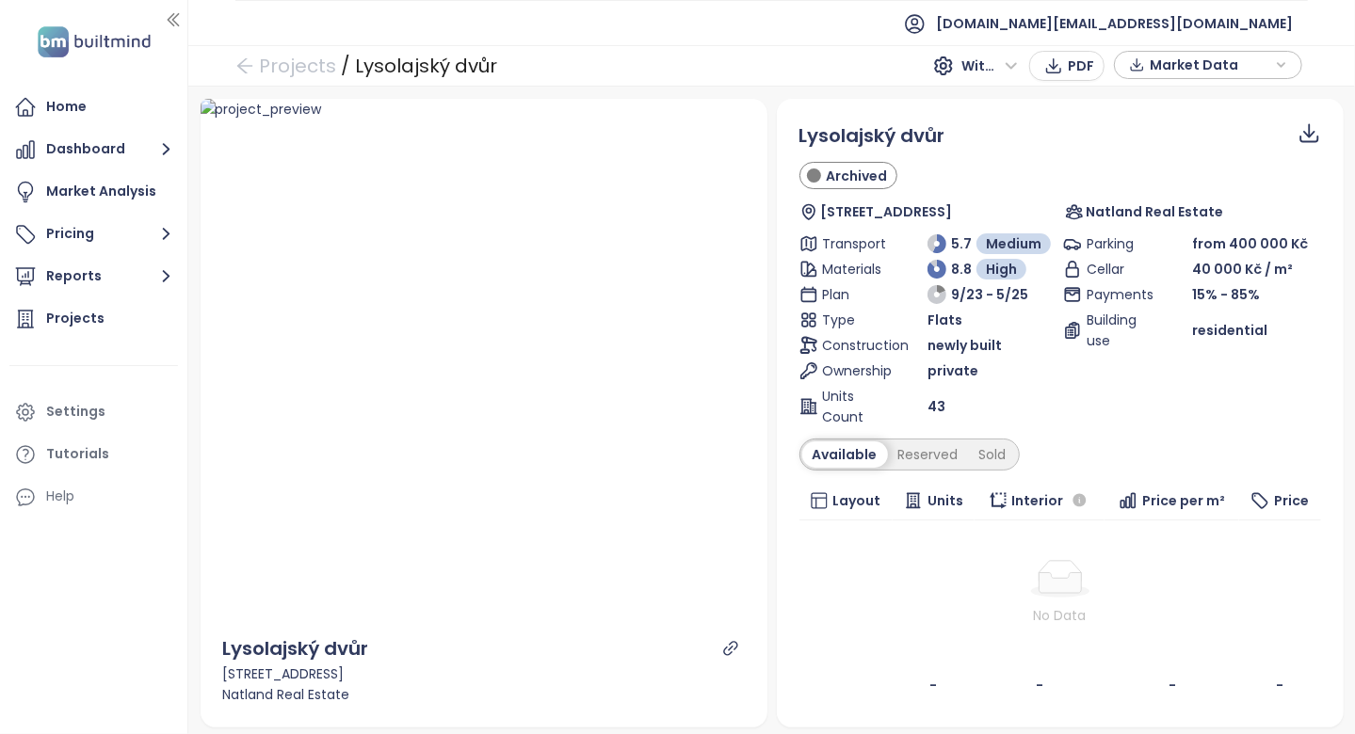
click at [777, 510] on div "Lysolajský dvůr Archived Lysolajské údolí 15, 165 00 Praha-Praha-Lysolaje, Czec…" at bounding box center [1060, 413] width 567 height 629
click at [907, 439] on div "Available Reserved Sold" at bounding box center [909, 455] width 220 height 32
click at [933, 442] on div "Reserved" at bounding box center [928, 455] width 81 height 26
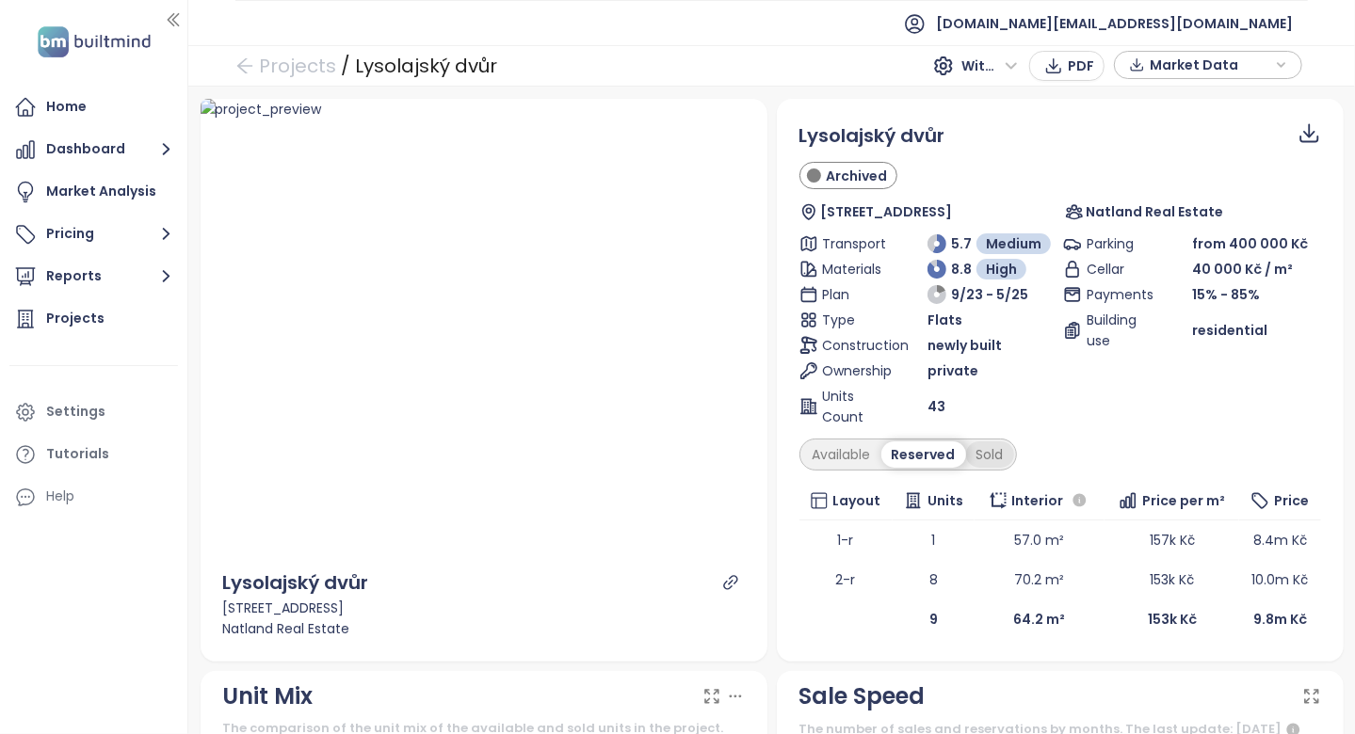
click at [991, 443] on div "Sold" at bounding box center [990, 455] width 48 height 26
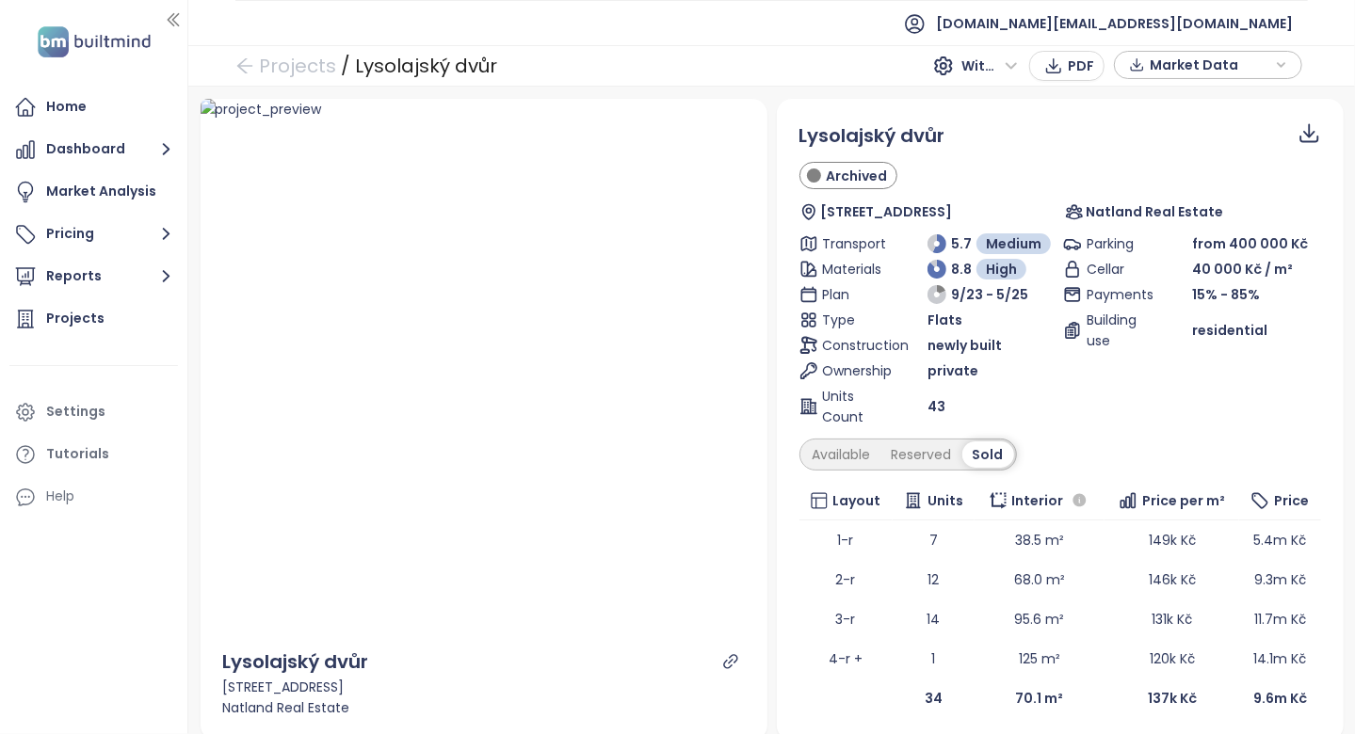
click at [772, 508] on div "Lysolajský dvůr Archived Lysolajské údolí 15, 165 00 Praha-Praha-Lysolaje, Czec…" at bounding box center [1060, 420] width 576 height 642
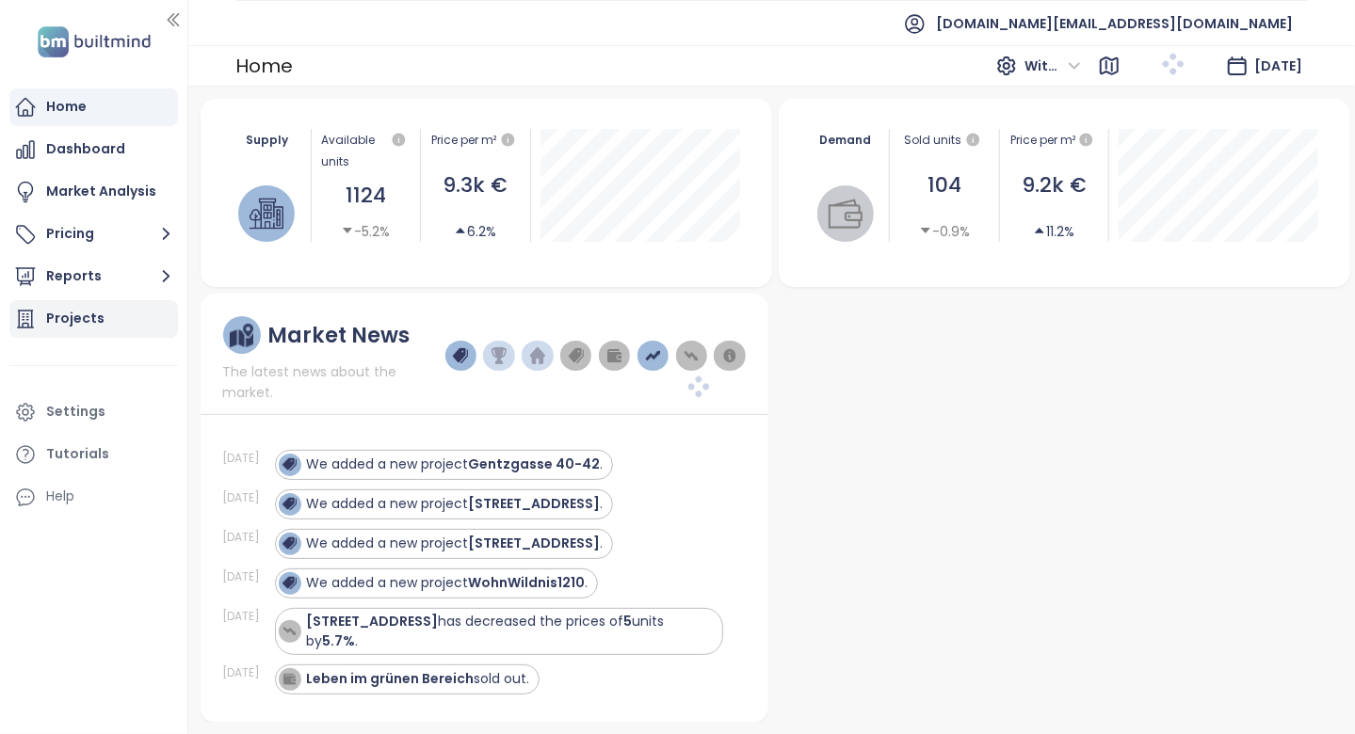
click at [107, 316] on div "Projects" at bounding box center [93, 319] width 169 height 38
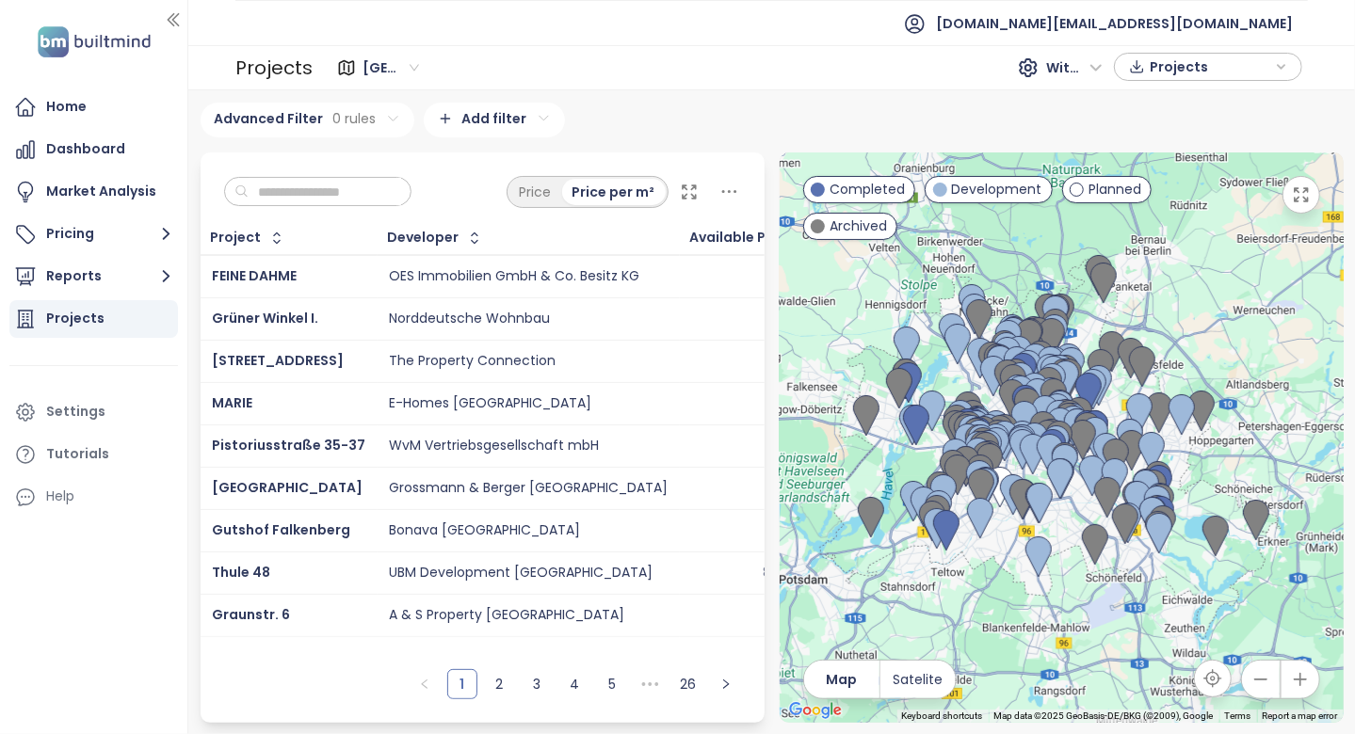
click at [315, 196] on input "text" at bounding box center [325, 192] width 153 height 28
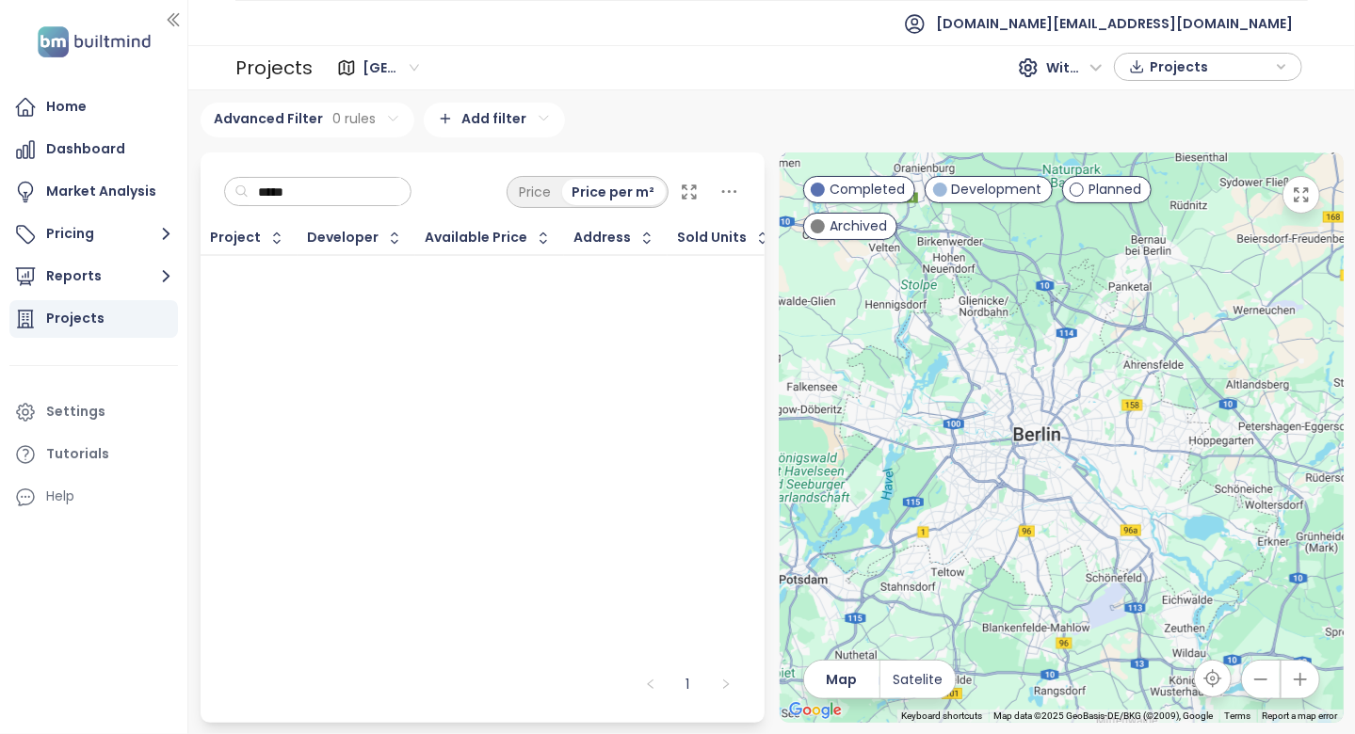
click at [392, 66] on span "Berlin" at bounding box center [390, 68] width 56 height 28
type input "*****"
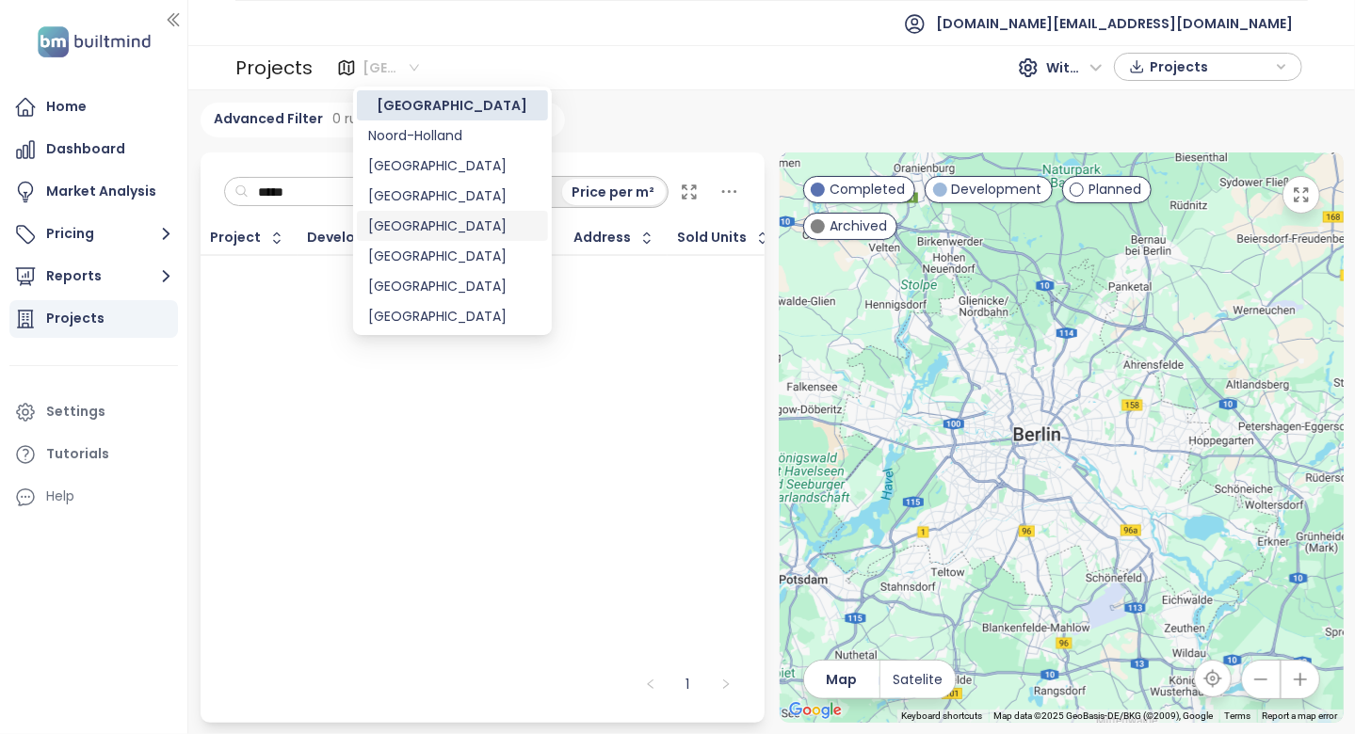
click at [421, 231] on div "Vienna" at bounding box center [452, 226] width 169 height 21
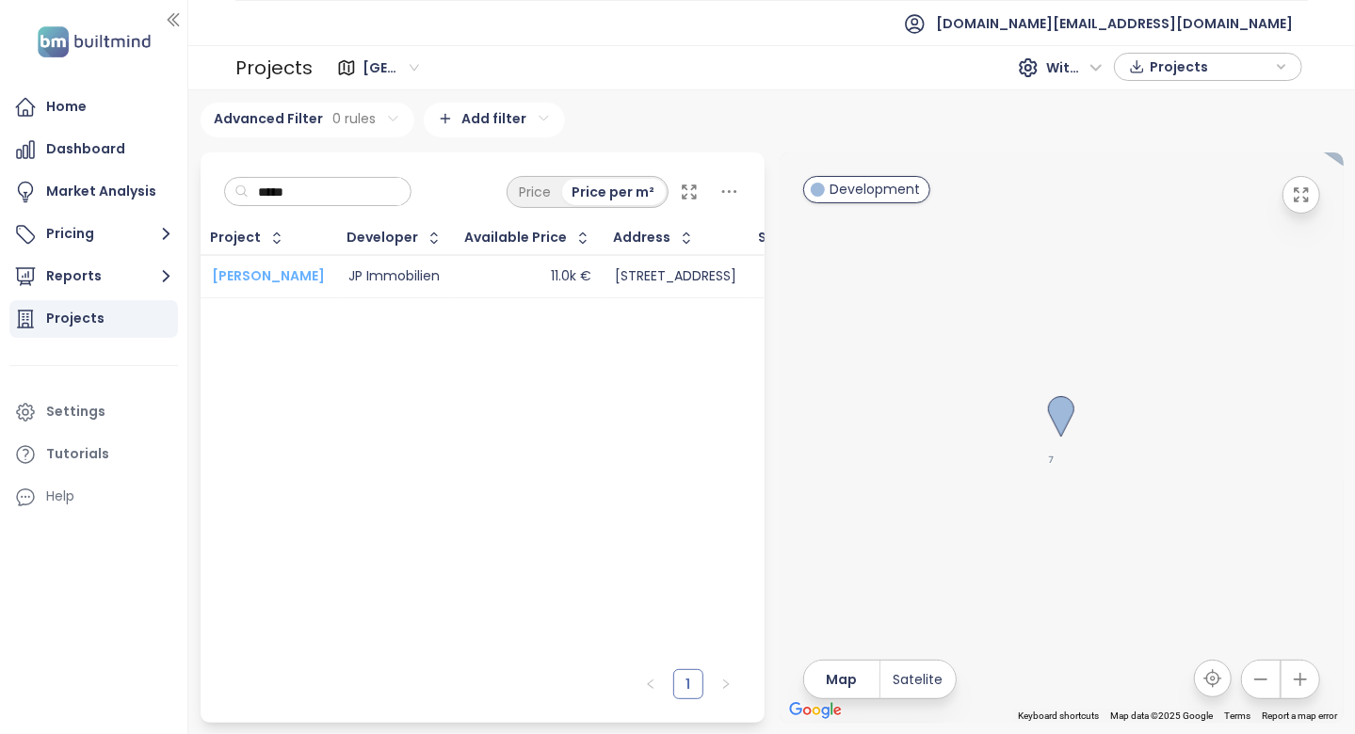
click at [270, 269] on span "[PERSON_NAME] [PERSON_NAME]" at bounding box center [268, 275] width 113 height 19
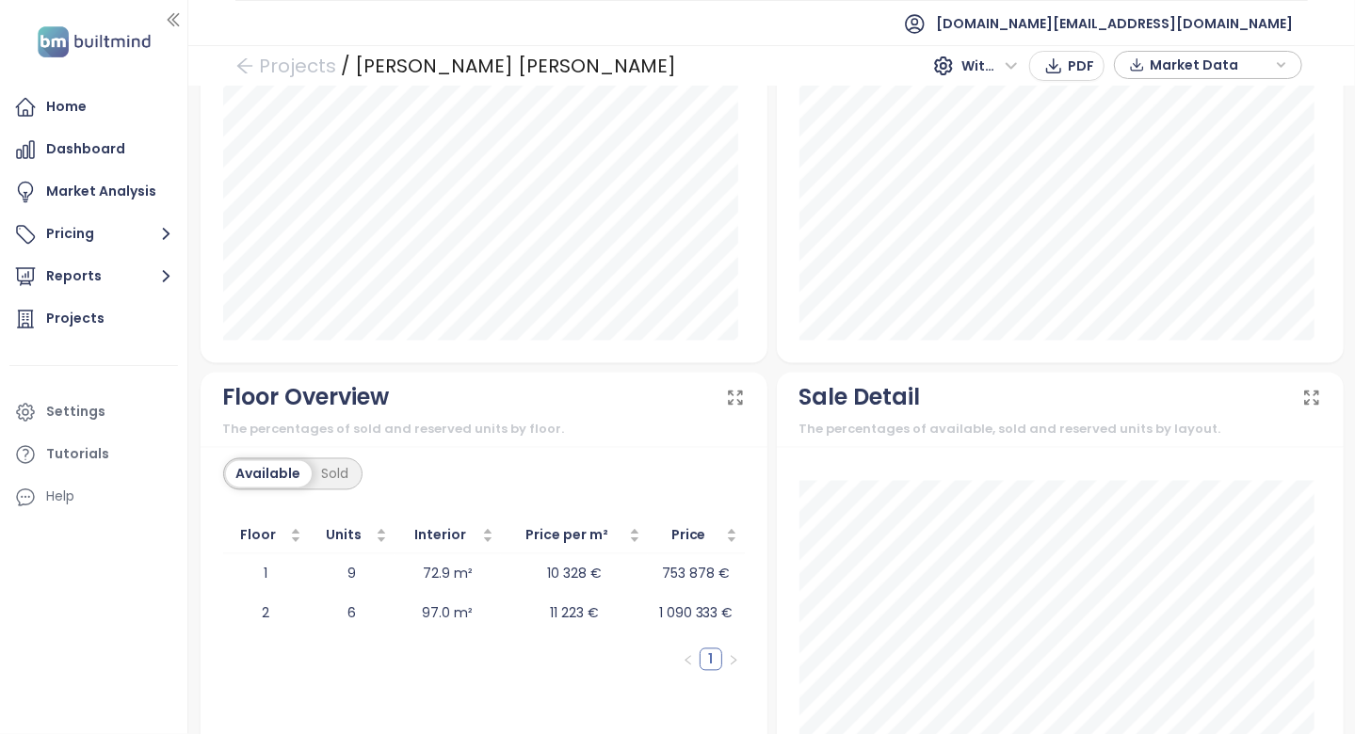
scroll to position [2122, 0]
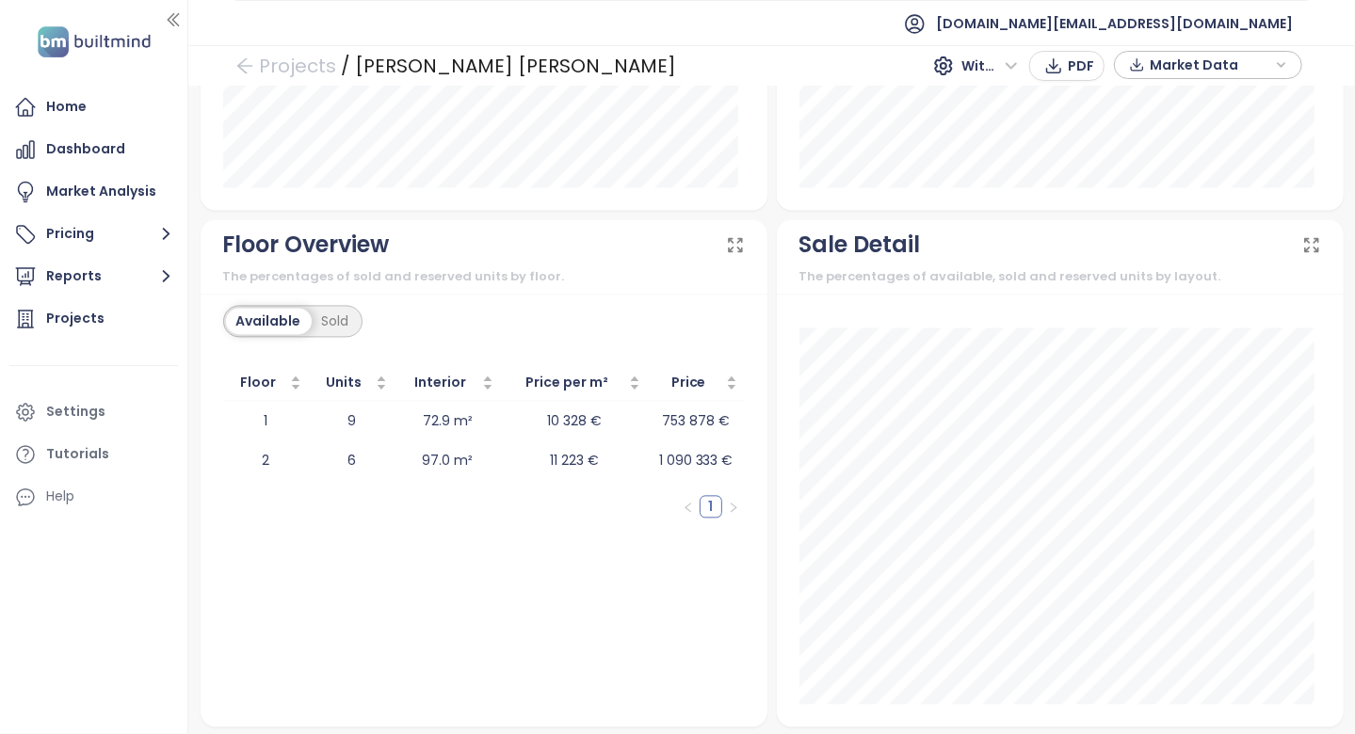
click at [414, 527] on div "Floor Units Interior Price per m² Price 1 9 72.9 m² 10 328 € 753 878 € 2 6 97.0…" at bounding box center [484, 448] width 522 height 169
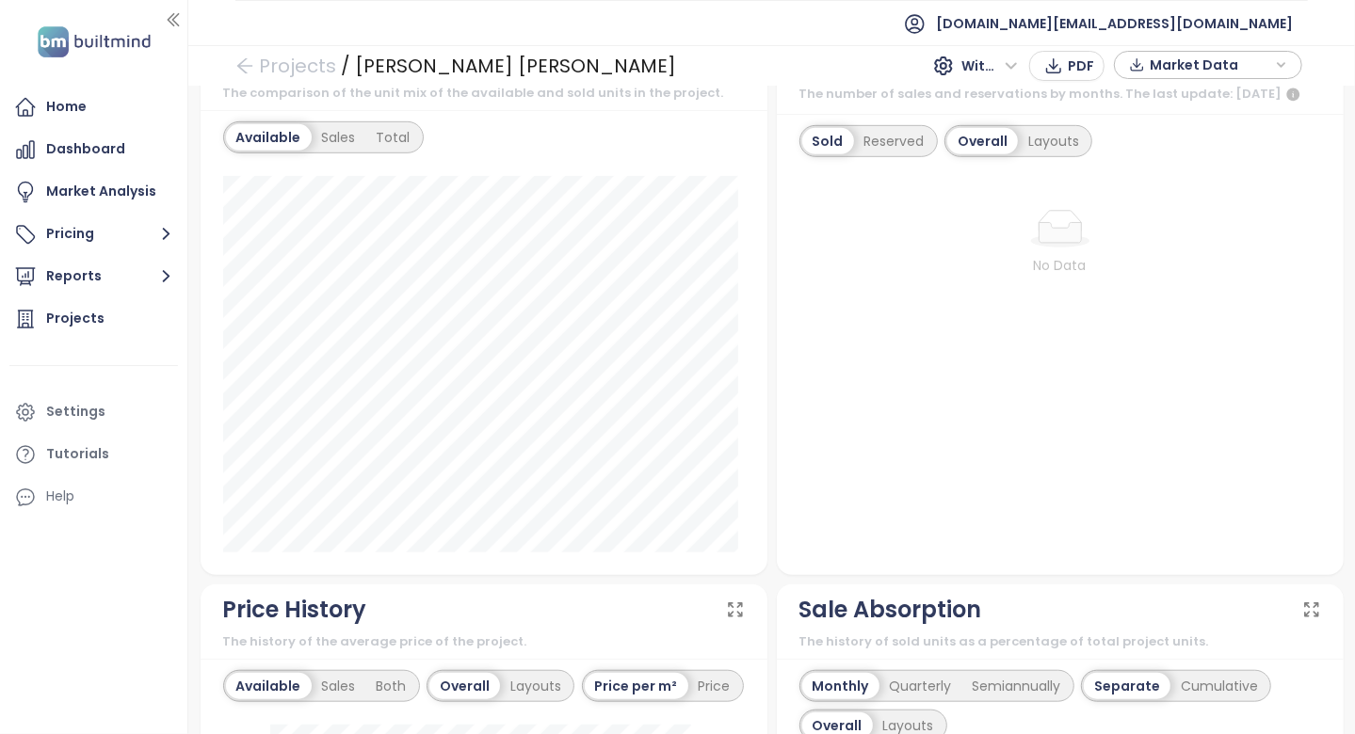
scroll to position [1412, 0]
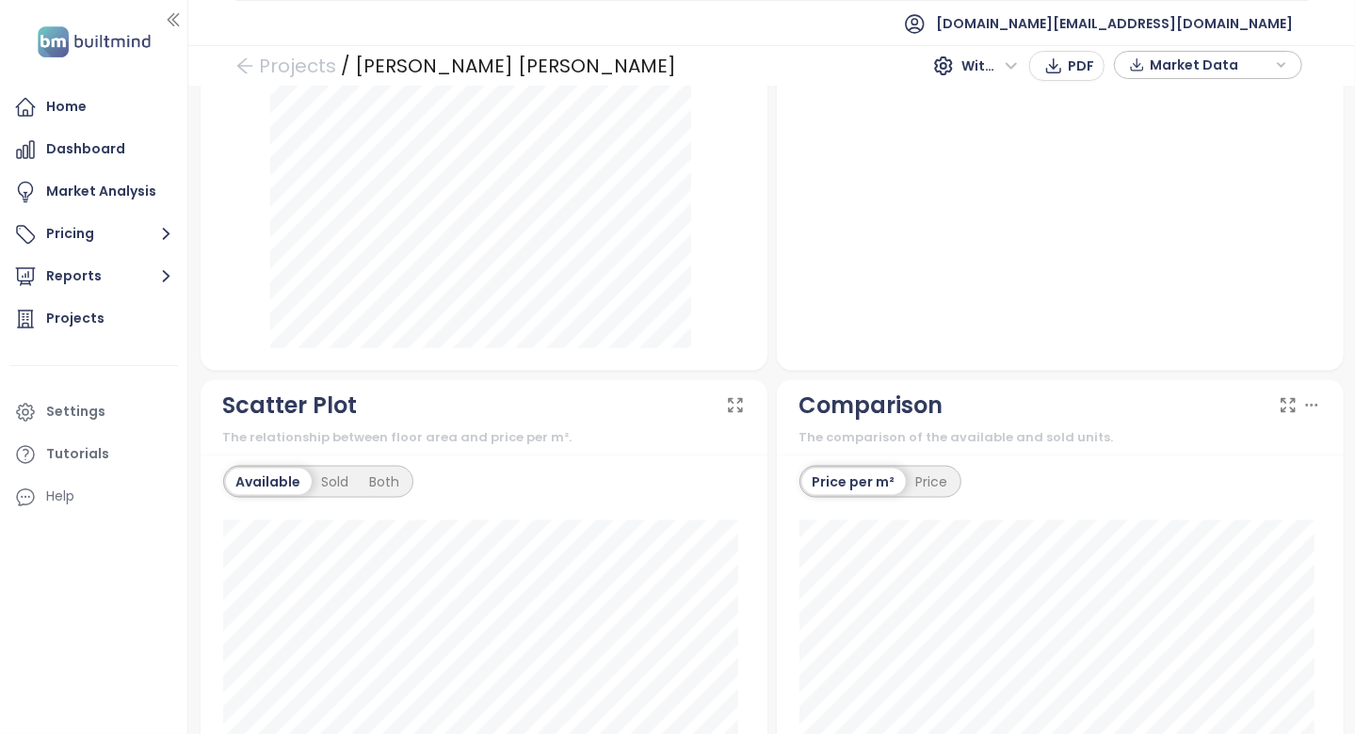
click at [376, 409] on div "Scatter Plot" at bounding box center [484, 406] width 522 height 36
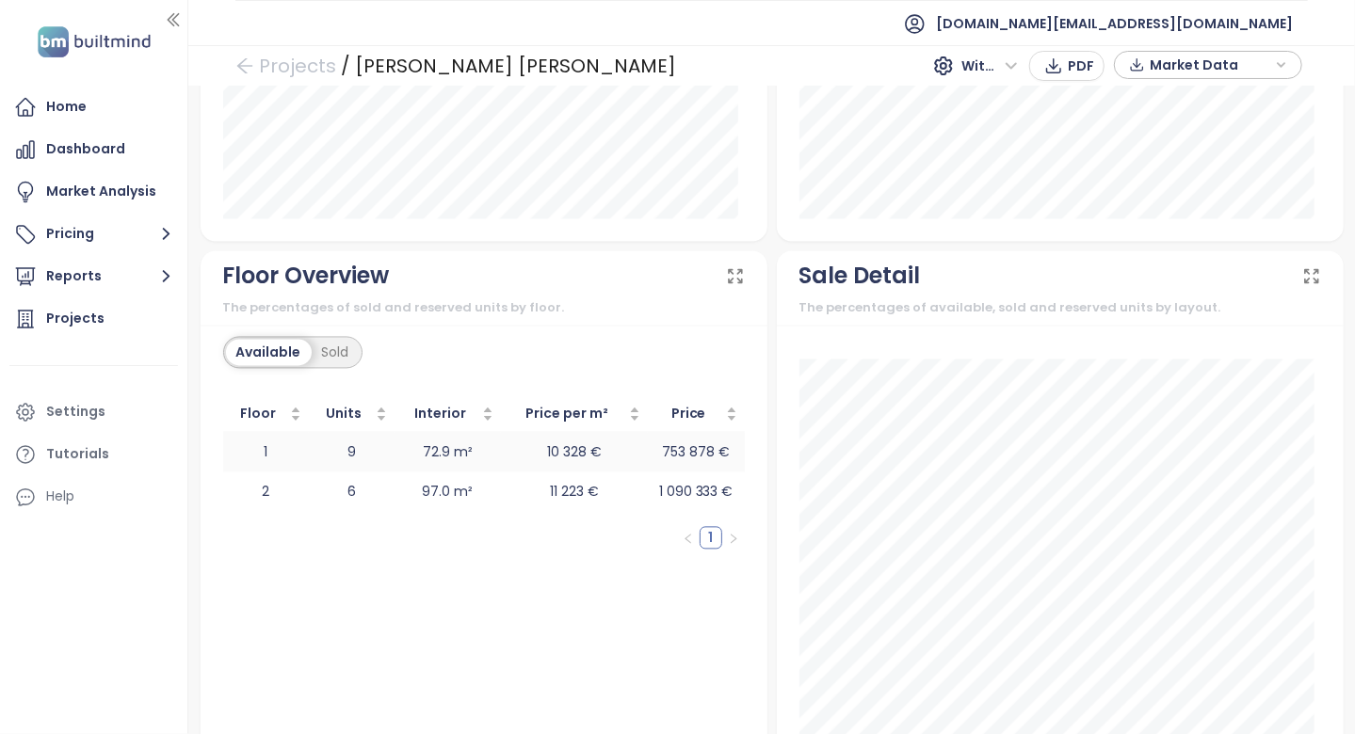
scroll to position [2122, 0]
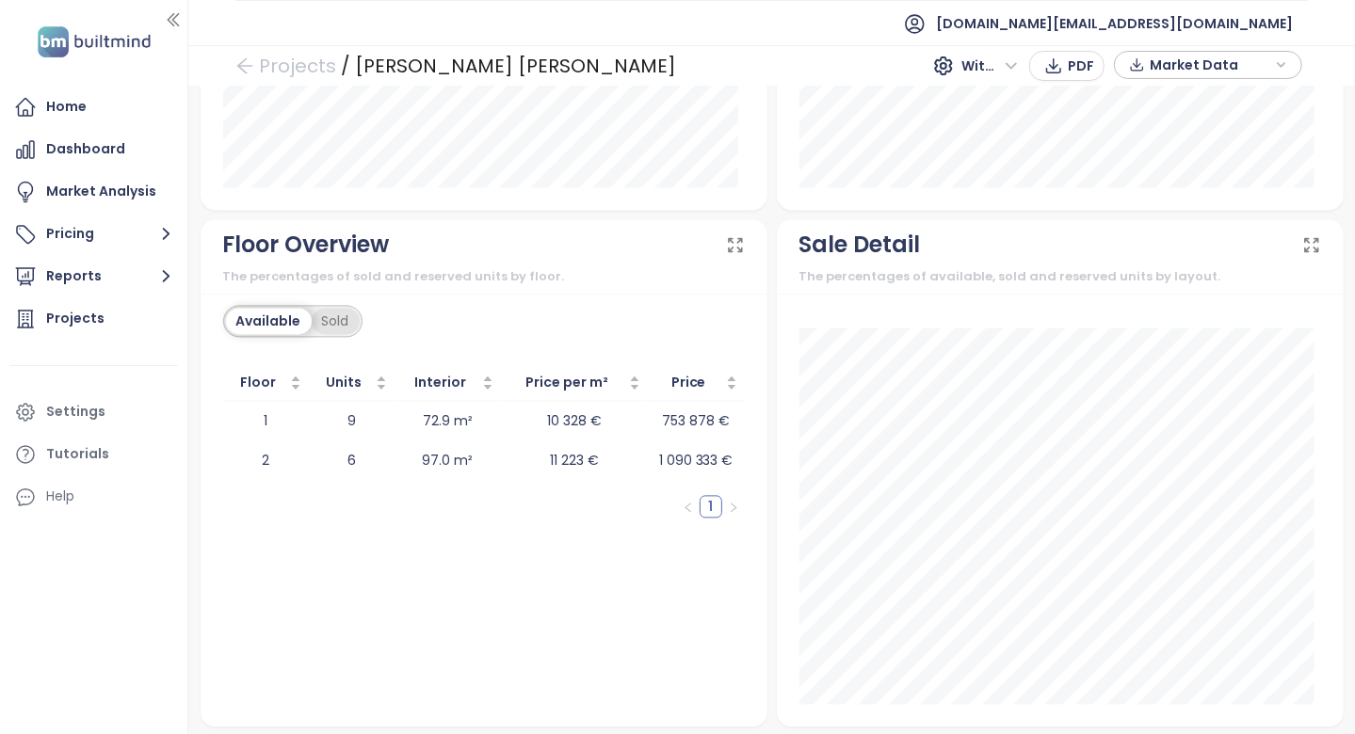
click at [336, 313] on div "Sold" at bounding box center [336, 321] width 48 height 26
click at [285, 313] on div "Available" at bounding box center [265, 321] width 79 height 26
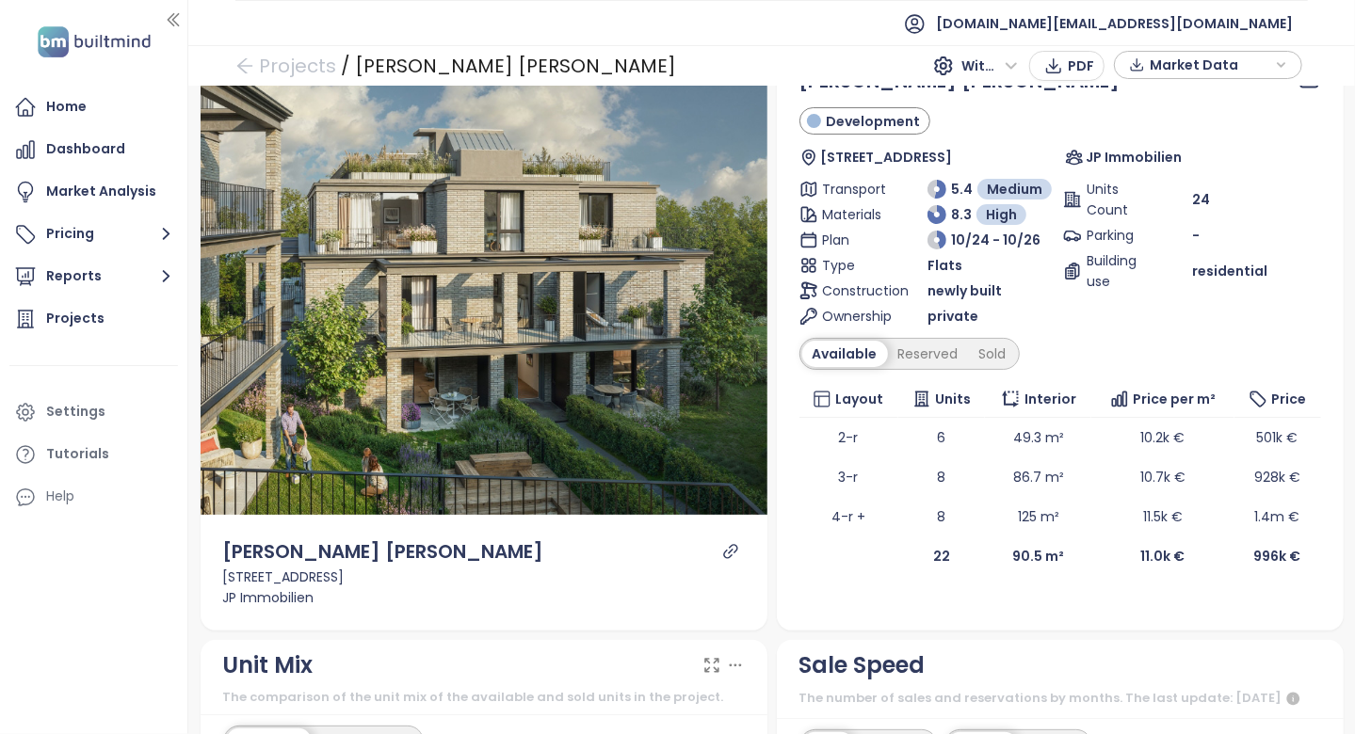
scroll to position [0, 0]
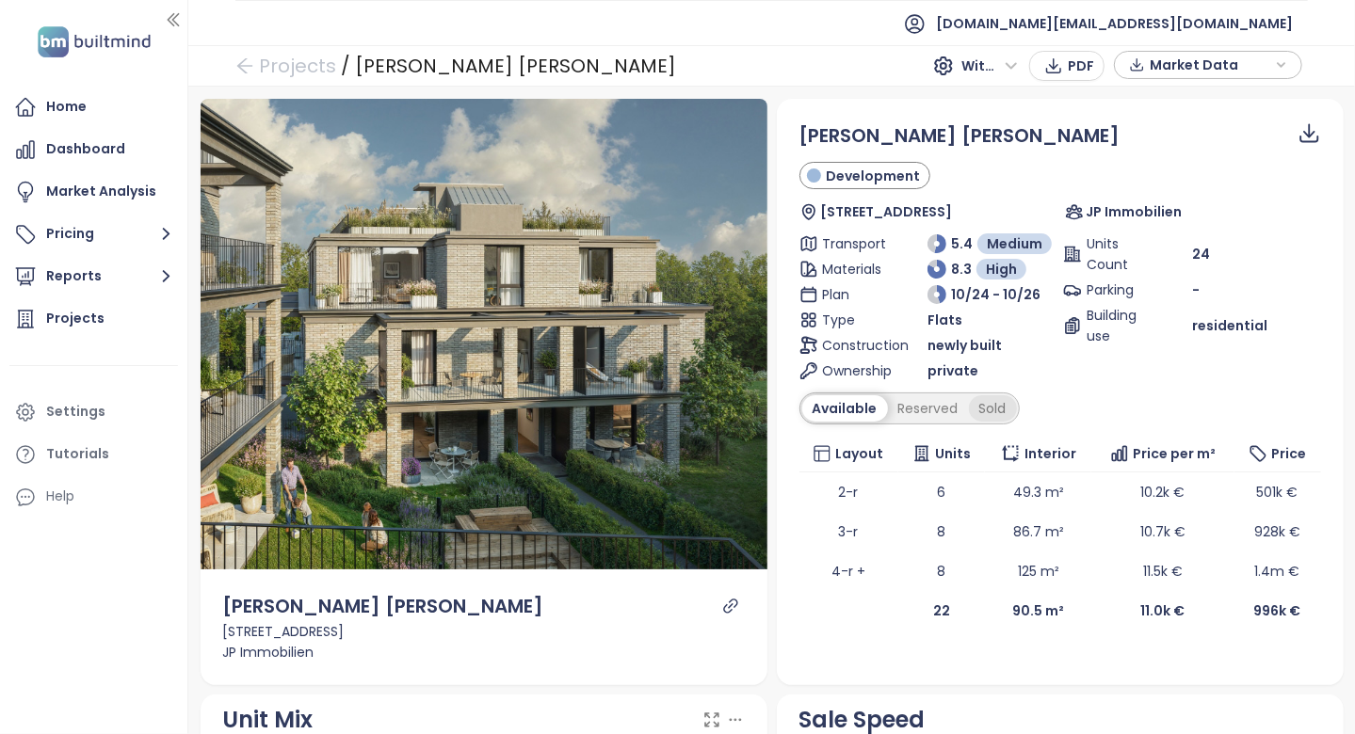
click at [976, 401] on div "Sold" at bounding box center [993, 408] width 48 height 26
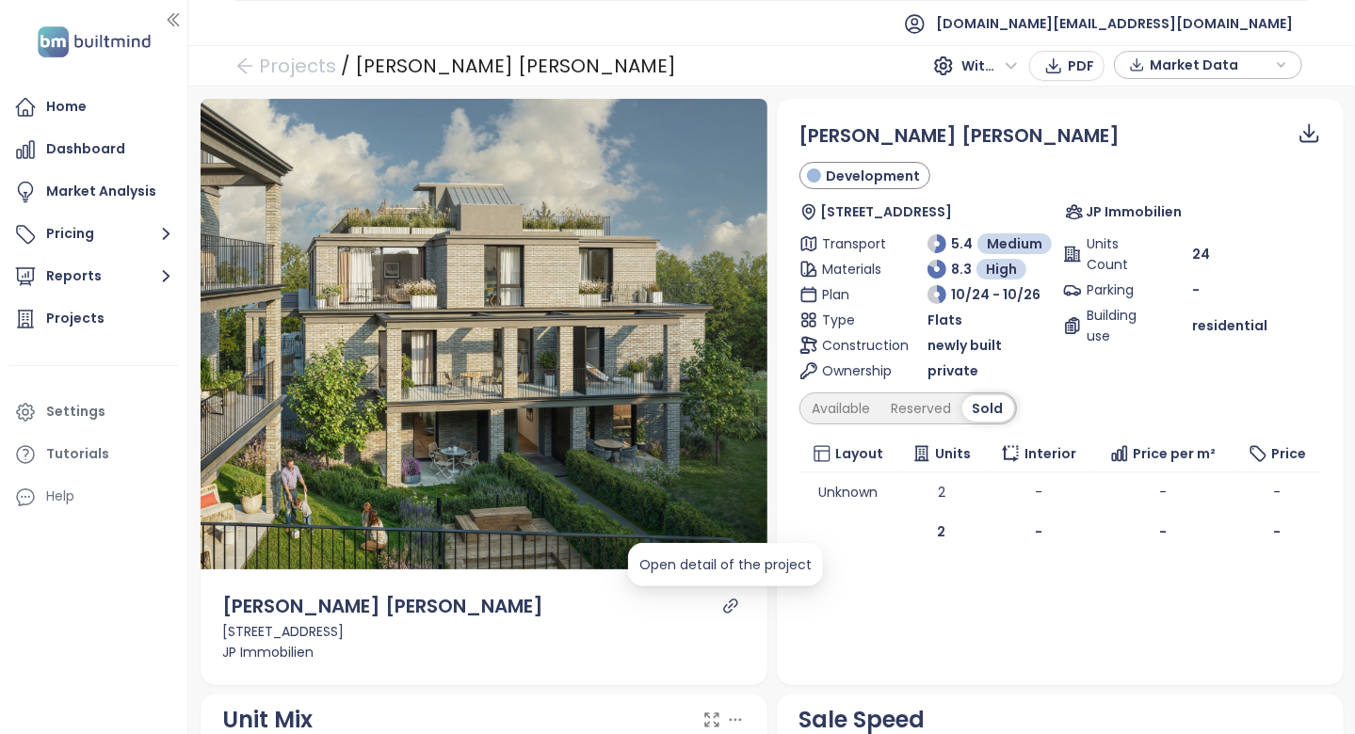
click at [726, 609] on icon "link" at bounding box center [730, 606] width 17 height 17
click at [846, 387] on div "[PERSON_NAME] [PERSON_NAME] Development [STREET_ADDRESS] JP Immobilien Transpor…" at bounding box center [1060, 336] width 522 height 430
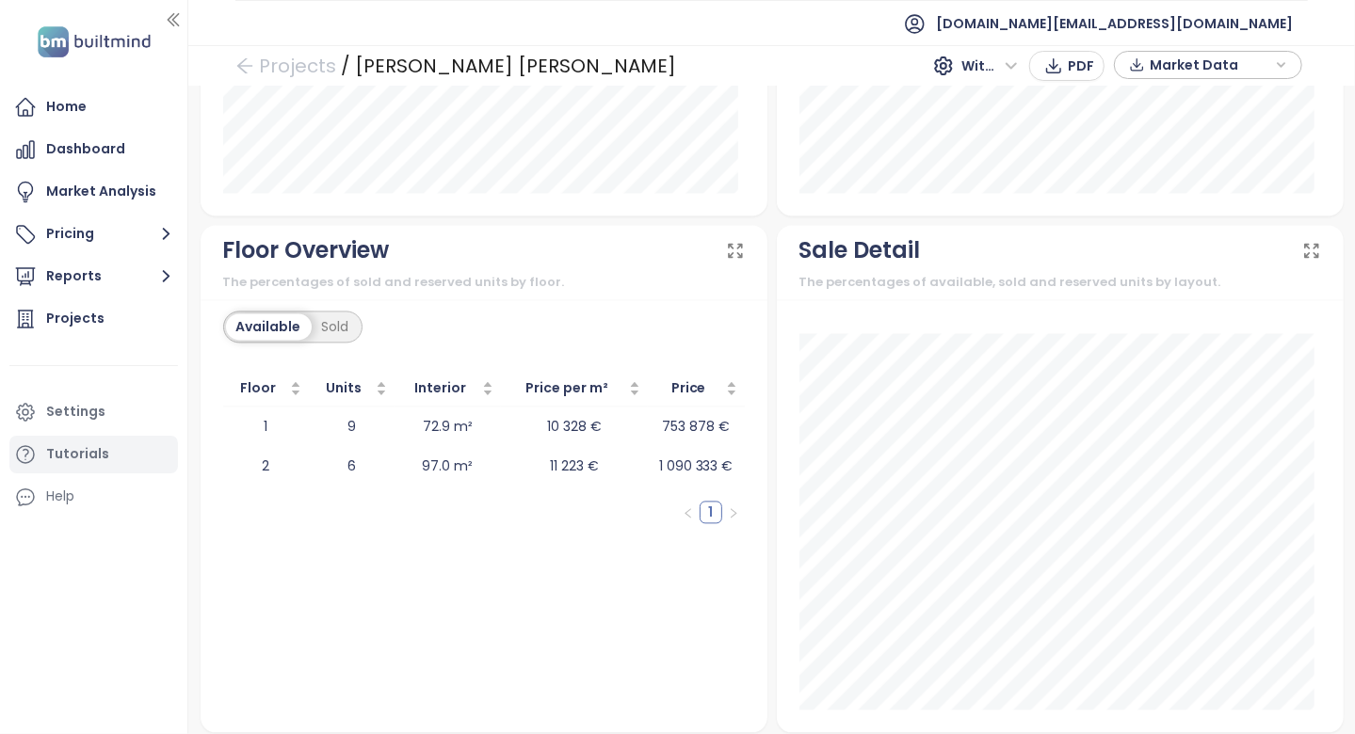
scroll to position [2122, 0]
